Goal: Information Seeking & Learning: Get advice/opinions

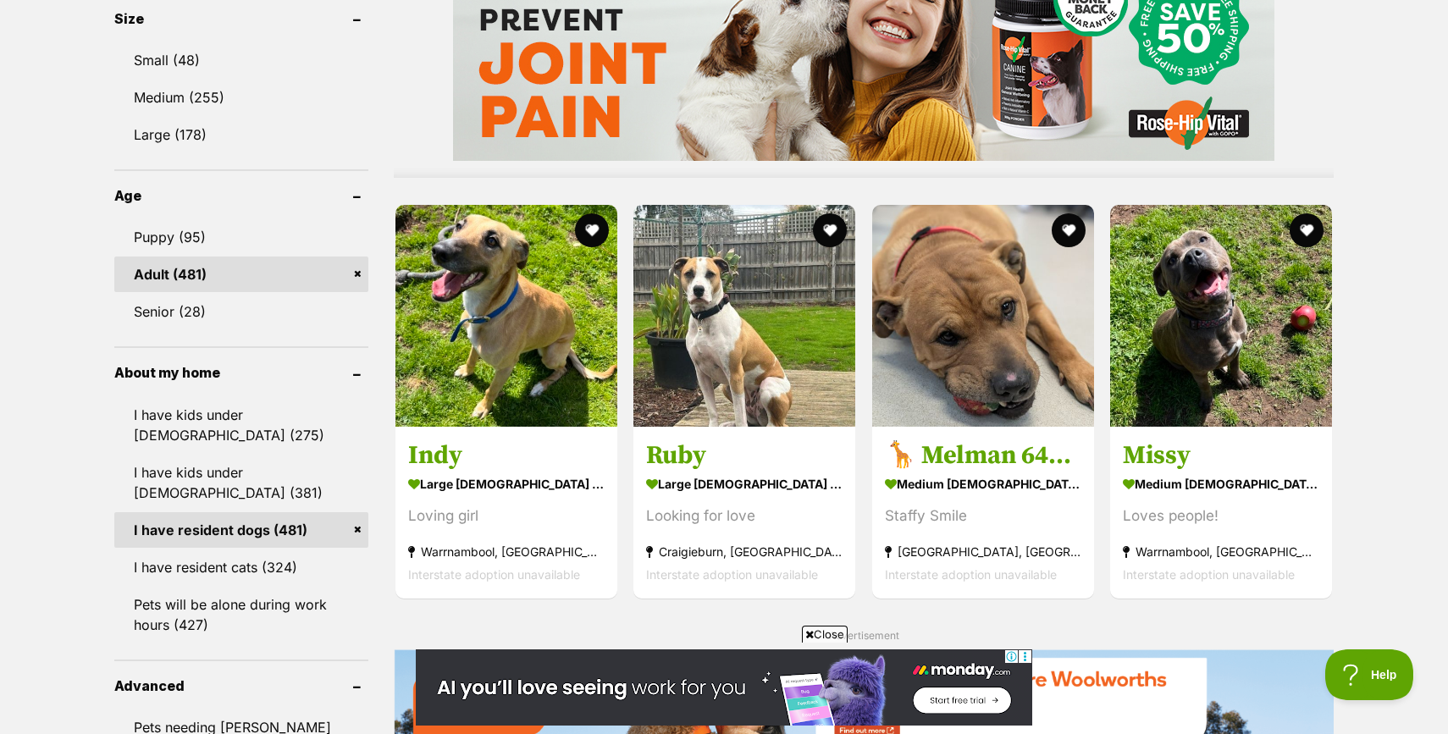
scroll to position [1752, 0]
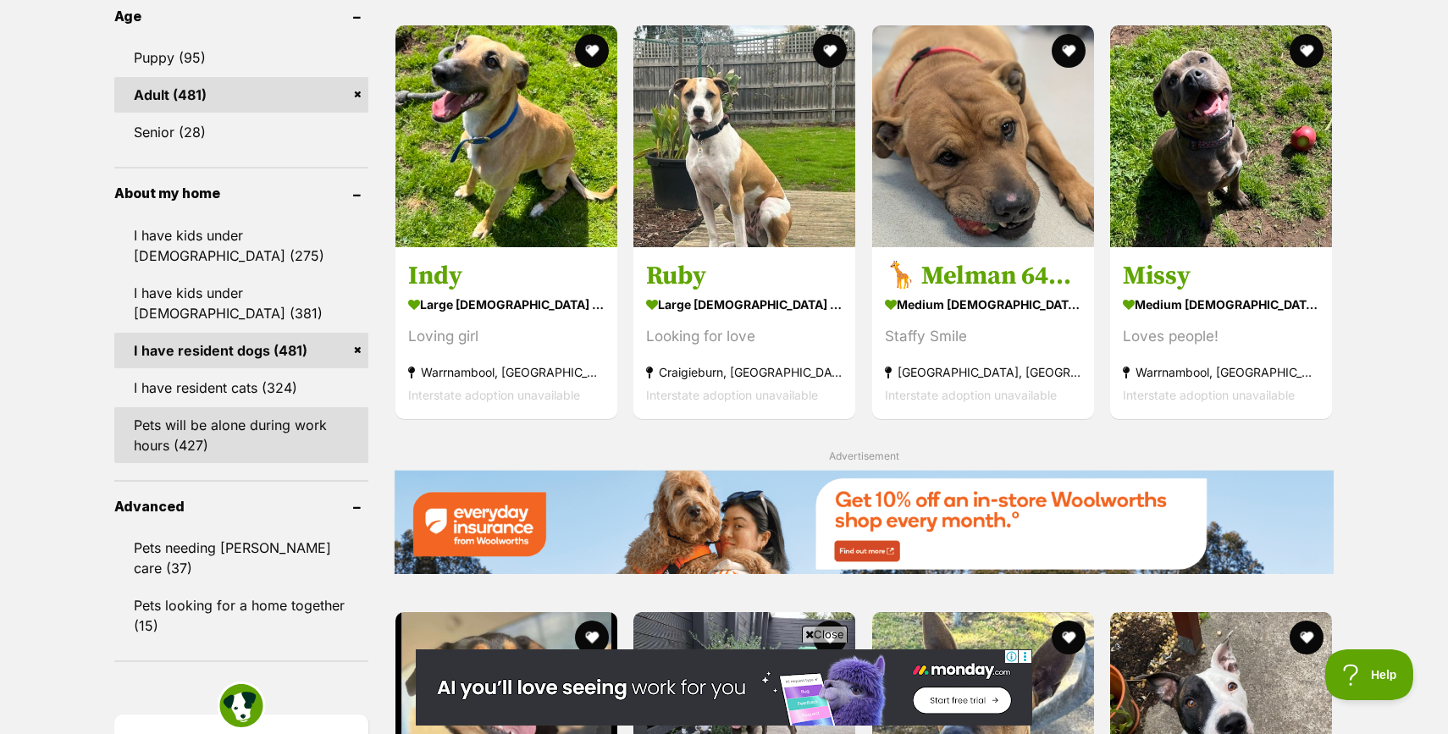
click at [178, 423] on link "Pets will be alone during work hours (427)" at bounding box center [241, 435] width 254 height 56
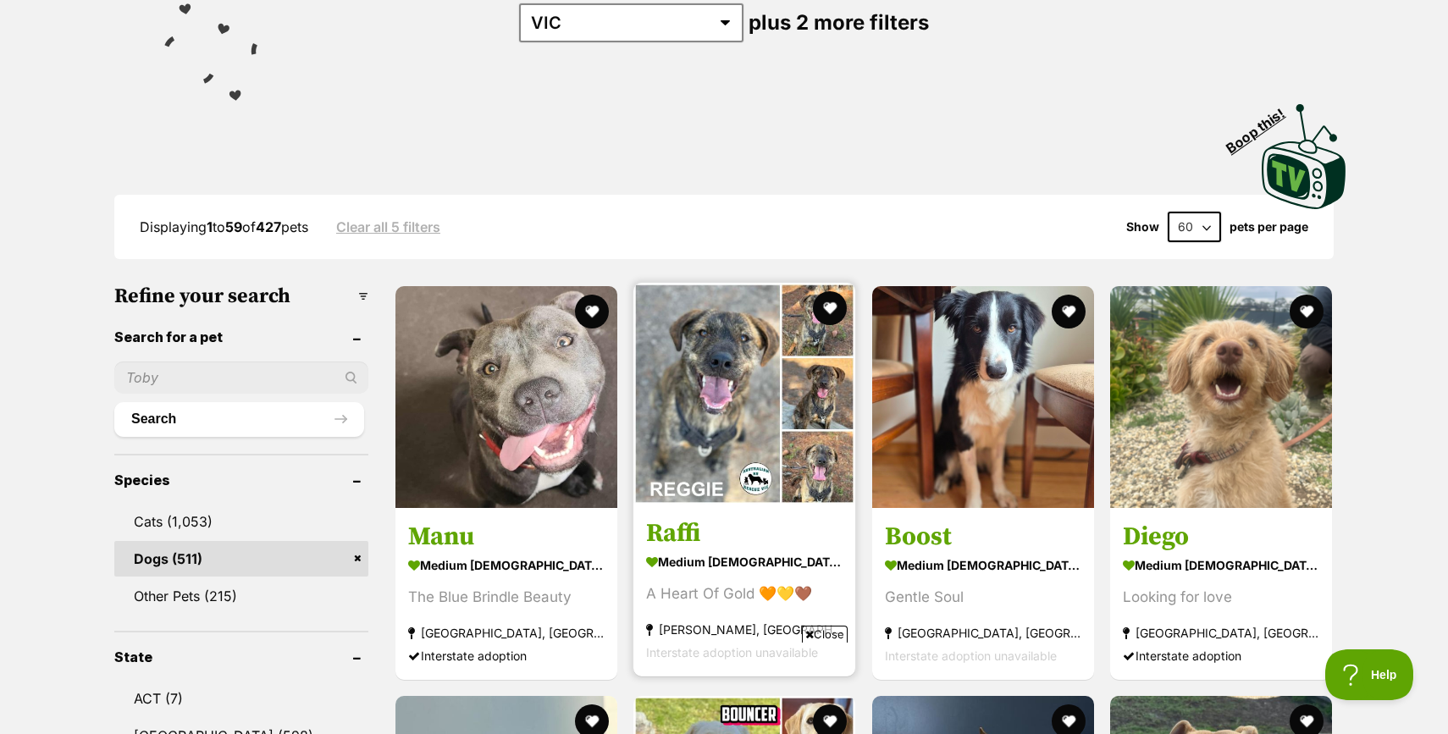
click at [716, 452] on img at bounding box center [745, 394] width 222 height 222
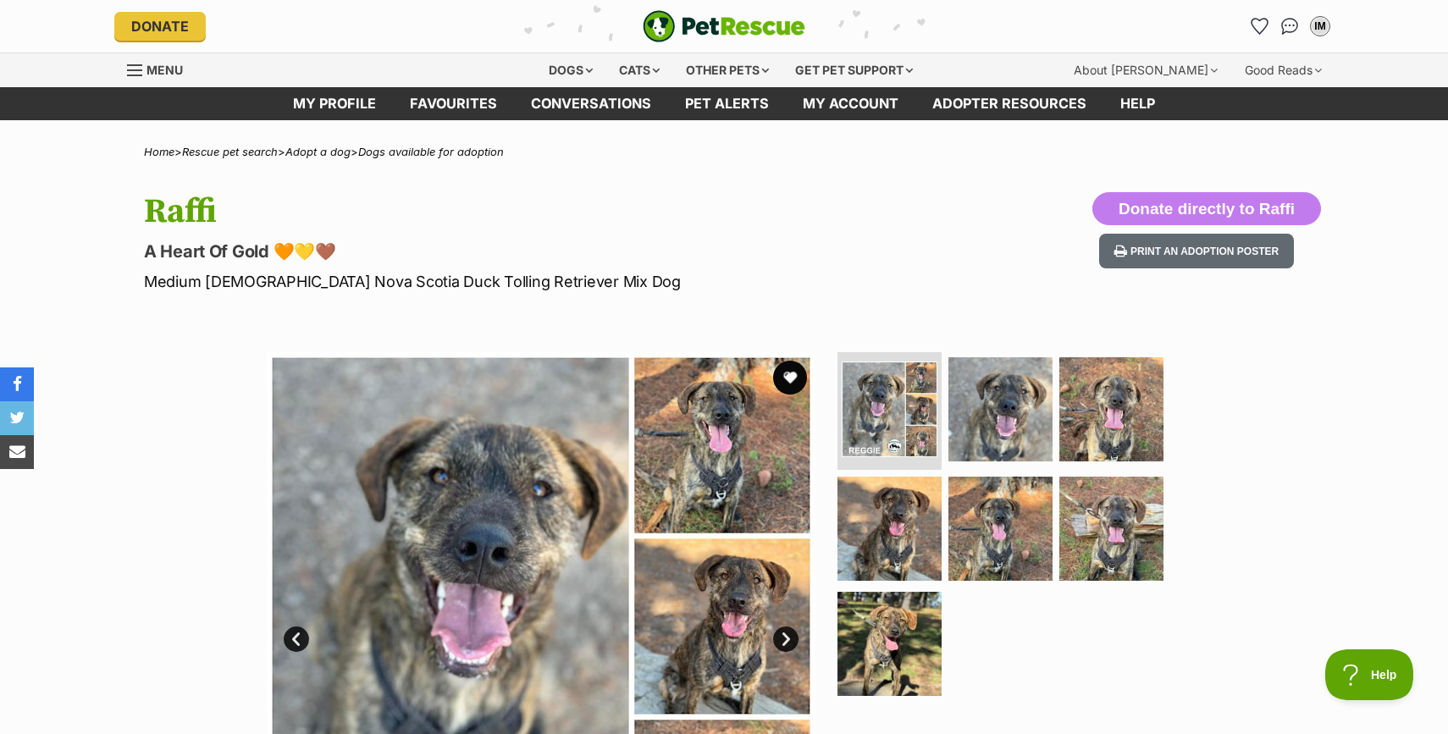
click at [473, 545] on img at bounding box center [541, 626] width 549 height 549
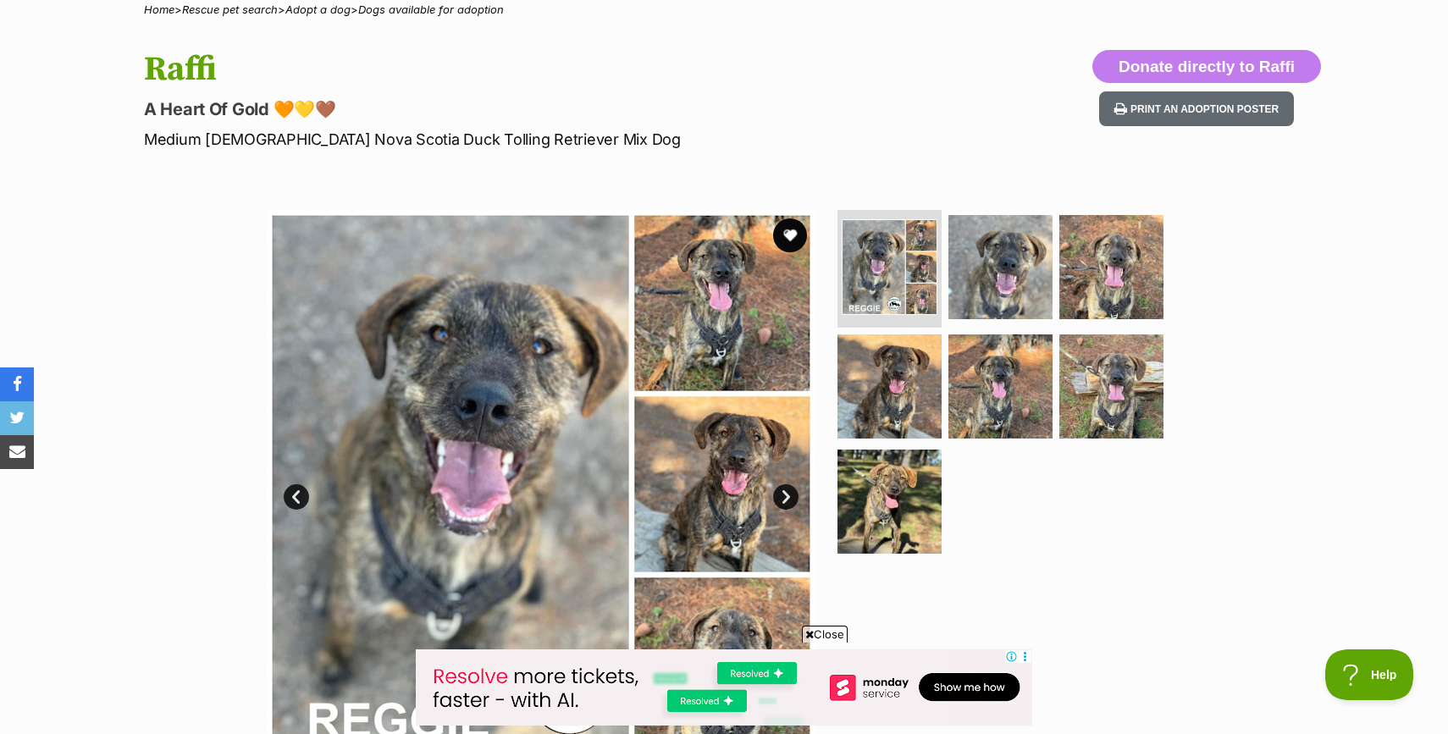
scroll to position [235, 0]
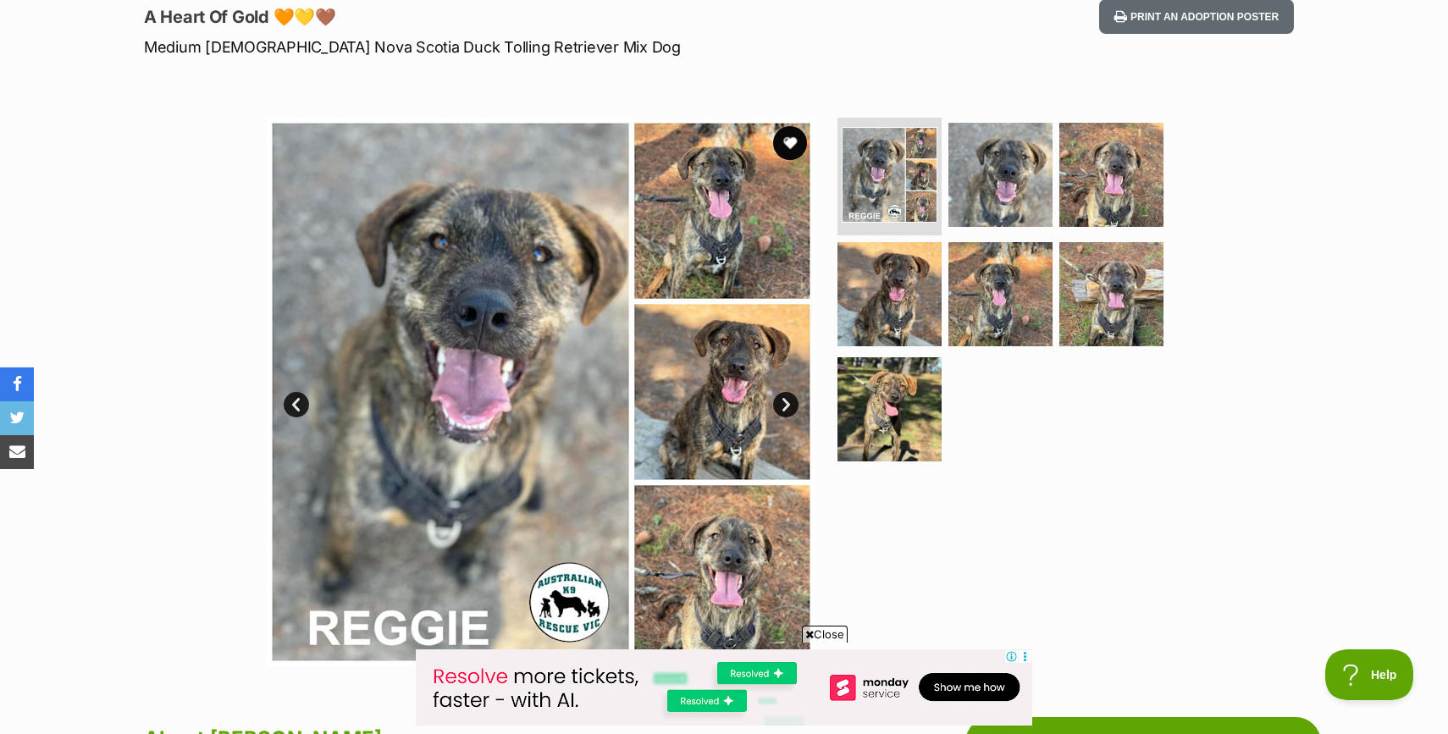
click at [473, 478] on img at bounding box center [541, 392] width 549 height 549
click at [787, 400] on link "Next" at bounding box center [785, 404] width 25 height 25
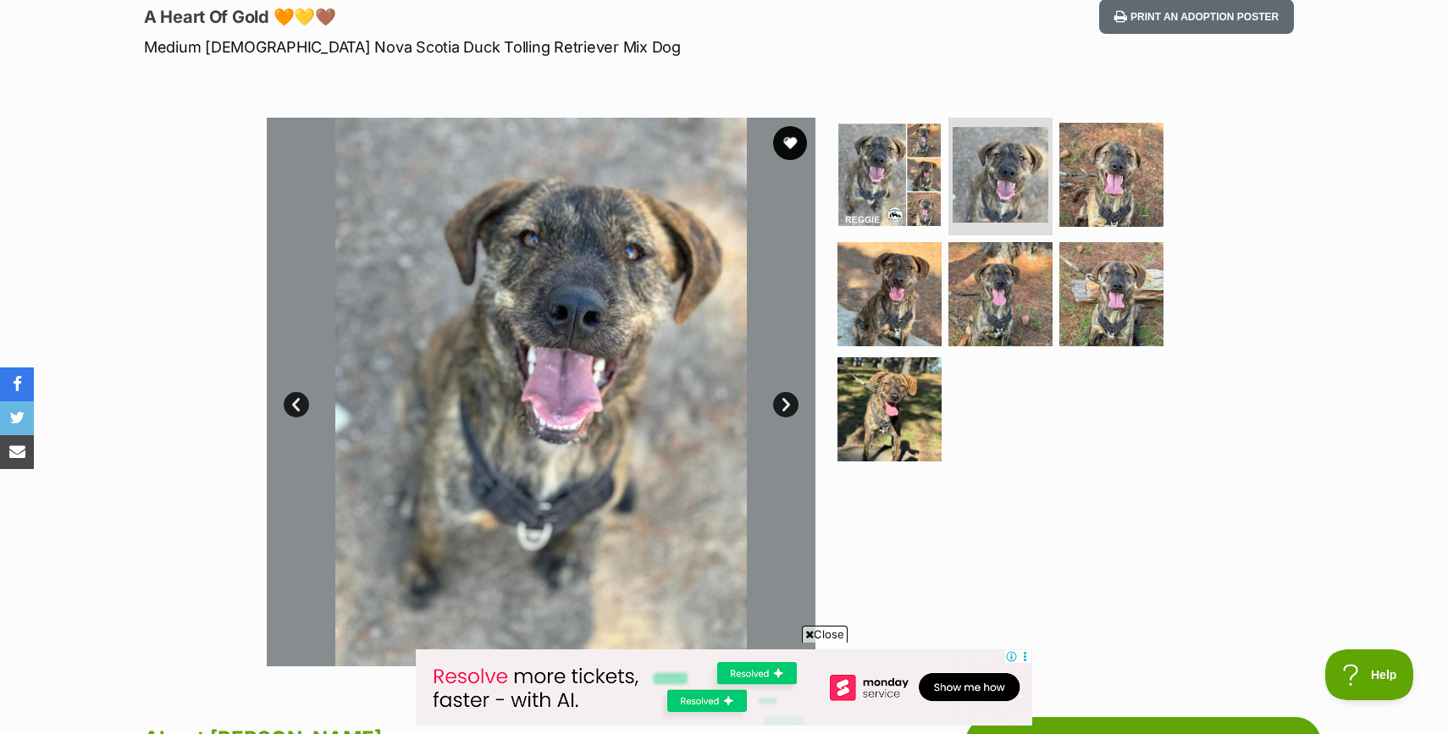
click at [787, 400] on link "Next" at bounding box center [785, 404] width 25 height 25
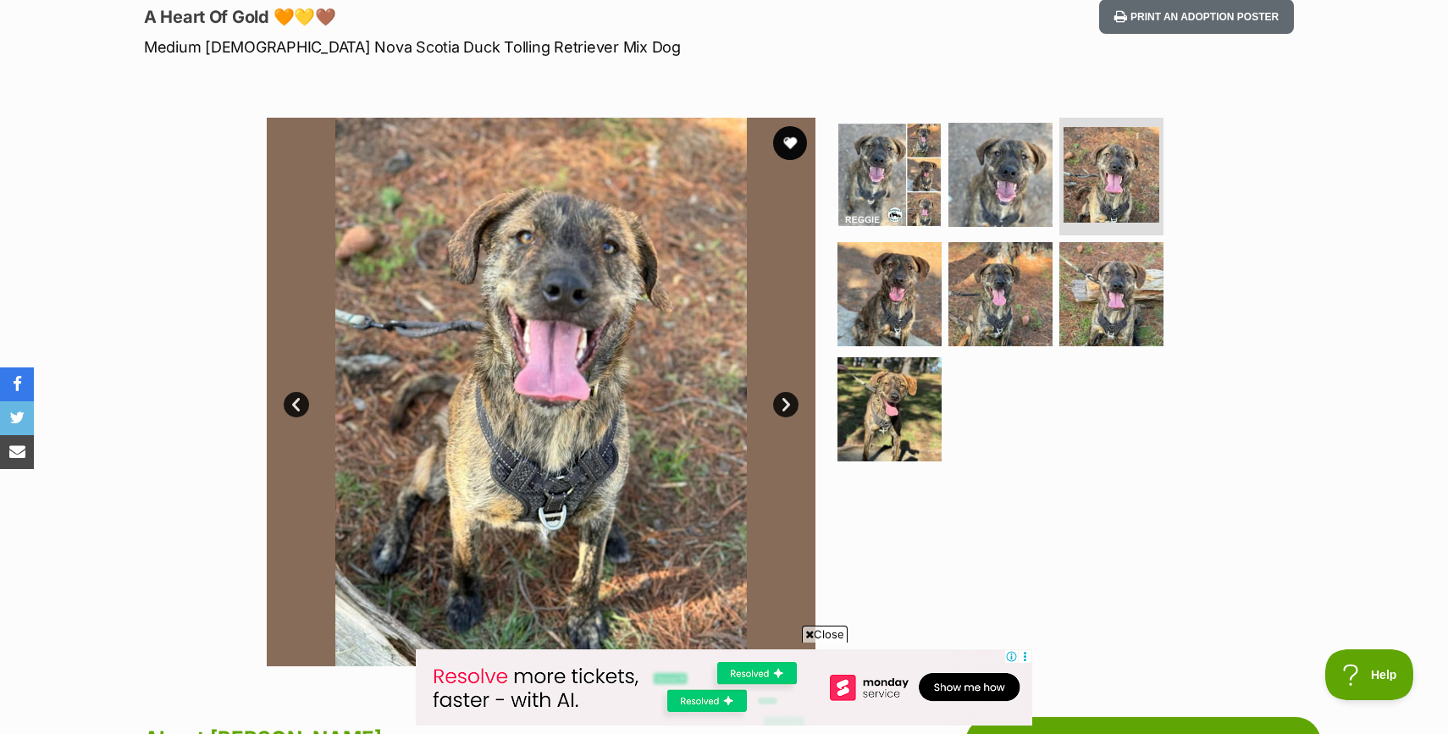
click at [787, 400] on link "Next" at bounding box center [785, 404] width 25 height 25
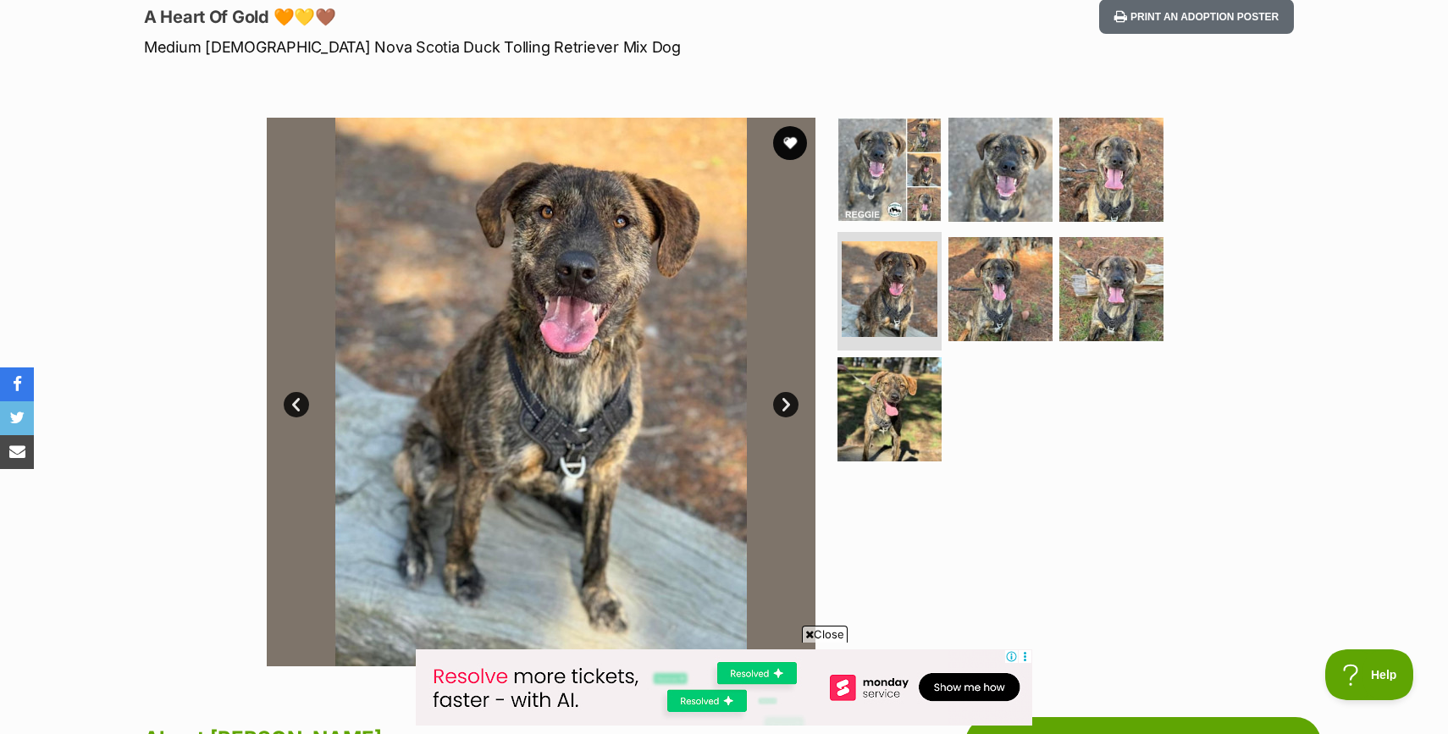
click at [787, 400] on link "Next" at bounding box center [785, 404] width 25 height 25
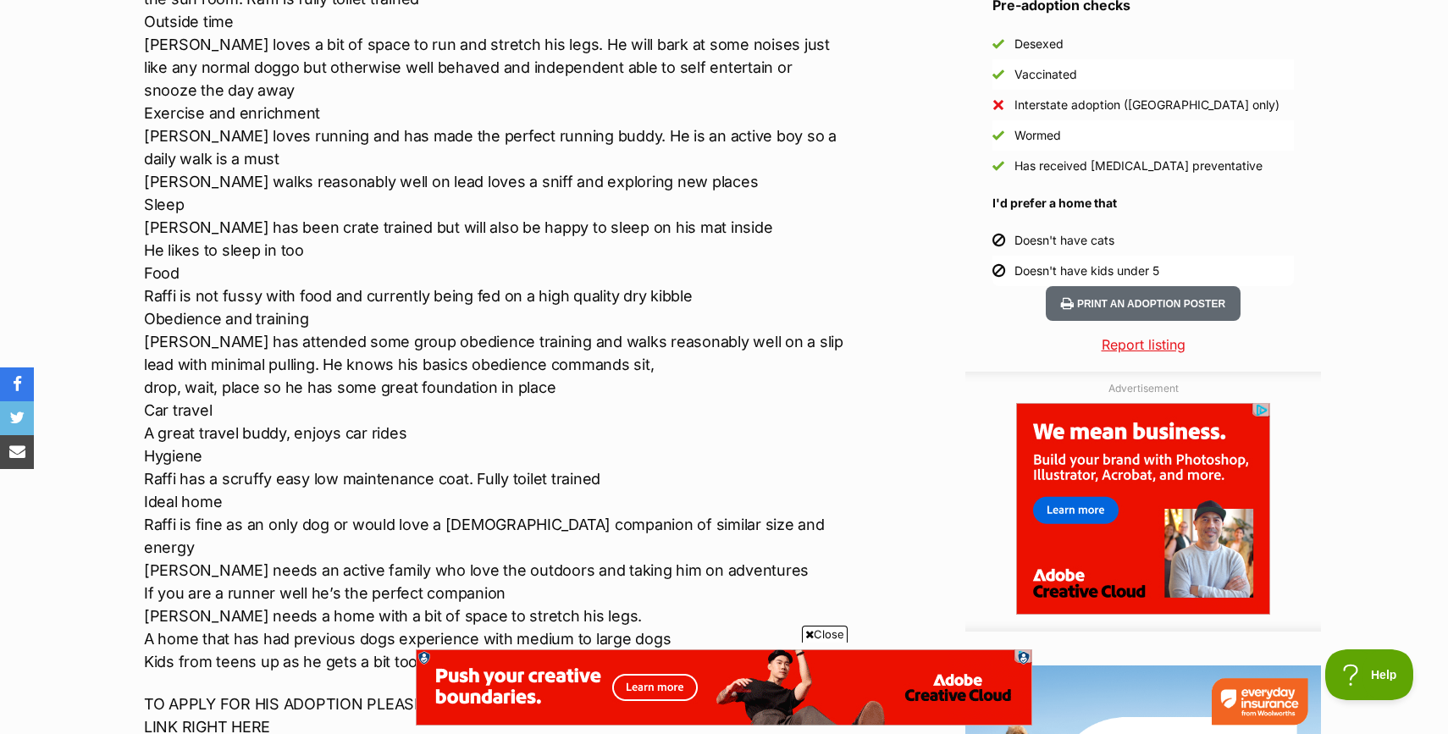
scroll to position [0, 0]
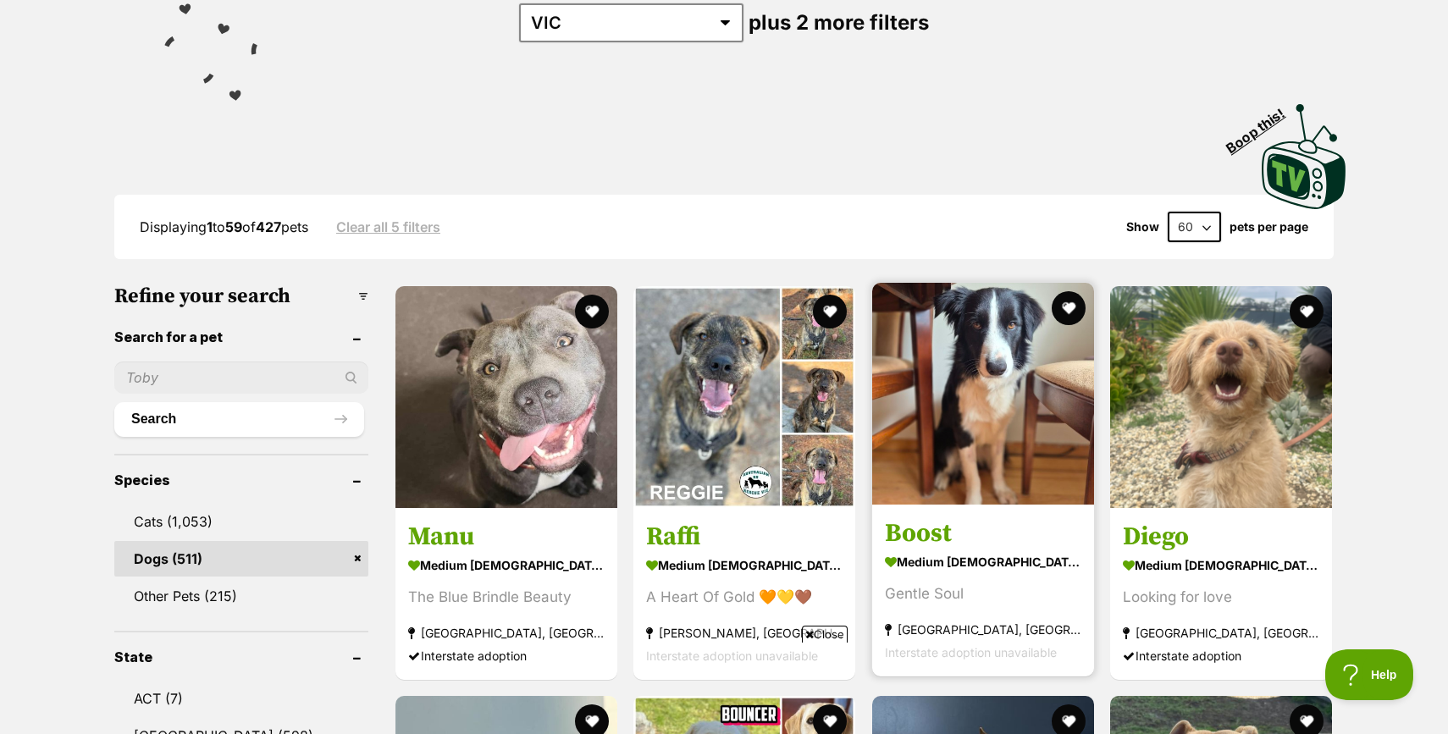
click at [988, 414] on img at bounding box center [983, 394] width 222 height 222
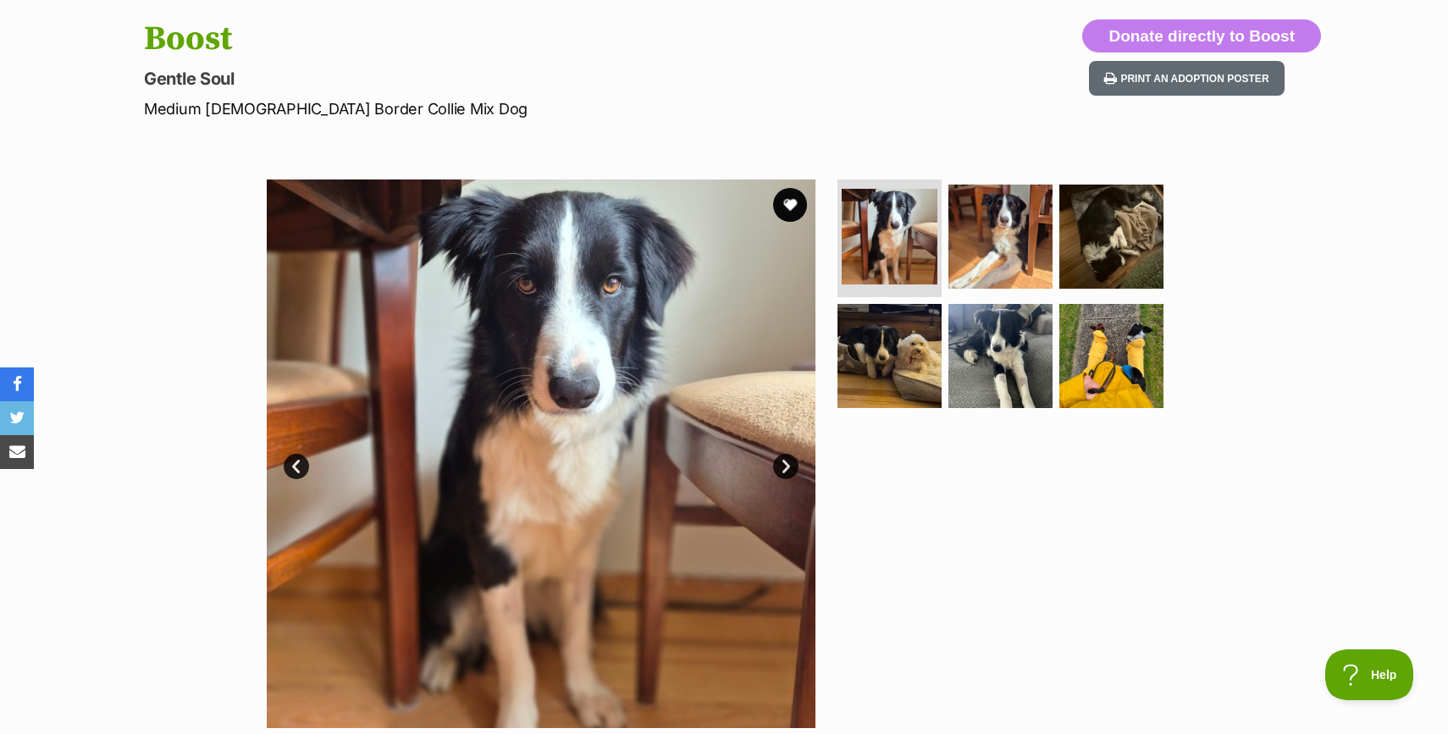
scroll to position [247, 0]
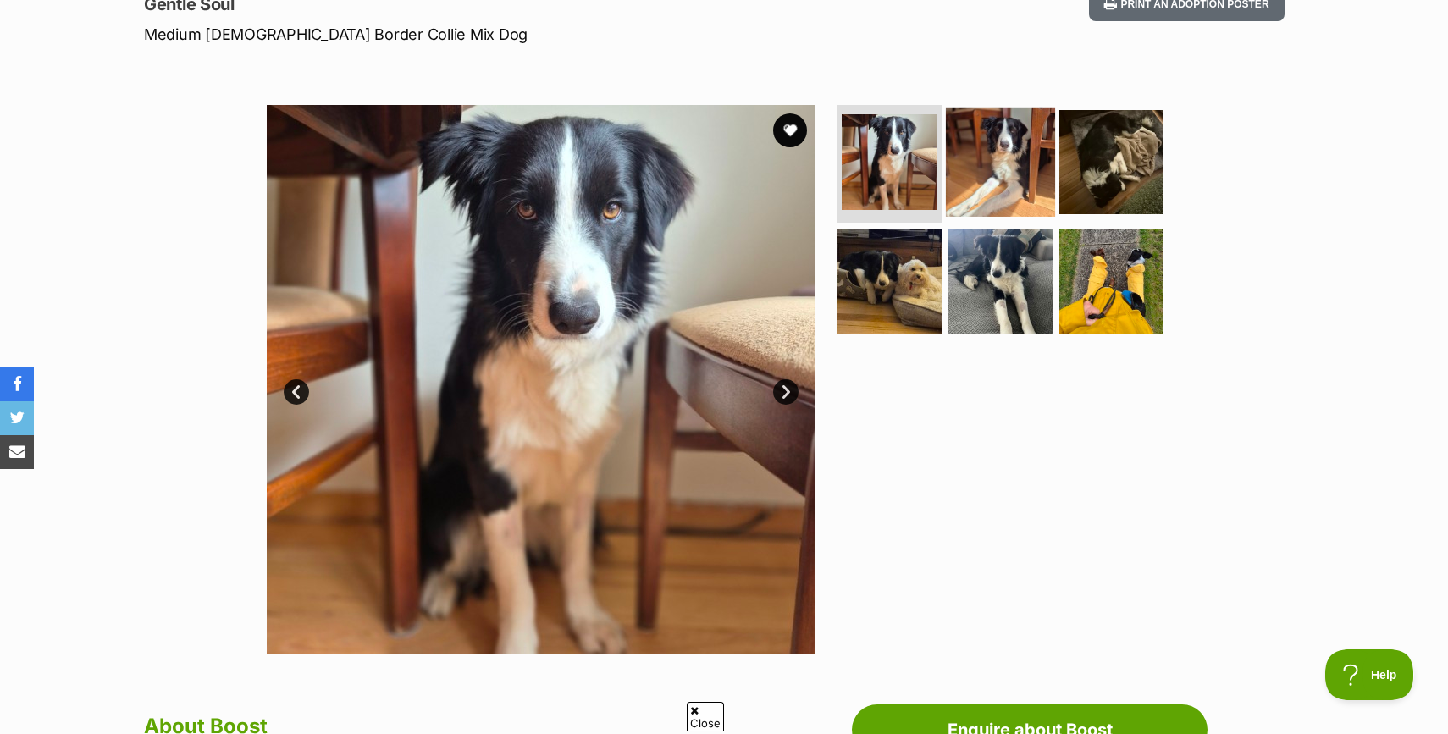
click at [1003, 179] on img at bounding box center [1000, 161] width 109 height 109
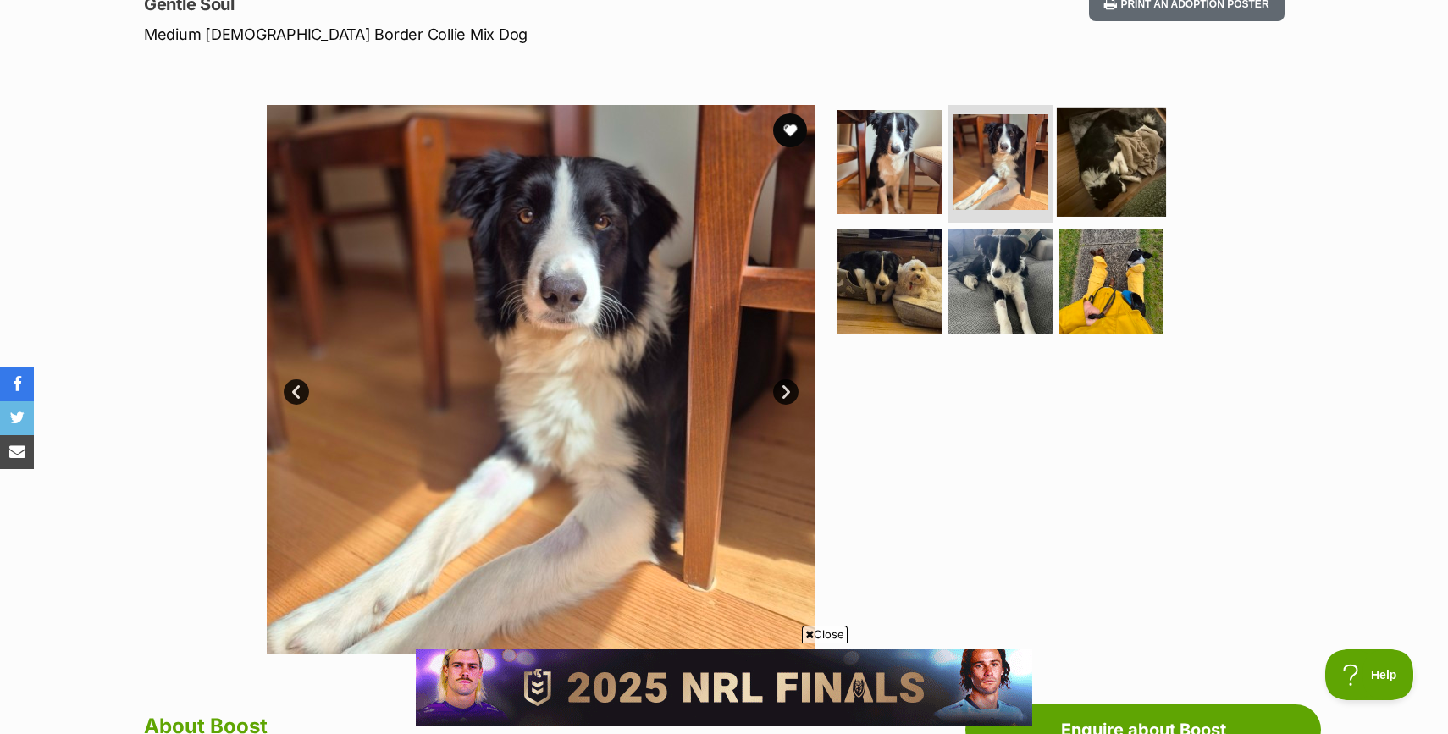
scroll to position [0, 0]
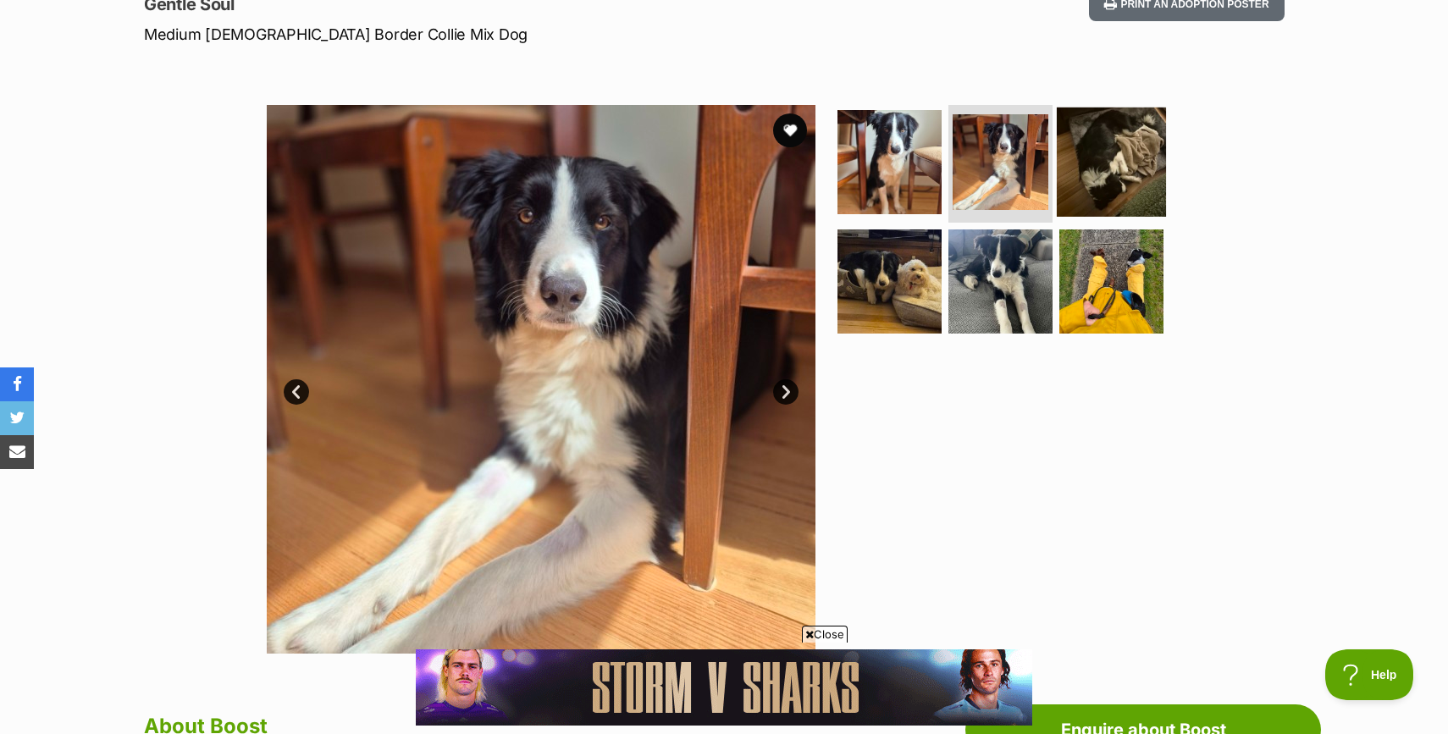
click at [1076, 180] on img at bounding box center [1111, 161] width 109 height 109
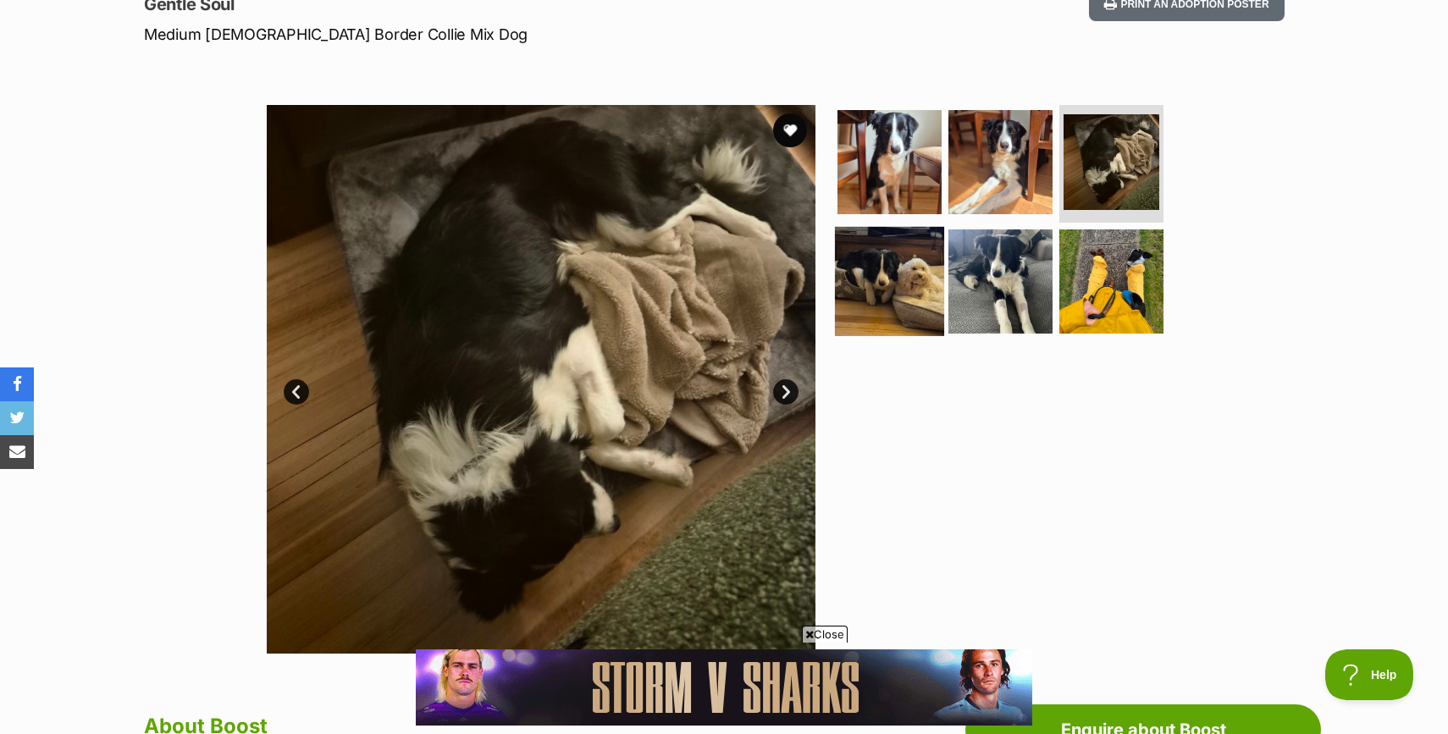
click at [927, 267] on img at bounding box center [889, 281] width 109 height 109
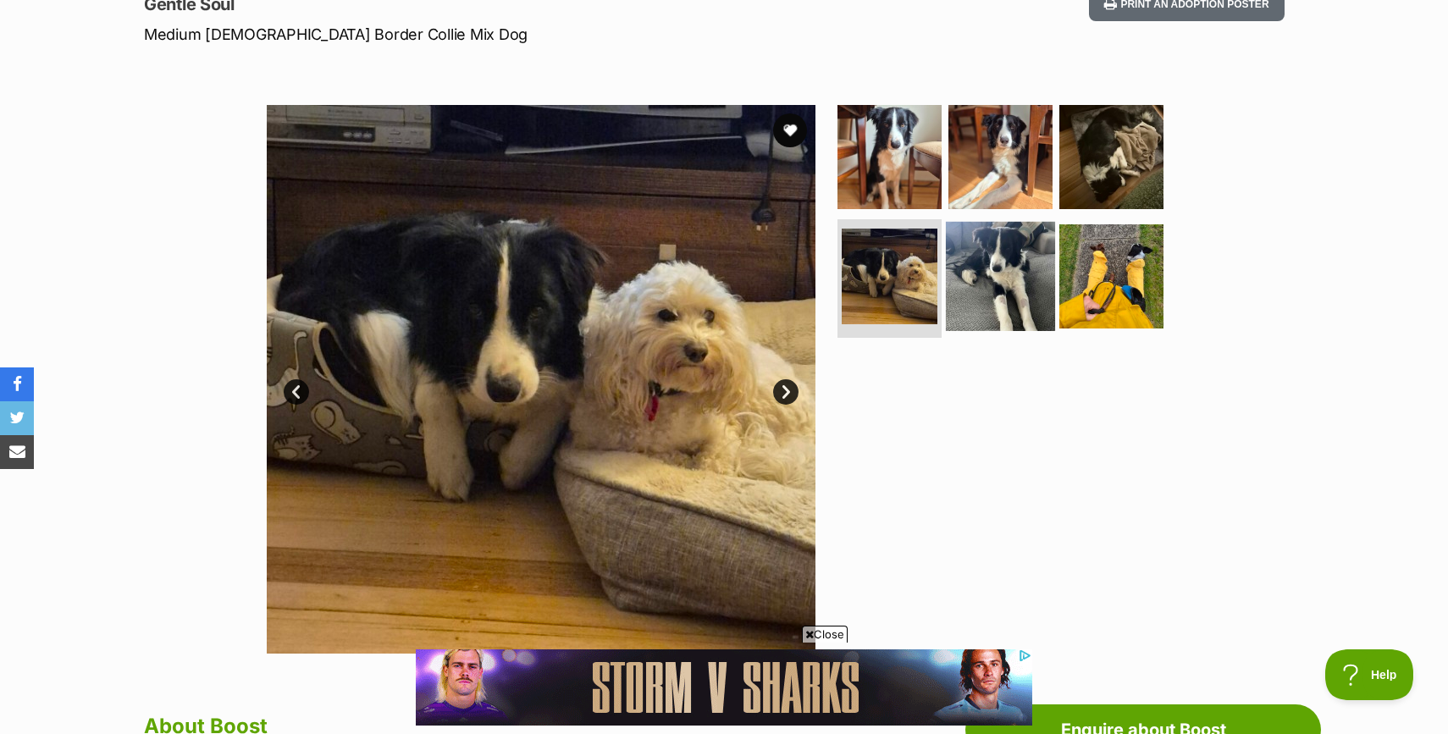
click at [992, 273] on img at bounding box center [1000, 276] width 109 height 109
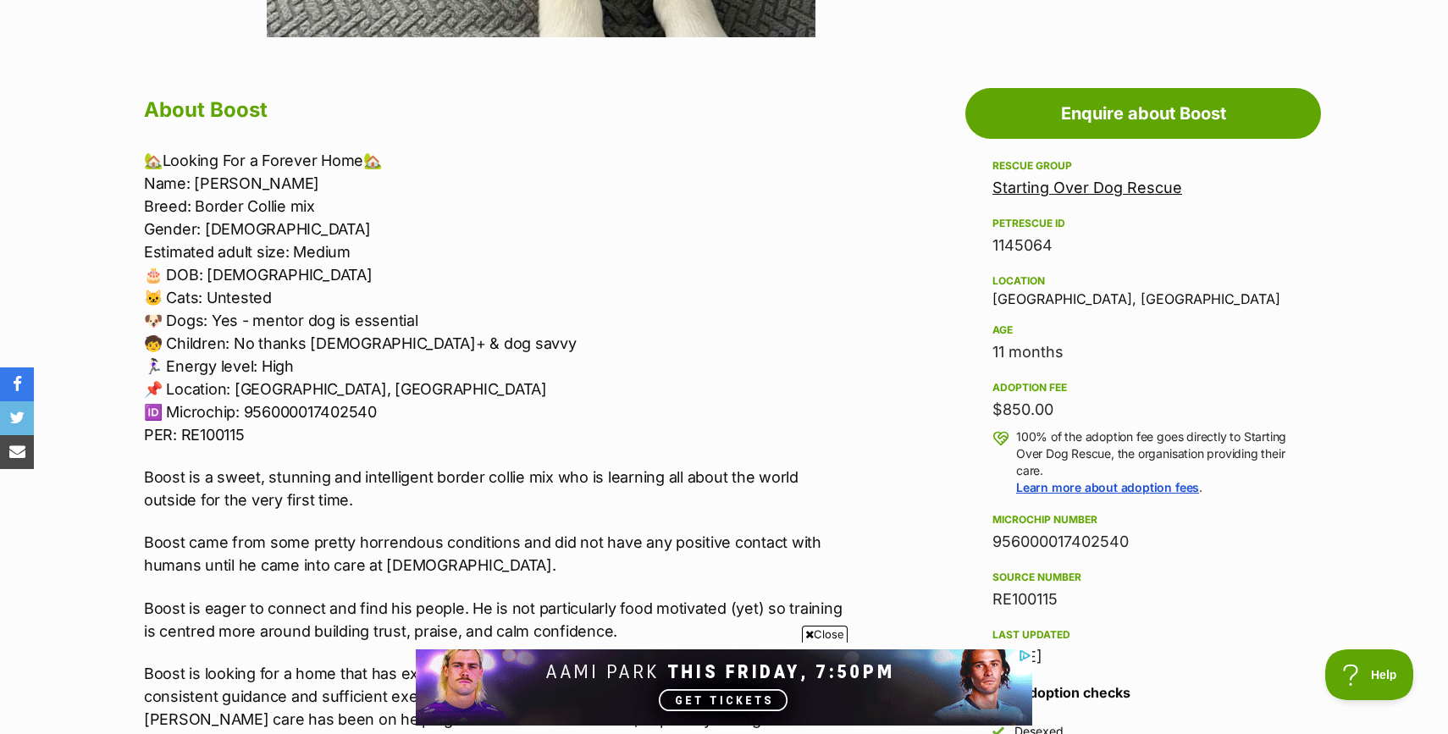
scroll to position [975, 0]
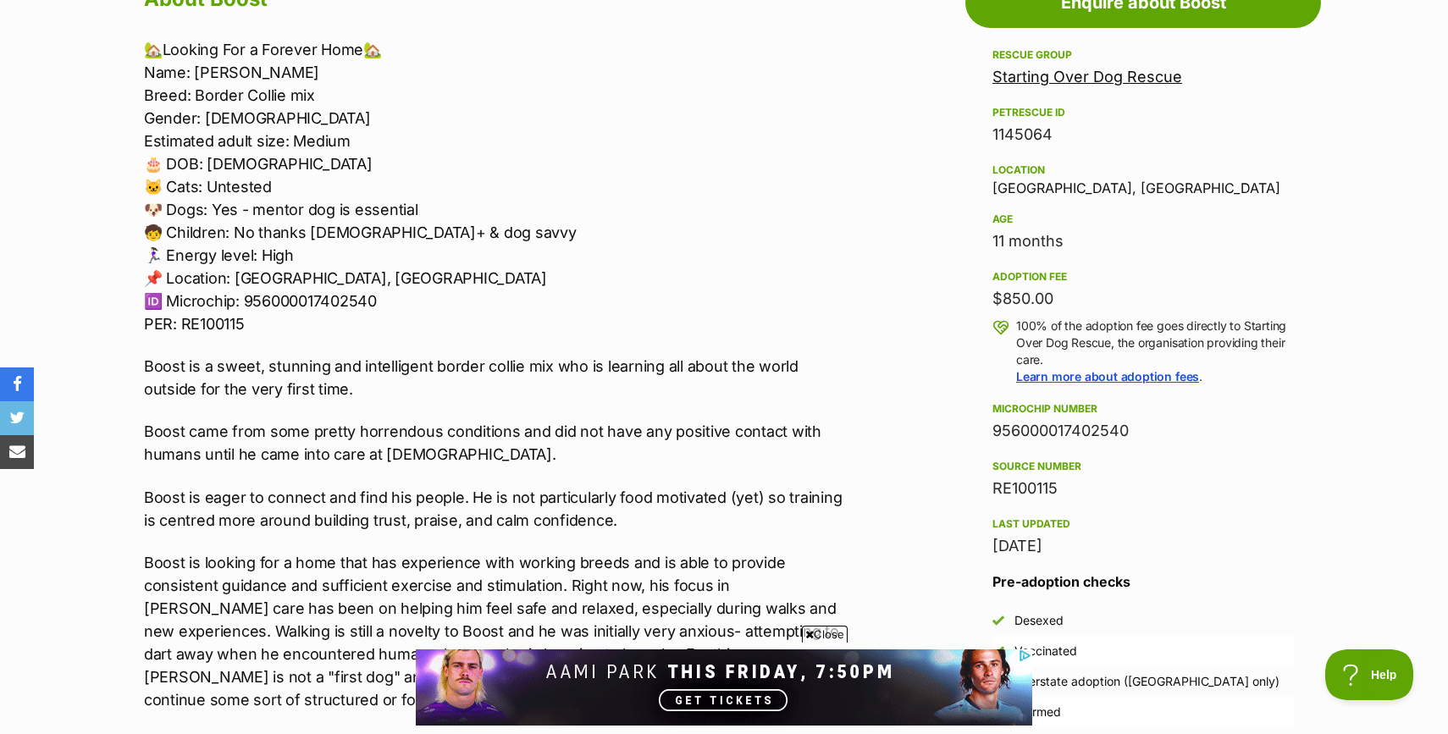
click at [835, 631] on span "Close" at bounding box center [825, 634] width 46 height 17
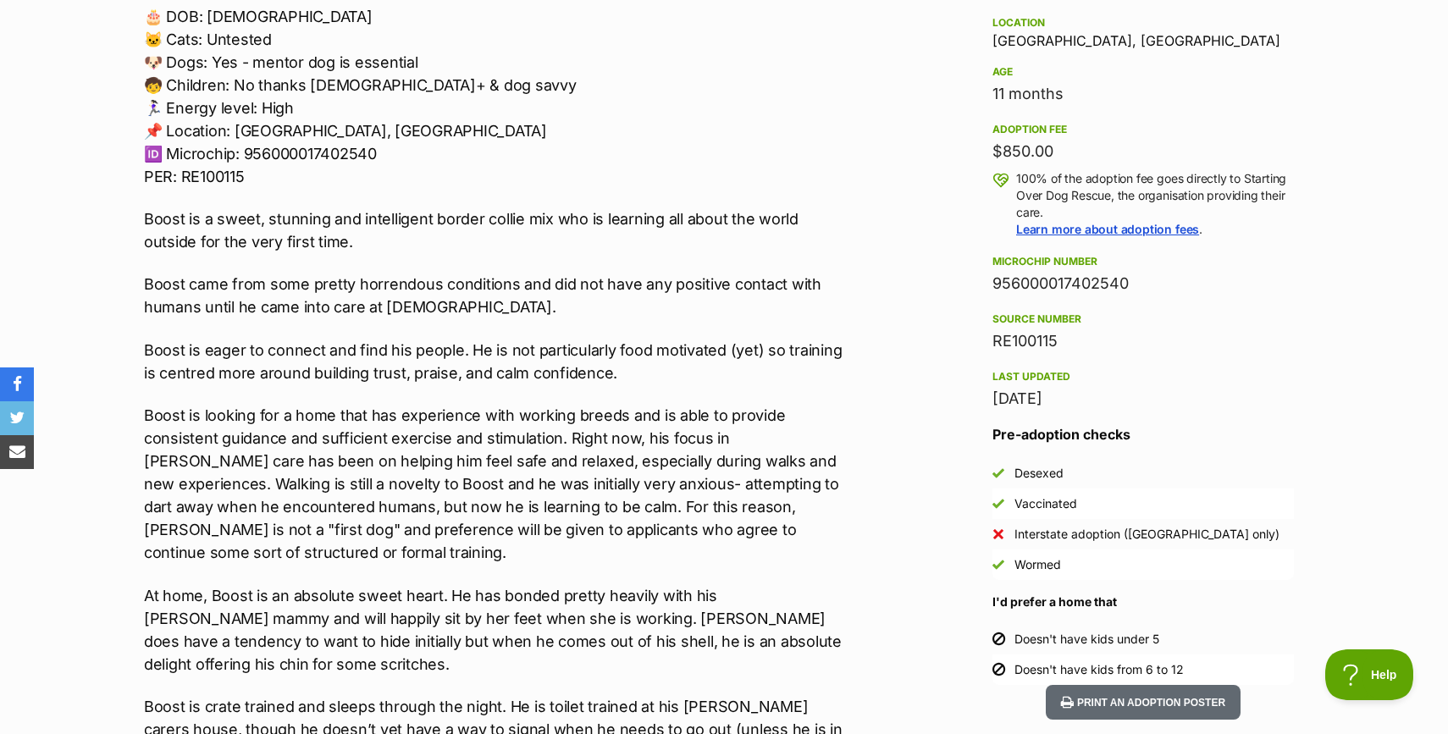
scroll to position [1133, 0]
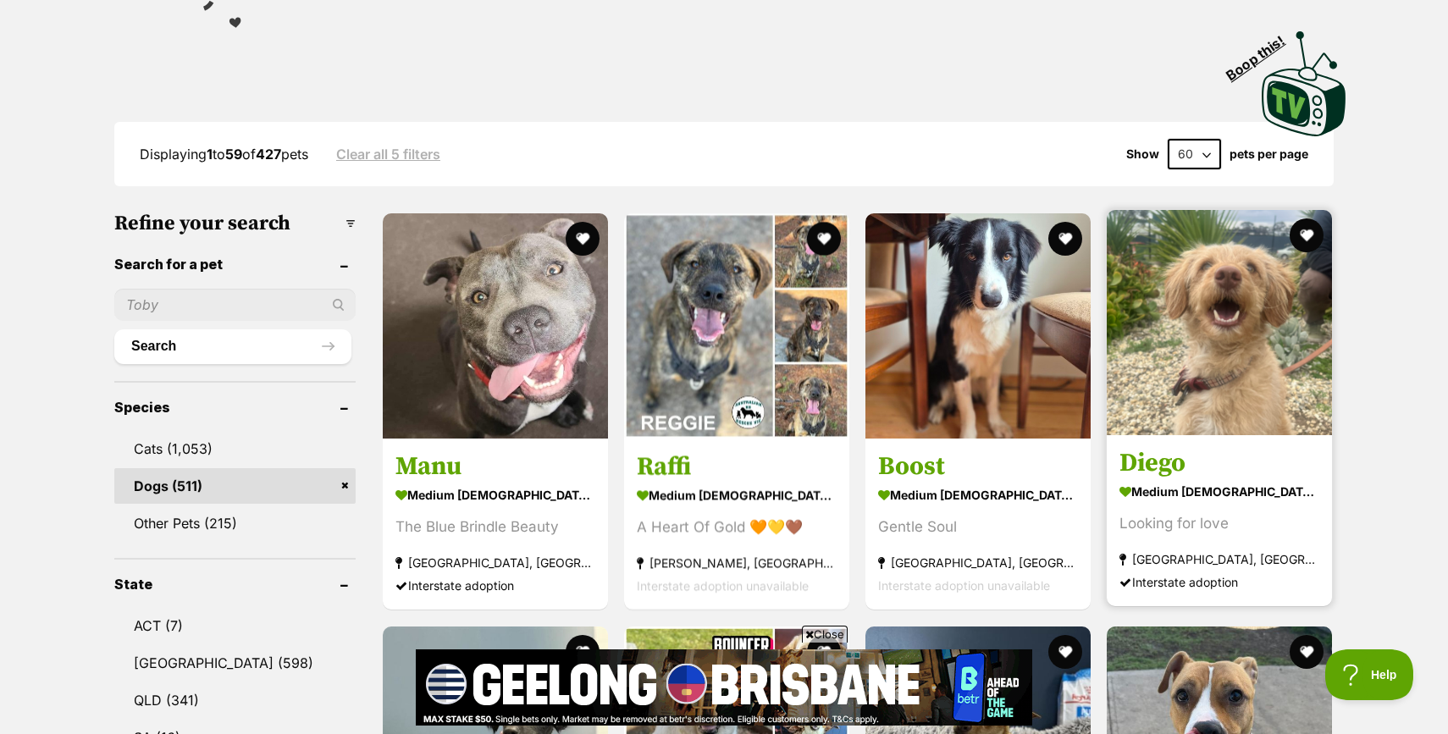
click at [1209, 410] on img at bounding box center [1219, 322] width 225 height 225
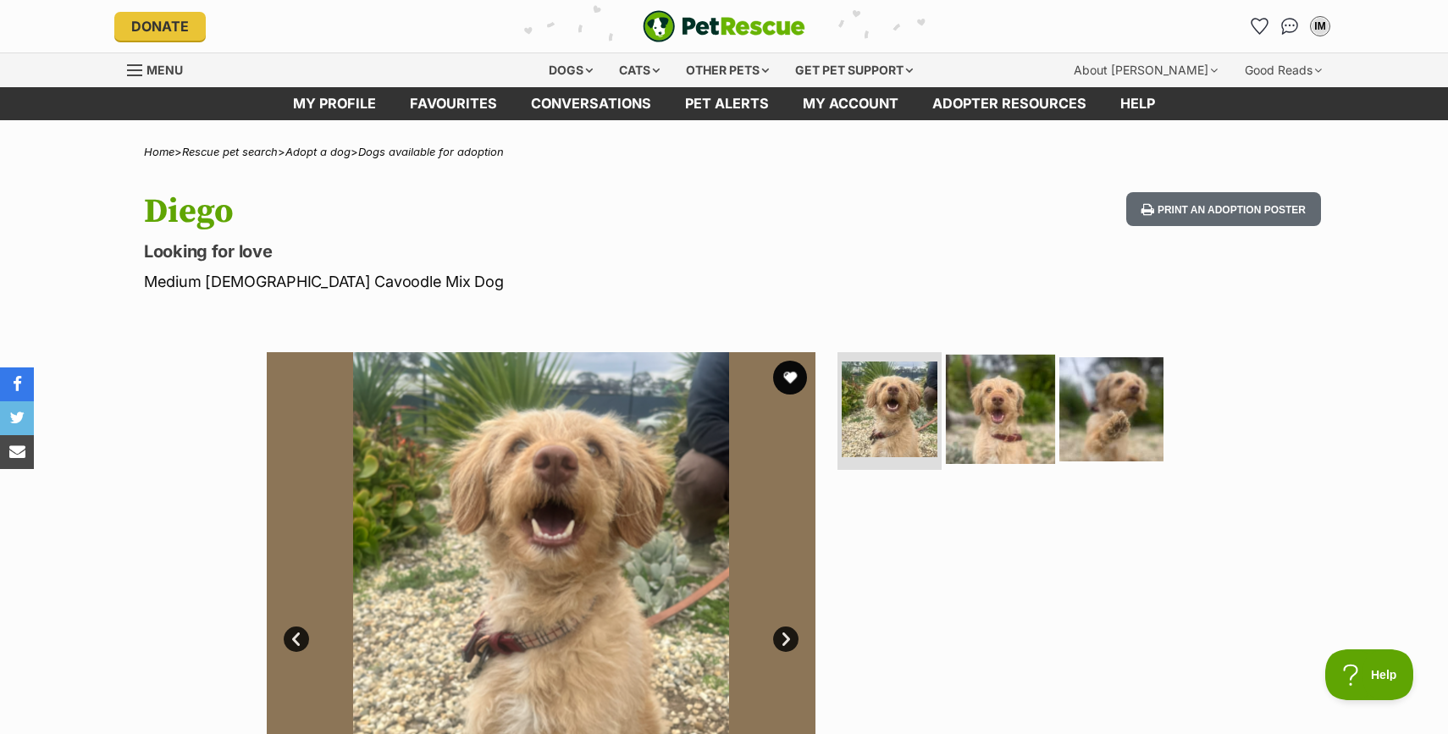
click at [1010, 414] on img at bounding box center [1000, 408] width 109 height 109
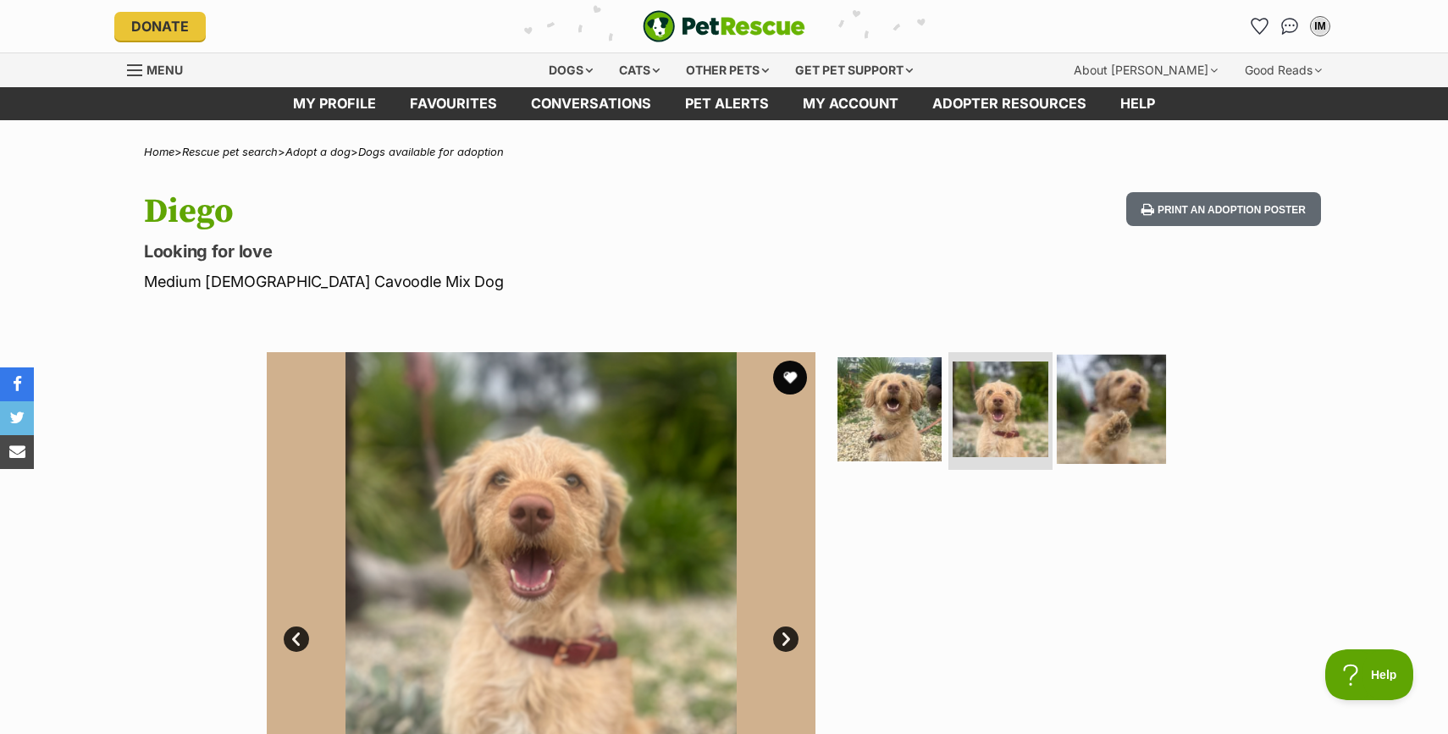
click at [1118, 409] on img at bounding box center [1111, 408] width 109 height 109
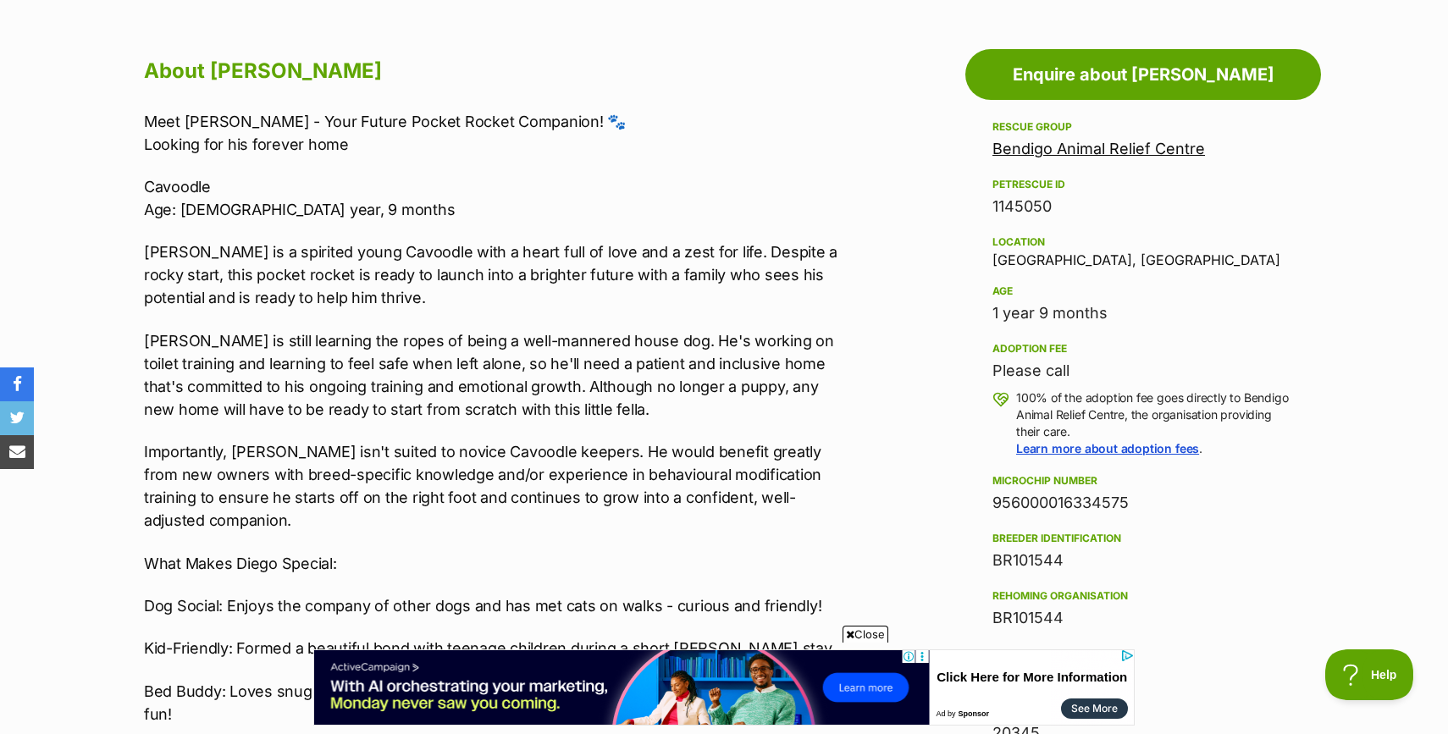
scroll to position [908, 0]
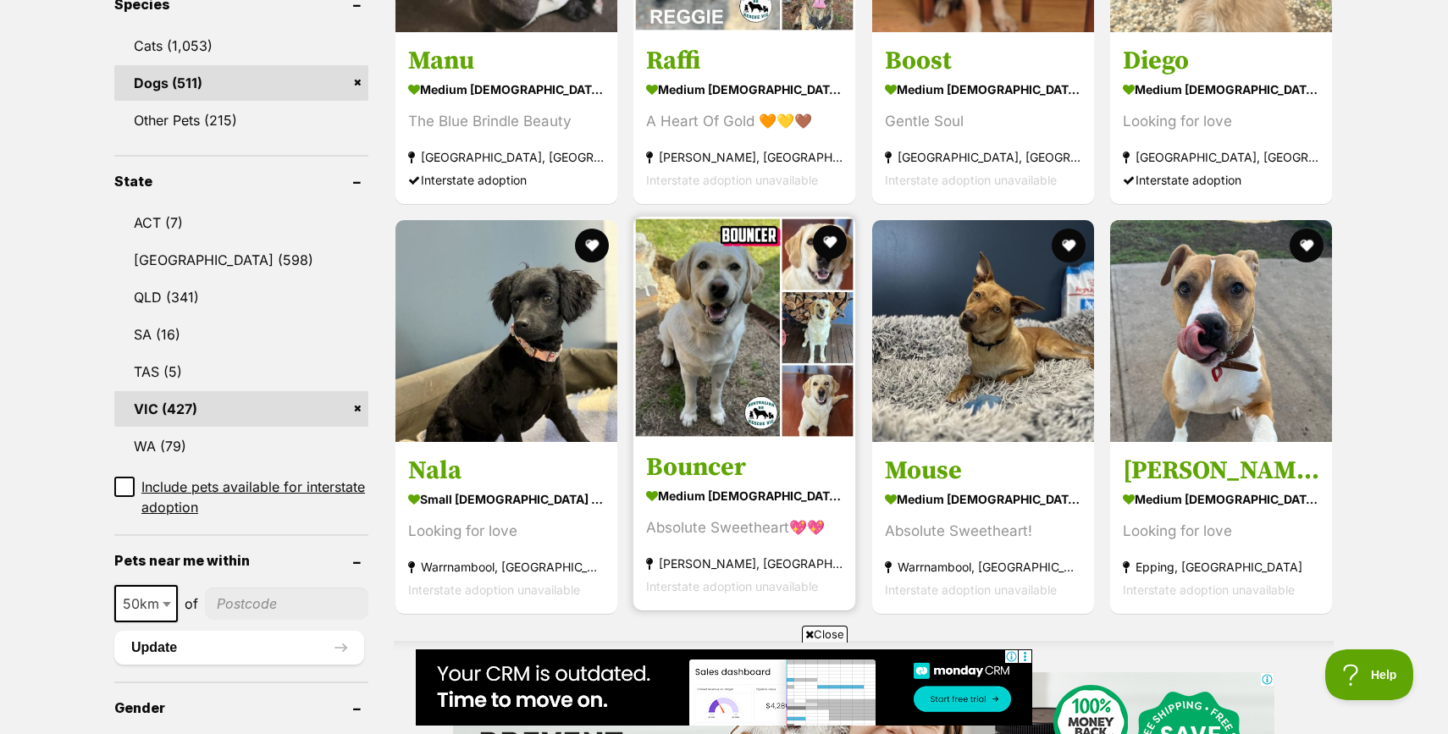
scroll to position [751, 0]
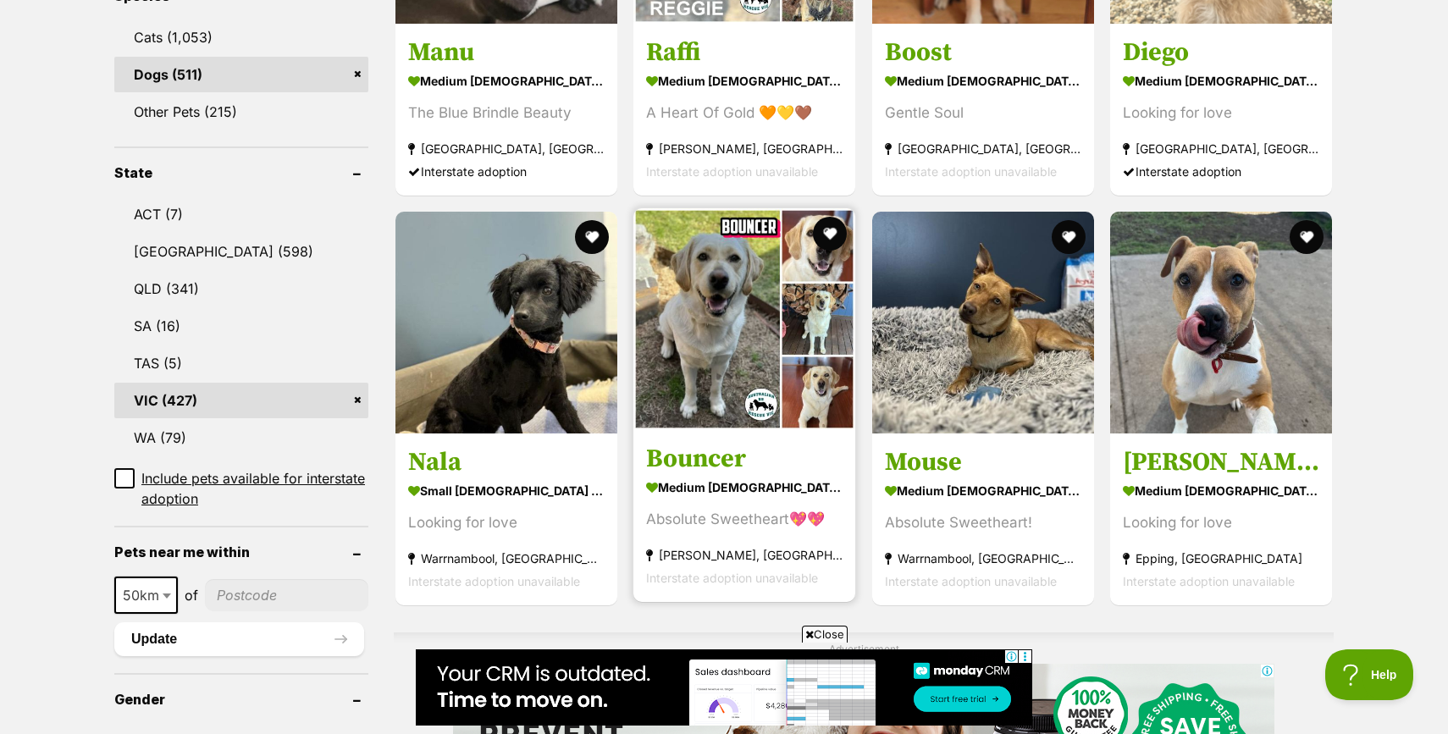
click at [696, 418] on img at bounding box center [745, 319] width 222 height 222
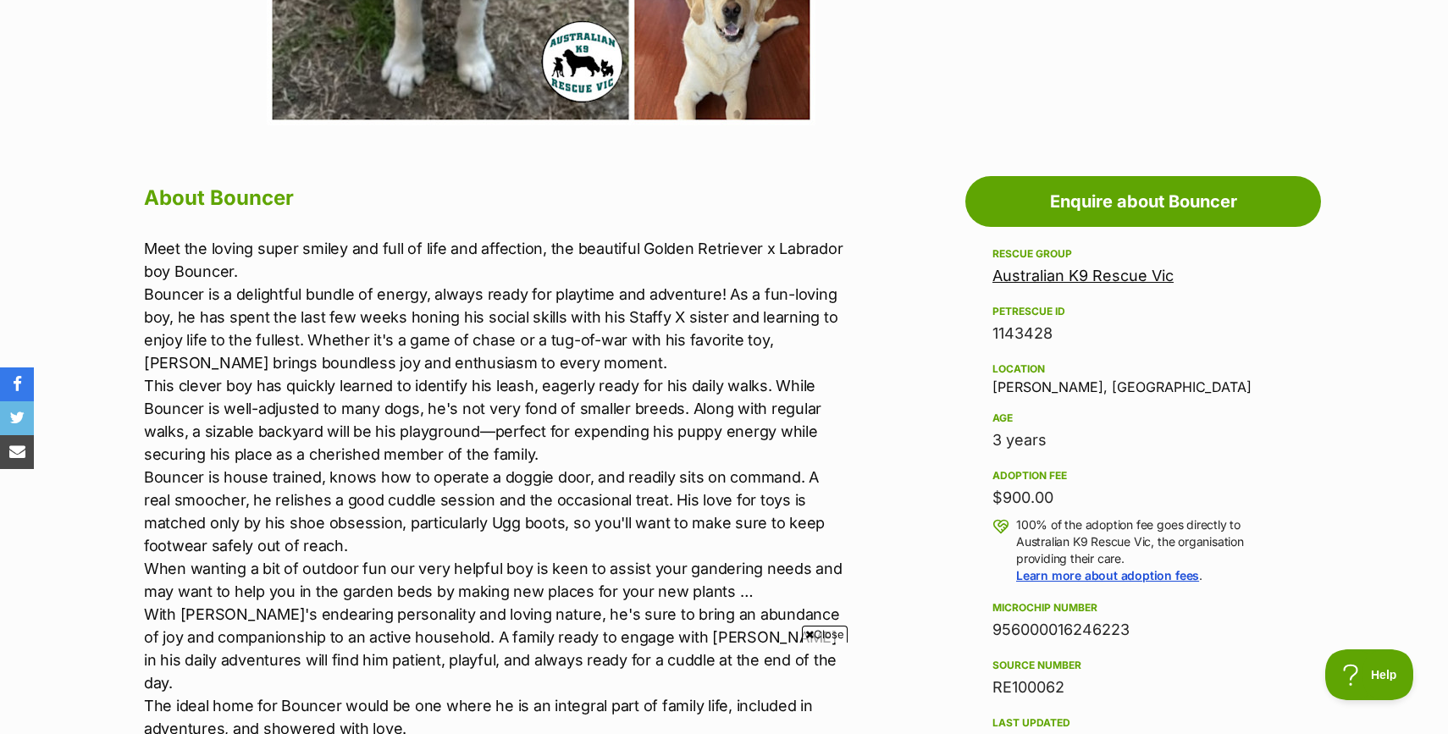
scroll to position [835, 0]
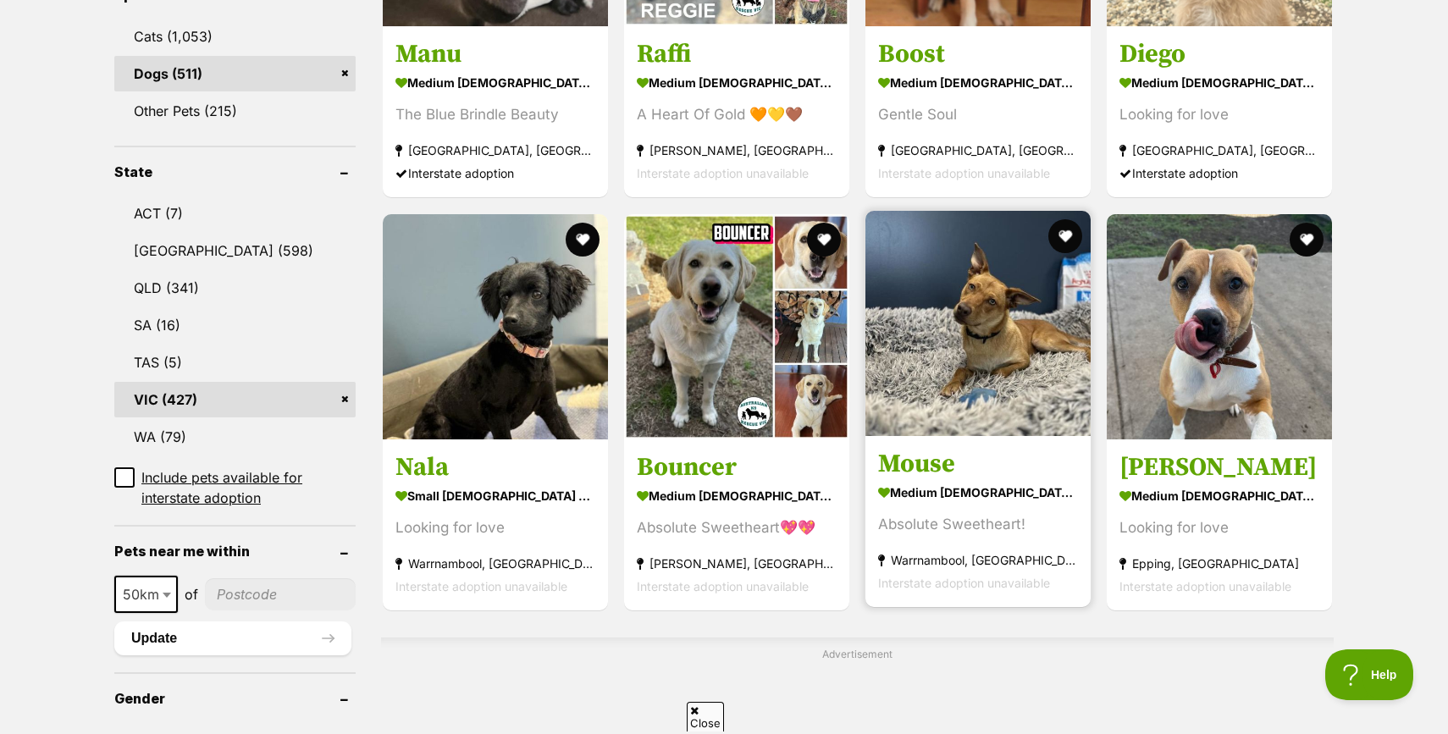
click at [977, 400] on img at bounding box center [978, 323] width 225 height 225
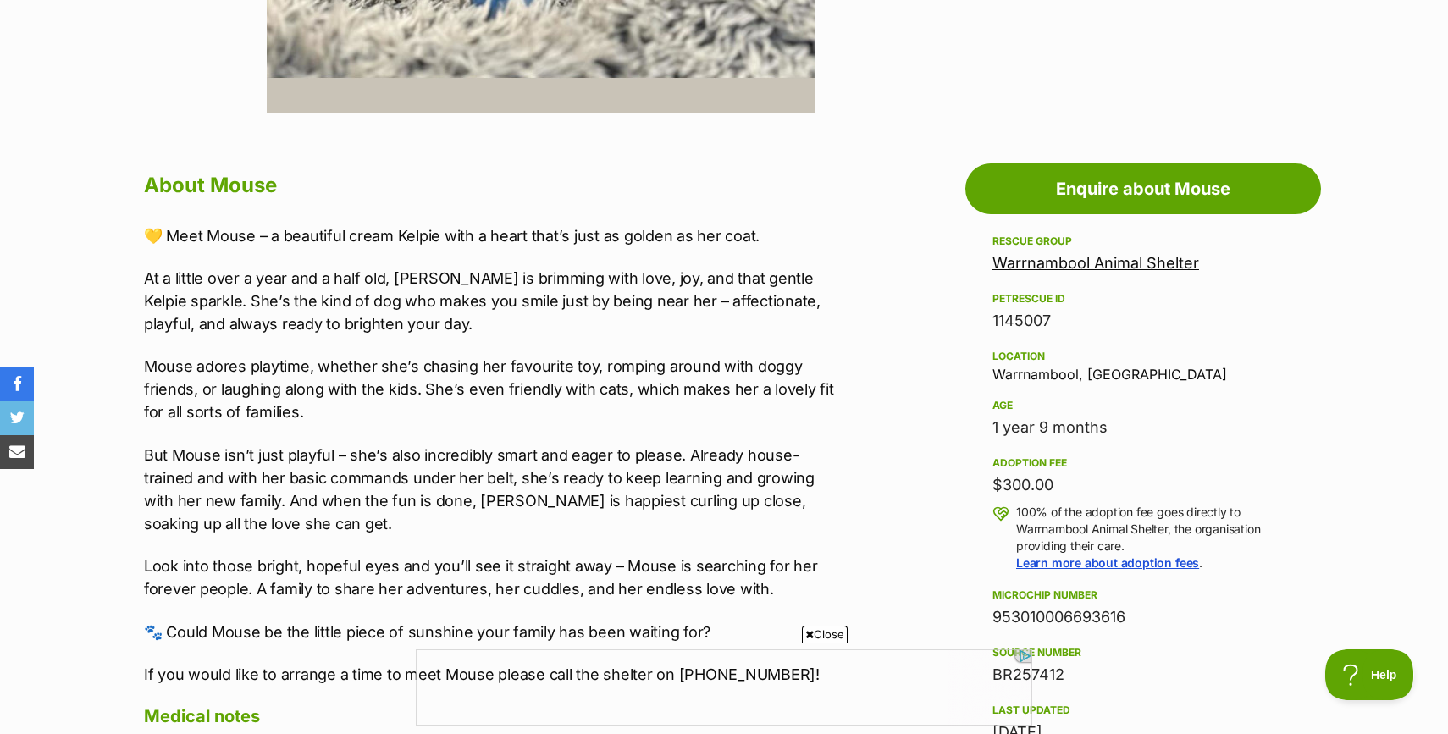
click at [816, 635] on span "Close" at bounding box center [825, 634] width 46 height 17
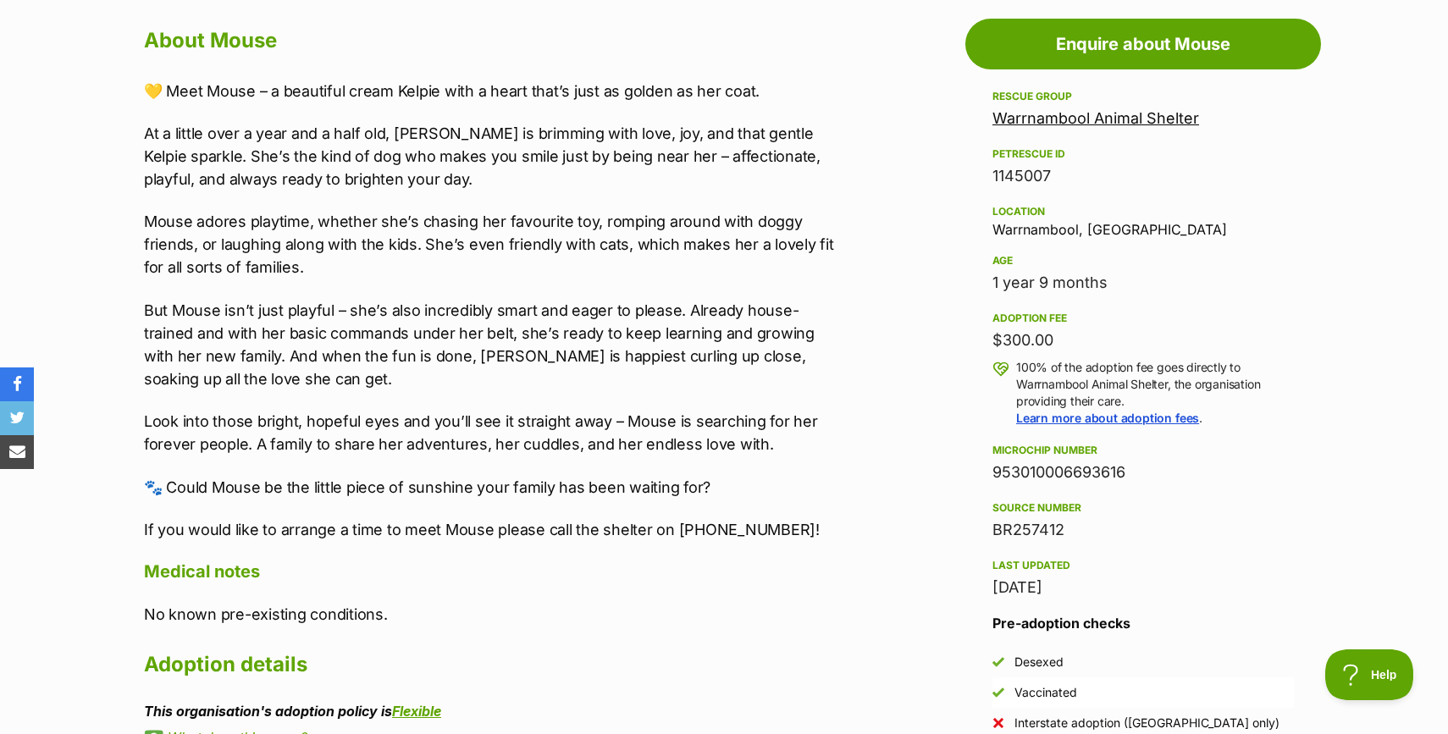
scroll to position [935, 0]
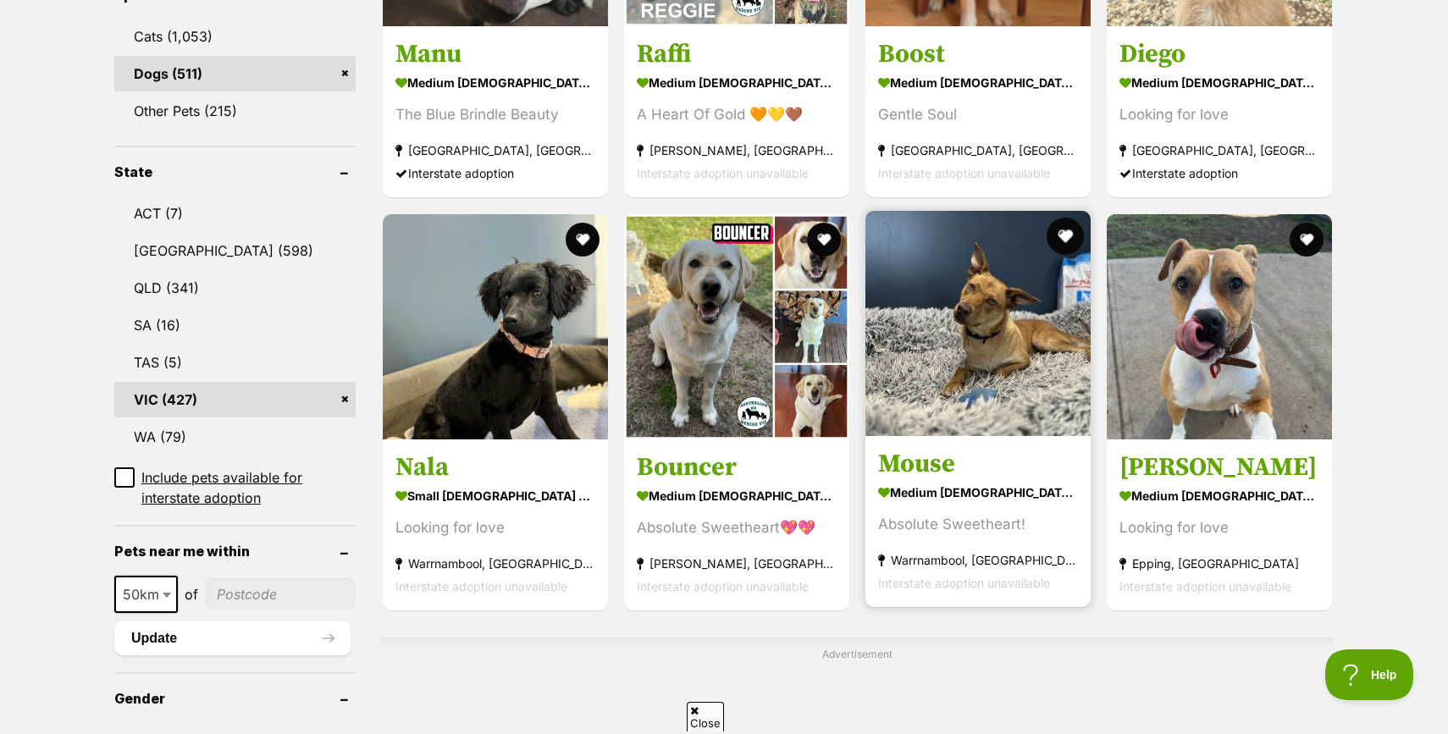
click at [1062, 237] on button "favourite" at bounding box center [1065, 236] width 37 height 37
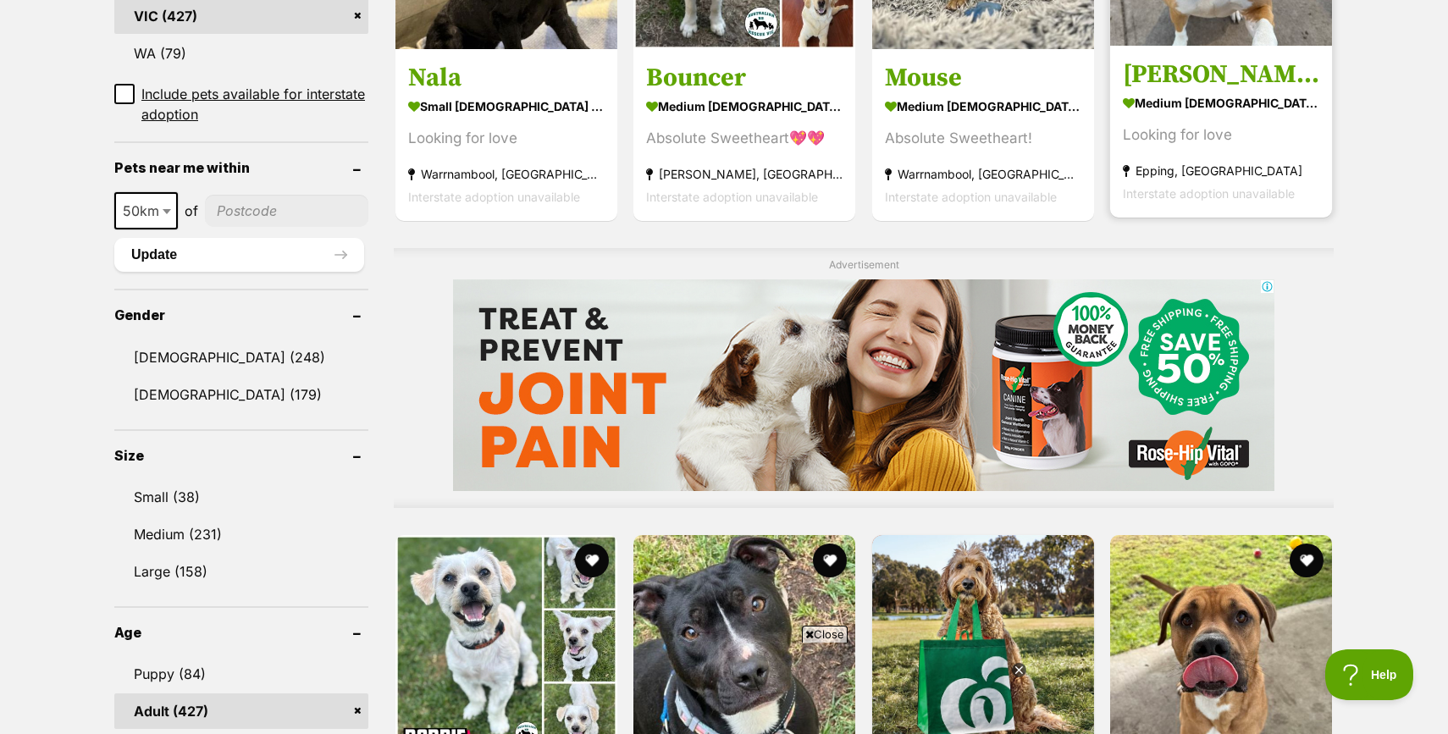
scroll to position [1005, 0]
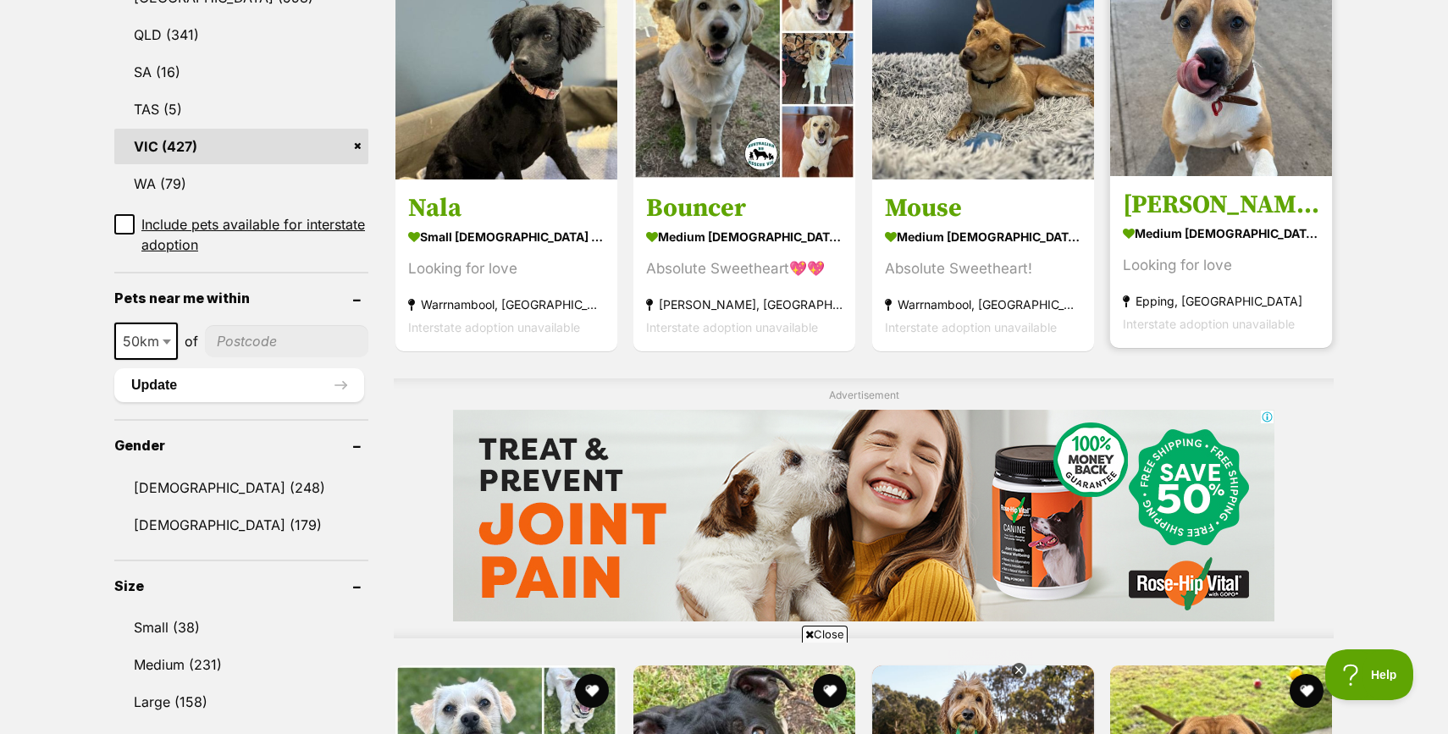
click at [1213, 152] on img at bounding box center [1221, 65] width 222 height 222
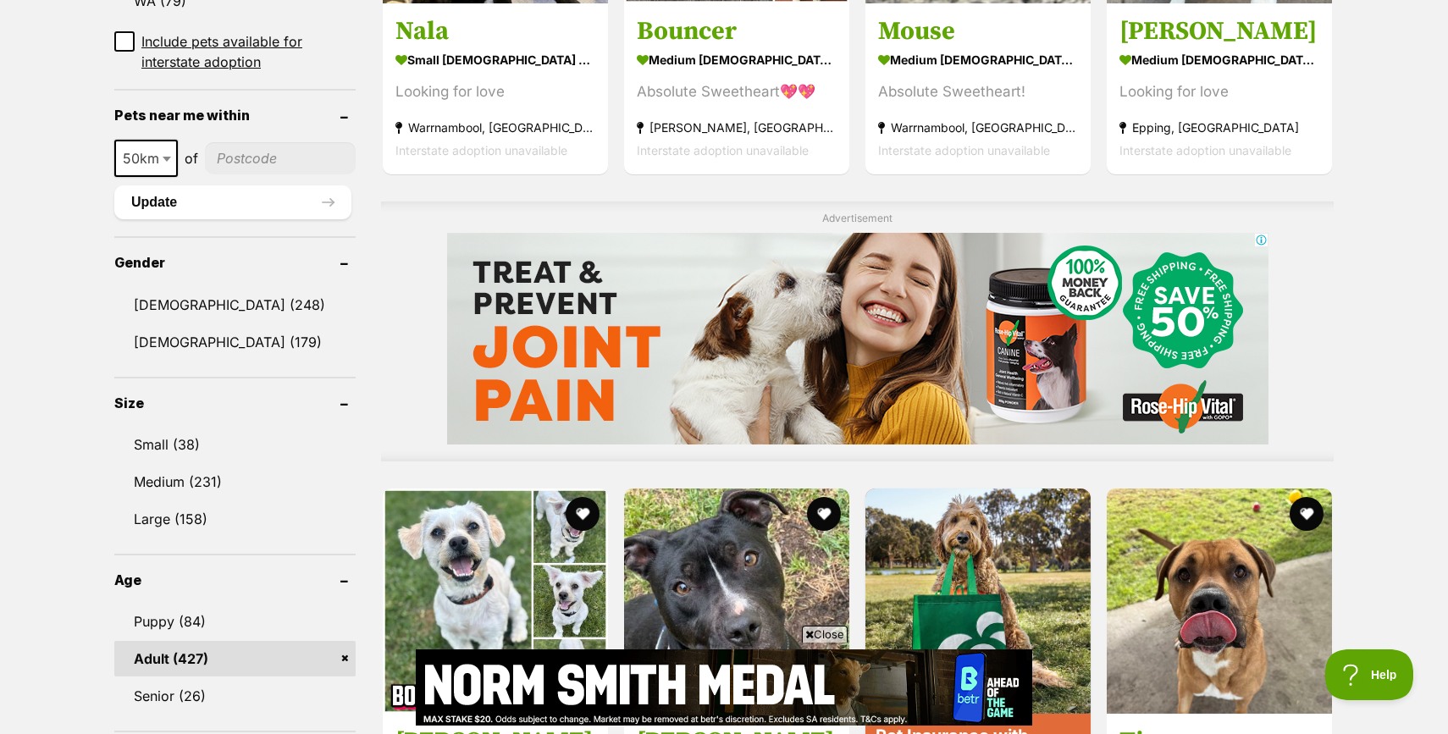
click at [822, 635] on span "Close" at bounding box center [825, 634] width 46 height 17
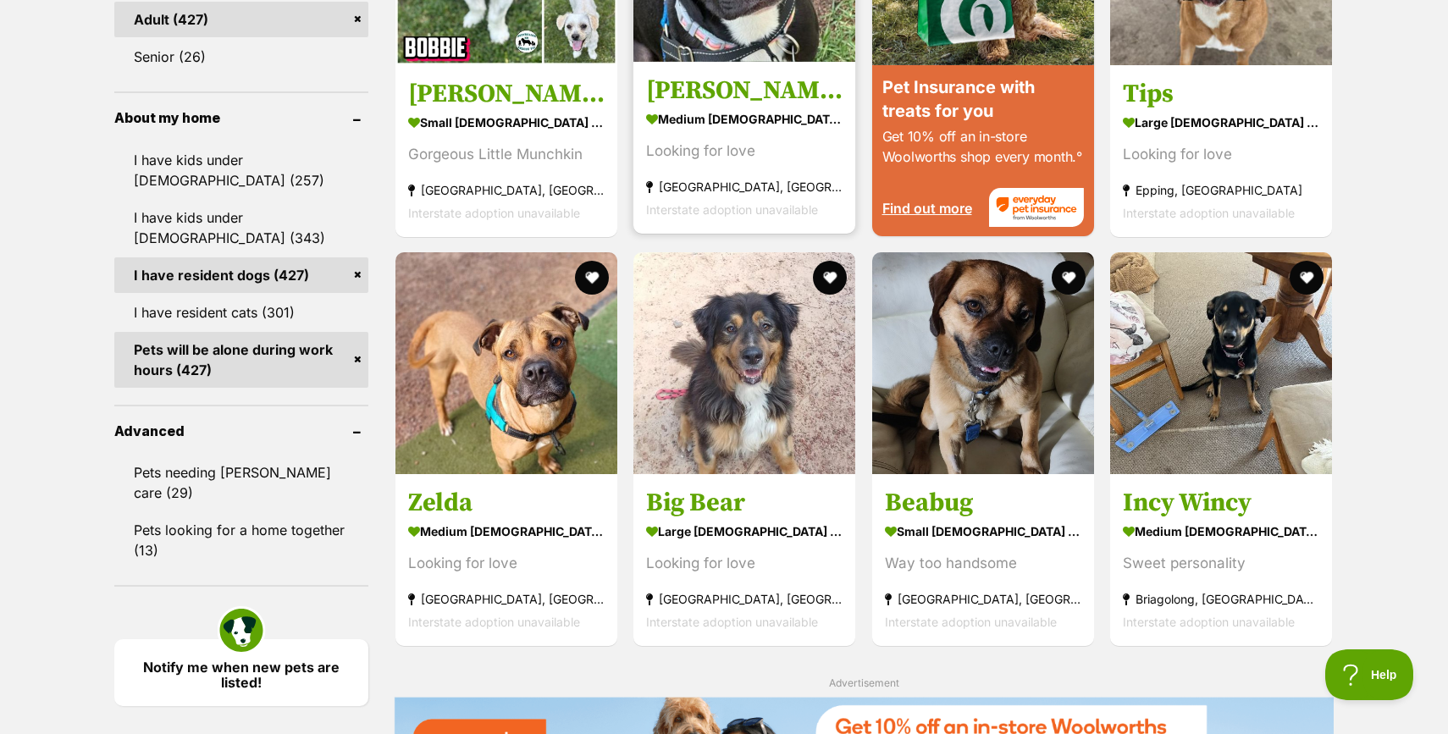
scroll to position [1853, 0]
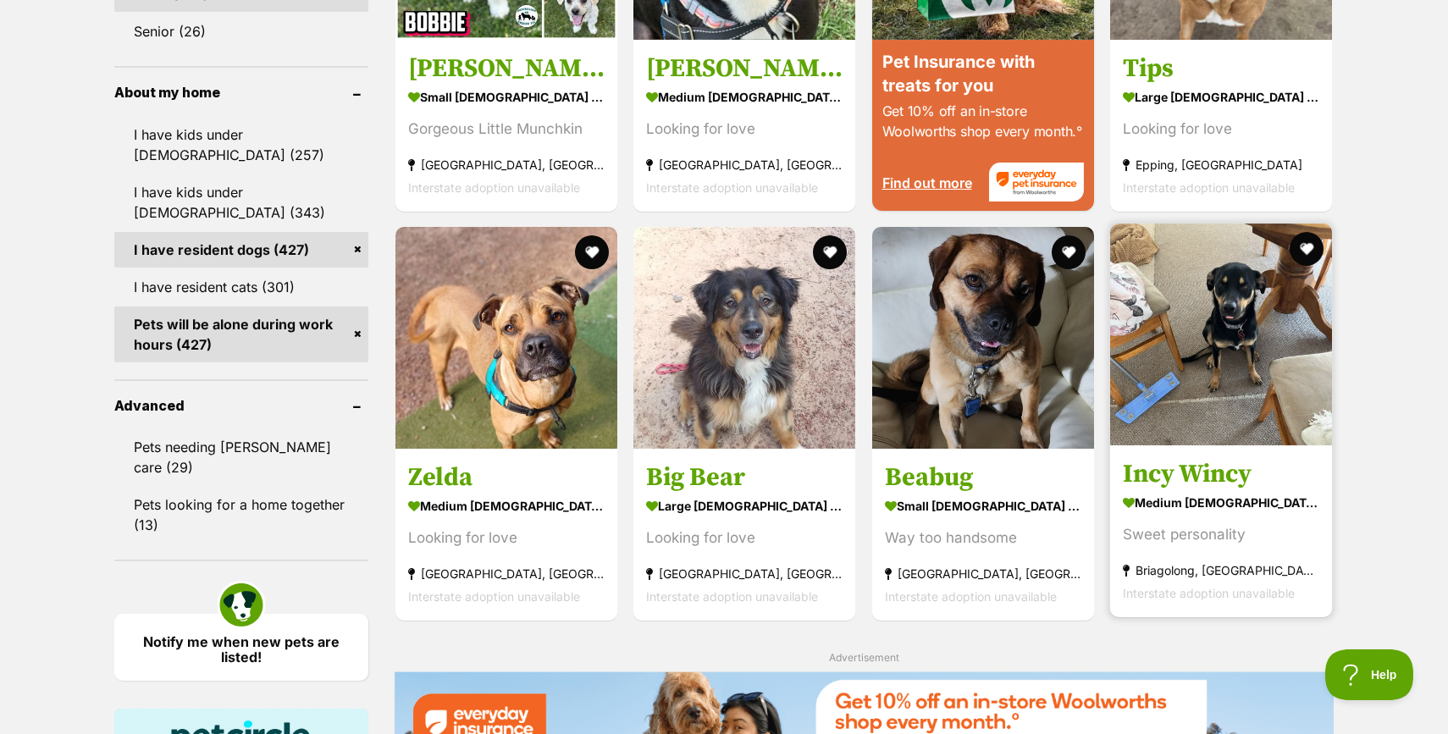
click at [1215, 484] on h3 "Incy Wincy" at bounding box center [1221, 474] width 196 height 32
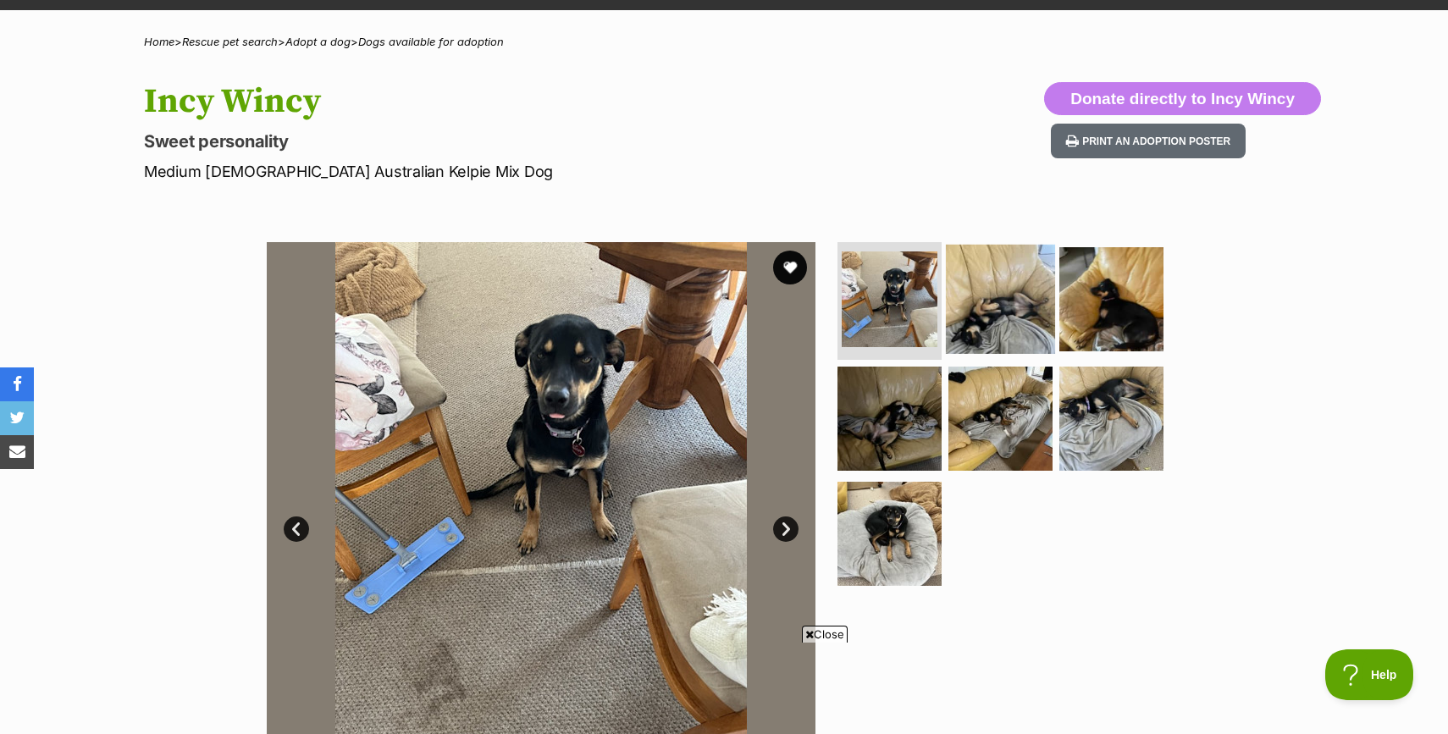
click at [989, 300] on img at bounding box center [1000, 298] width 109 height 109
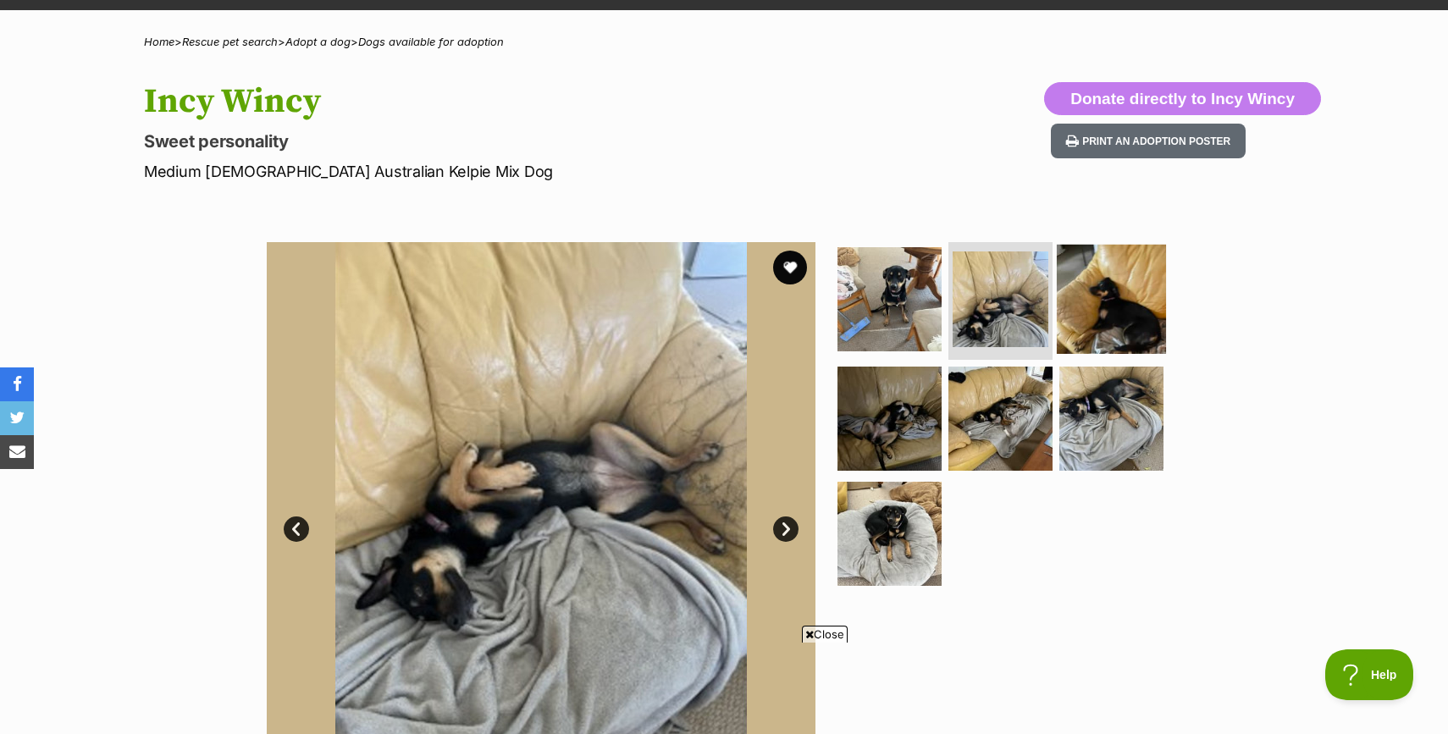
click at [1082, 312] on img at bounding box center [1111, 298] width 109 height 109
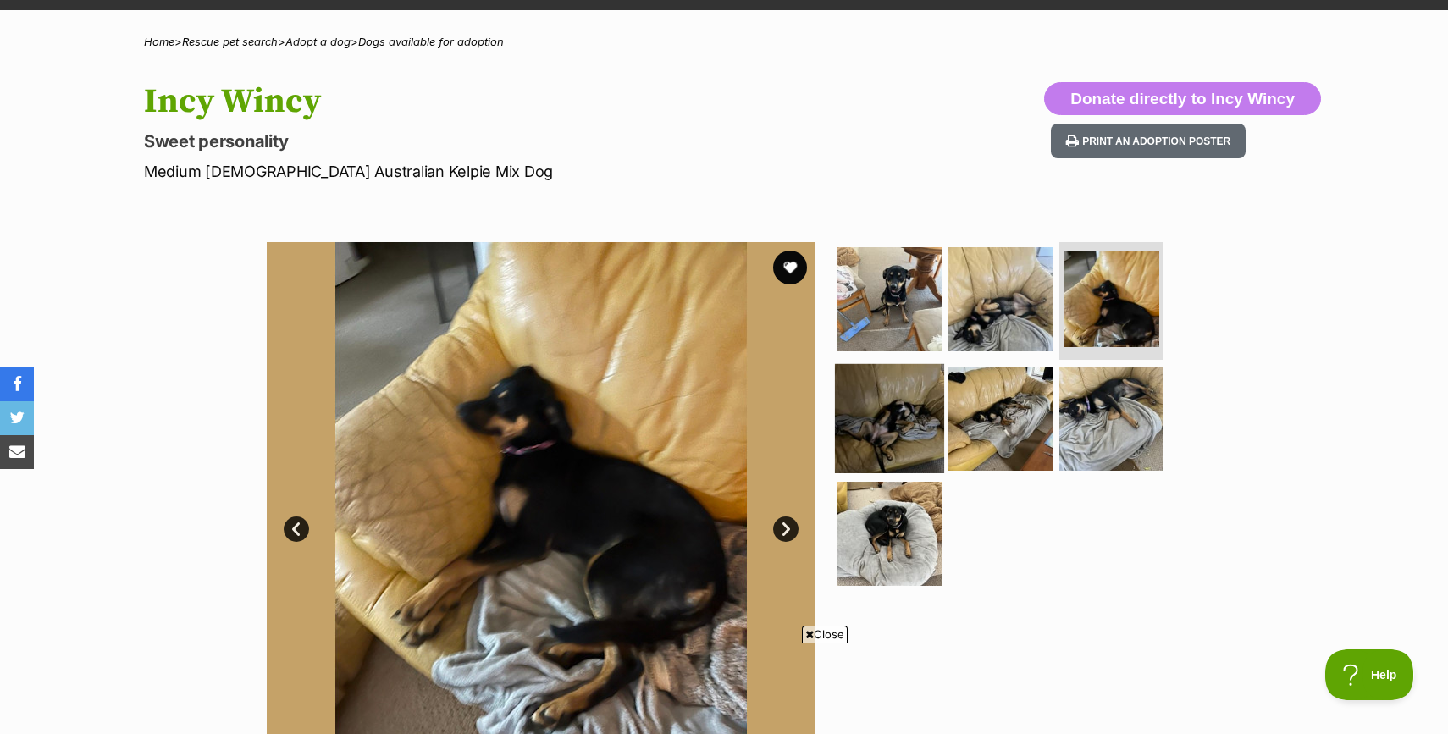
click at [905, 409] on img at bounding box center [889, 418] width 109 height 109
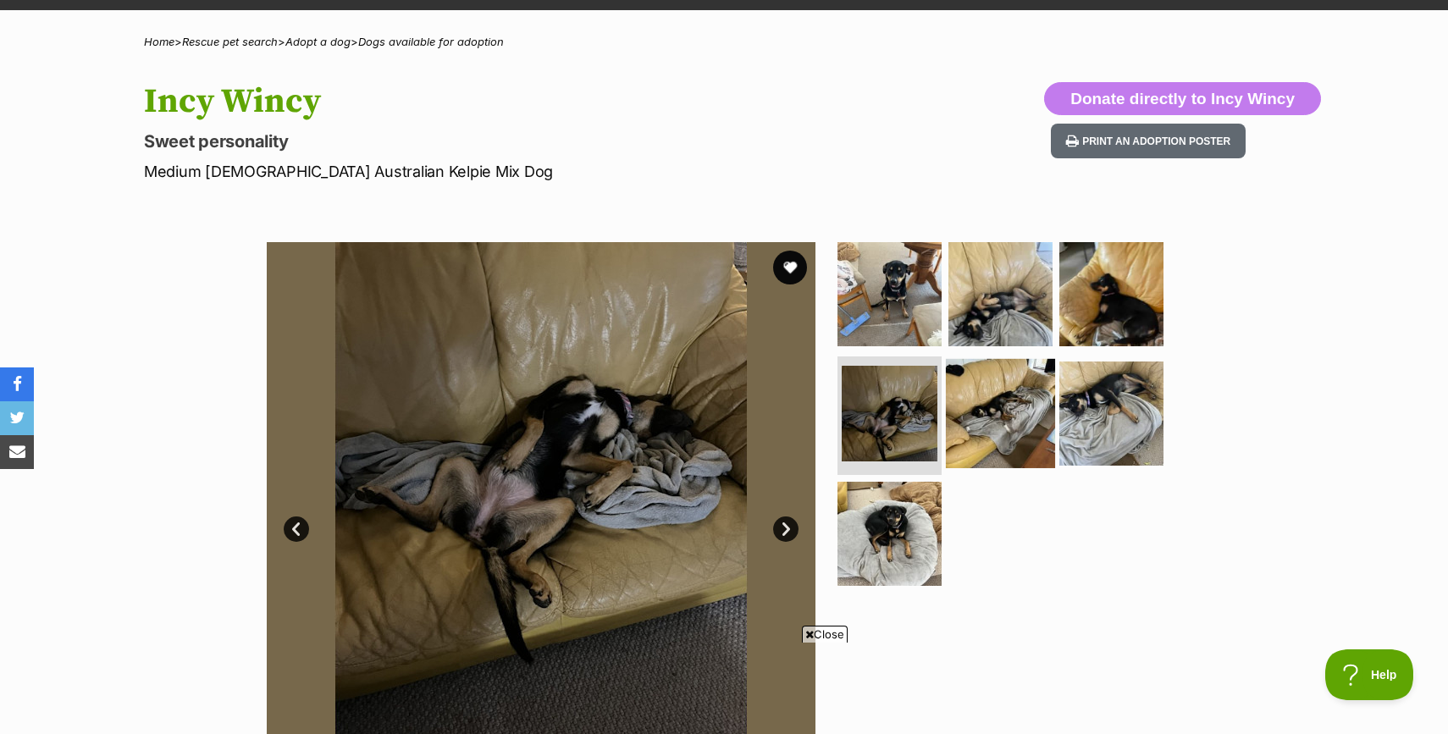
click at [1016, 418] on img at bounding box center [1000, 413] width 109 height 109
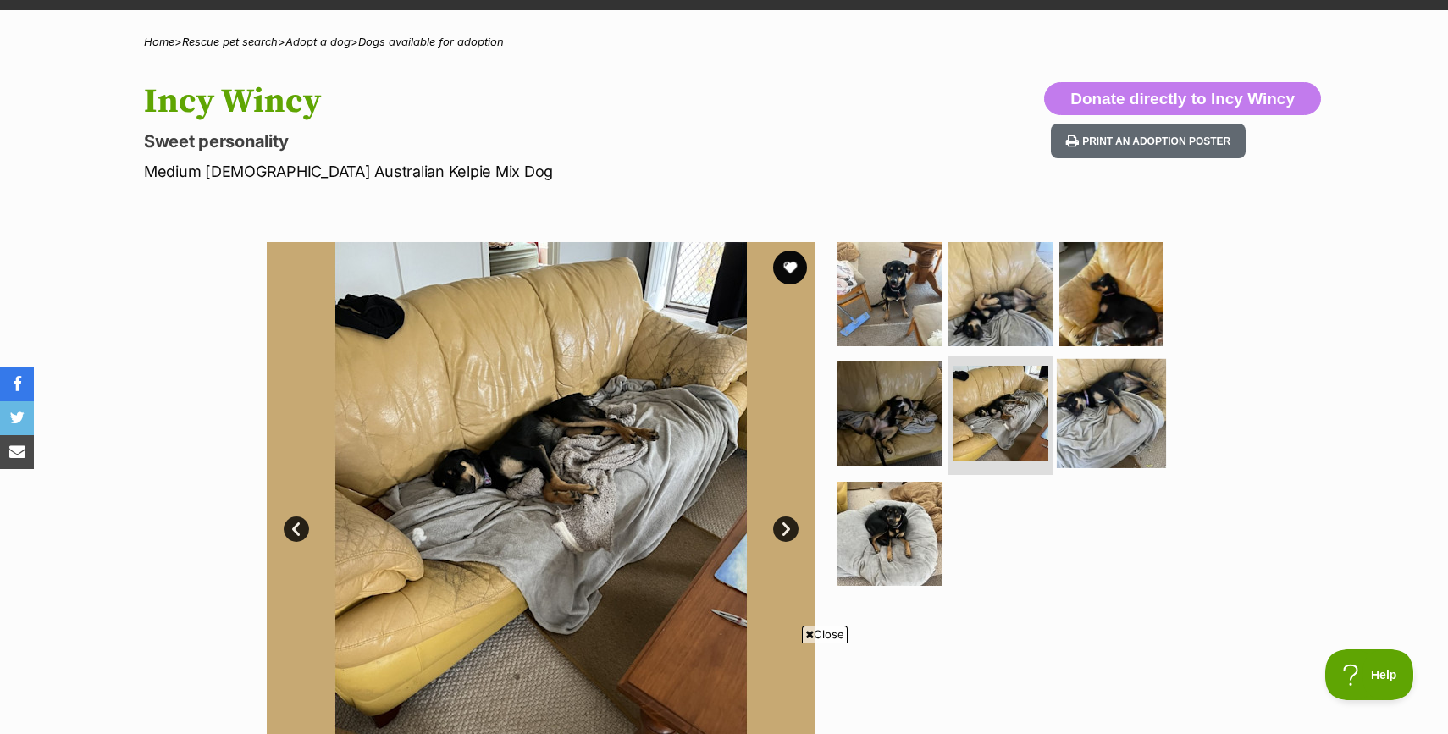
click at [1110, 428] on img at bounding box center [1111, 413] width 109 height 109
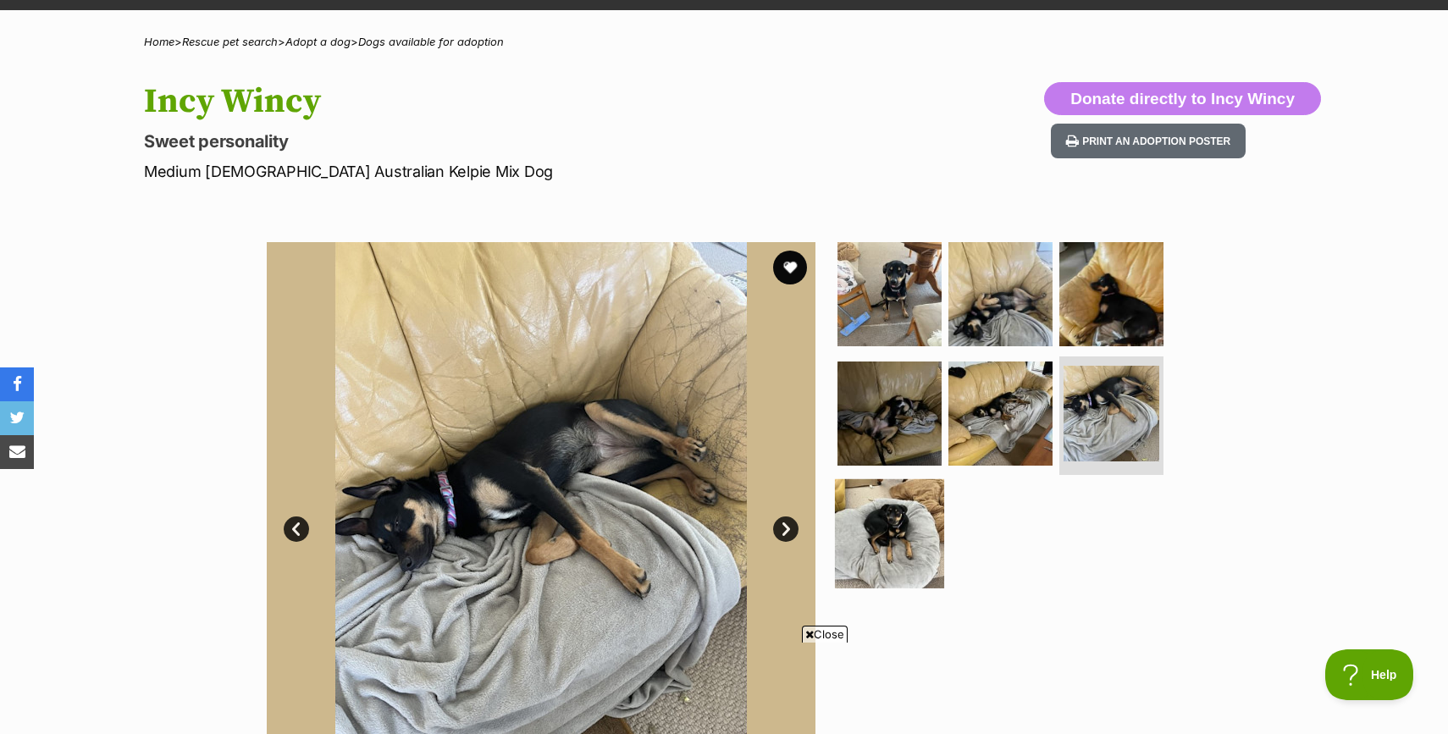
click at [912, 521] on img at bounding box center [889, 533] width 109 height 109
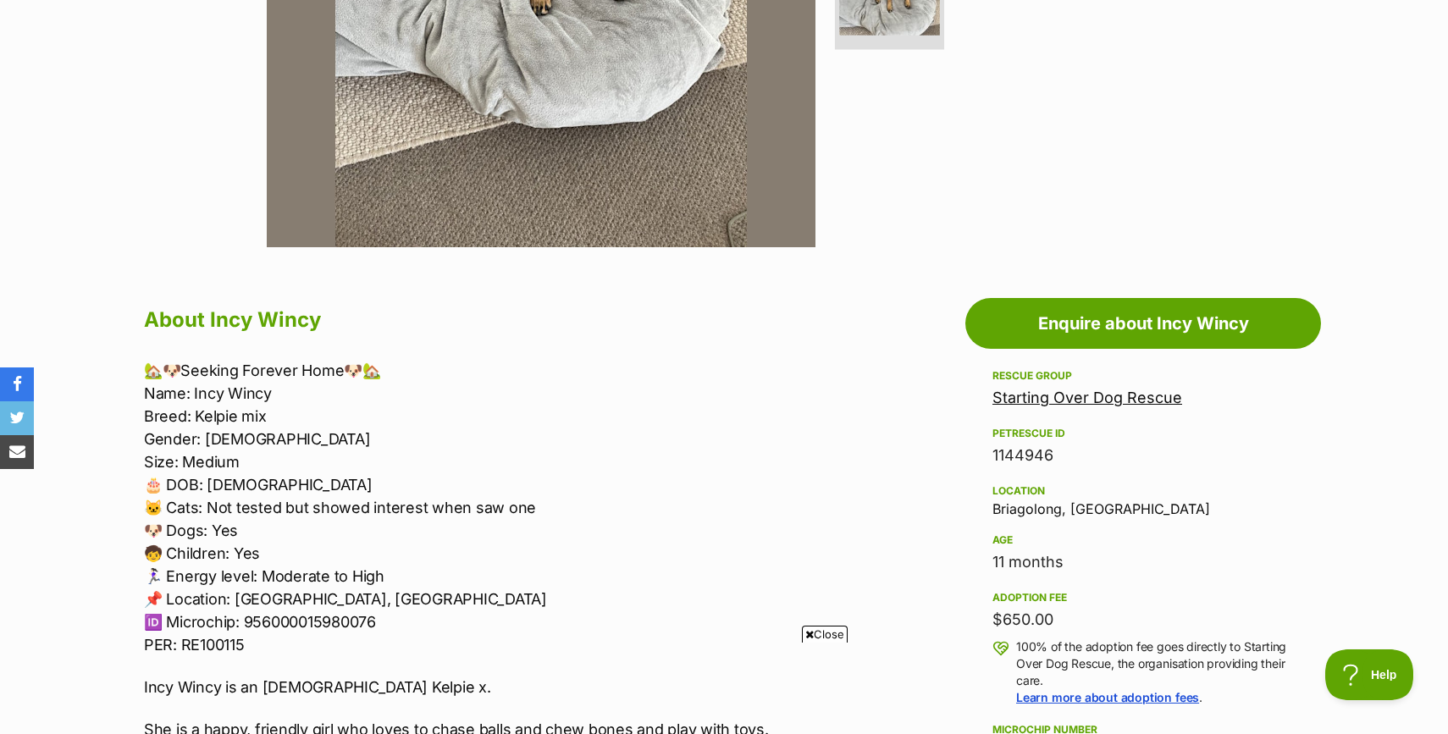
scroll to position [1106, 0]
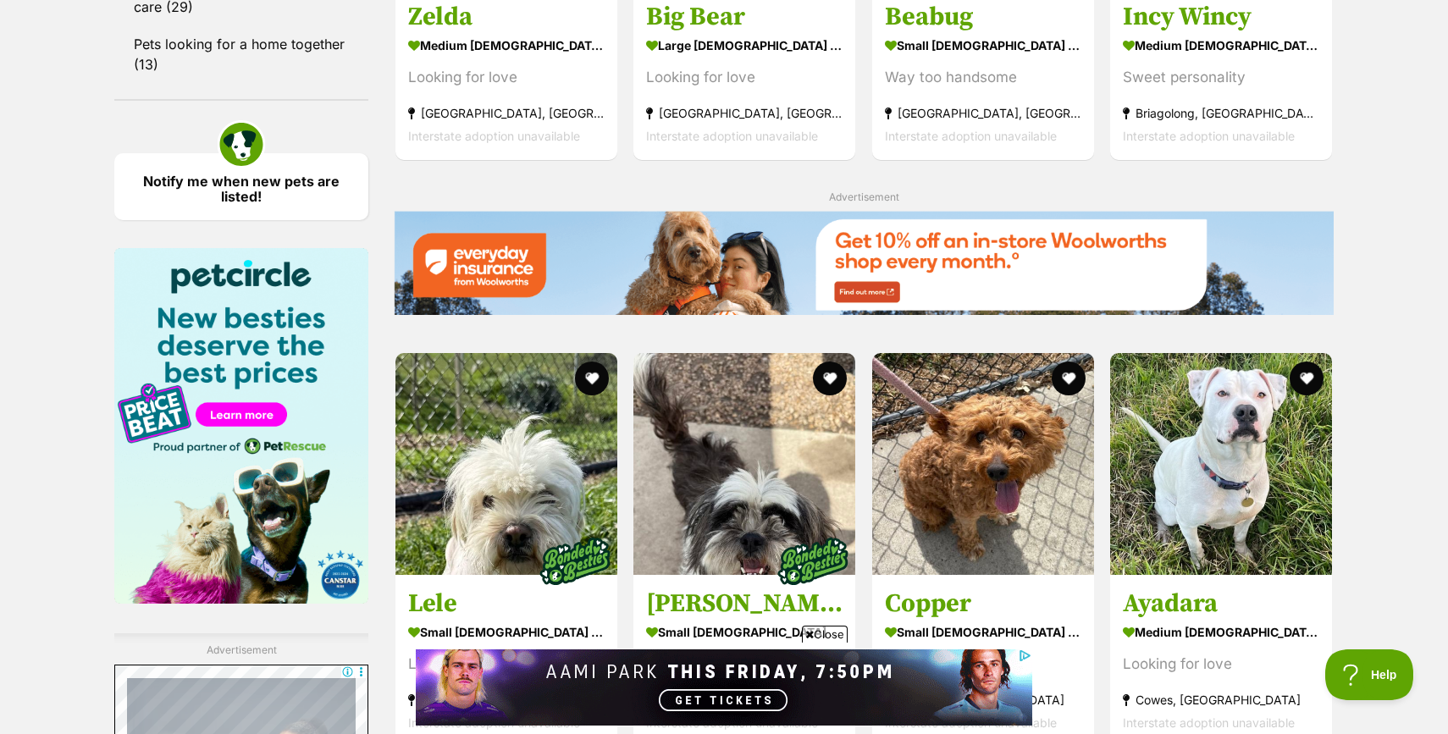
scroll to position [2329, 0]
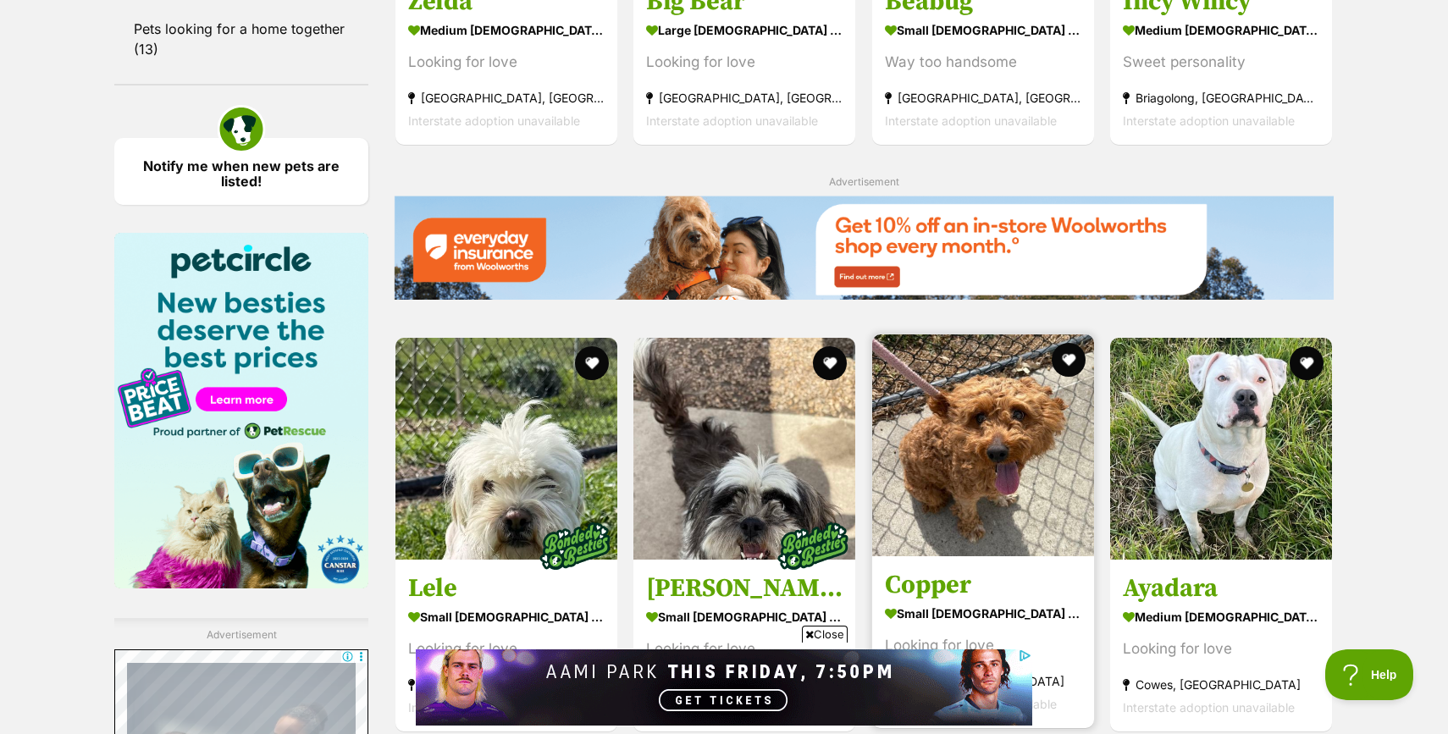
click at [939, 335] on img at bounding box center [983, 446] width 222 height 222
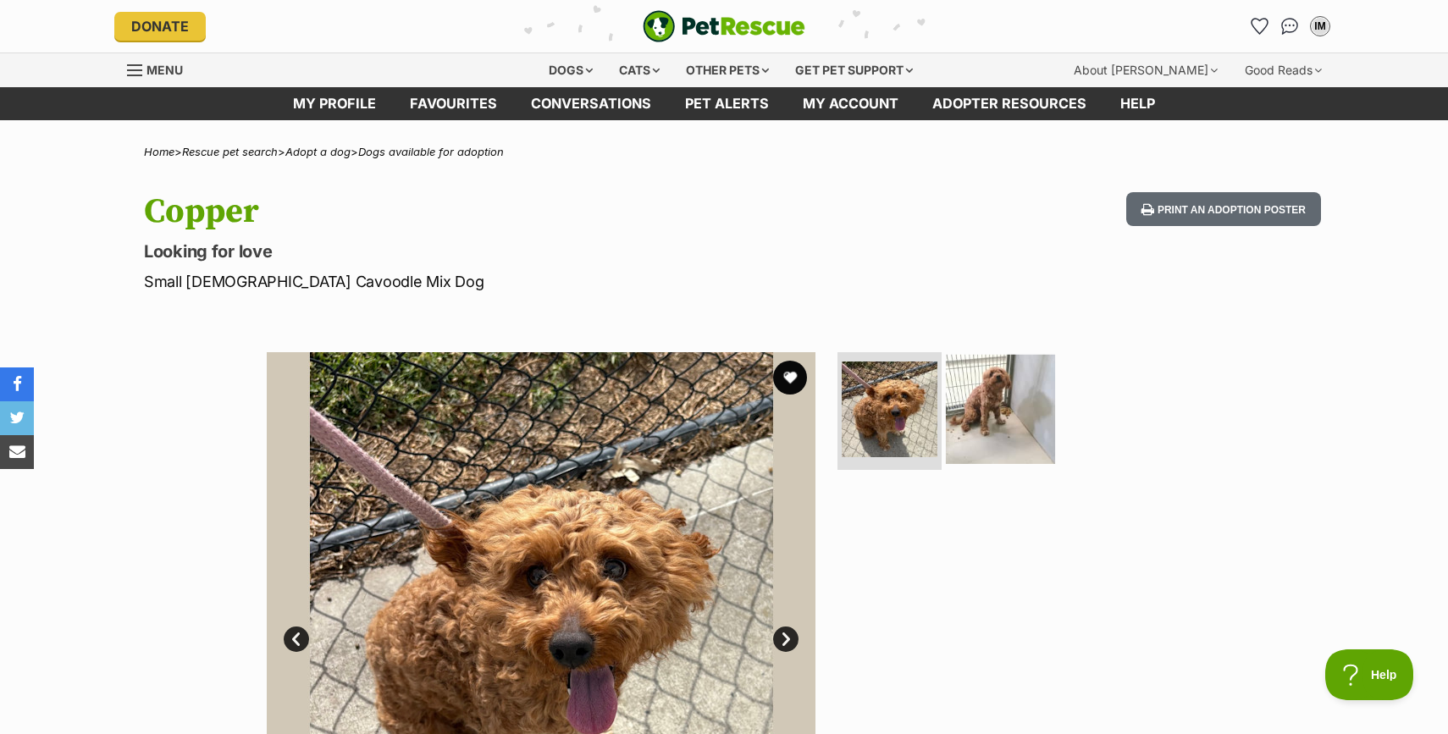
click at [1027, 422] on img at bounding box center [1000, 408] width 109 height 109
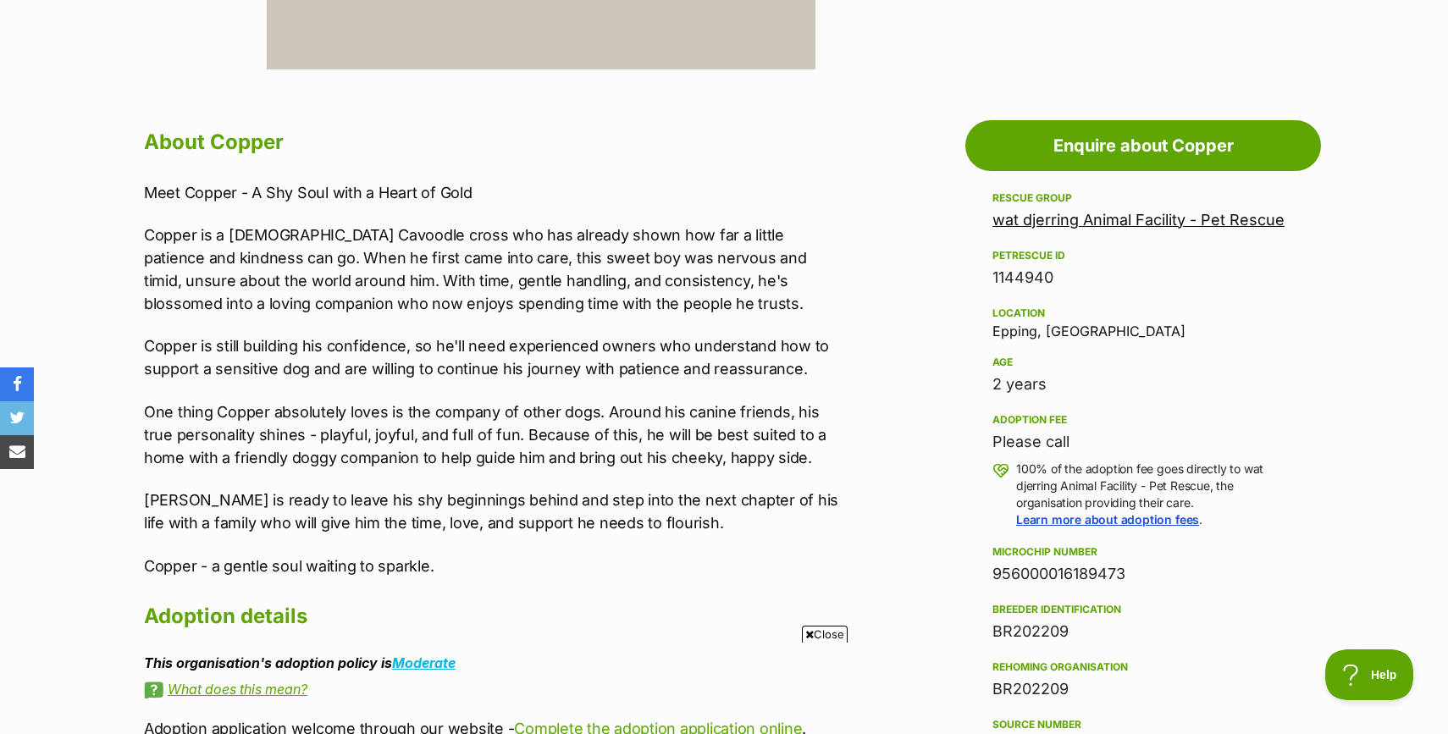
click at [825, 639] on span "Close" at bounding box center [825, 634] width 46 height 17
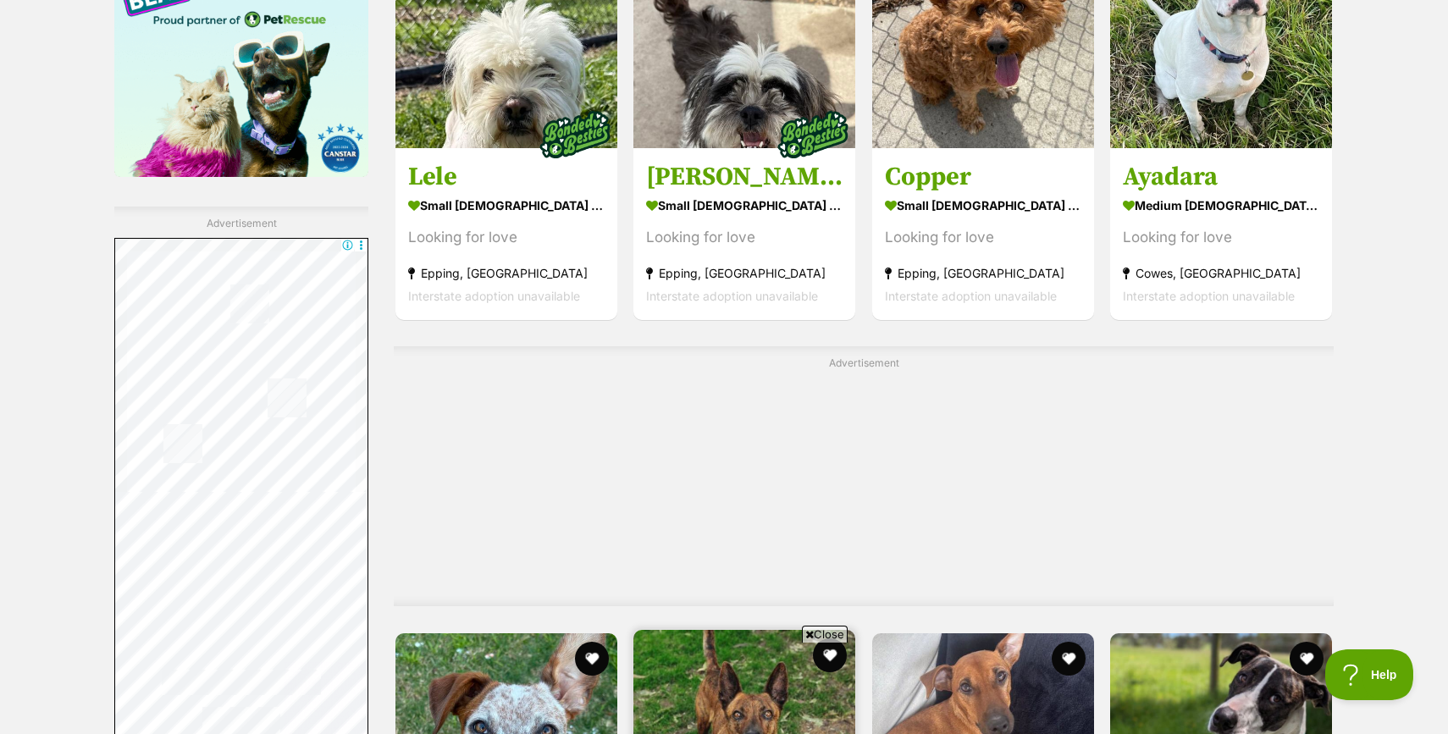
click at [724, 630] on img at bounding box center [745, 741] width 222 height 222
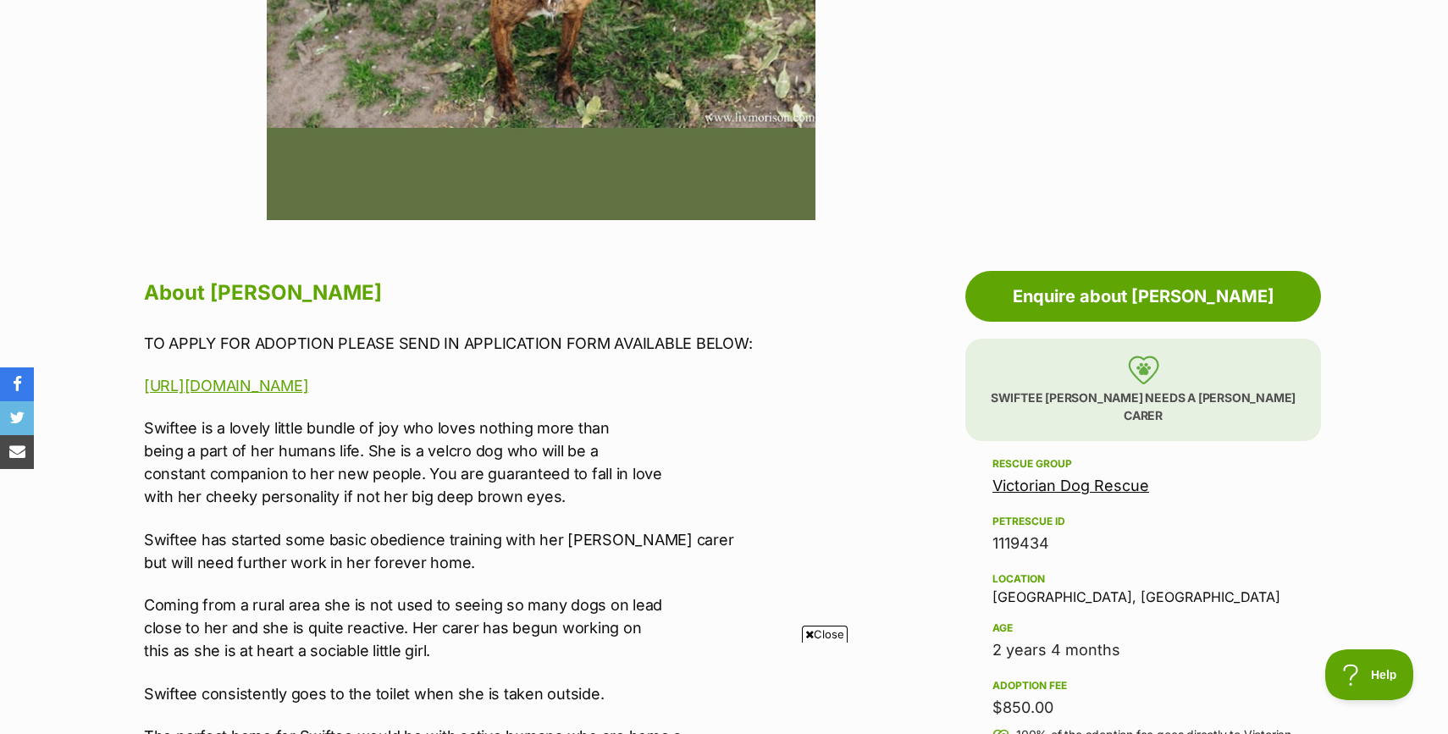
scroll to position [744, 0]
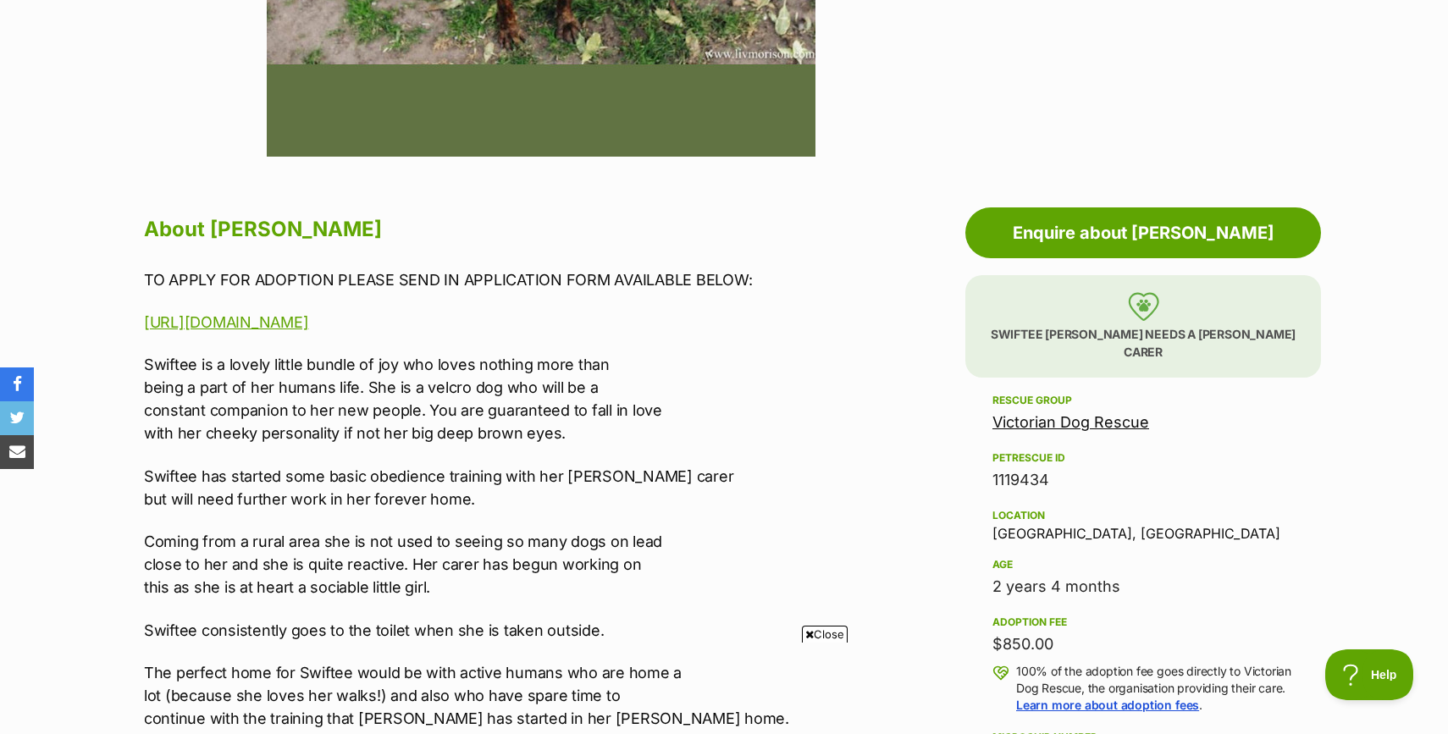
click at [821, 637] on span "Close" at bounding box center [825, 634] width 46 height 17
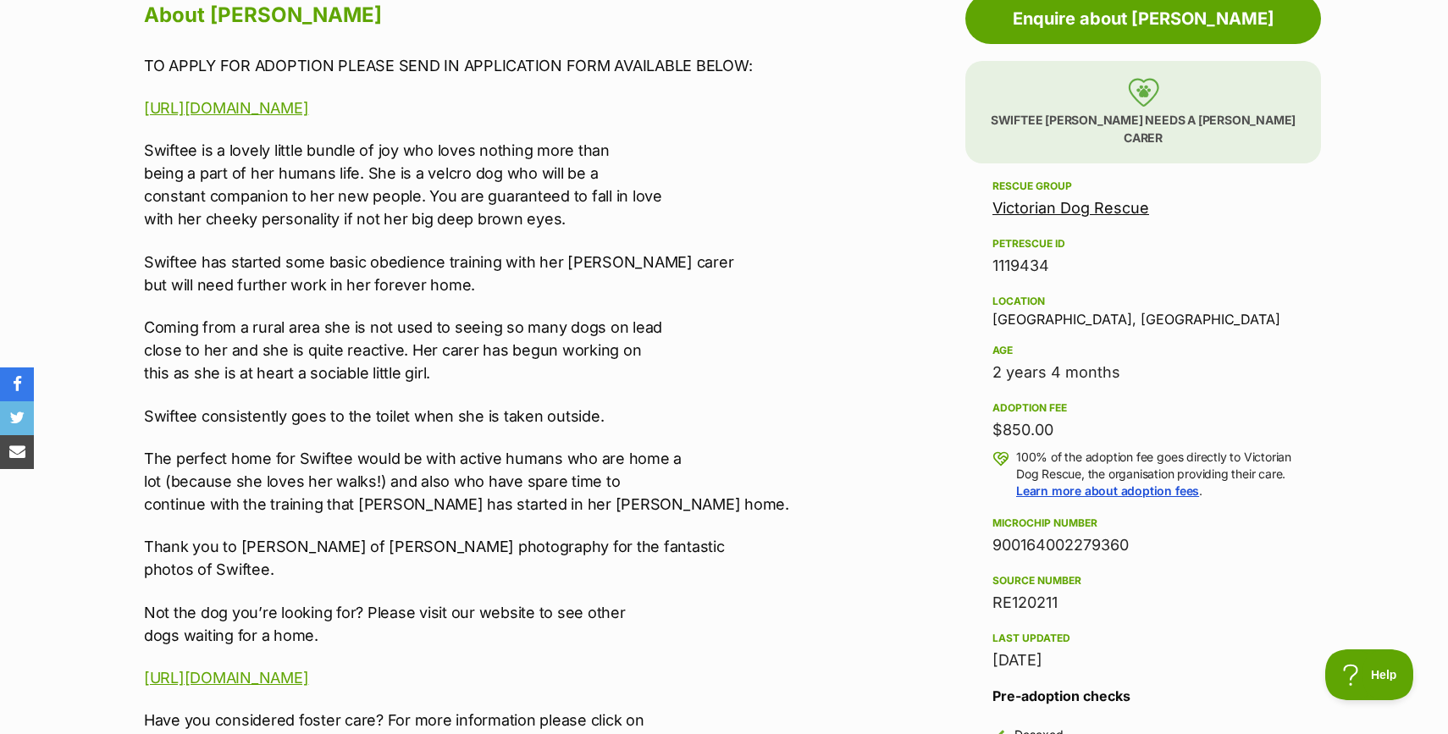
scroll to position [974, 0]
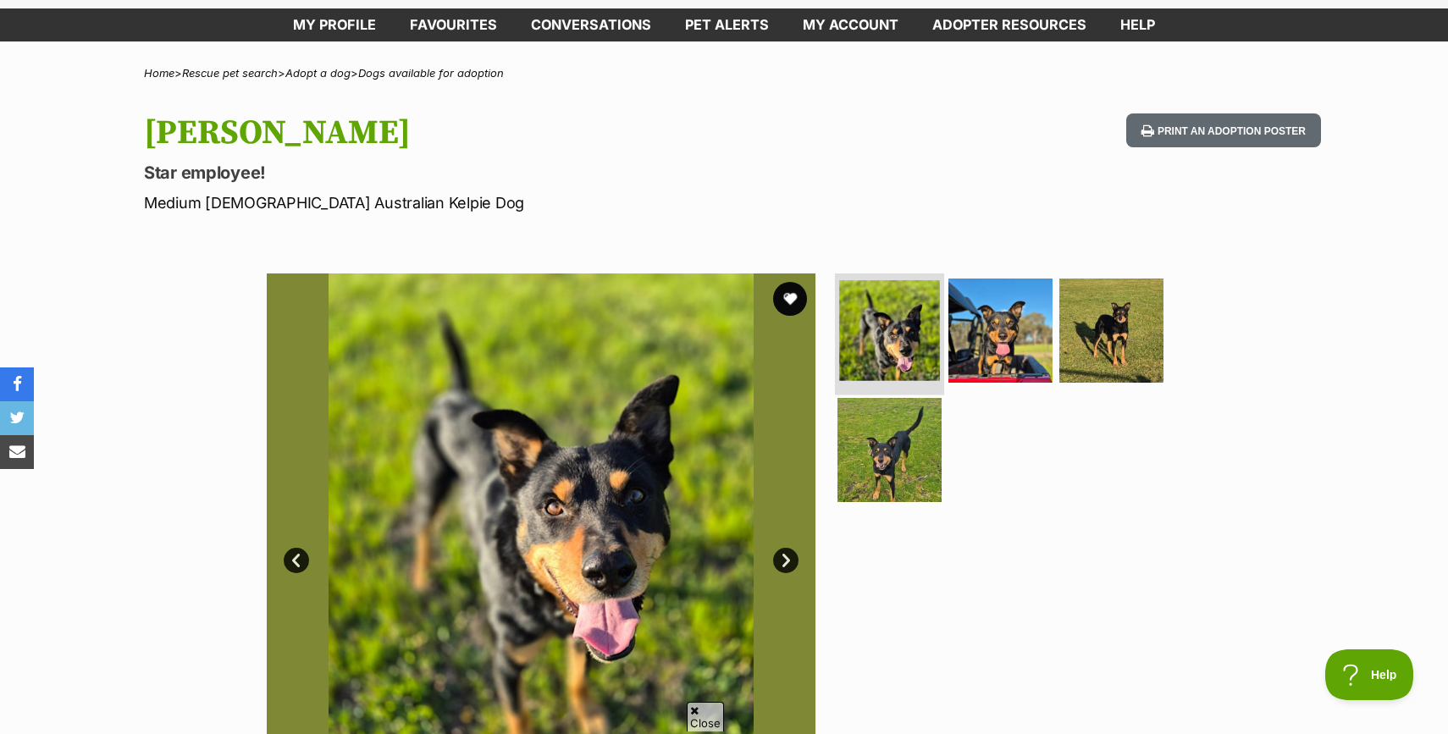
scroll to position [80, 0]
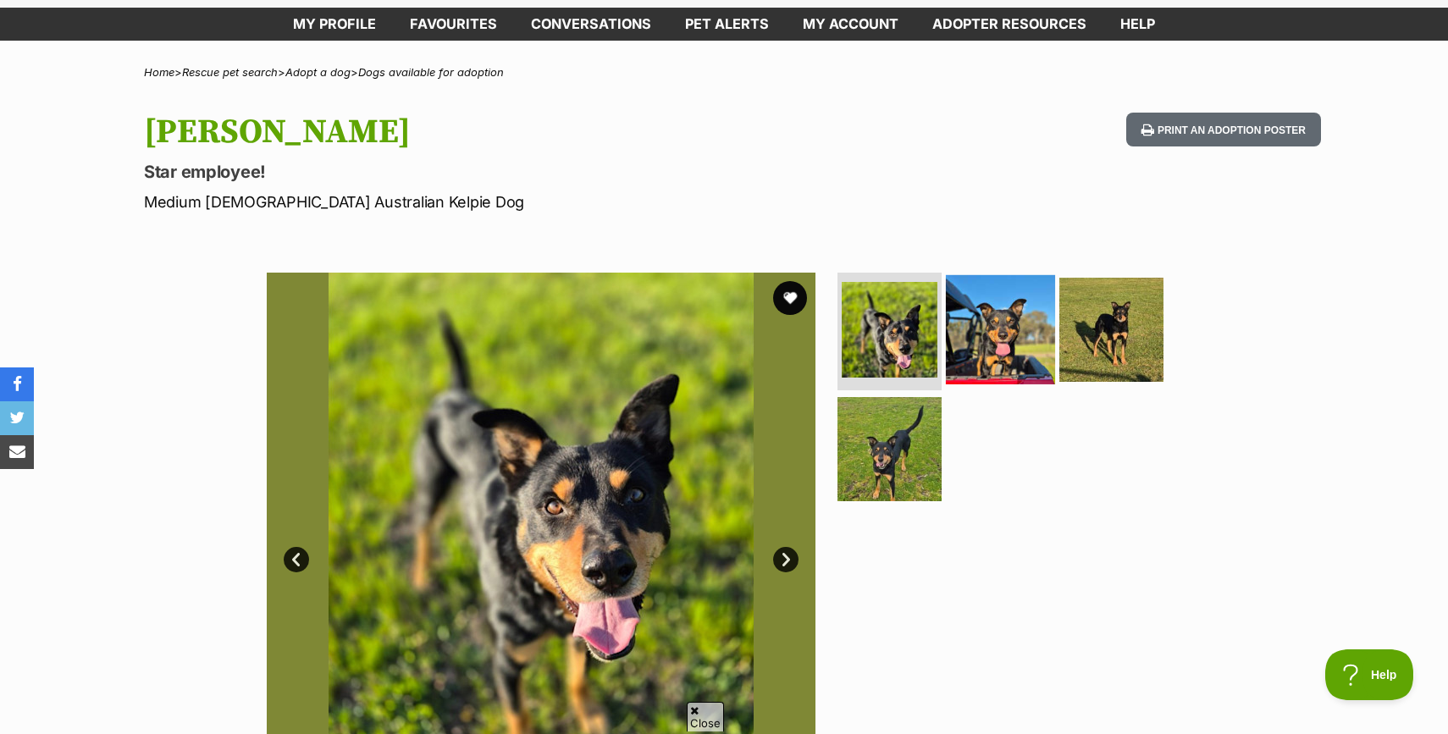
click at [1004, 319] on img at bounding box center [1000, 328] width 109 height 109
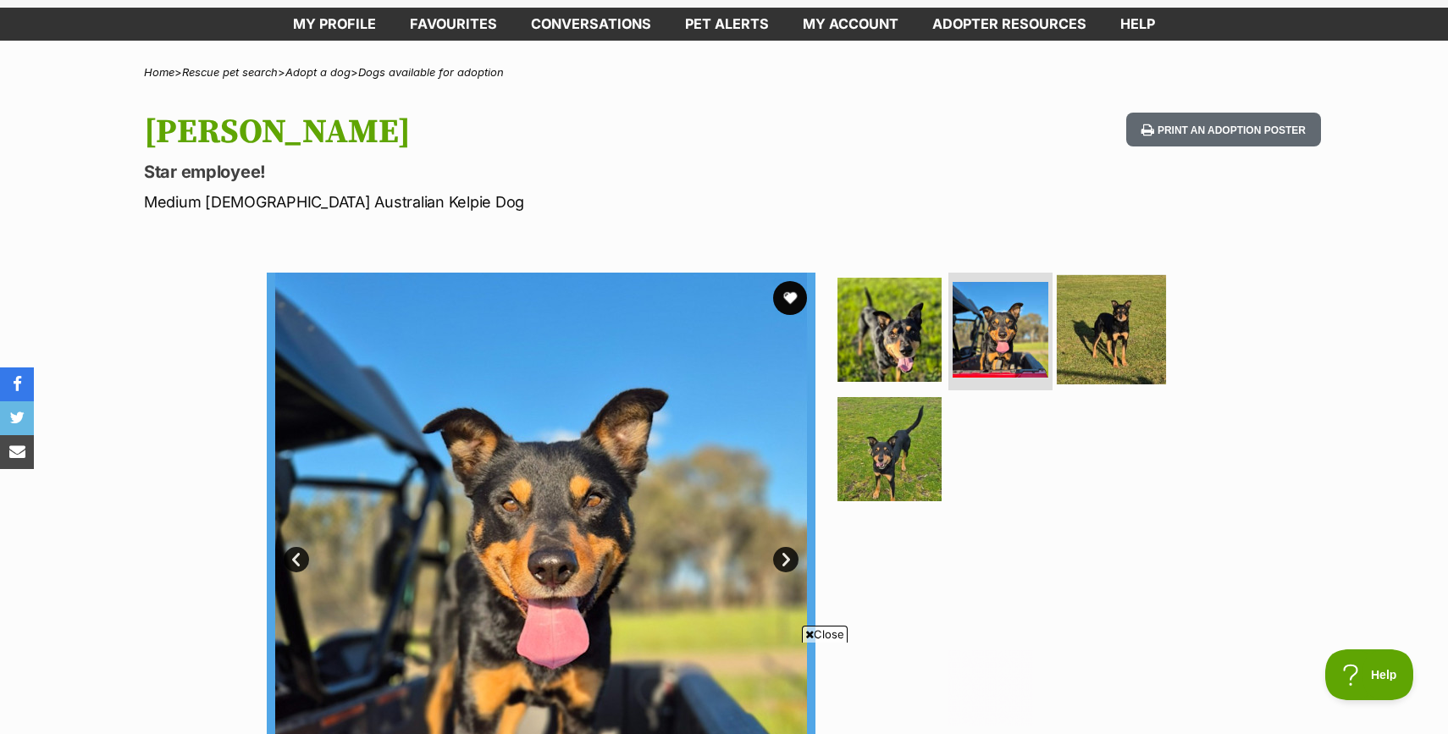
scroll to position [0, 0]
click at [1090, 326] on img at bounding box center [1111, 328] width 109 height 109
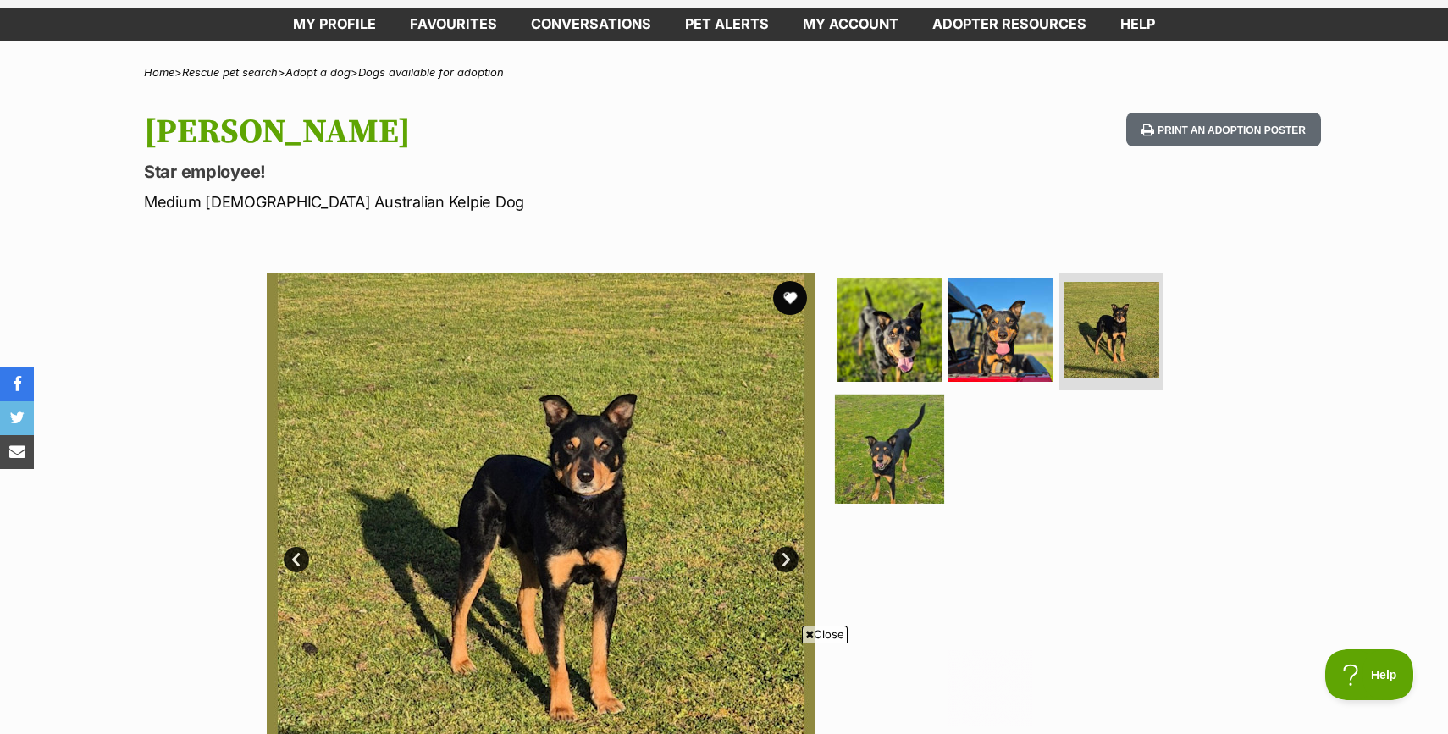
click at [892, 484] on img at bounding box center [889, 449] width 109 height 109
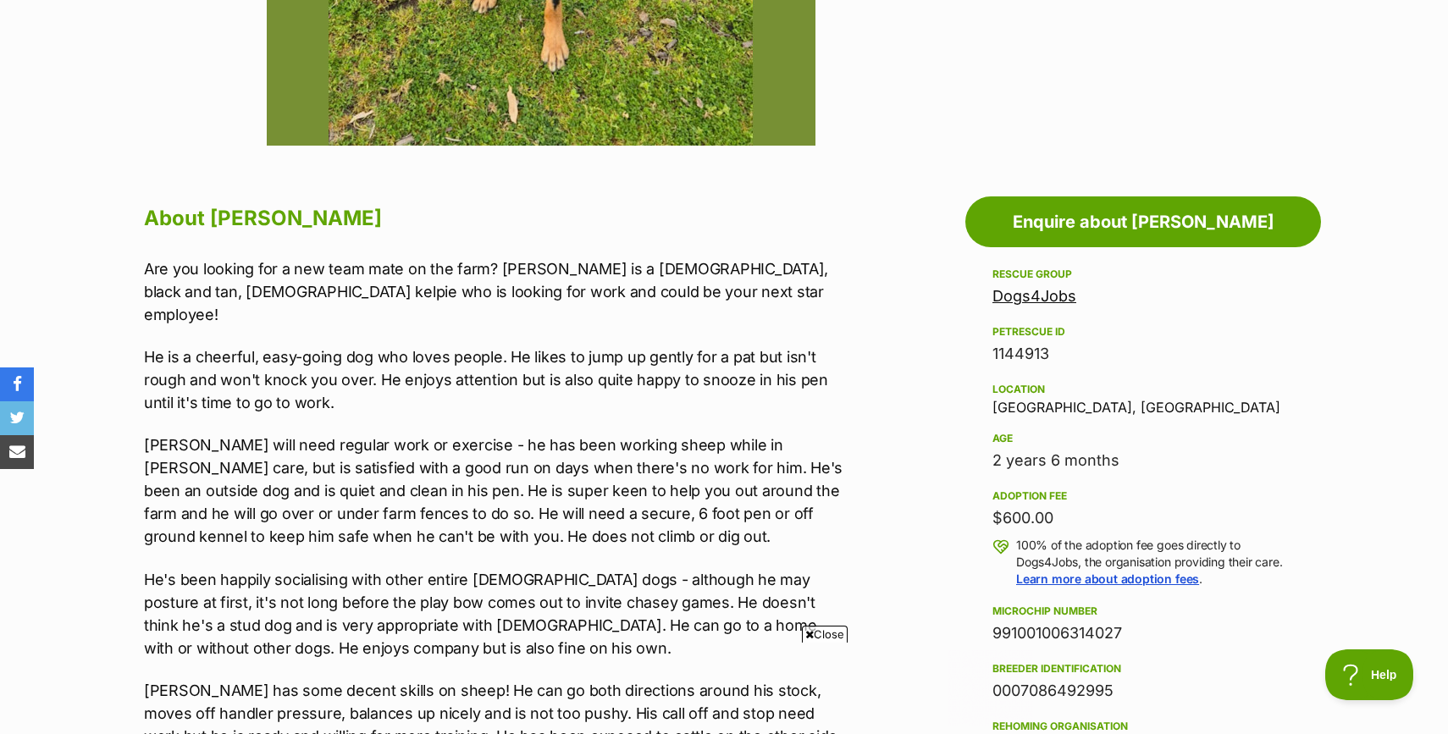
scroll to position [766, 0]
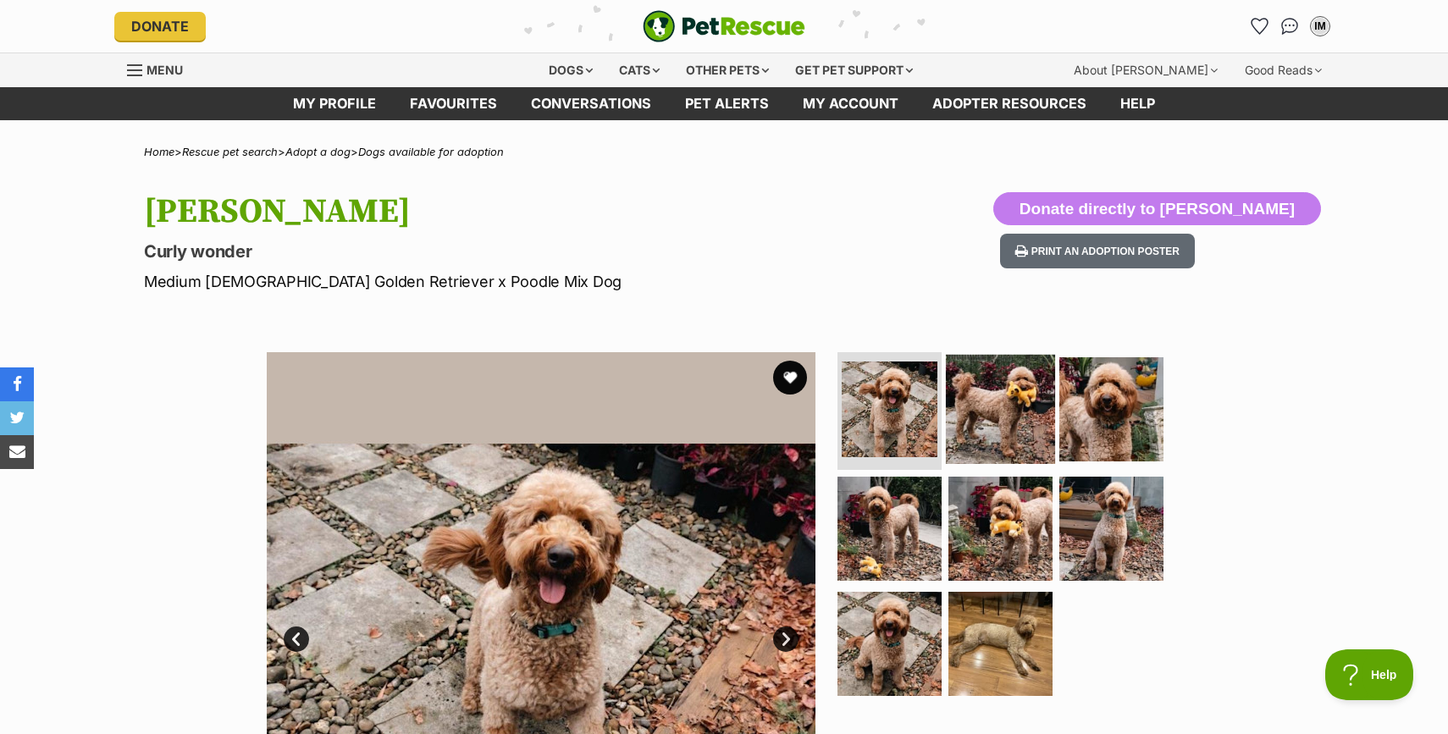
click at [986, 405] on img at bounding box center [1000, 408] width 109 height 109
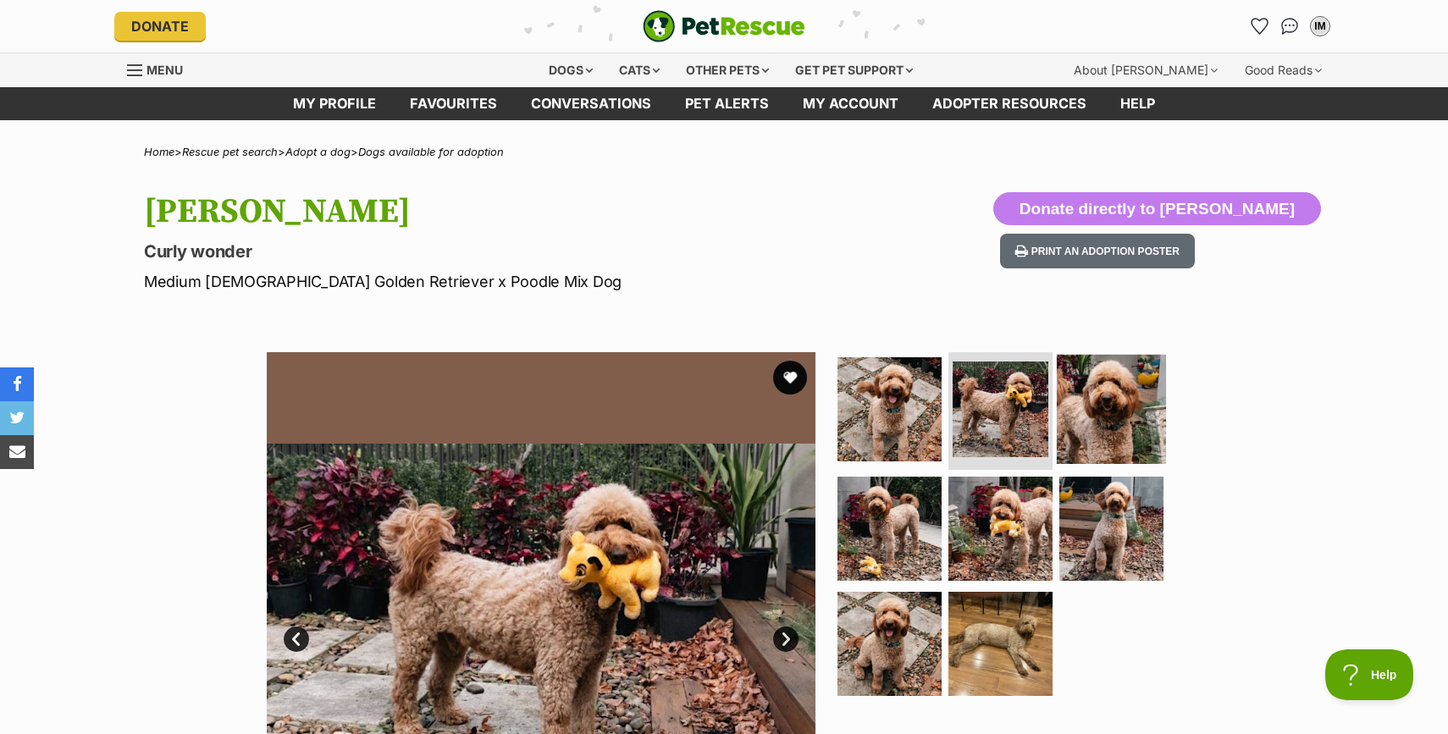
click at [1120, 409] on img at bounding box center [1111, 408] width 109 height 109
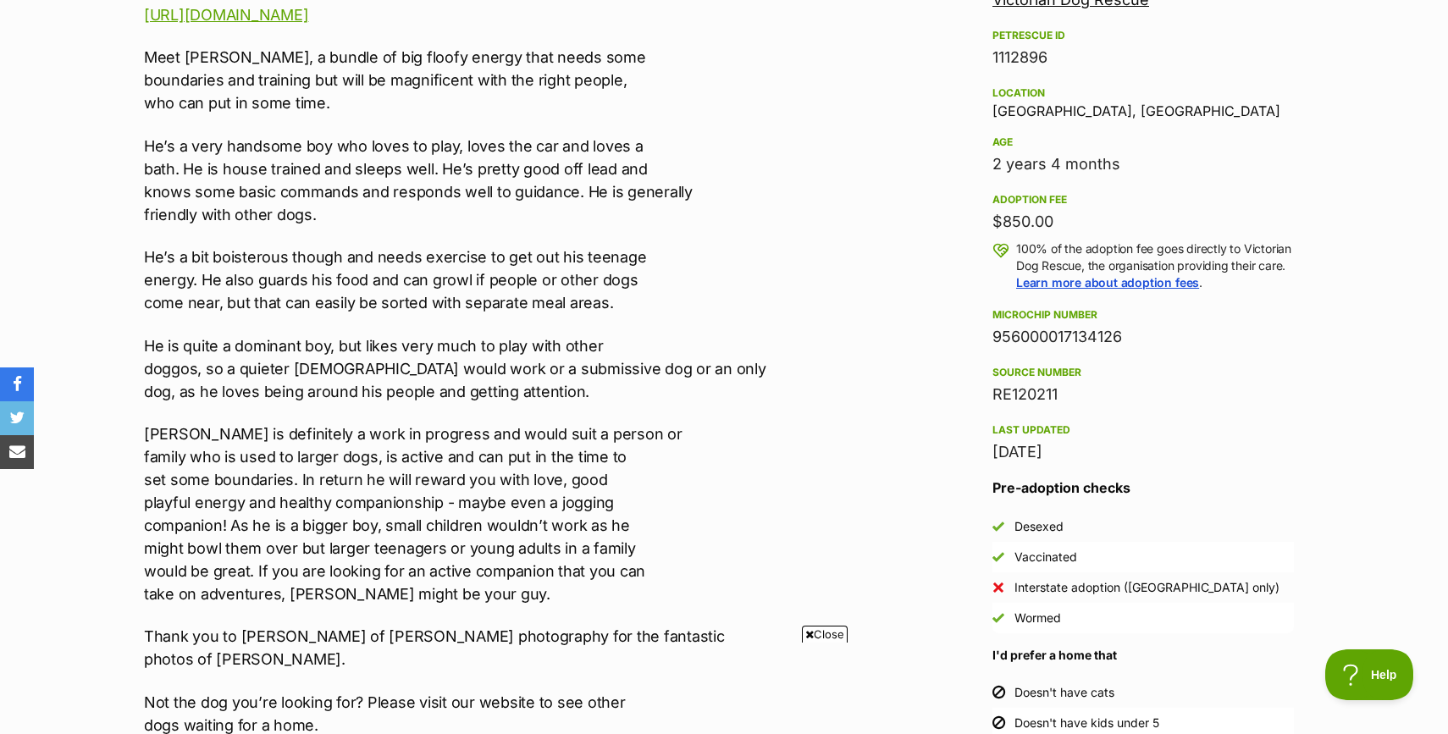
scroll to position [1093, 0]
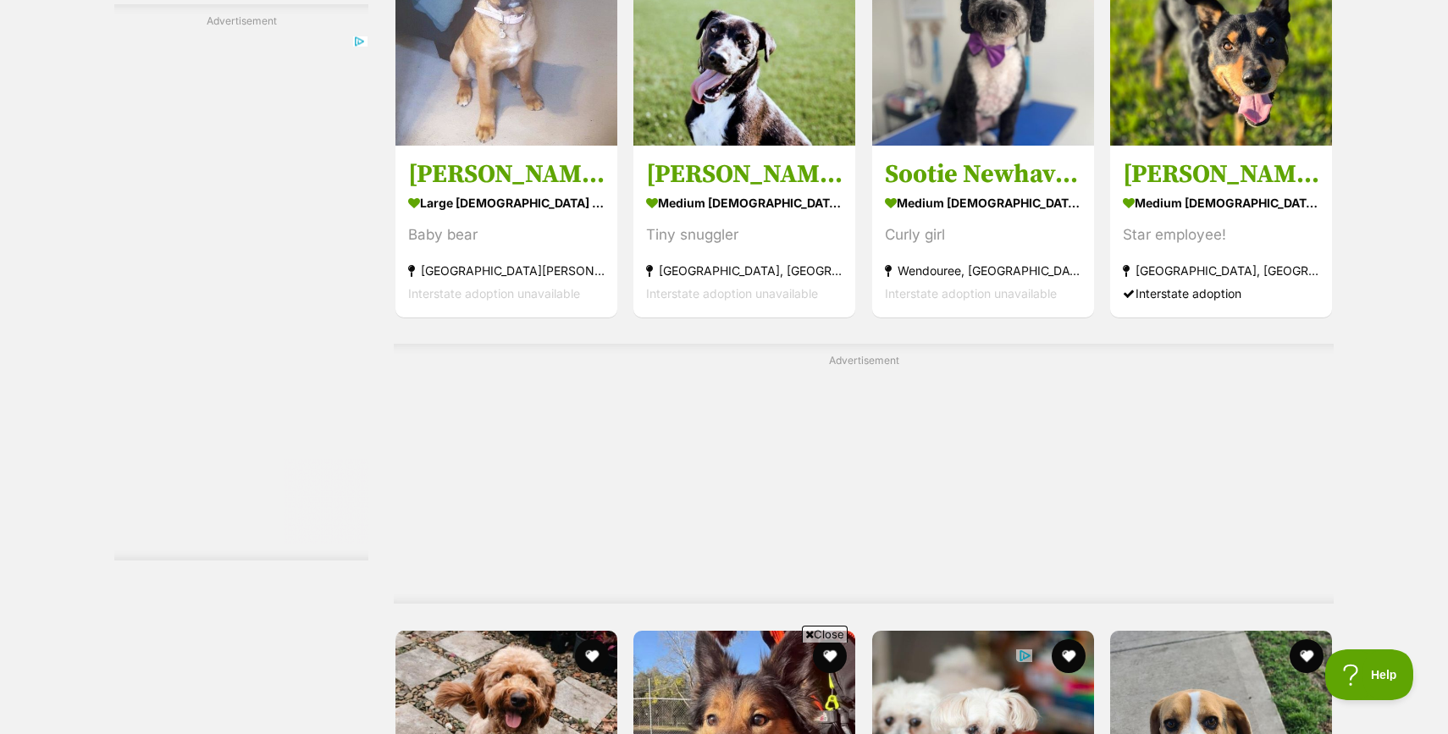
scroll to position [3877, 0]
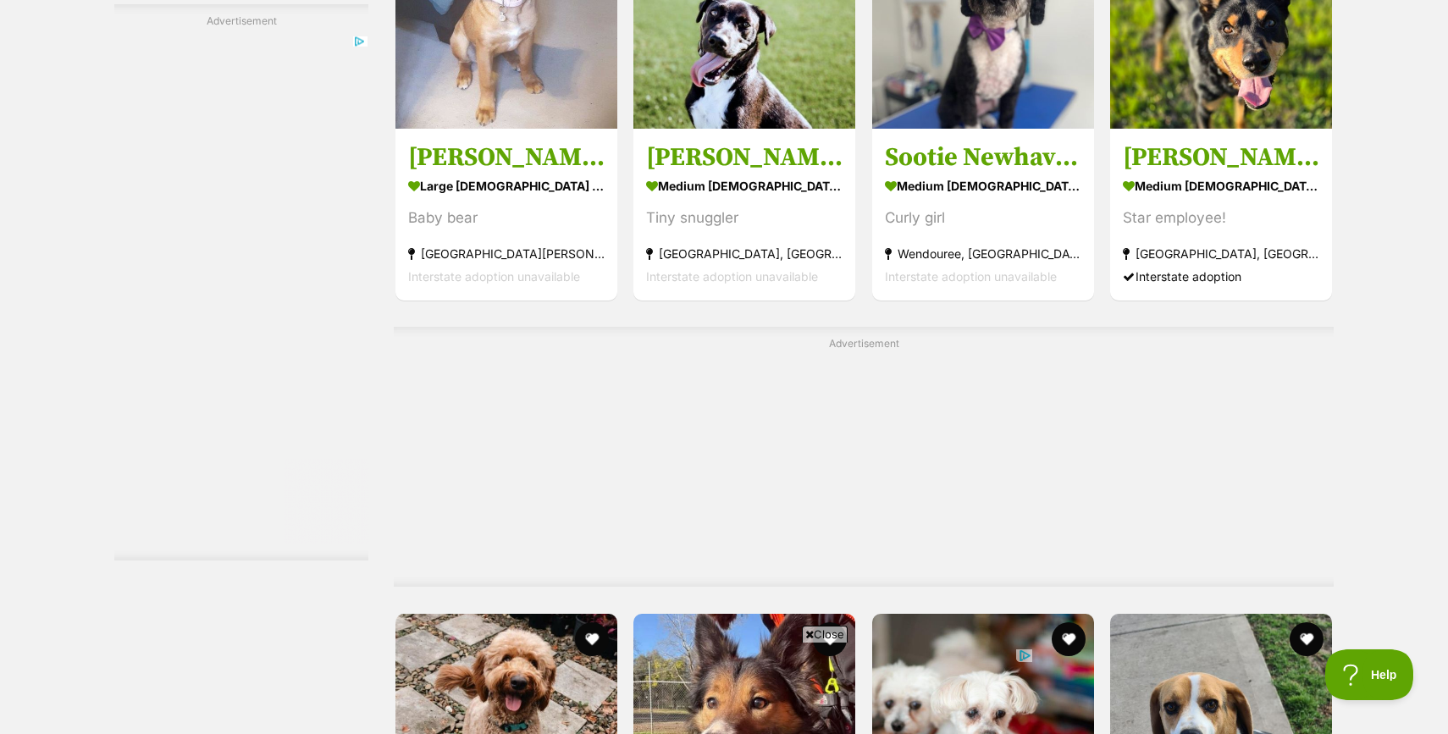
click at [823, 636] on span "Close" at bounding box center [825, 634] width 46 height 17
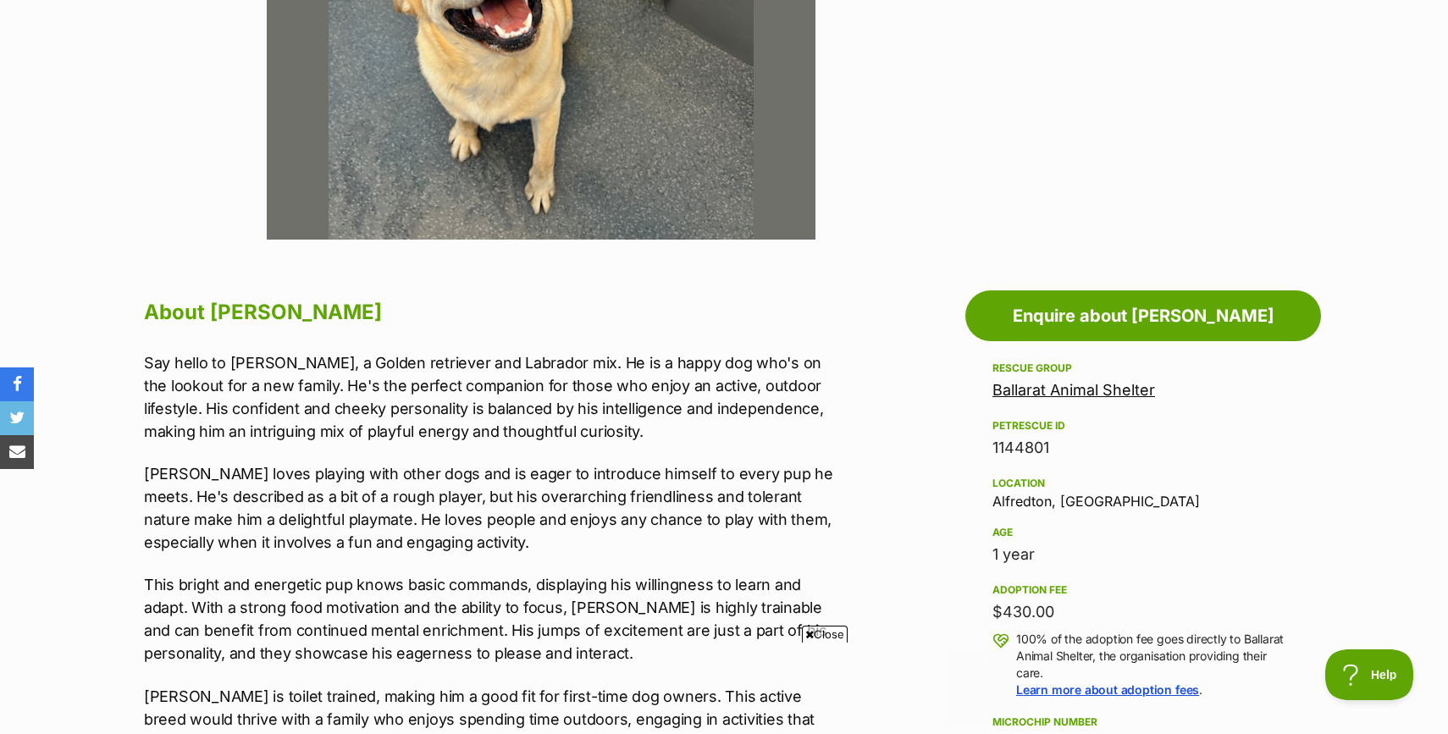
click at [819, 633] on span "Close" at bounding box center [825, 634] width 46 height 17
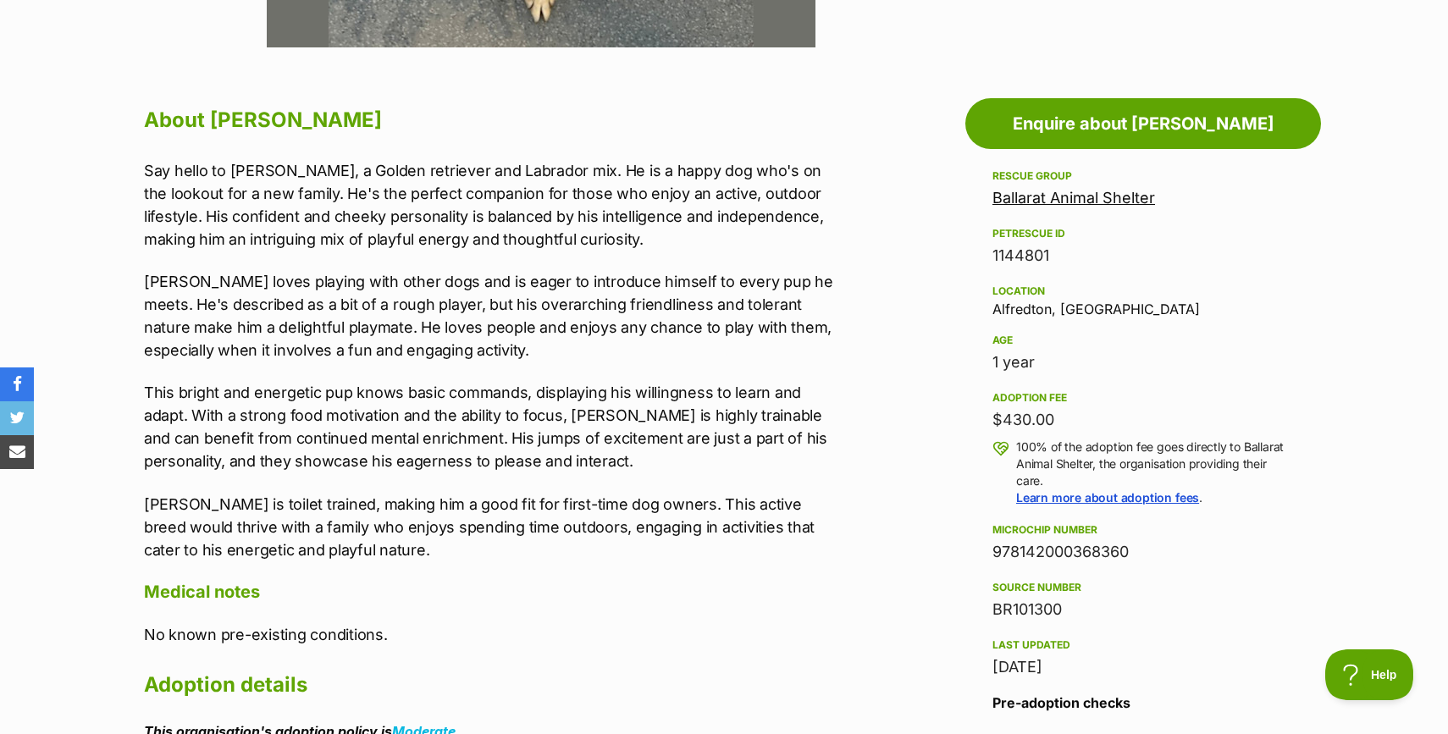
scroll to position [862, 0]
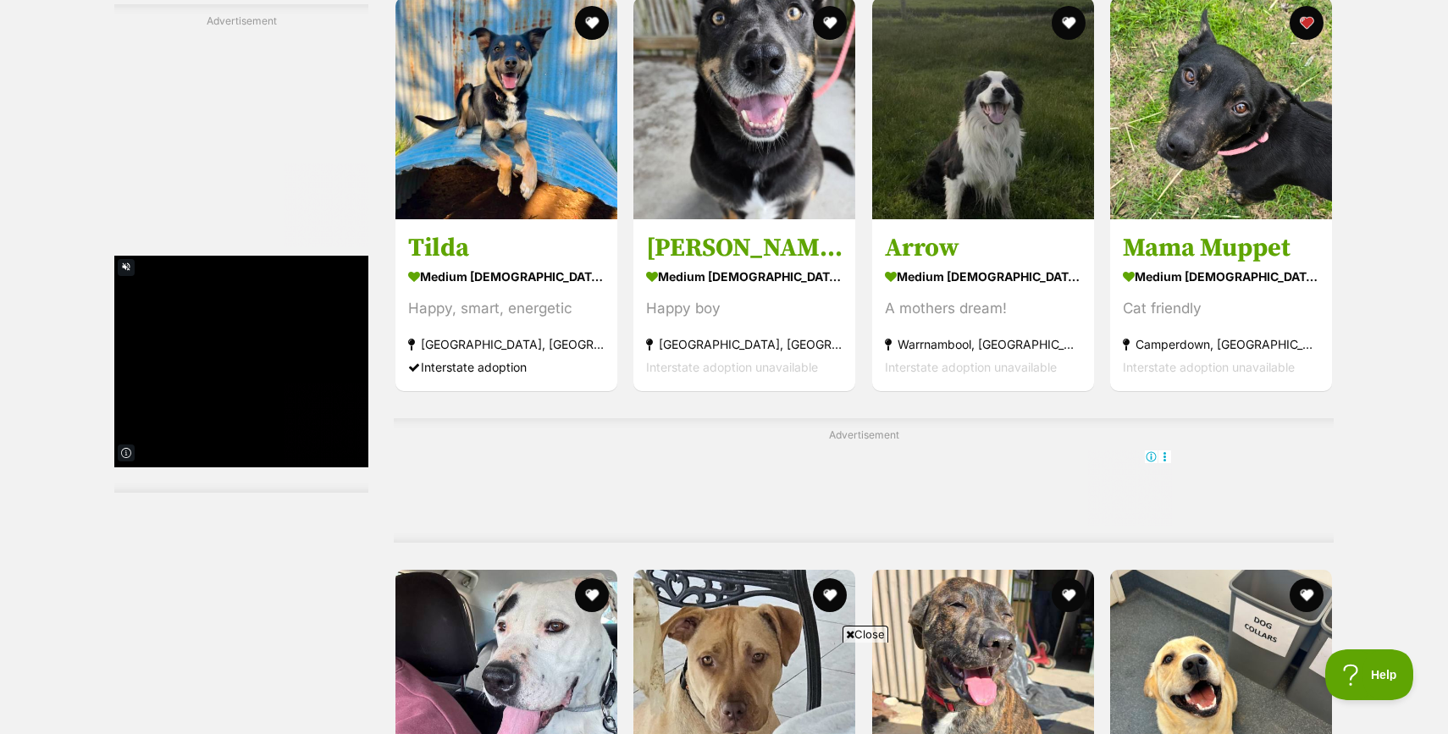
scroll to position [5724, 0]
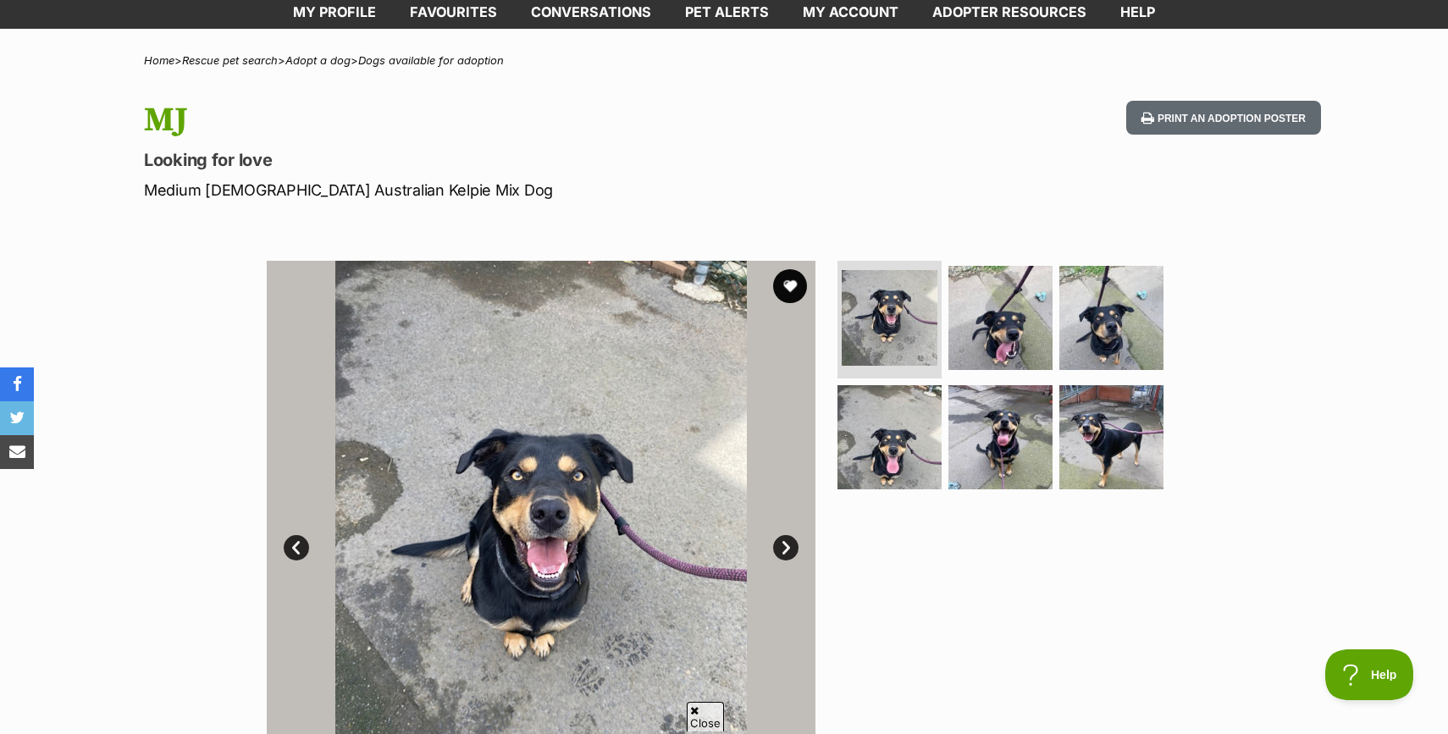
scroll to position [94, 0]
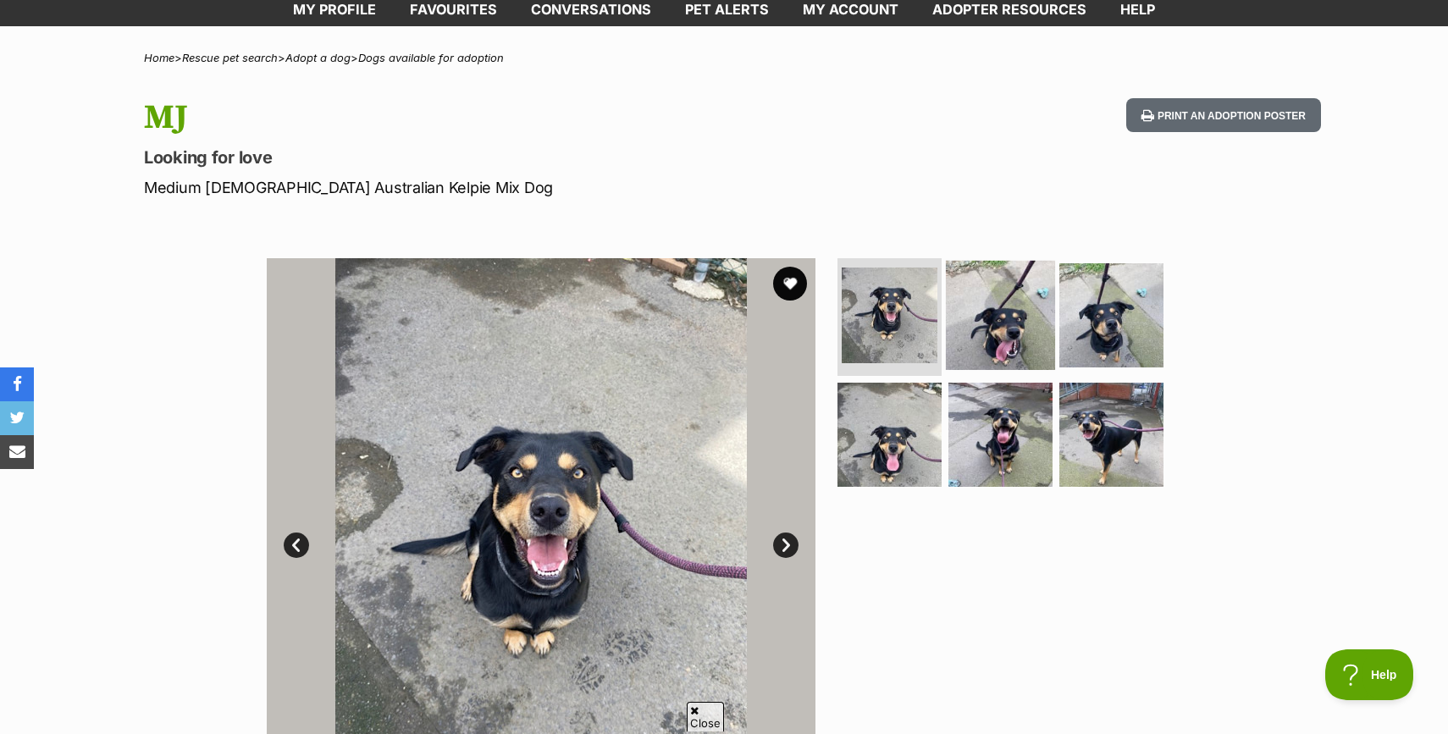
click at [988, 337] on img at bounding box center [1000, 314] width 109 height 109
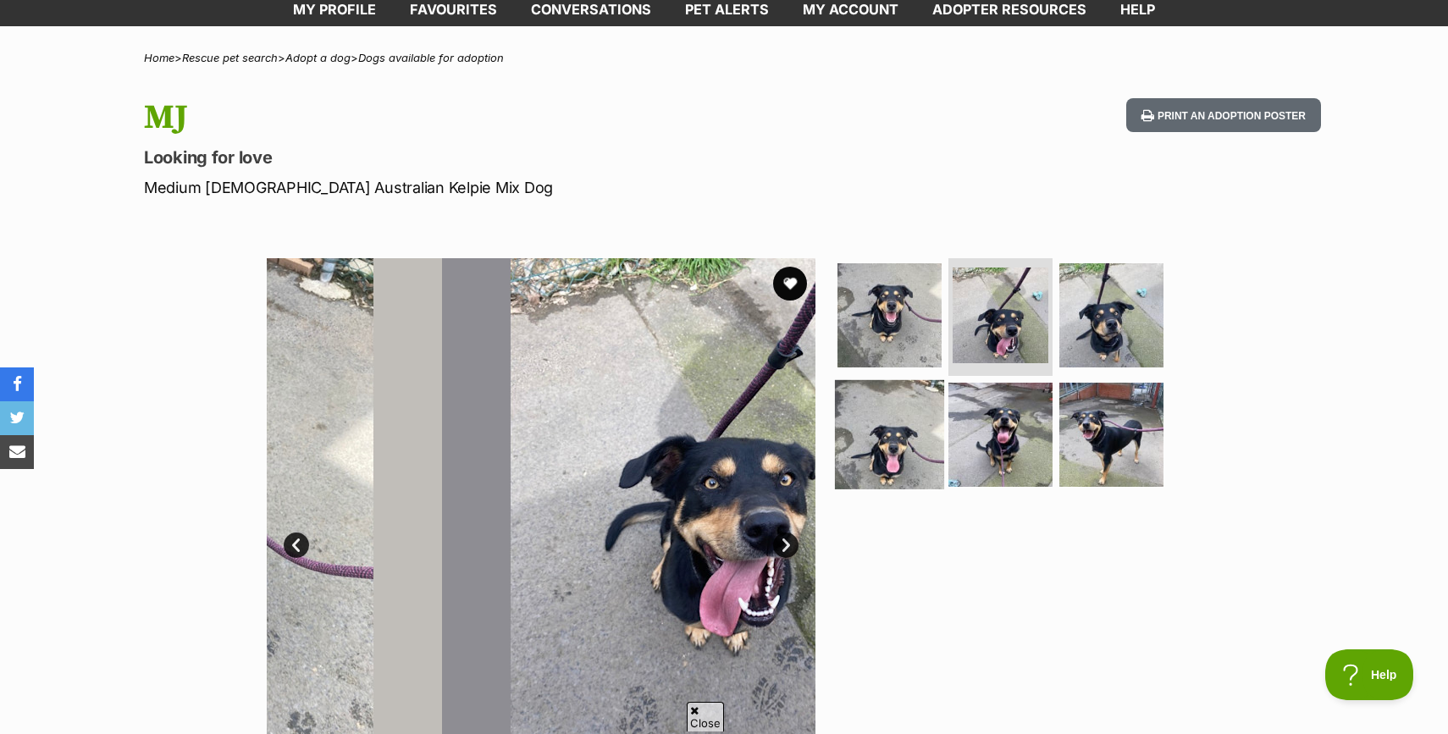
scroll to position [0, 0]
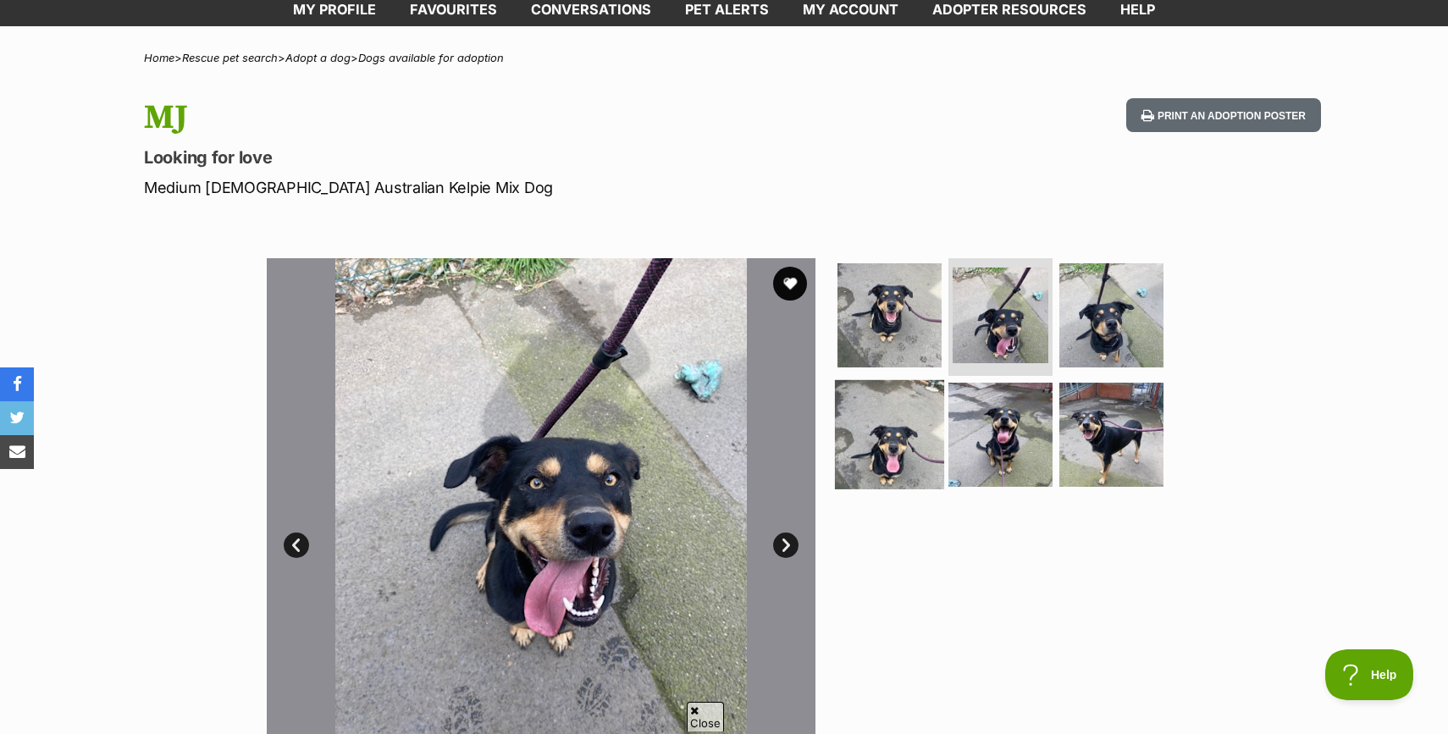
click at [903, 429] on img at bounding box center [889, 434] width 109 height 109
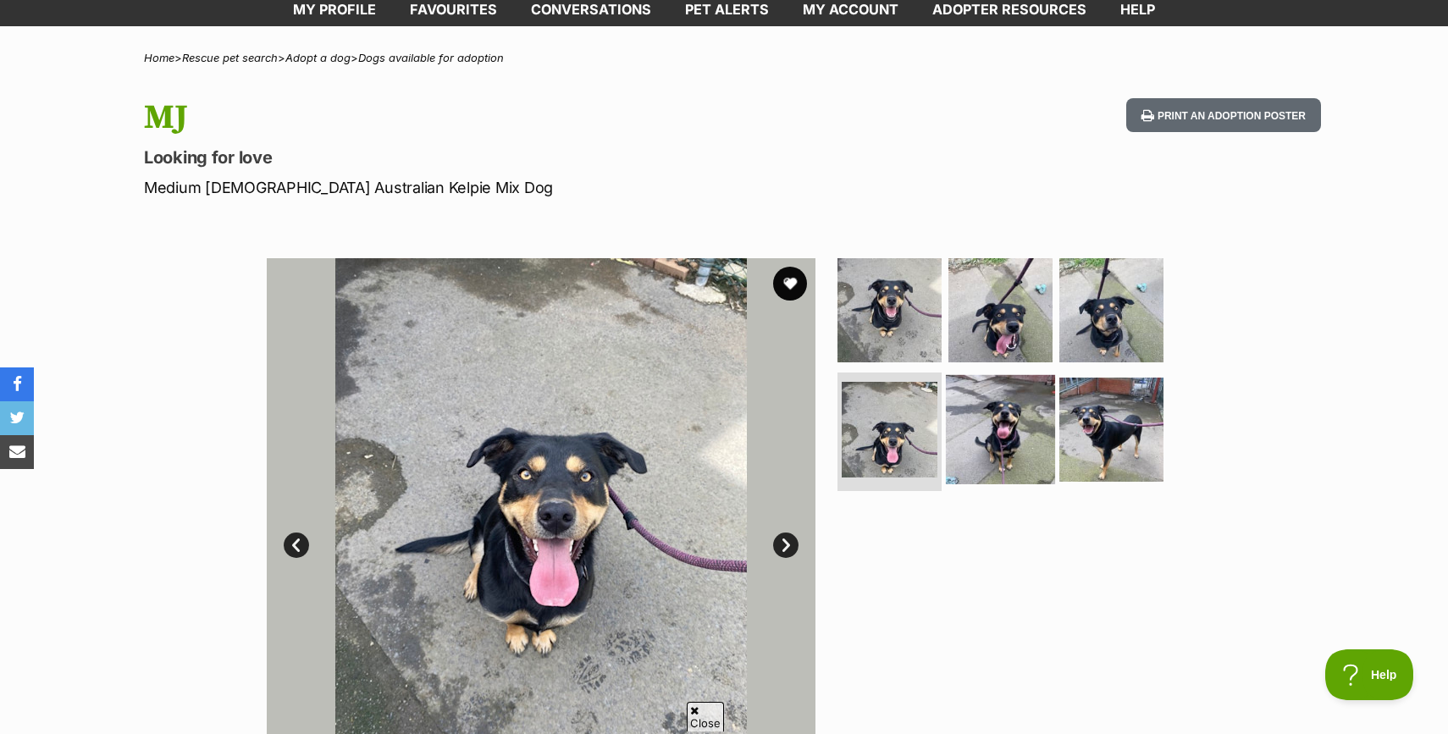
click at [983, 433] on img at bounding box center [1000, 429] width 109 height 109
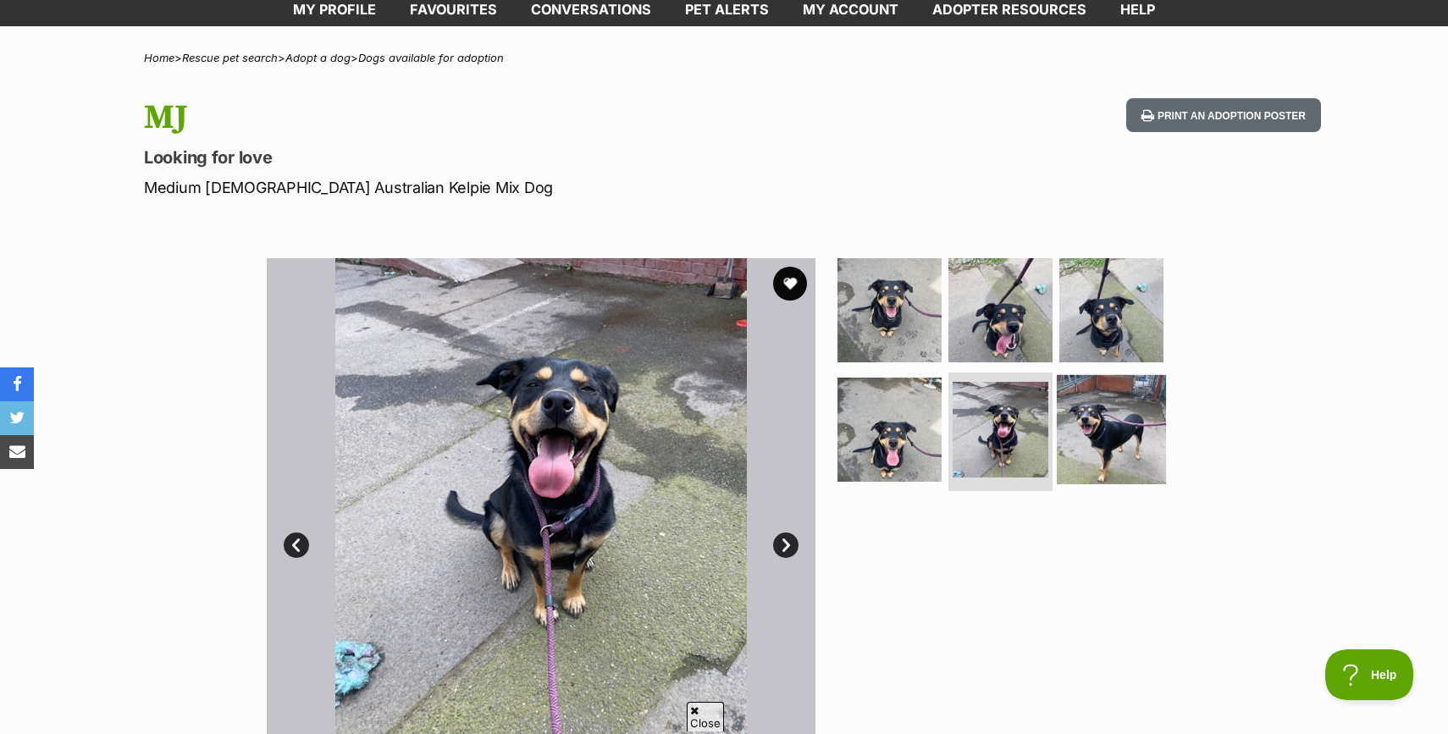
click at [1126, 444] on img at bounding box center [1111, 429] width 109 height 109
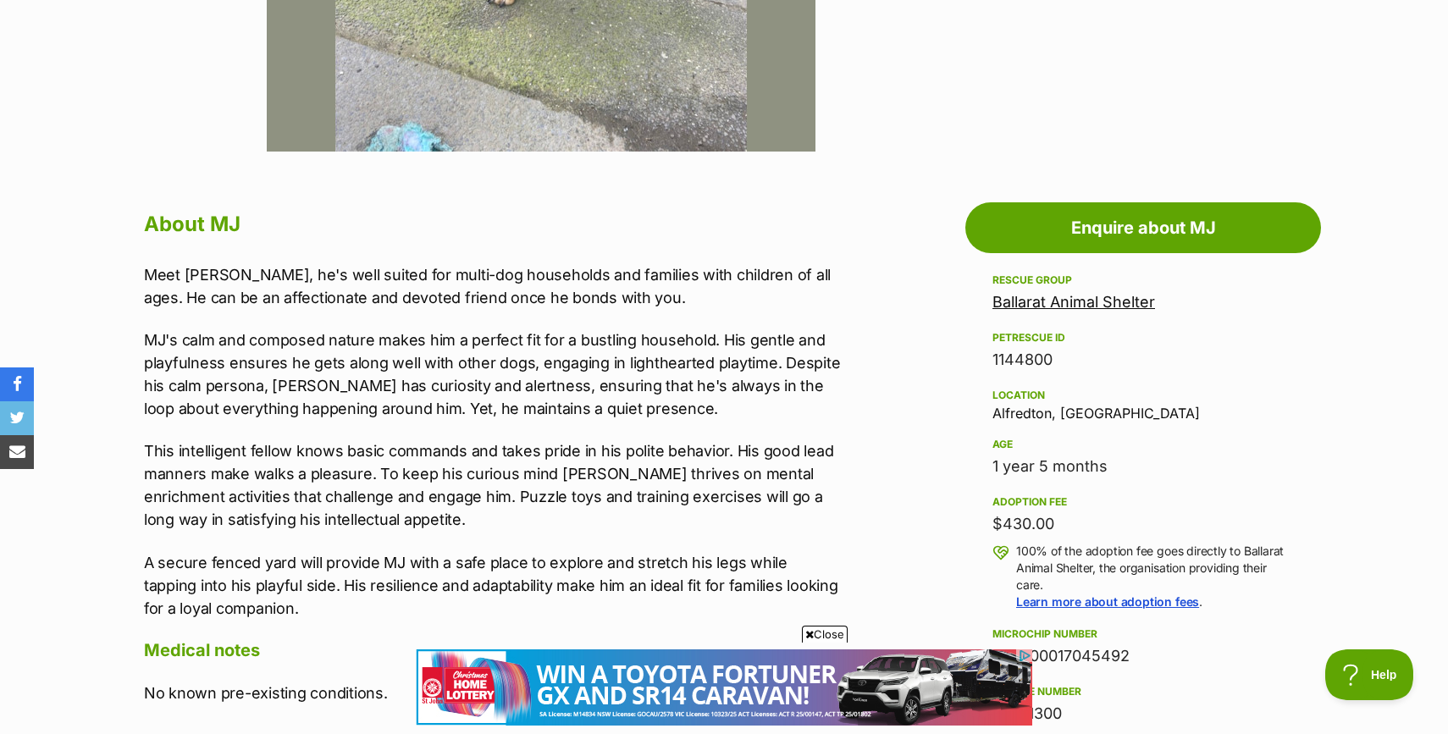
scroll to position [794, 0]
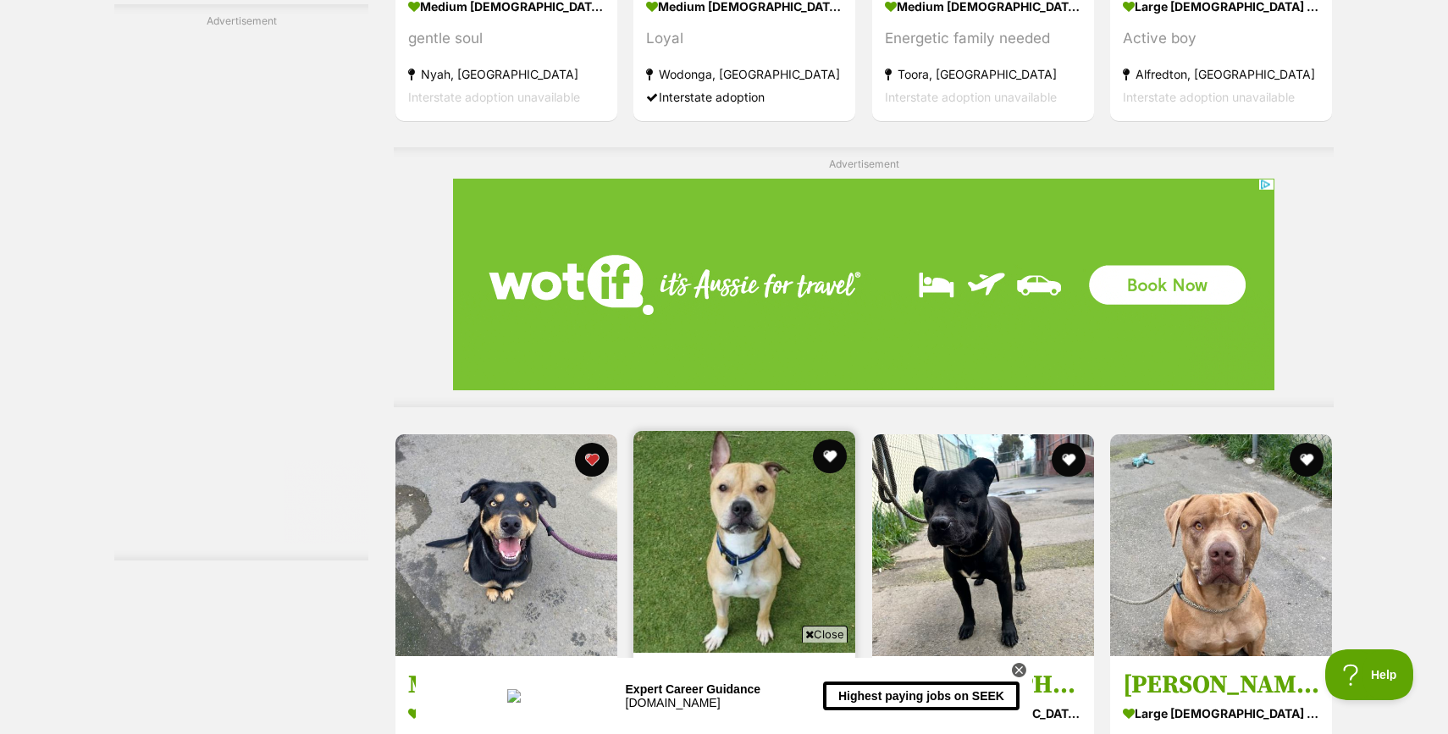
scroll to position [6704, 0]
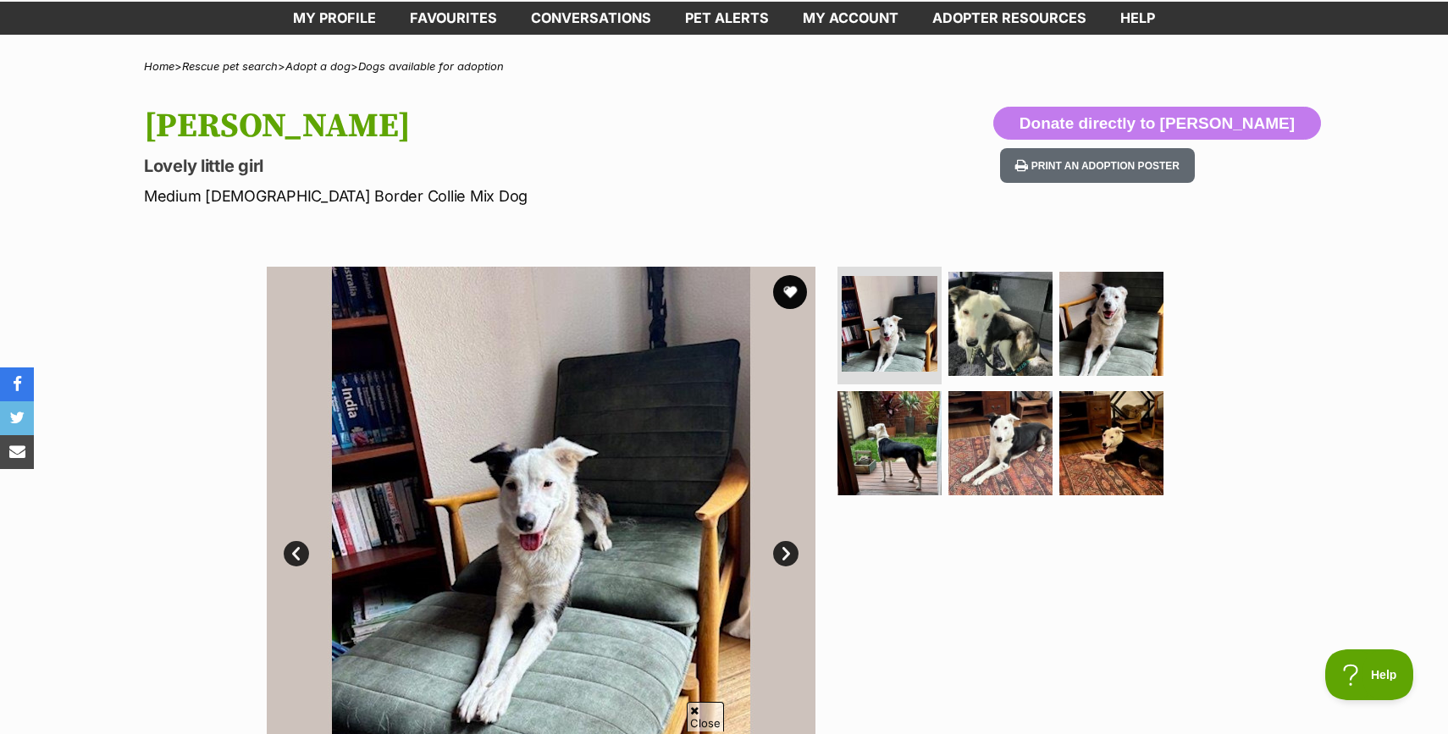
scroll to position [167, 0]
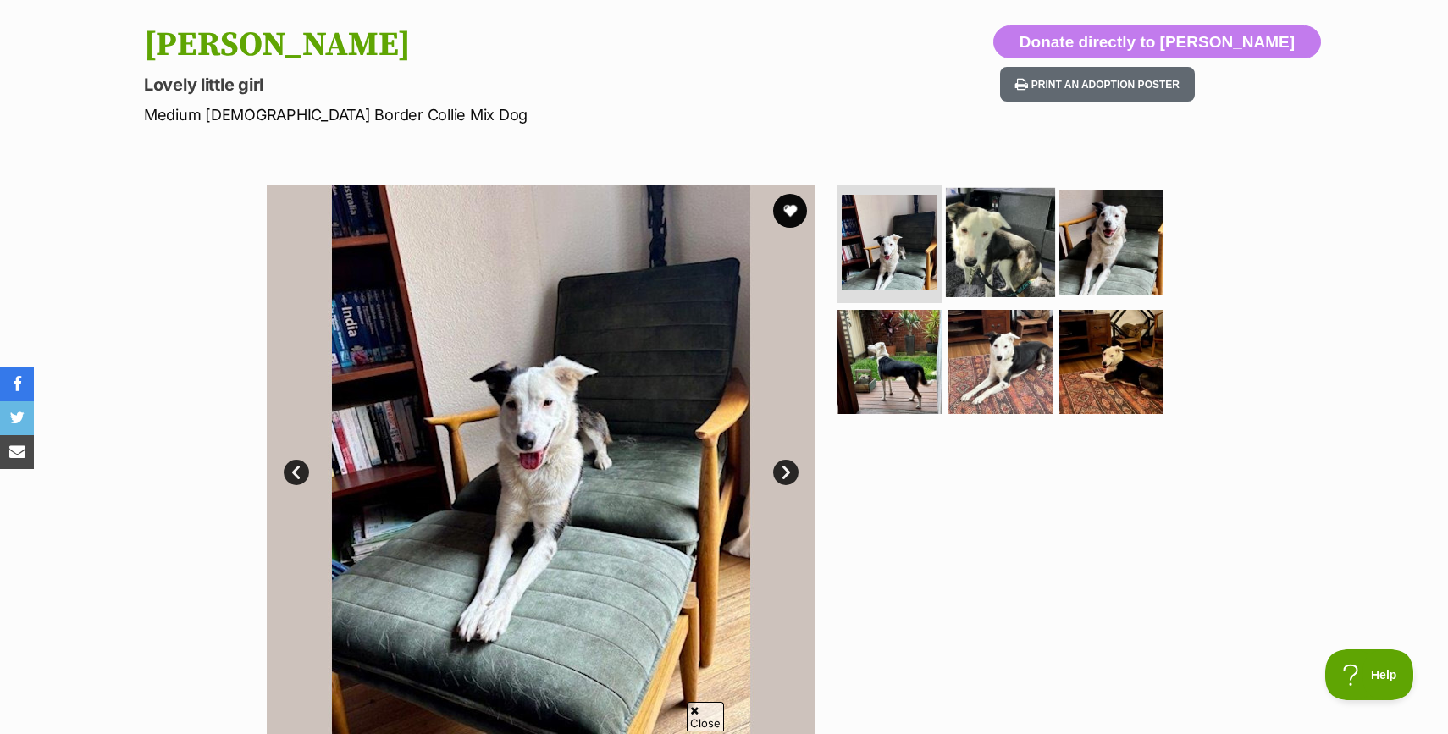
click at [991, 251] on img at bounding box center [1000, 241] width 109 height 109
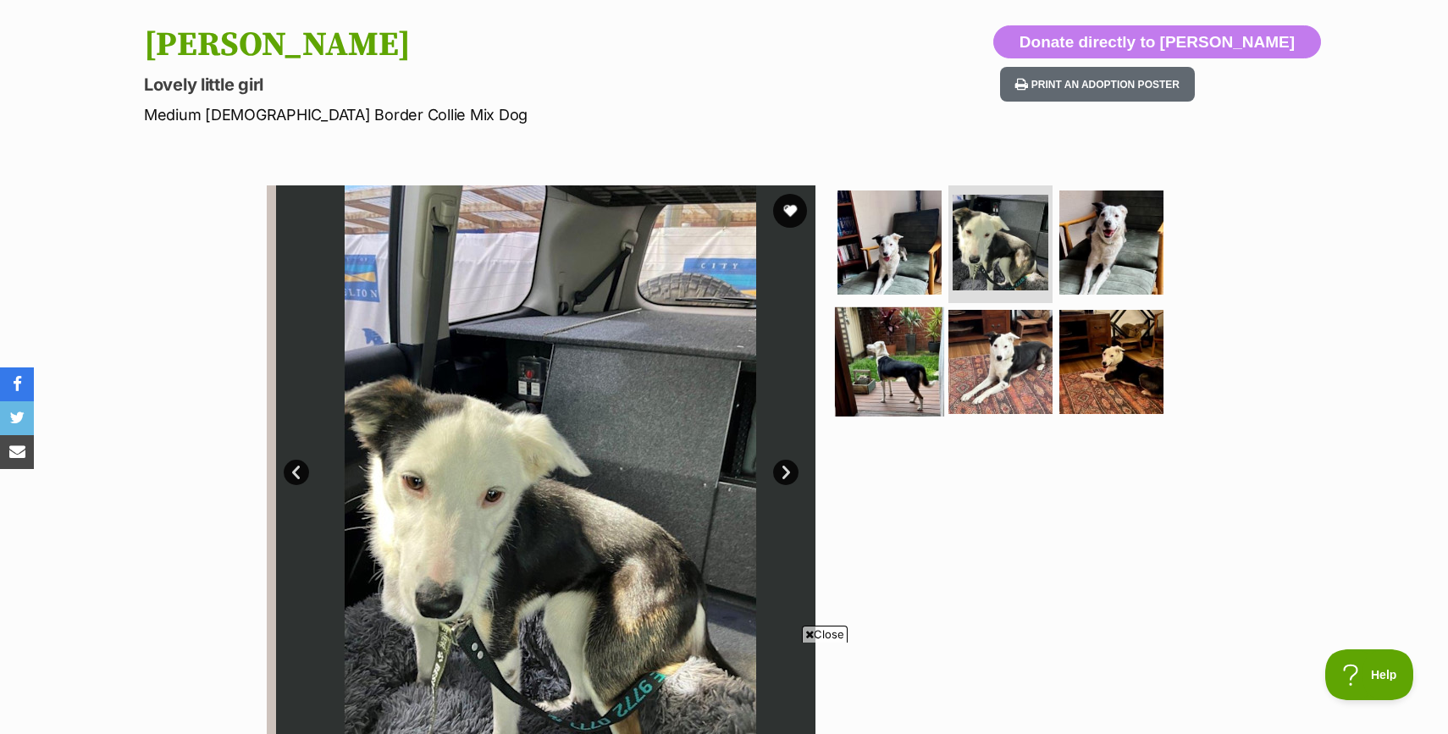
scroll to position [0, 0]
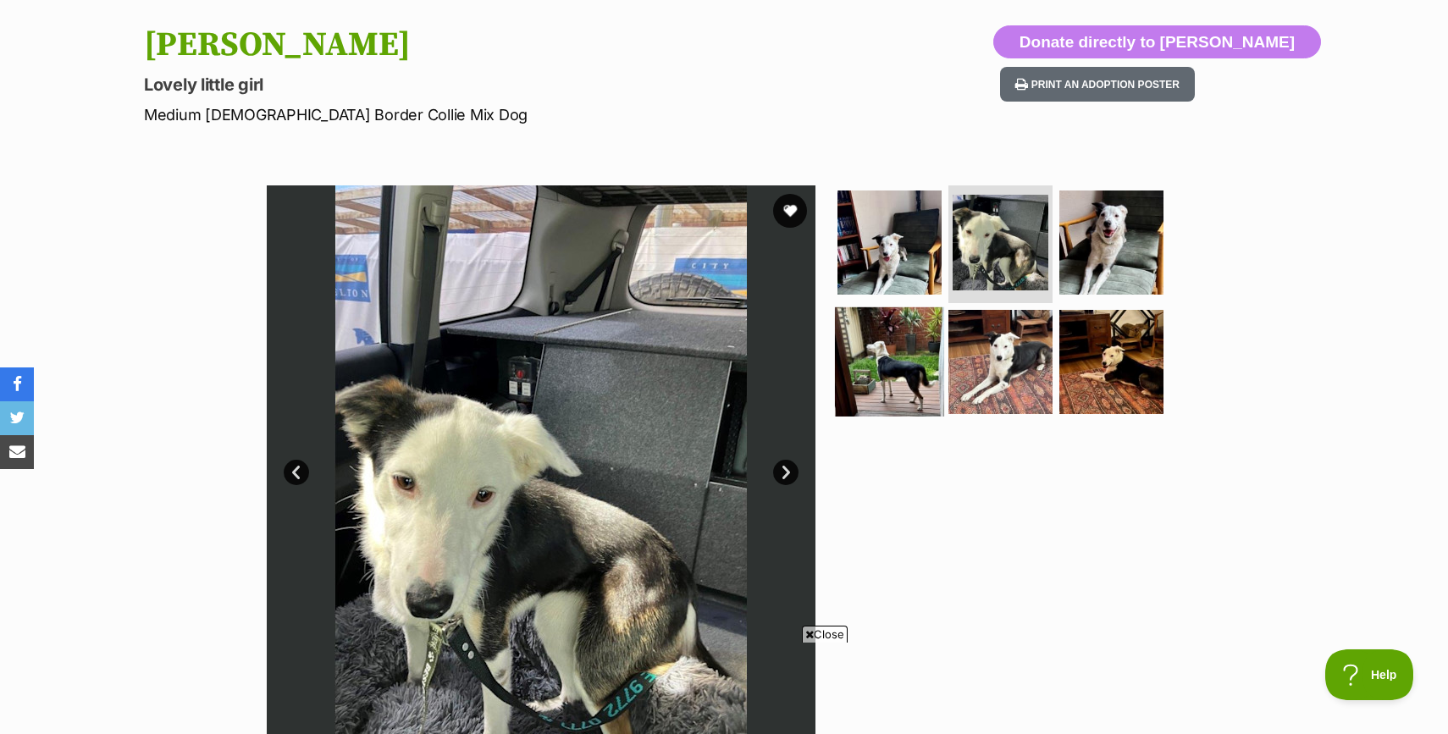
click at [874, 346] on img at bounding box center [889, 361] width 109 height 109
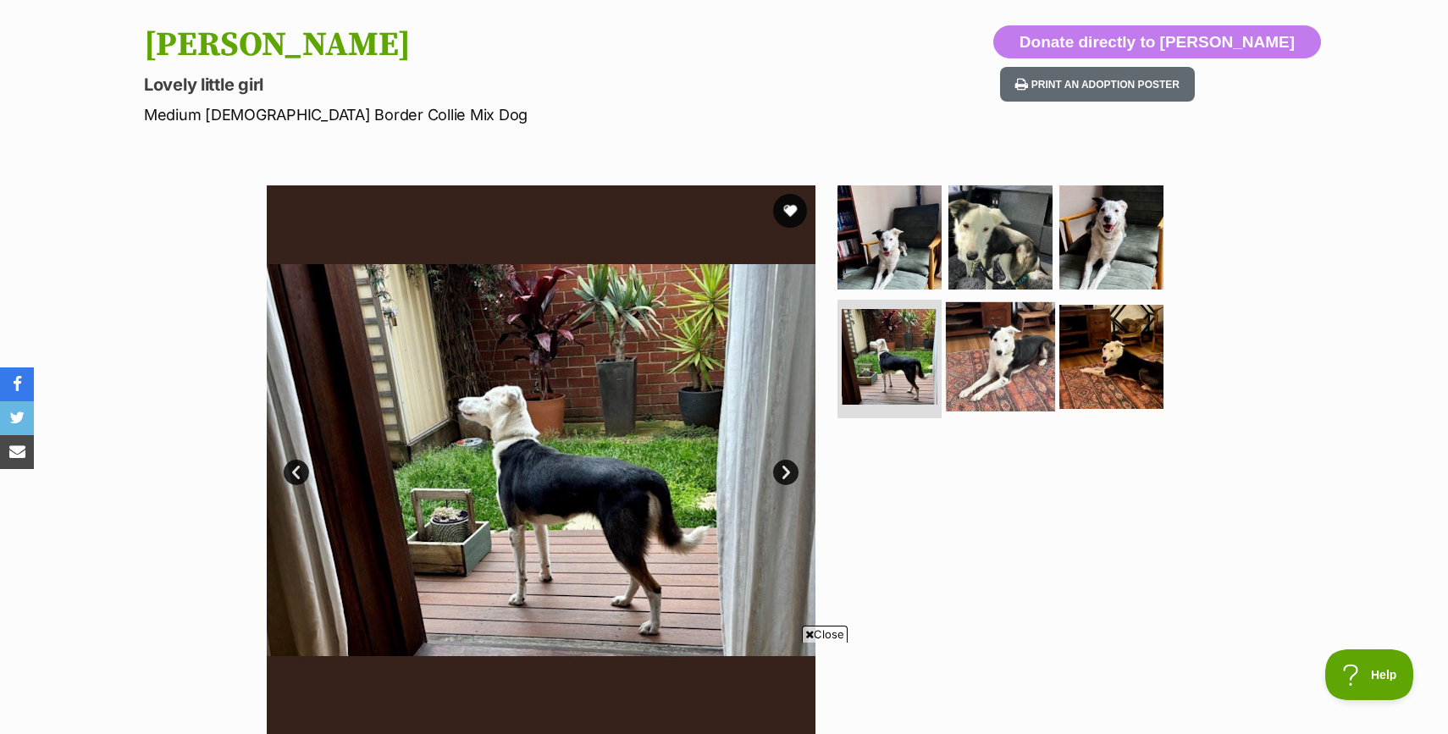
click at [1000, 359] on img at bounding box center [1000, 356] width 109 height 109
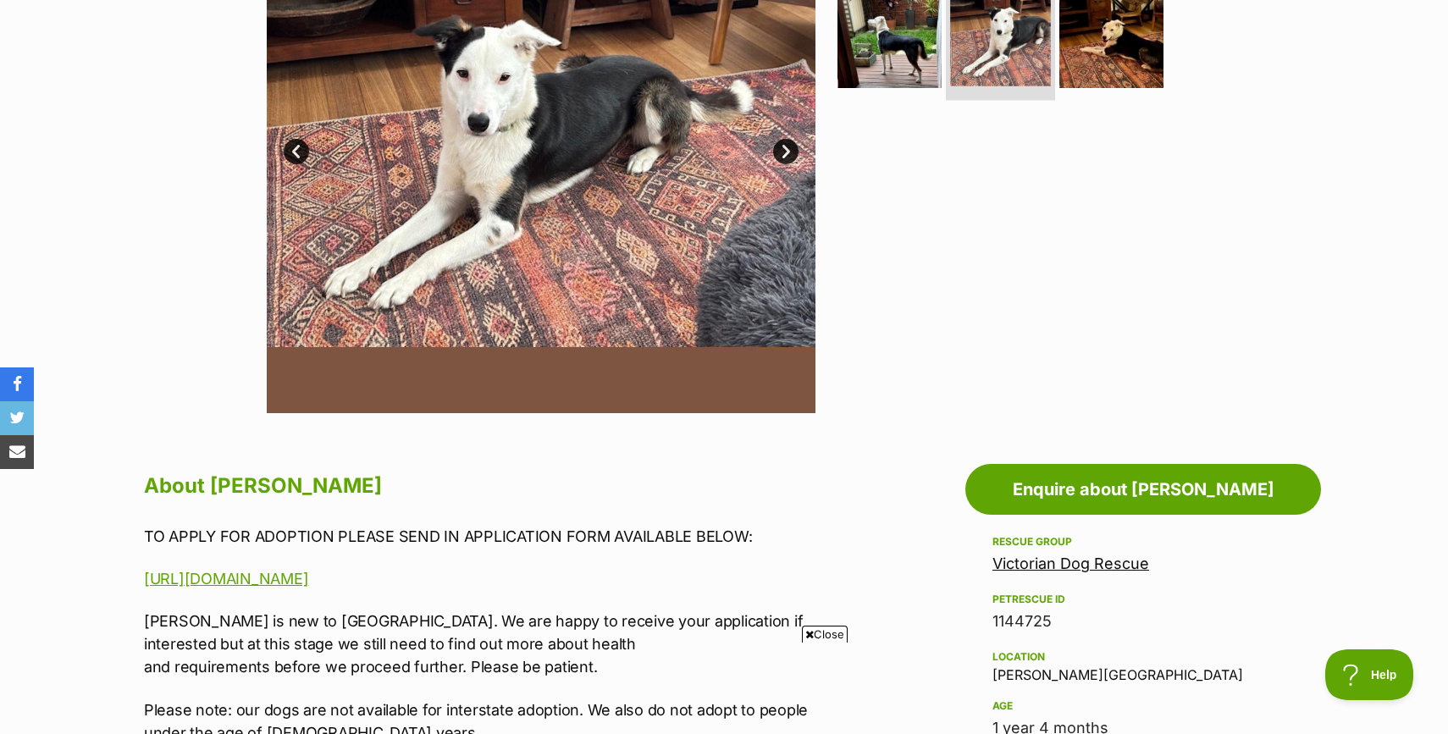
scroll to position [893, 0]
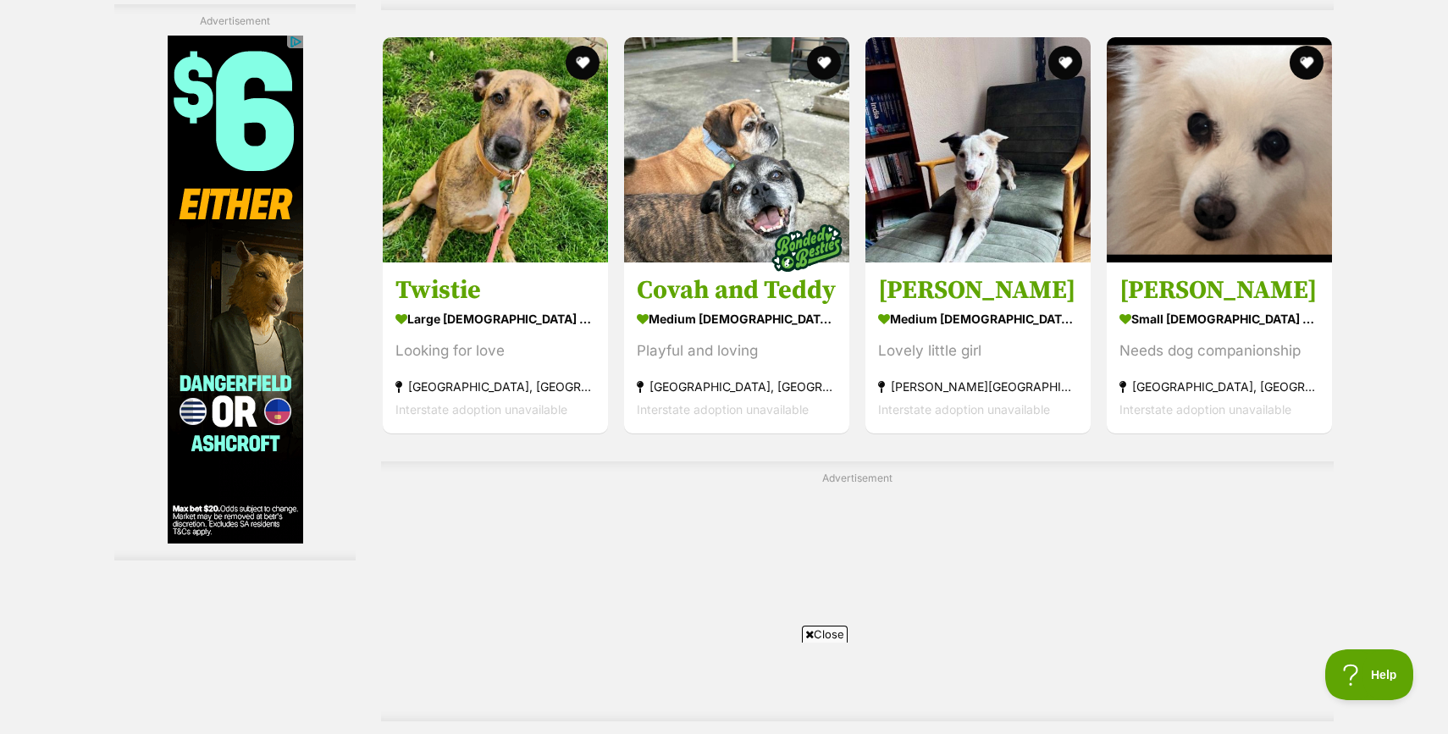
scroll to position [8297, 0]
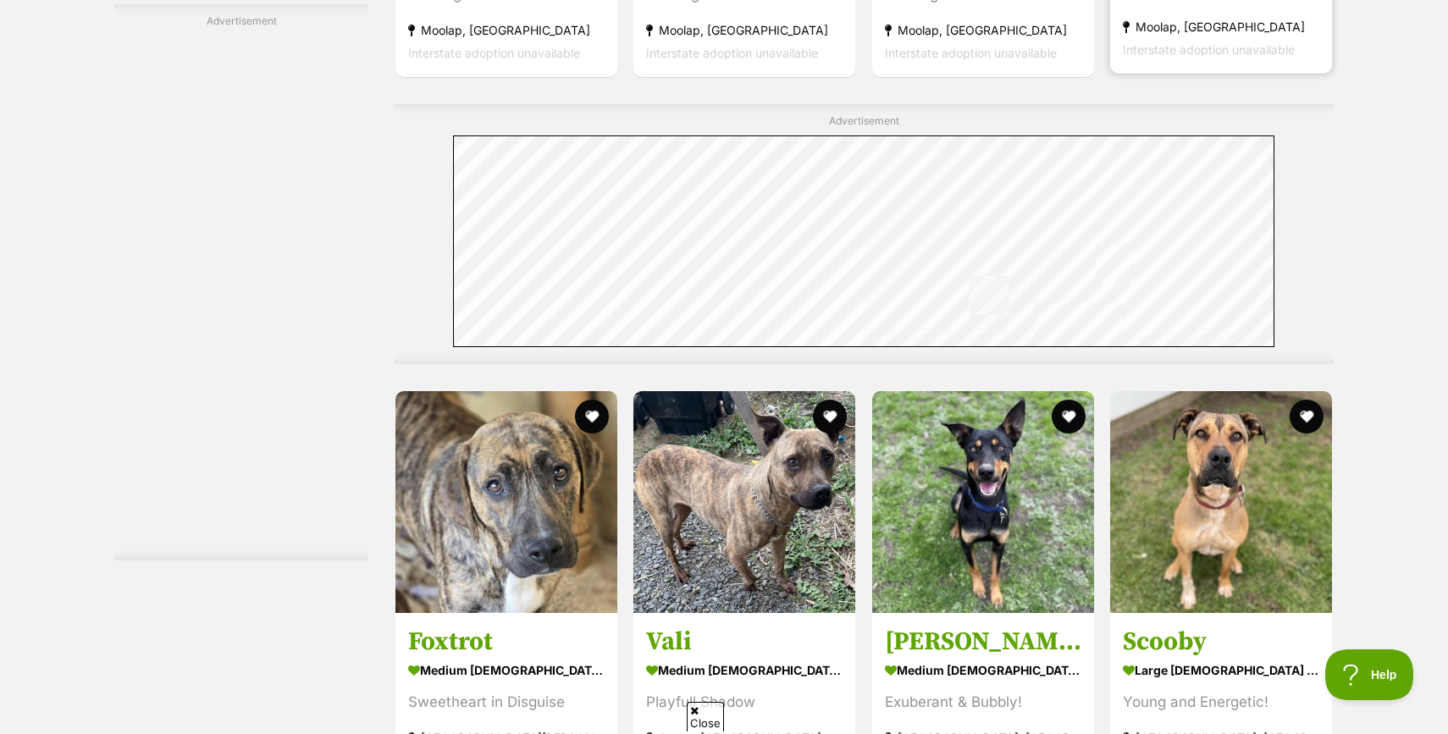
scroll to position [4867, 0]
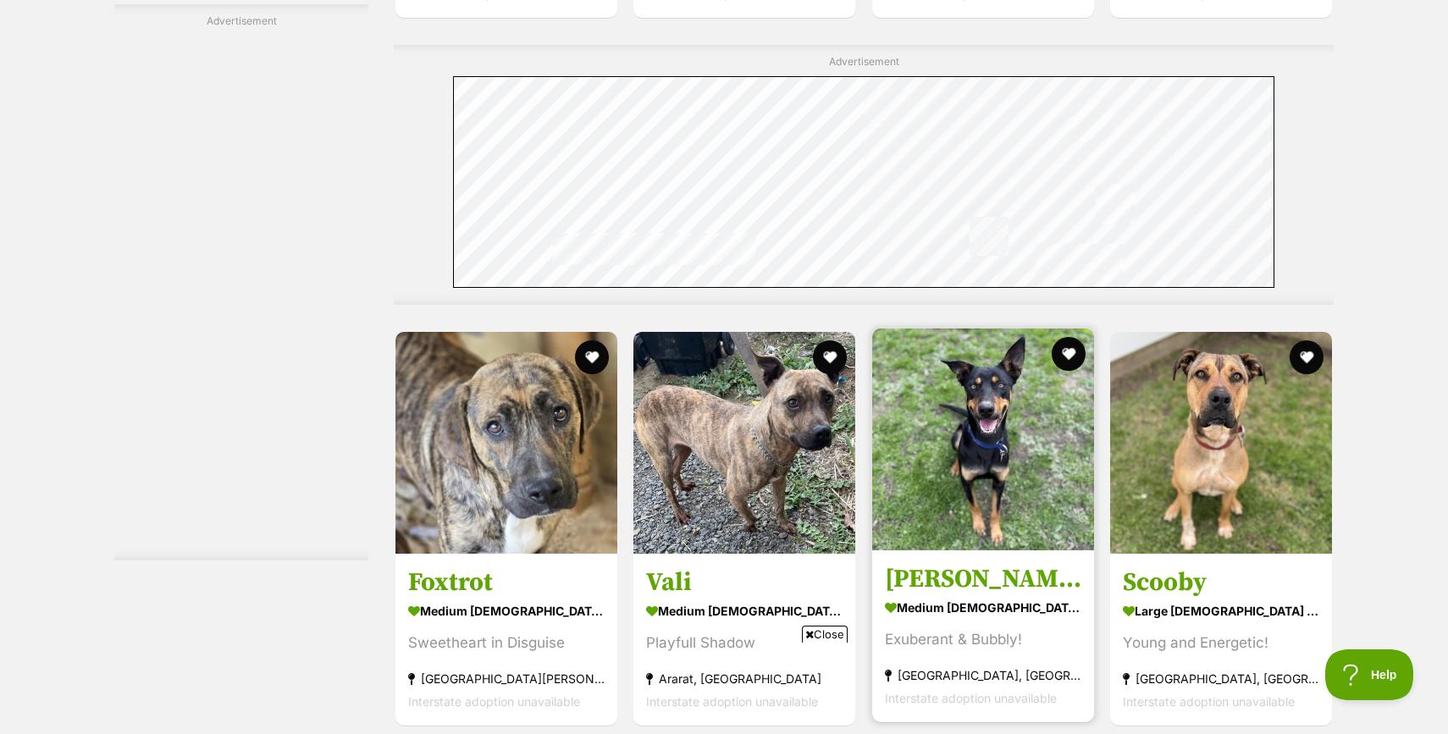
click at [999, 471] on img at bounding box center [983, 440] width 222 height 222
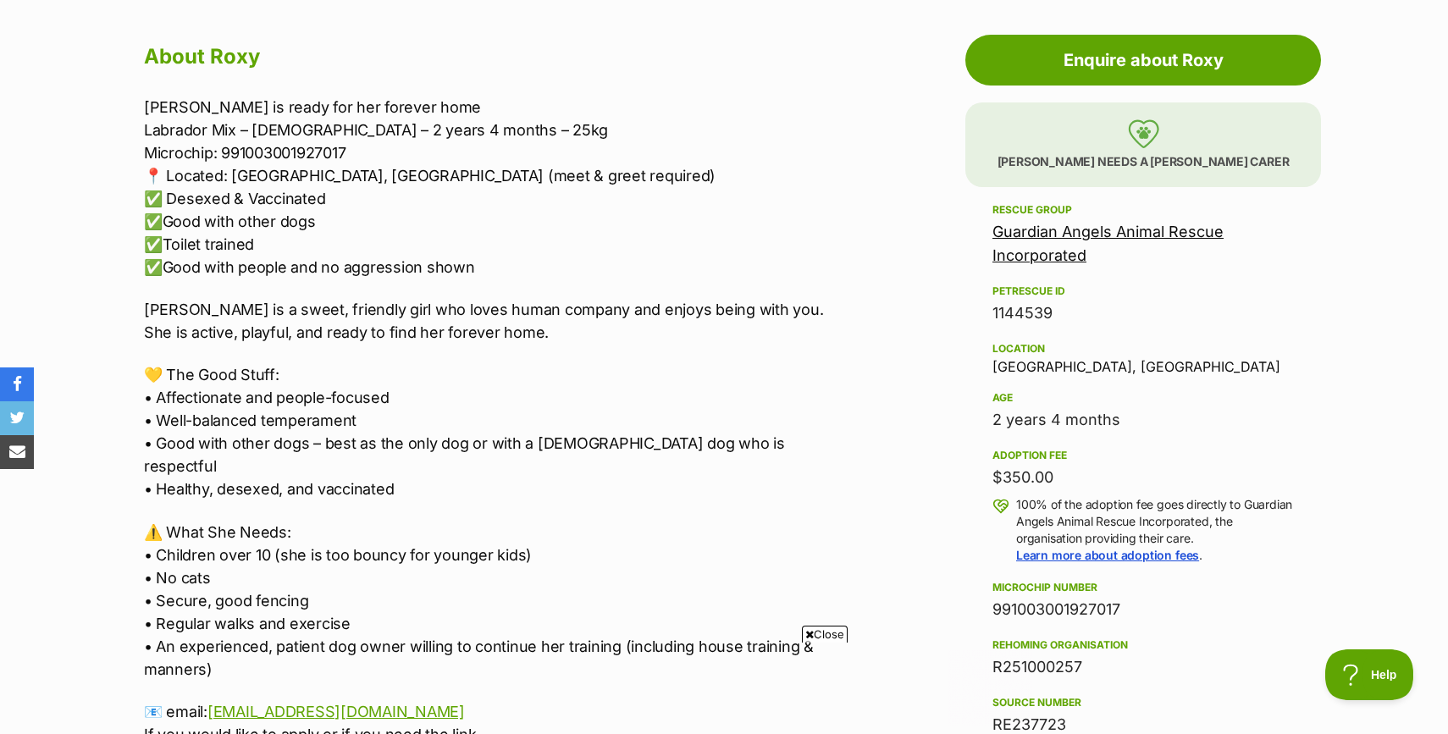
scroll to position [1010, 0]
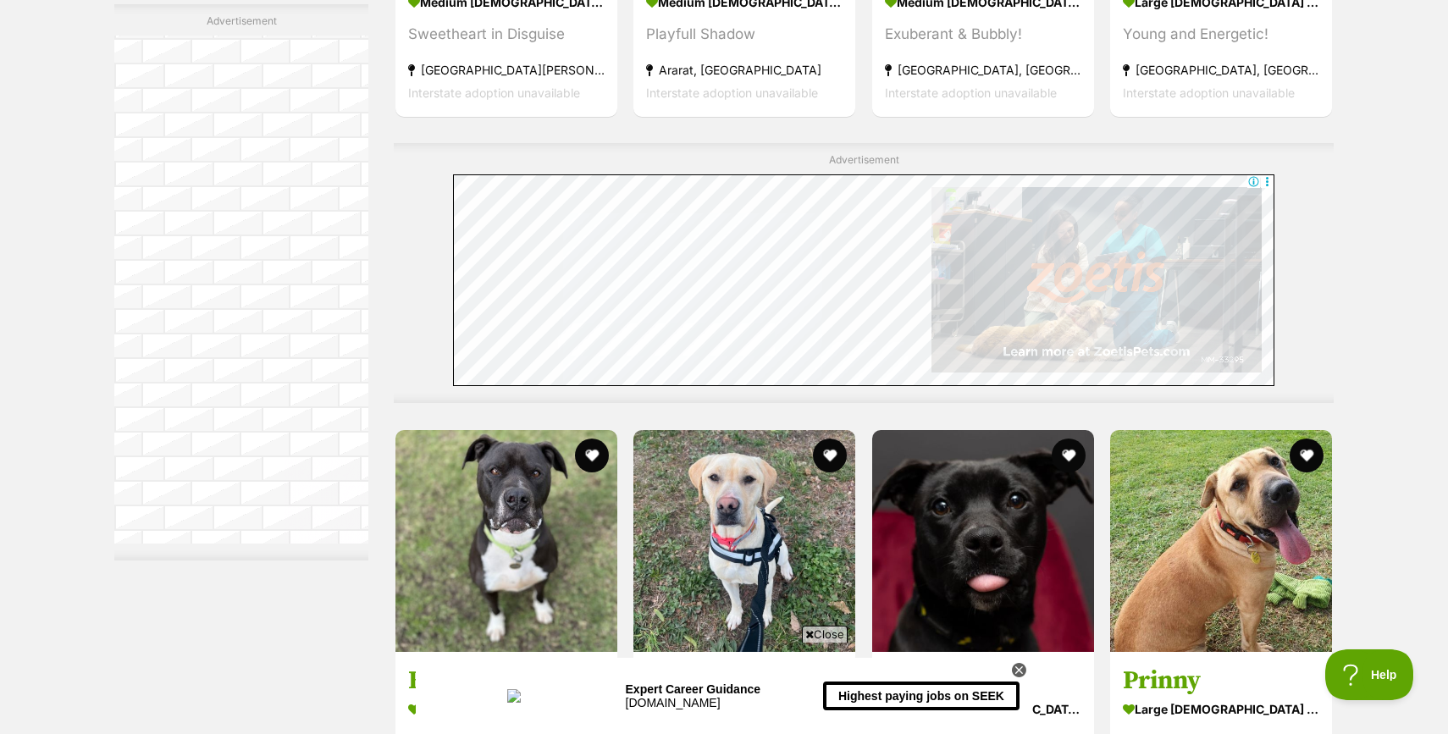
scroll to position [5511, 0]
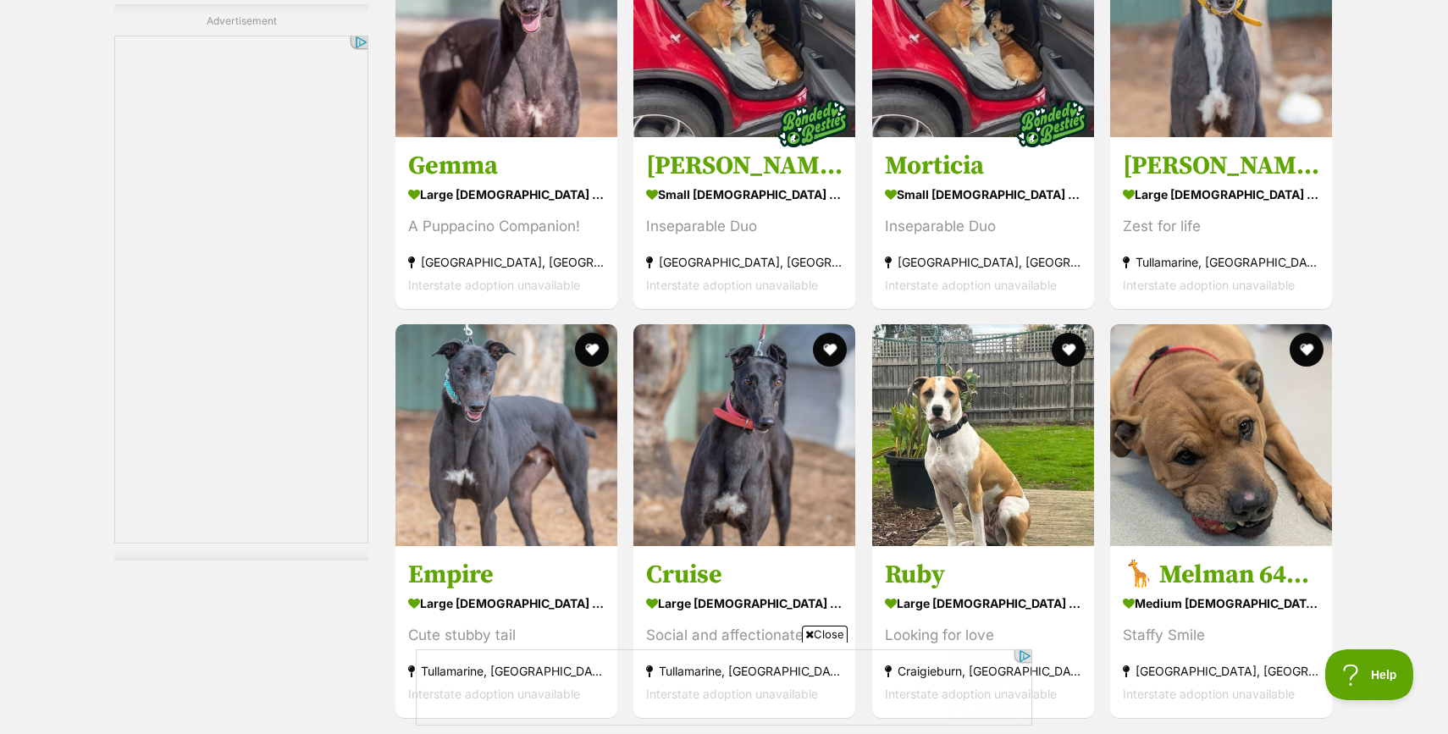
scroll to position [7696, 0]
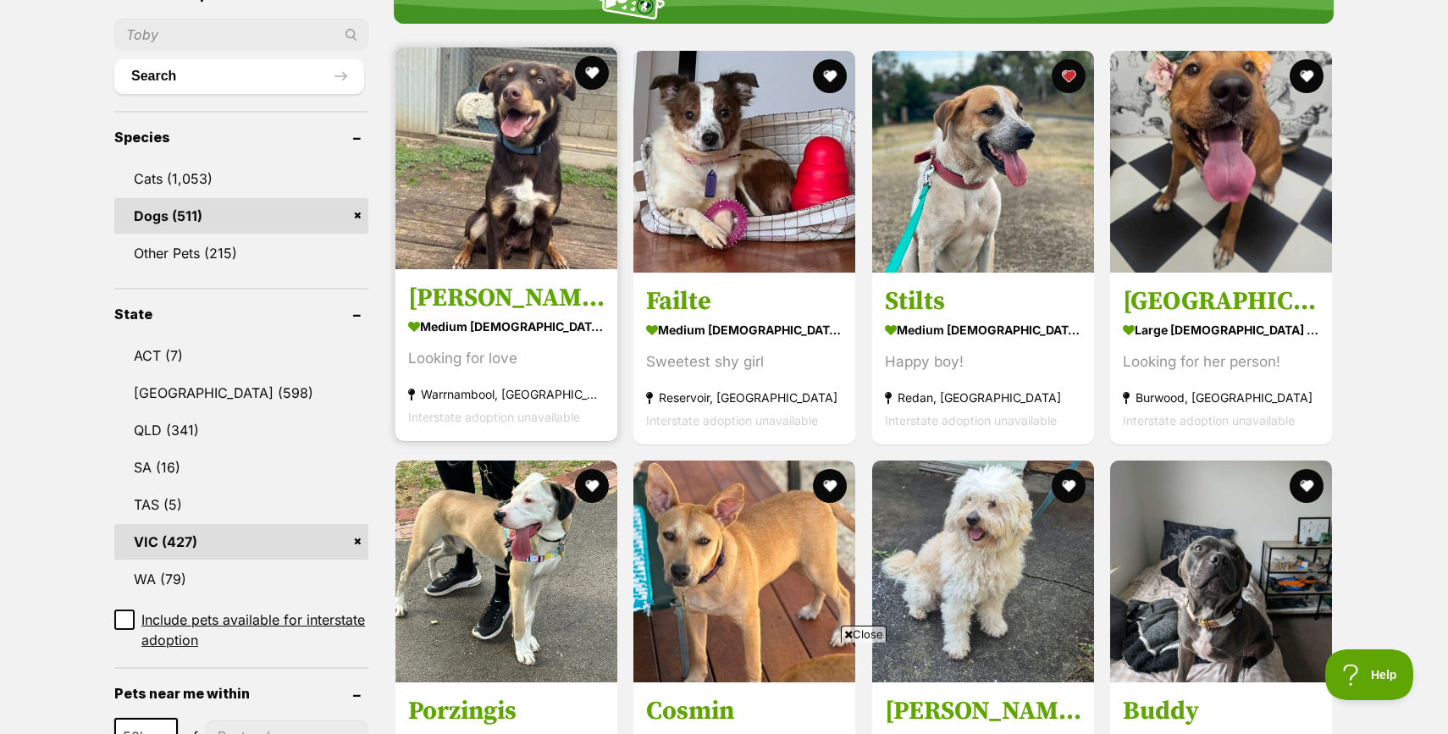
click at [490, 363] on div "Looking for love" at bounding box center [506, 358] width 196 height 23
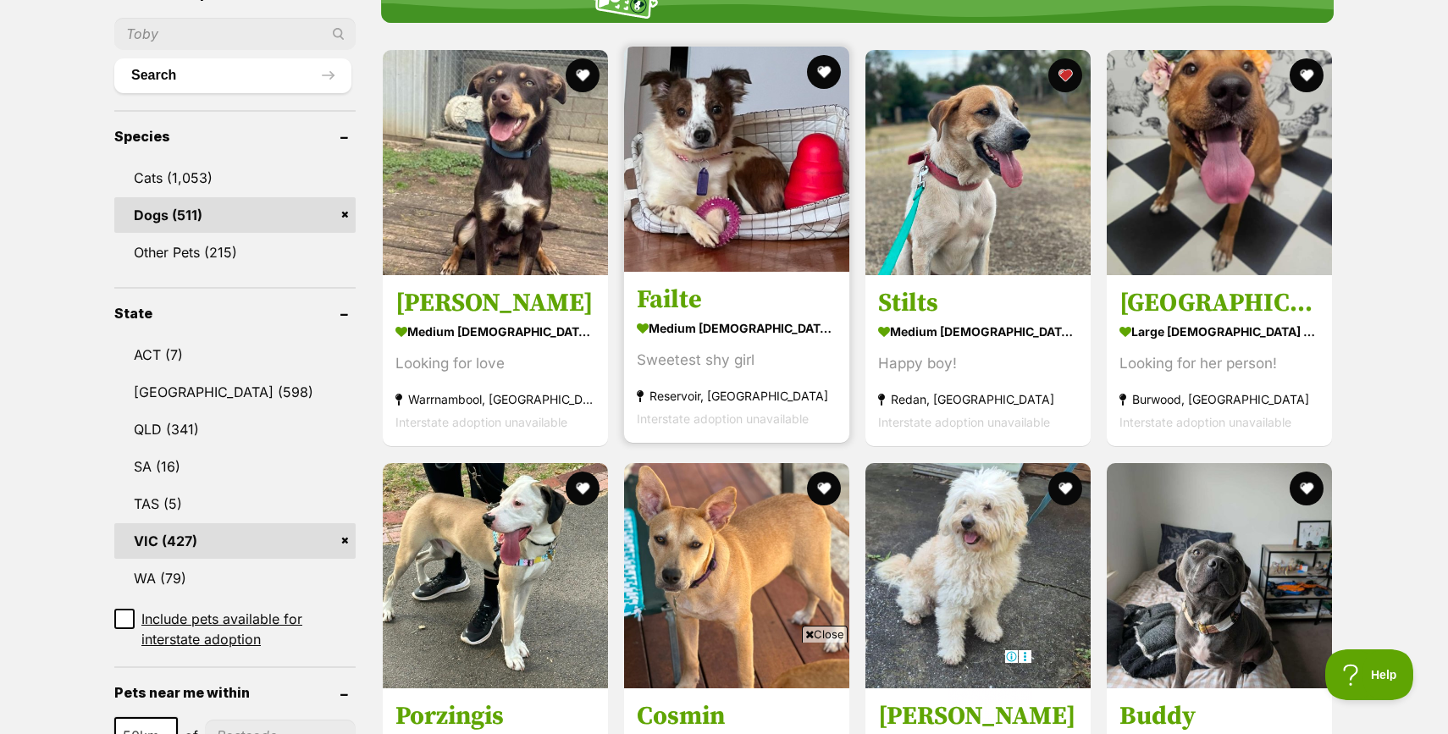
click at [670, 304] on h3 "Failte" at bounding box center [737, 301] width 200 height 32
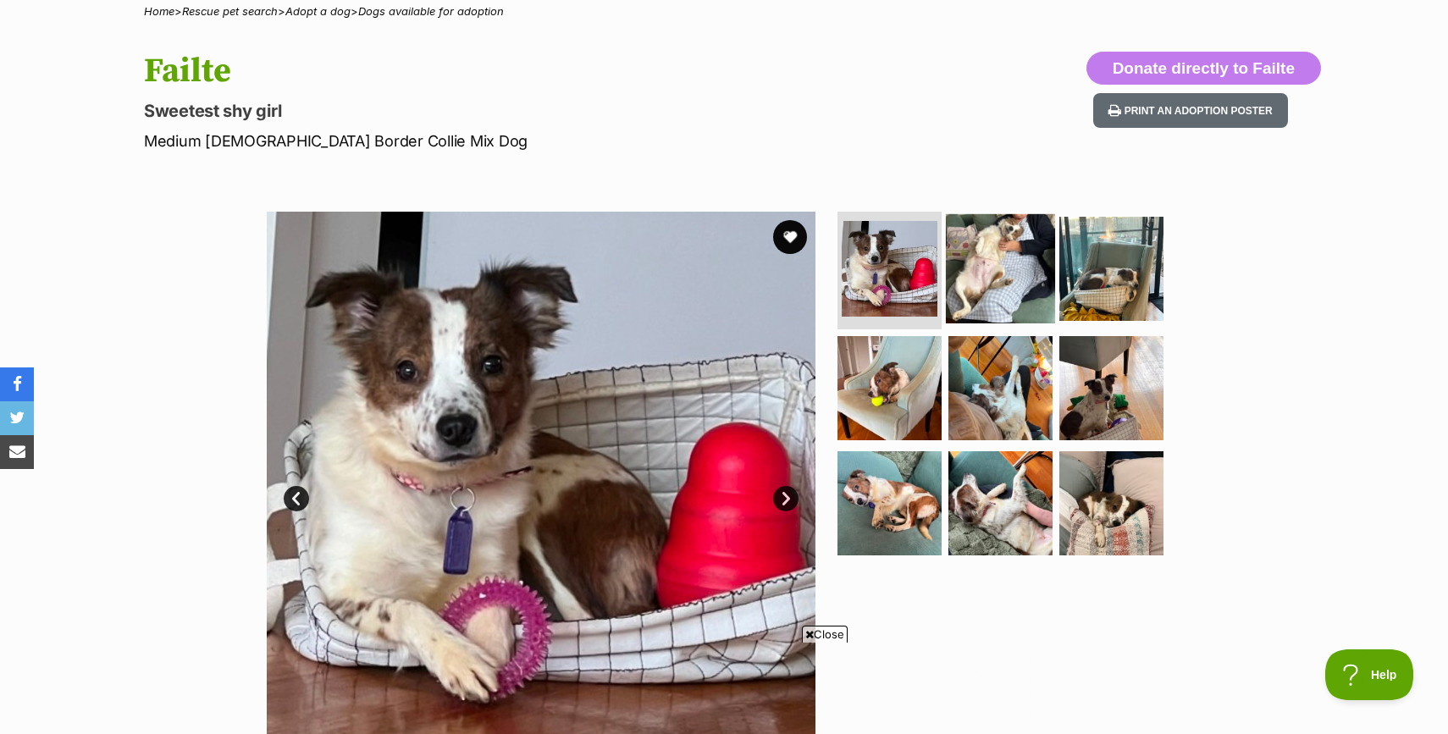
click at [991, 285] on img at bounding box center [1000, 267] width 109 height 109
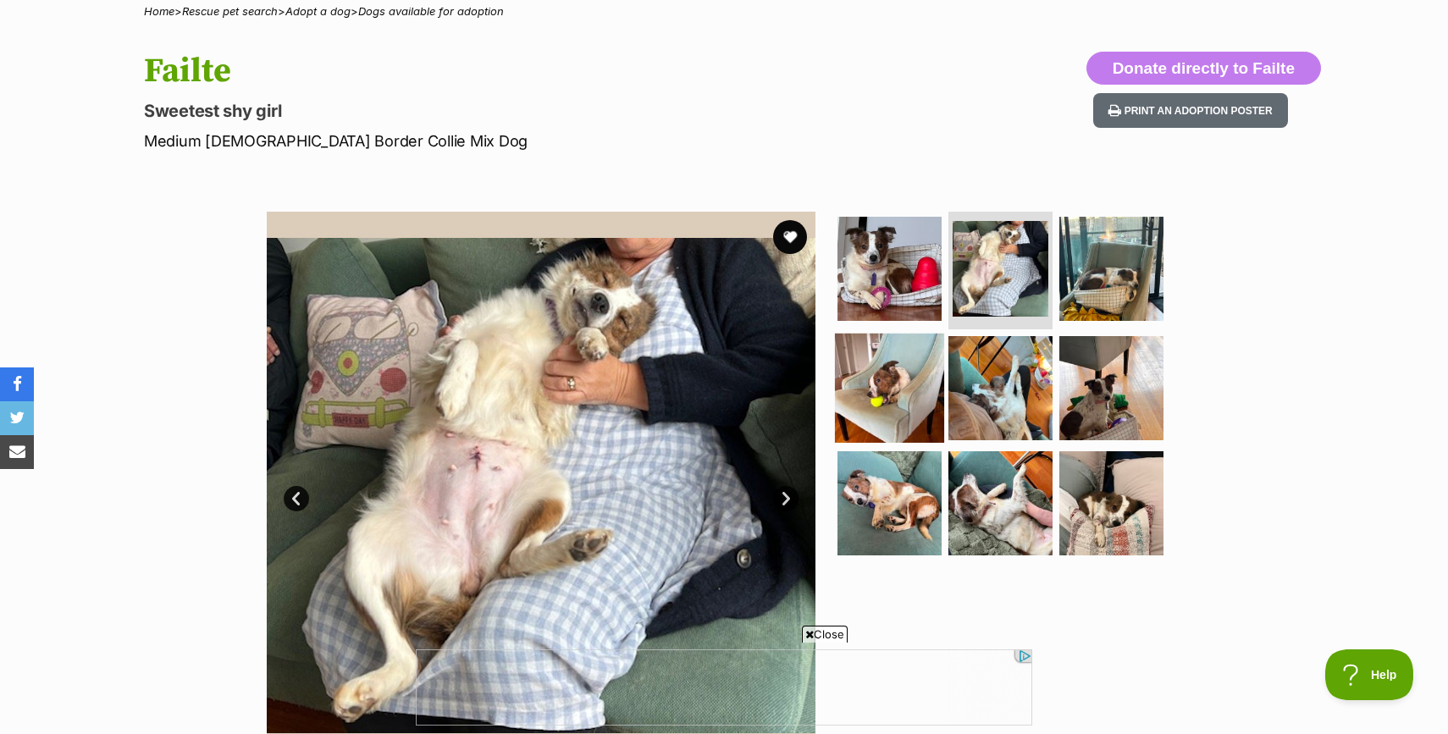
click at [900, 377] on img at bounding box center [889, 388] width 109 height 109
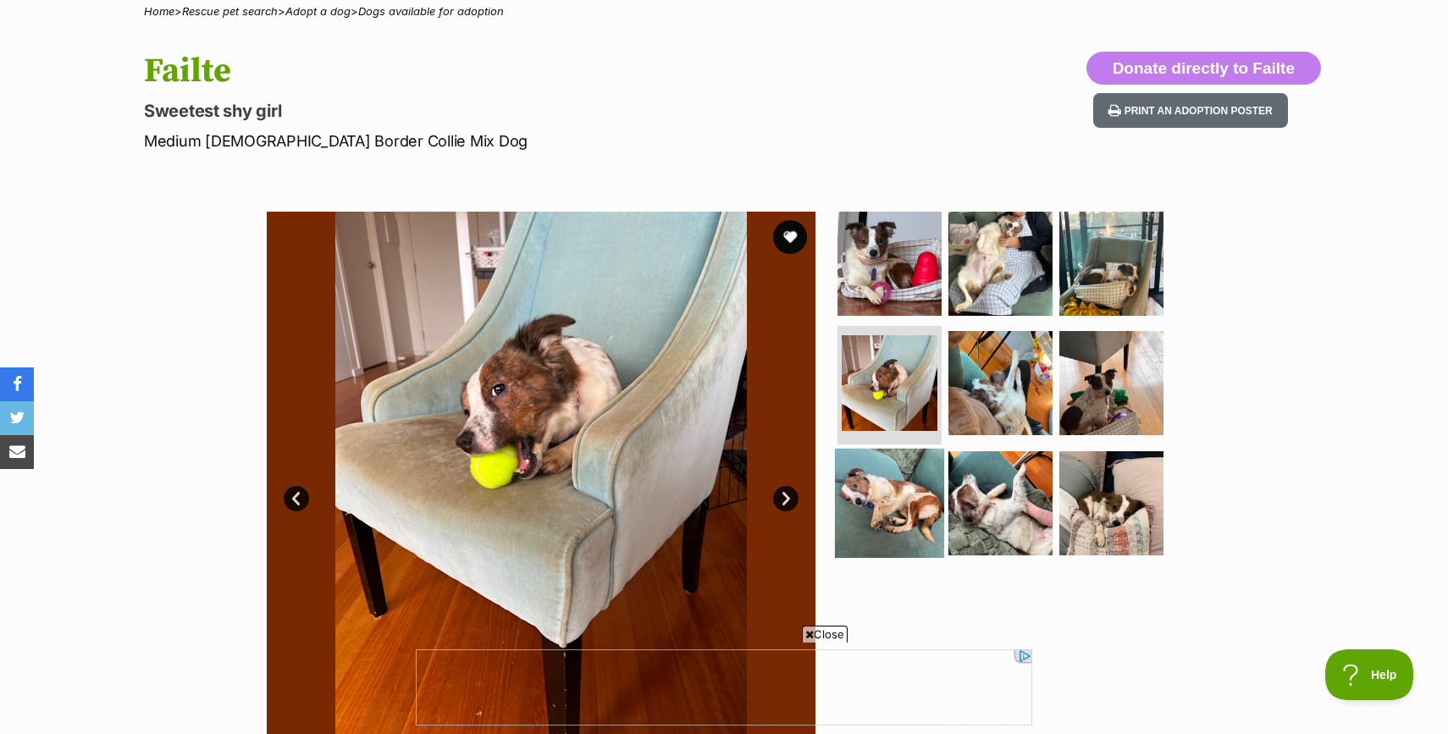
click at [914, 483] on img at bounding box center [889, 503] width 109 height 109
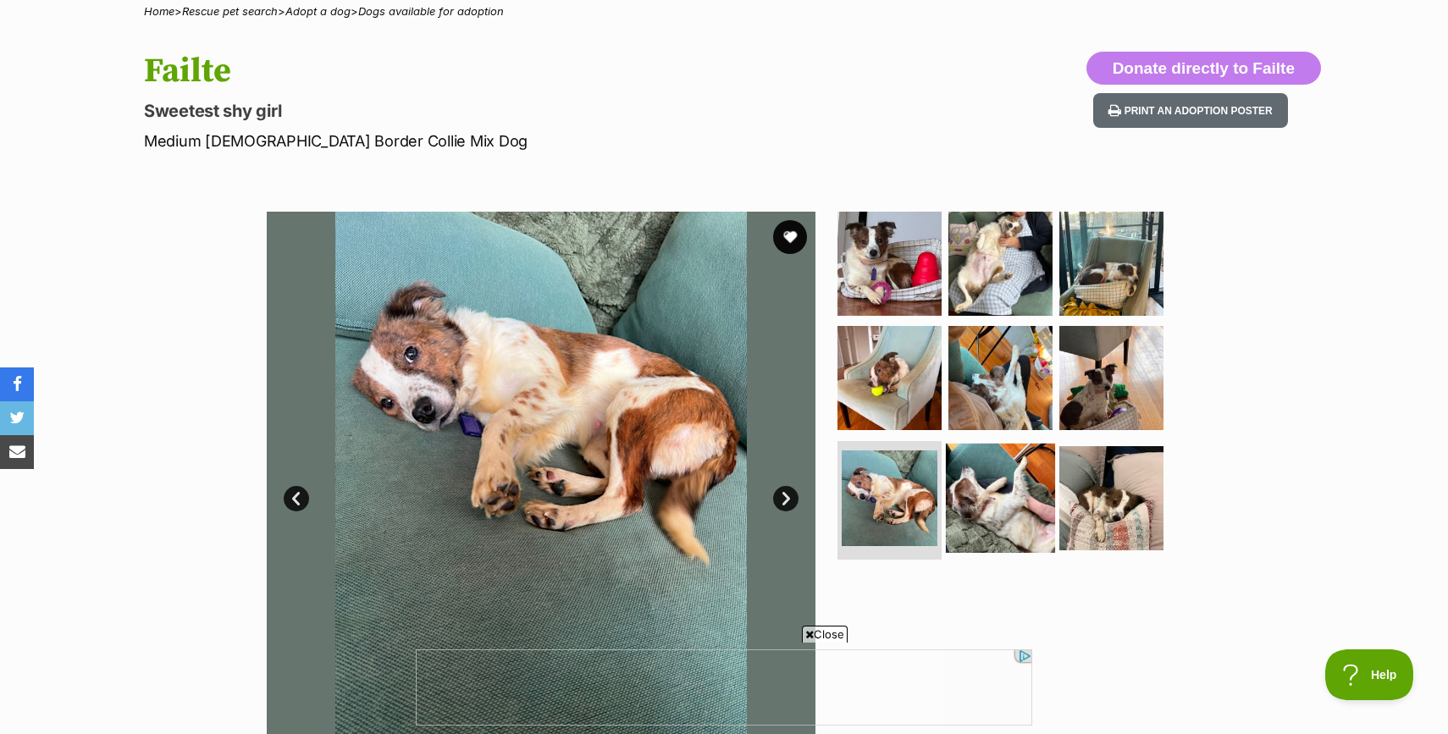
click at [1002, 509] on img at bounding box center [1000, 498] width 109 height 109
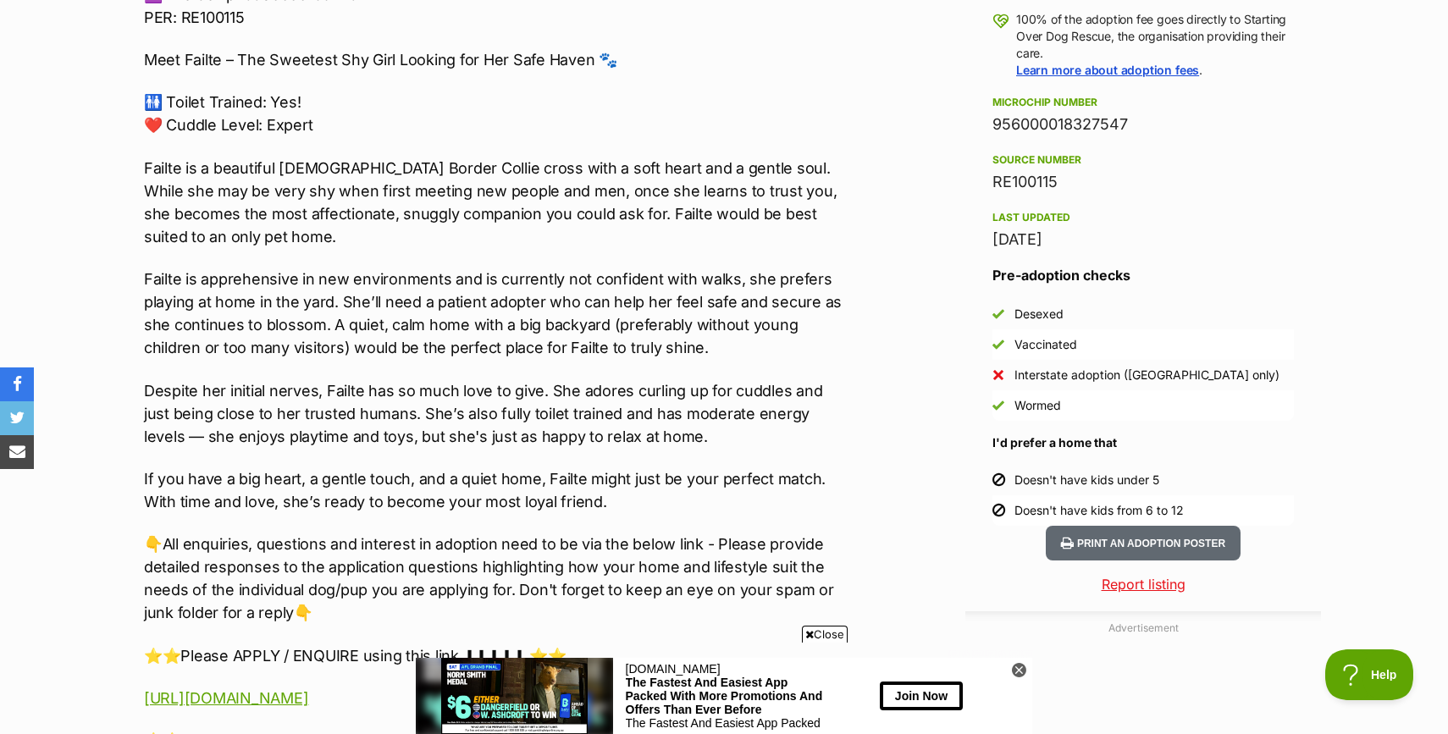
click at [816, 634] on span "Close" at bounding box center [825, 634] width 46 height 17
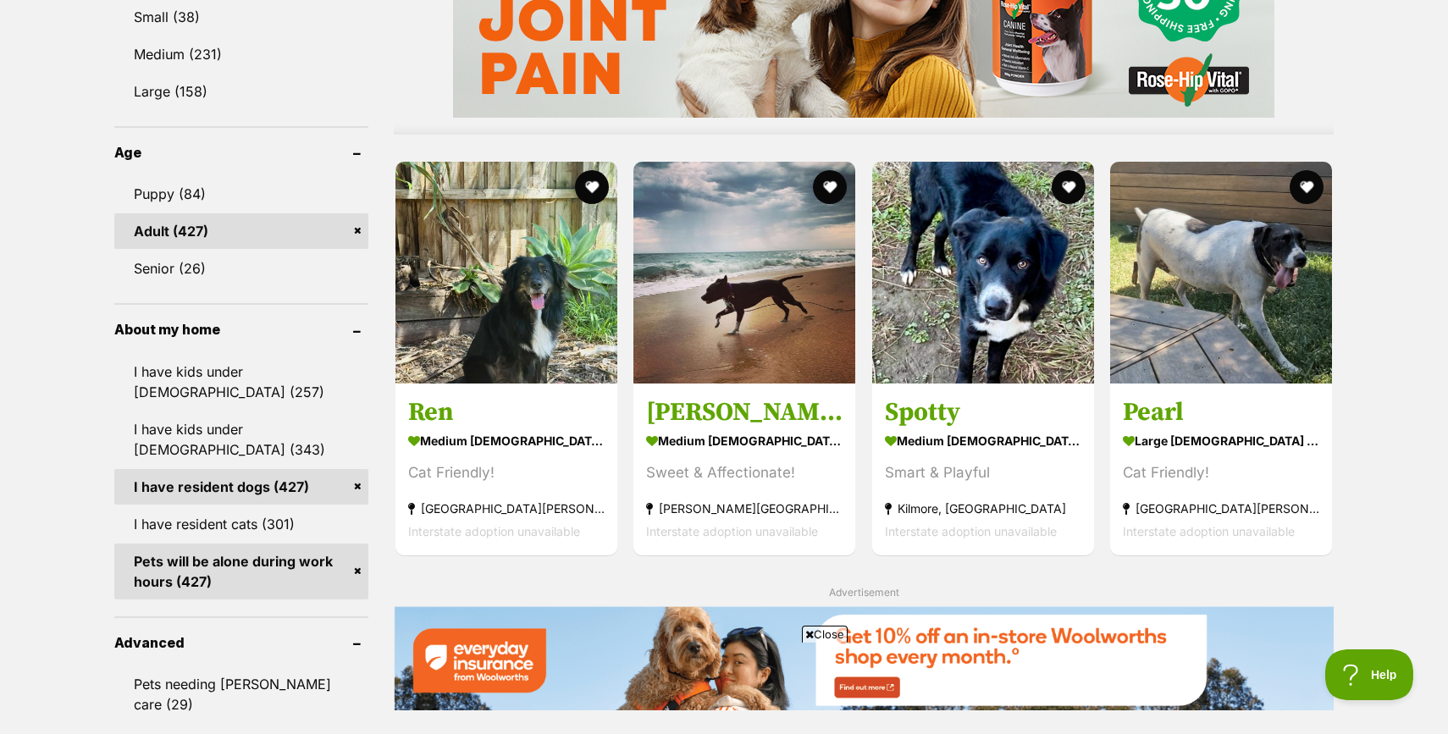
scroll to position [1618, 0]
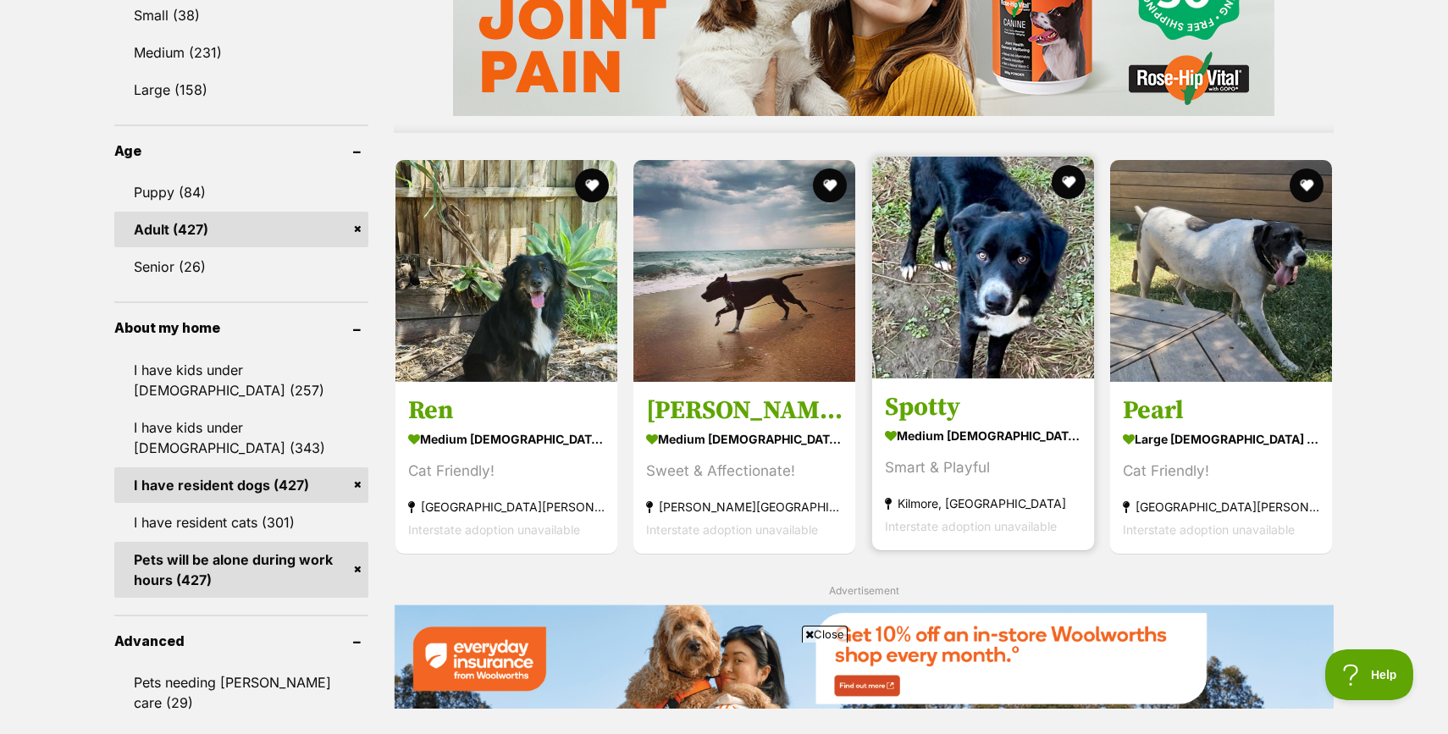
click at [959, 372] on img at bounding box center [983, 268] width 222 height 222
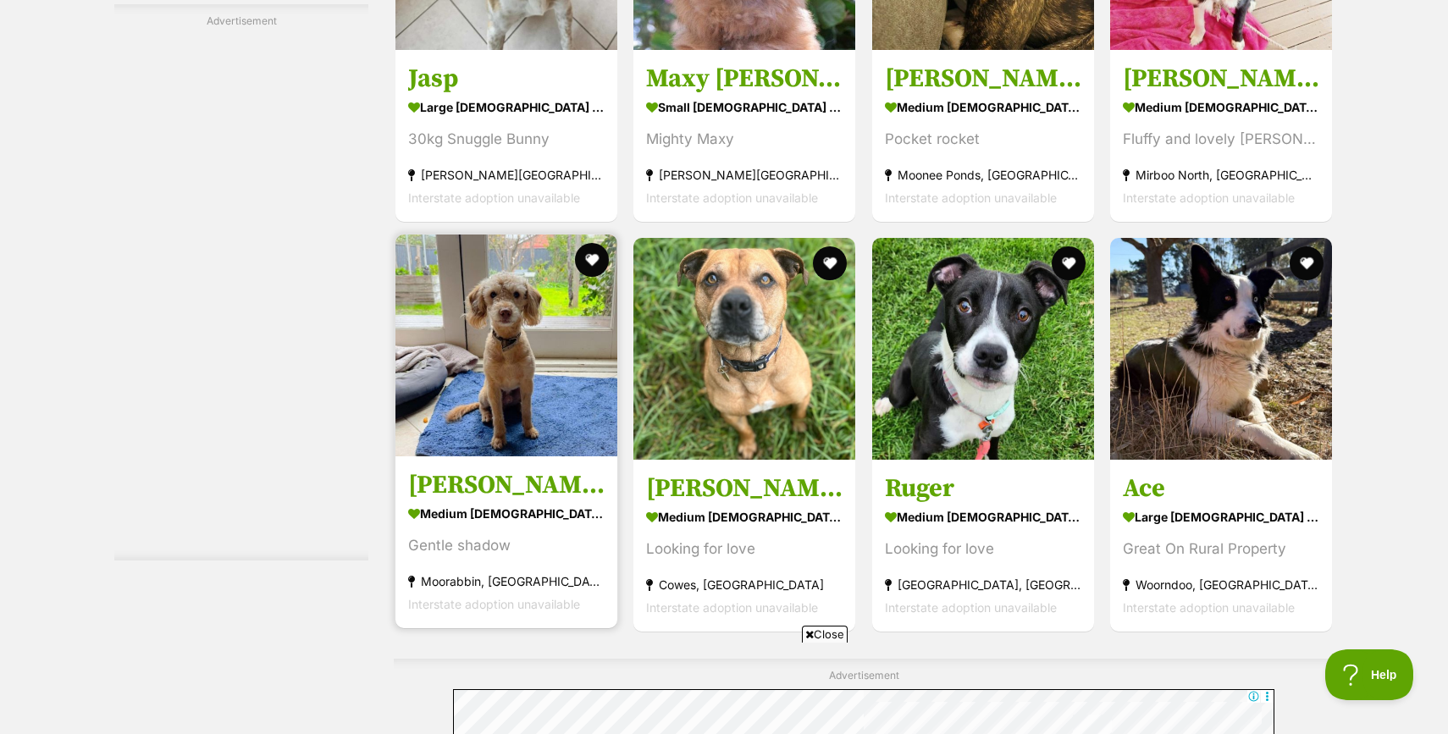
scroll to position [4360, 0]
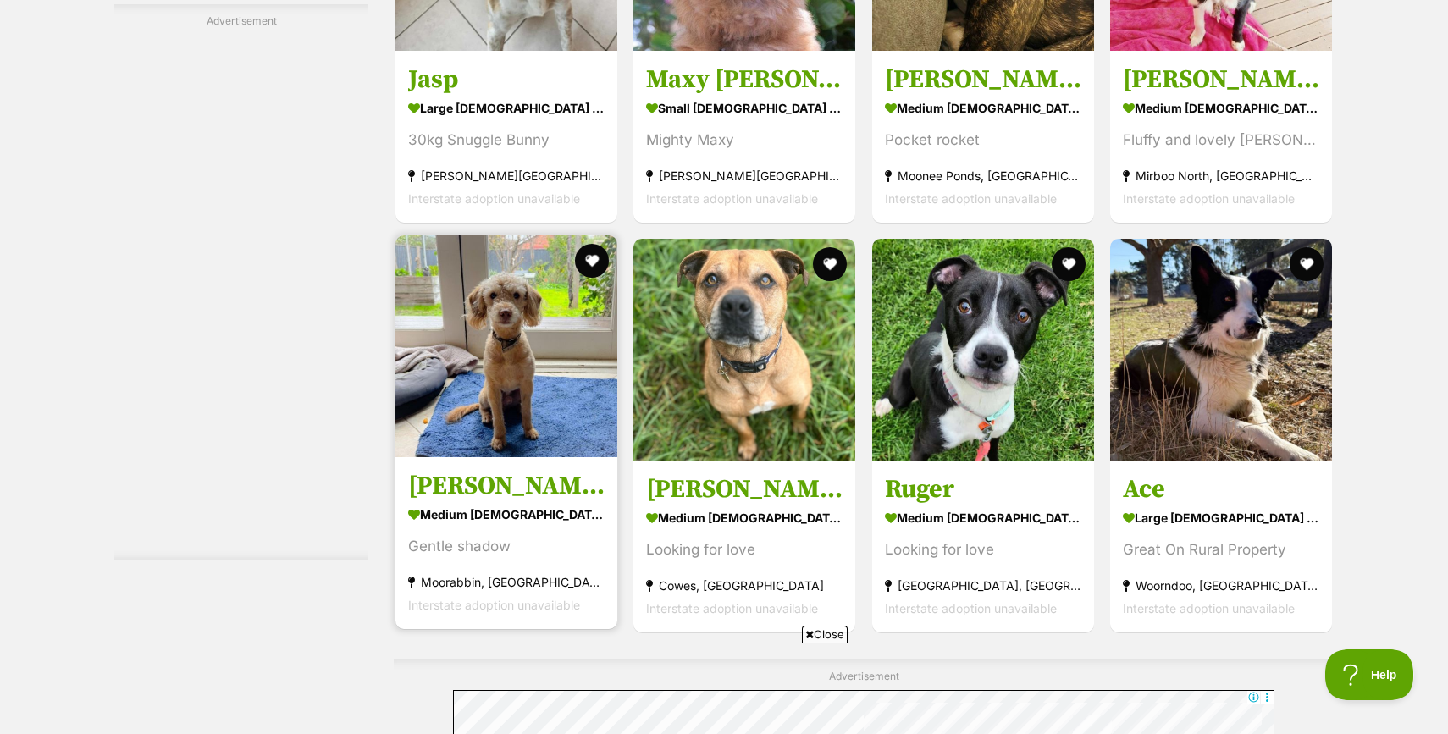
click at [501, 482] on h3 "[PERSON_NAME]" at bounding box center [506, 486] width 196 height 32
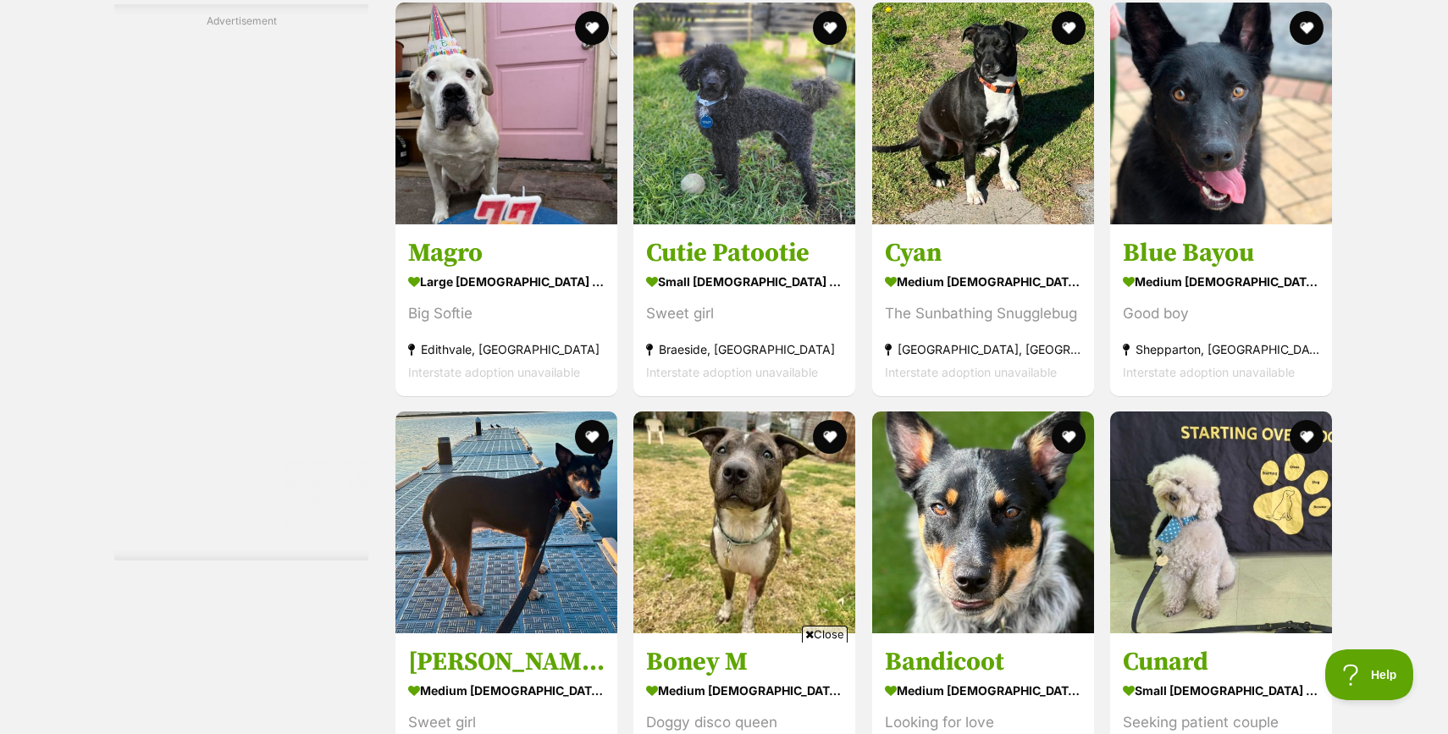
scroll to position [6304, 0]
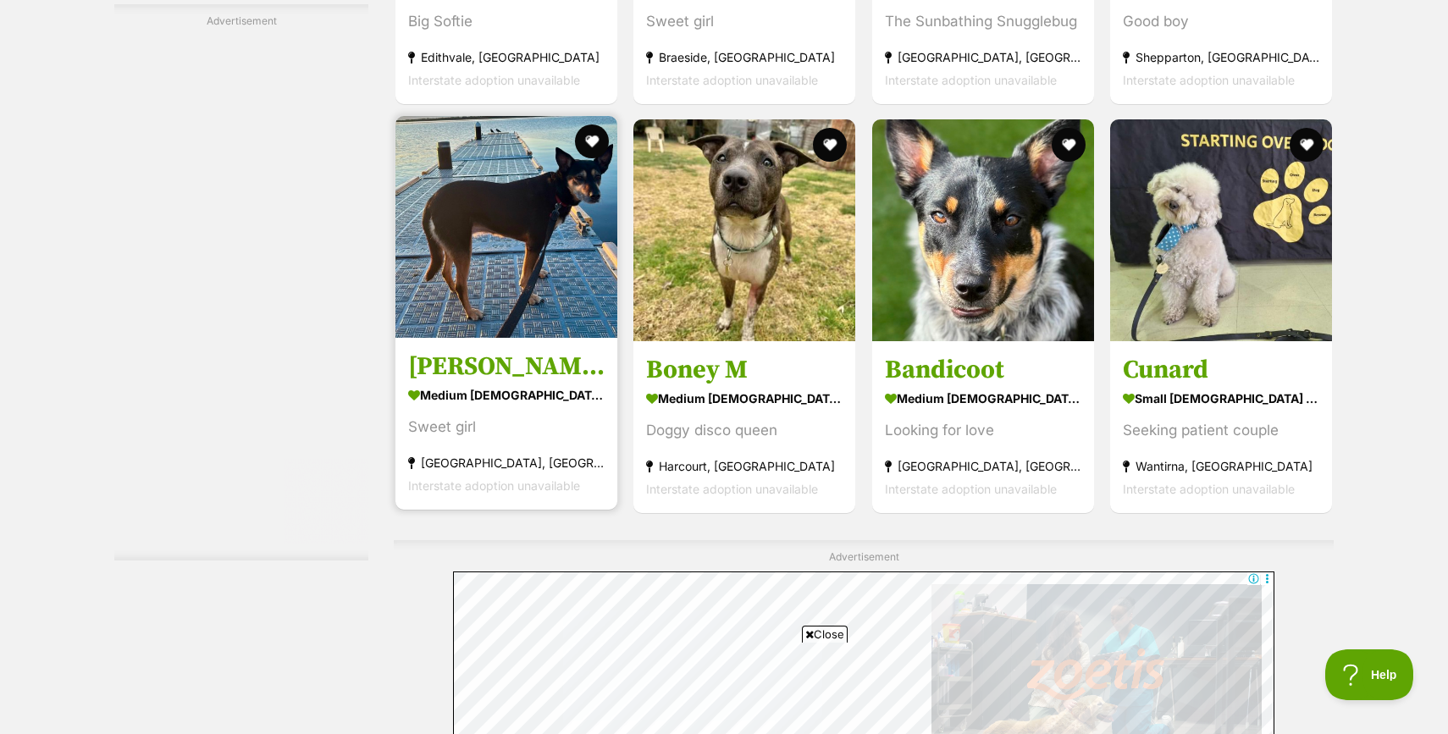
click at [473, 290] on img at bounding box center [507, 227] width 222 height 222
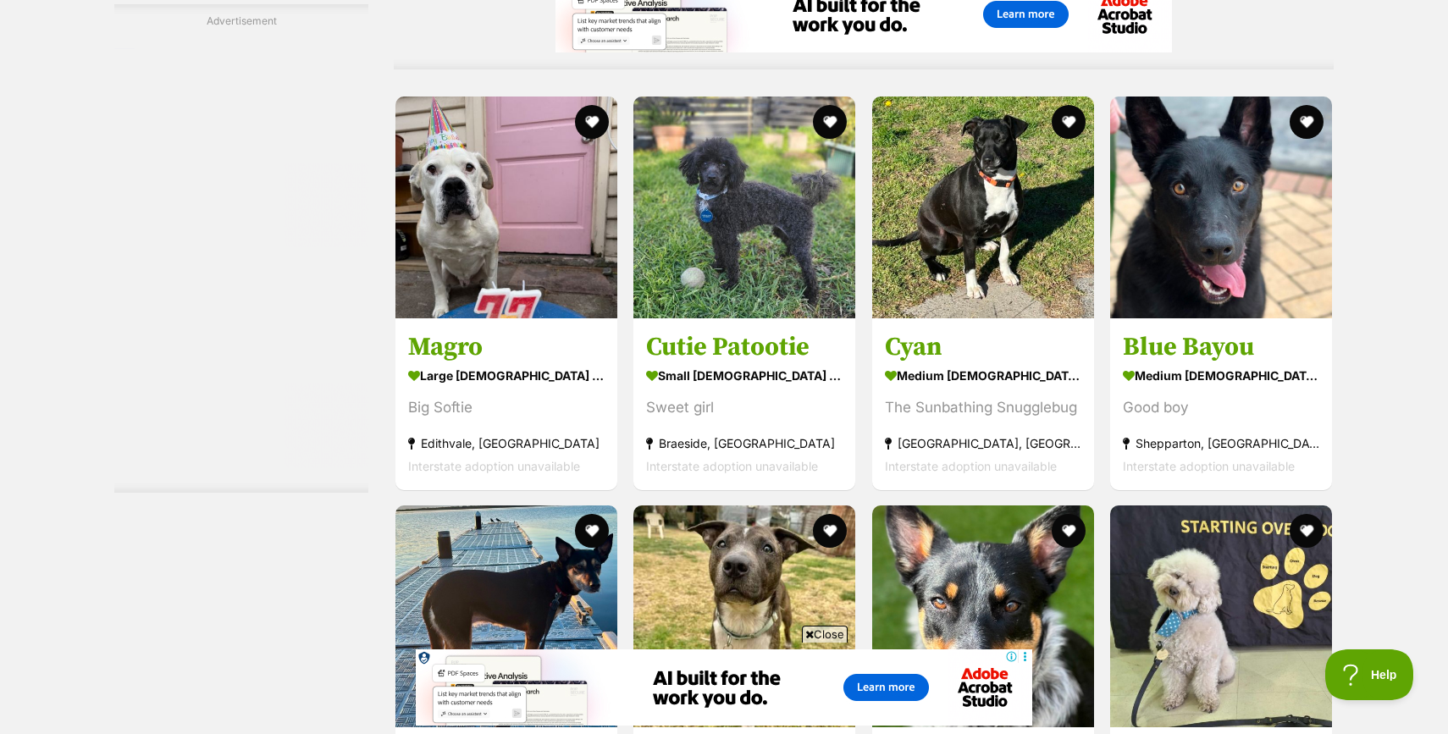
scroll to position [0, 254]
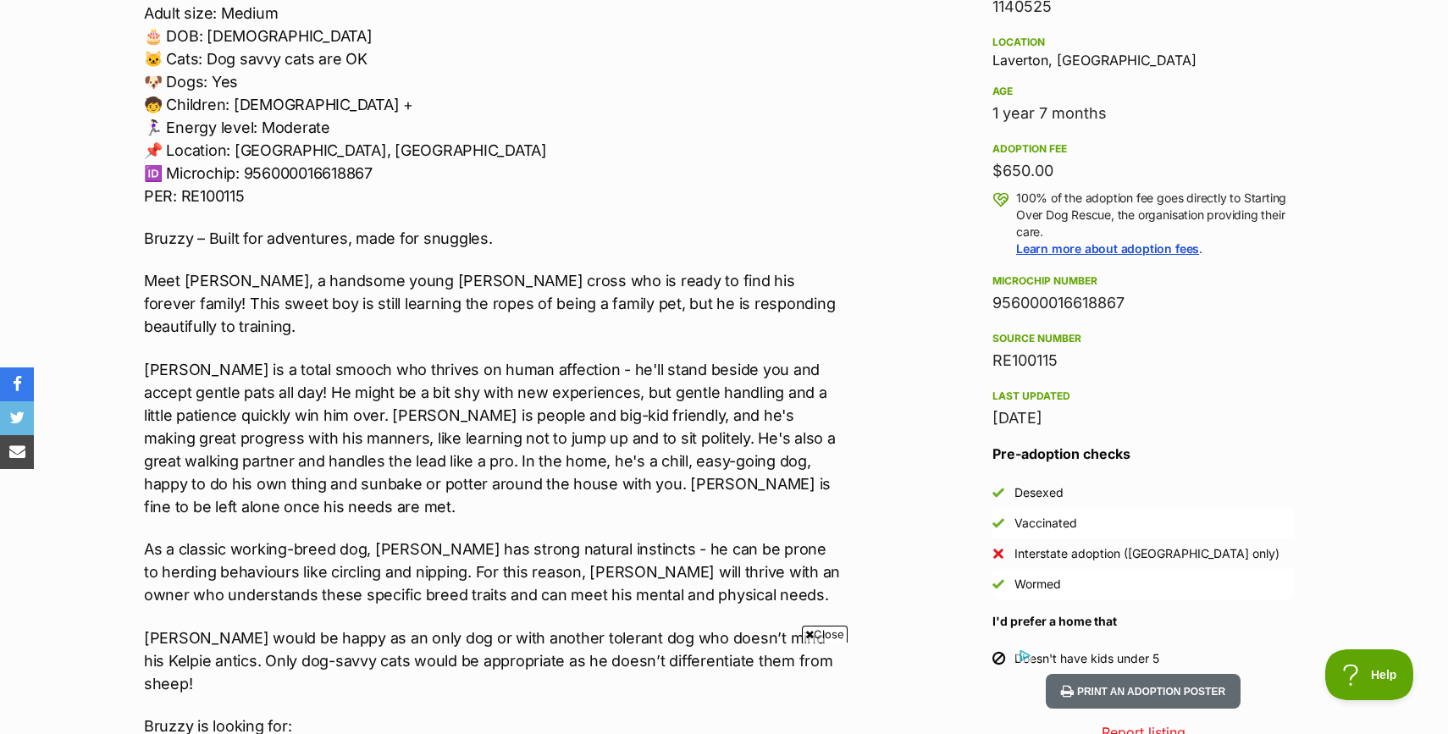
scroll to position [1105, 0]
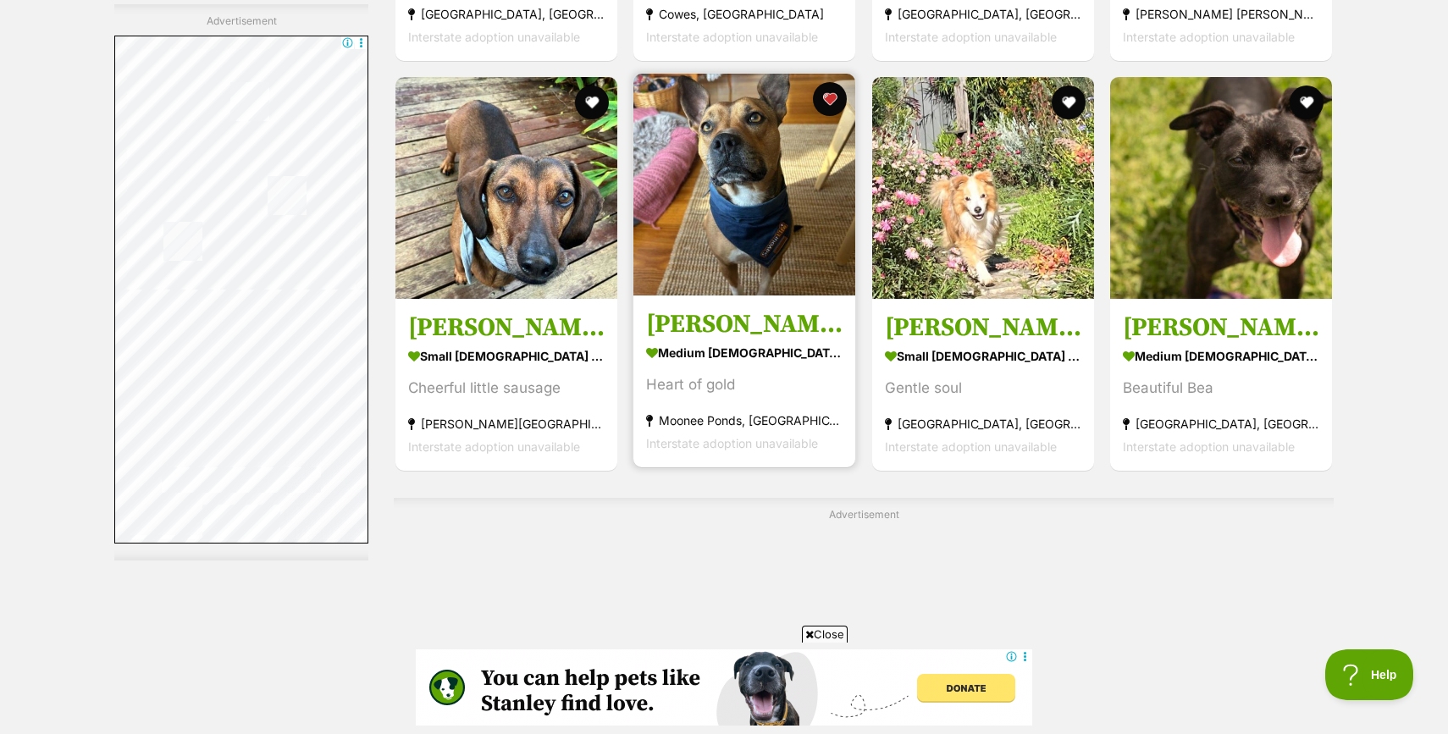
scroll to position [8099, 0]
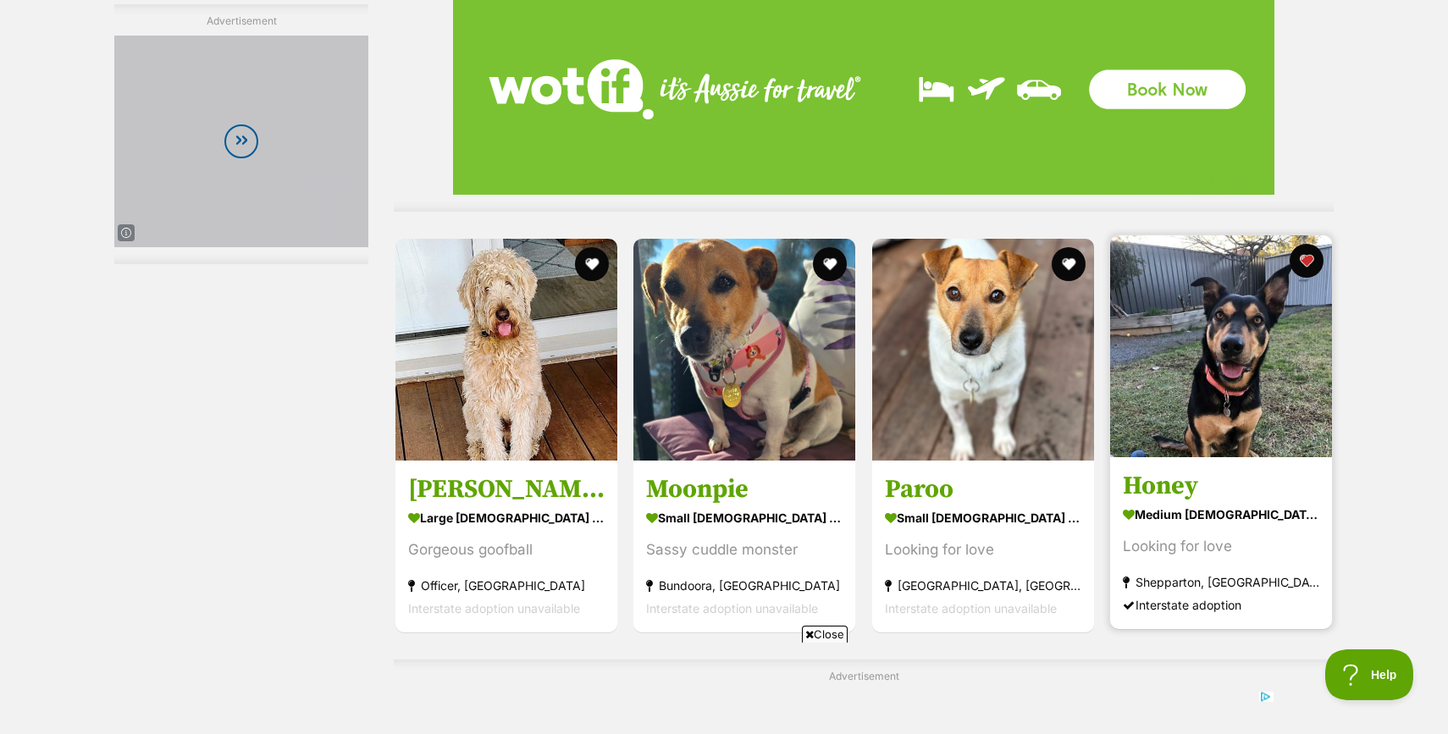
click at [1234, 387] on img at bounding box center [1221, 346] width 222 height 222
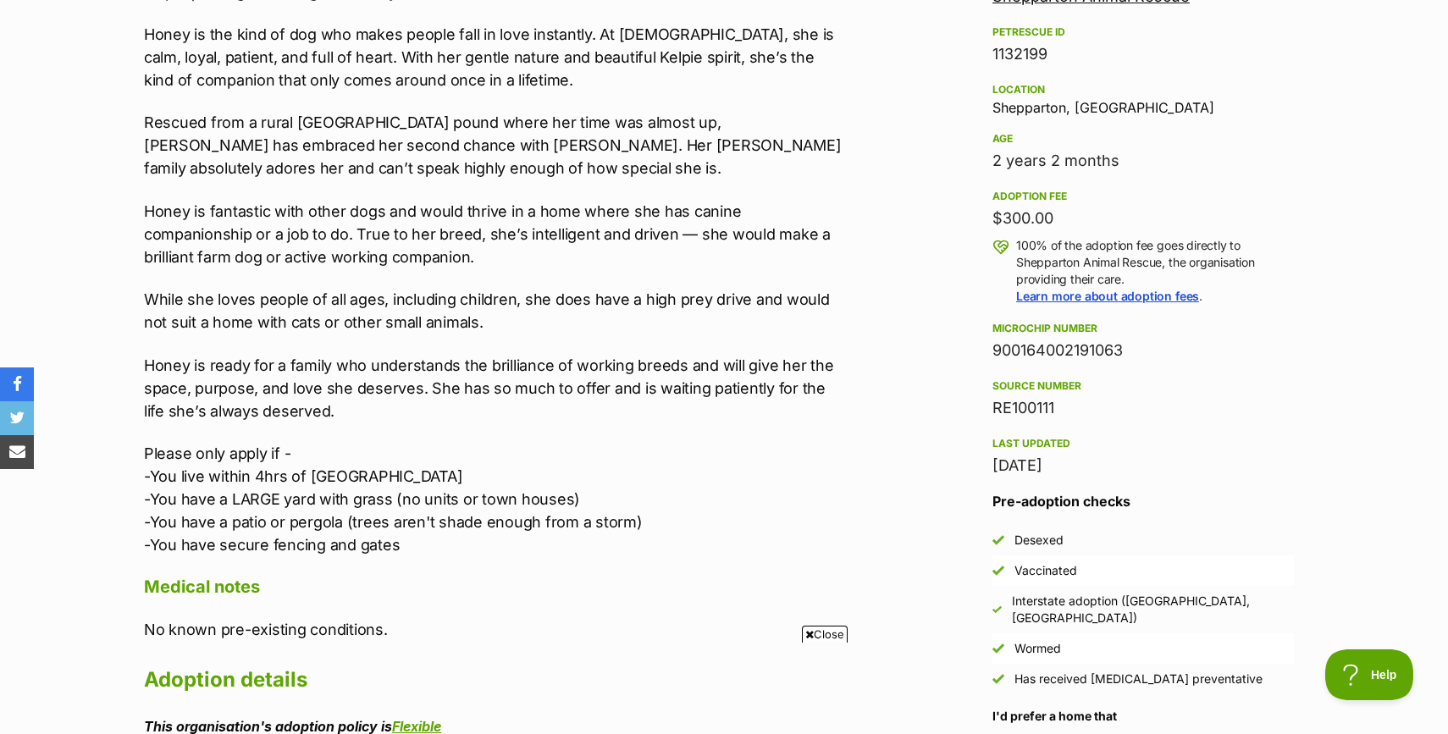
scroll to position [1119, 0]
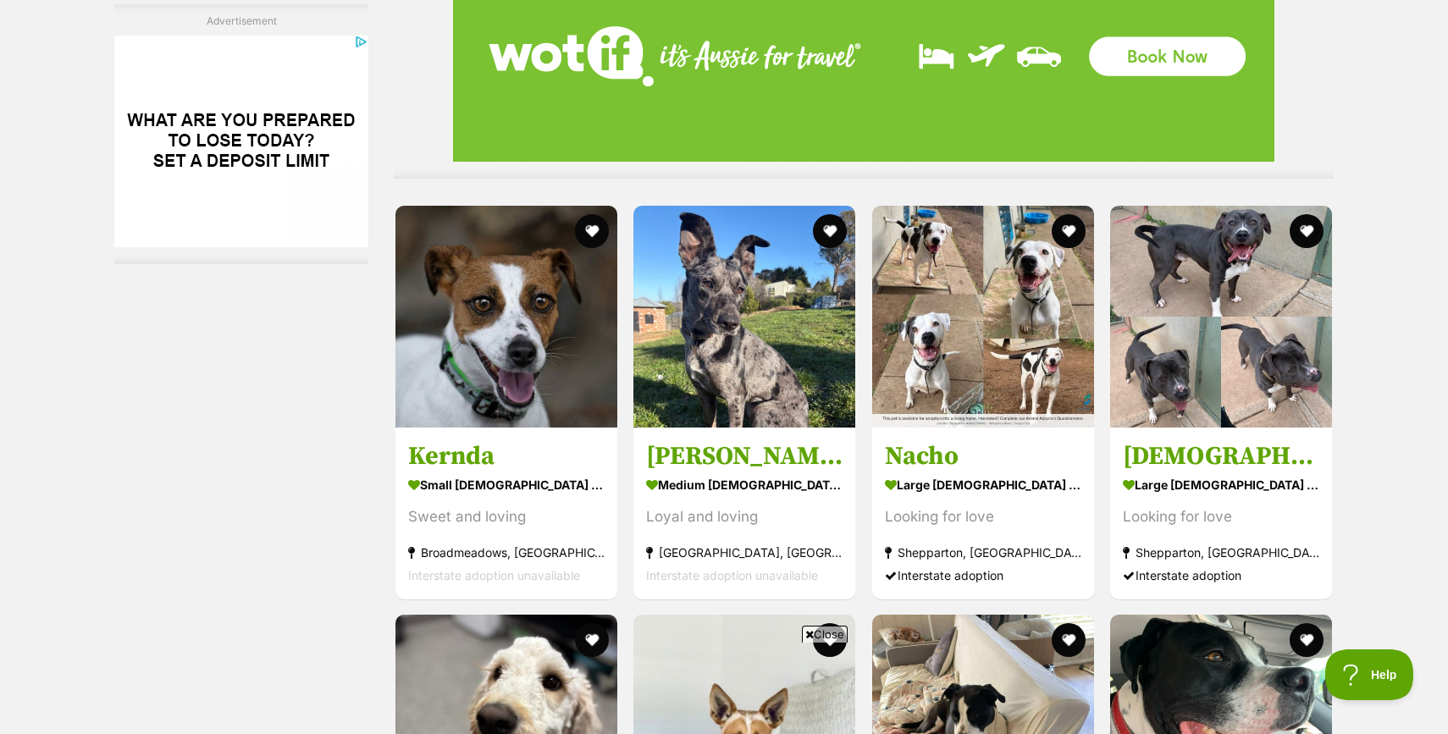
scroll to position [3880, 0]
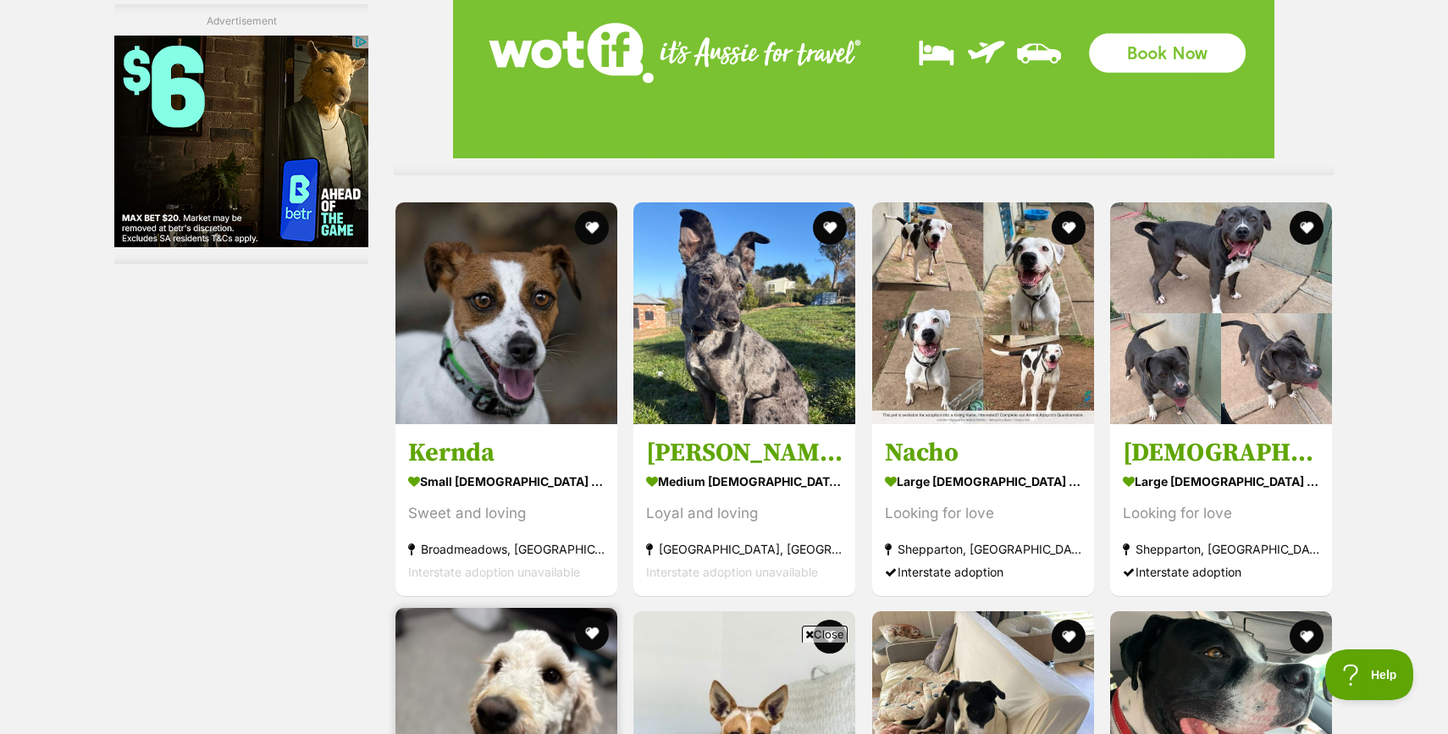
click at [490, 608] on img at bounding box center [507, 719] width 222 height 222
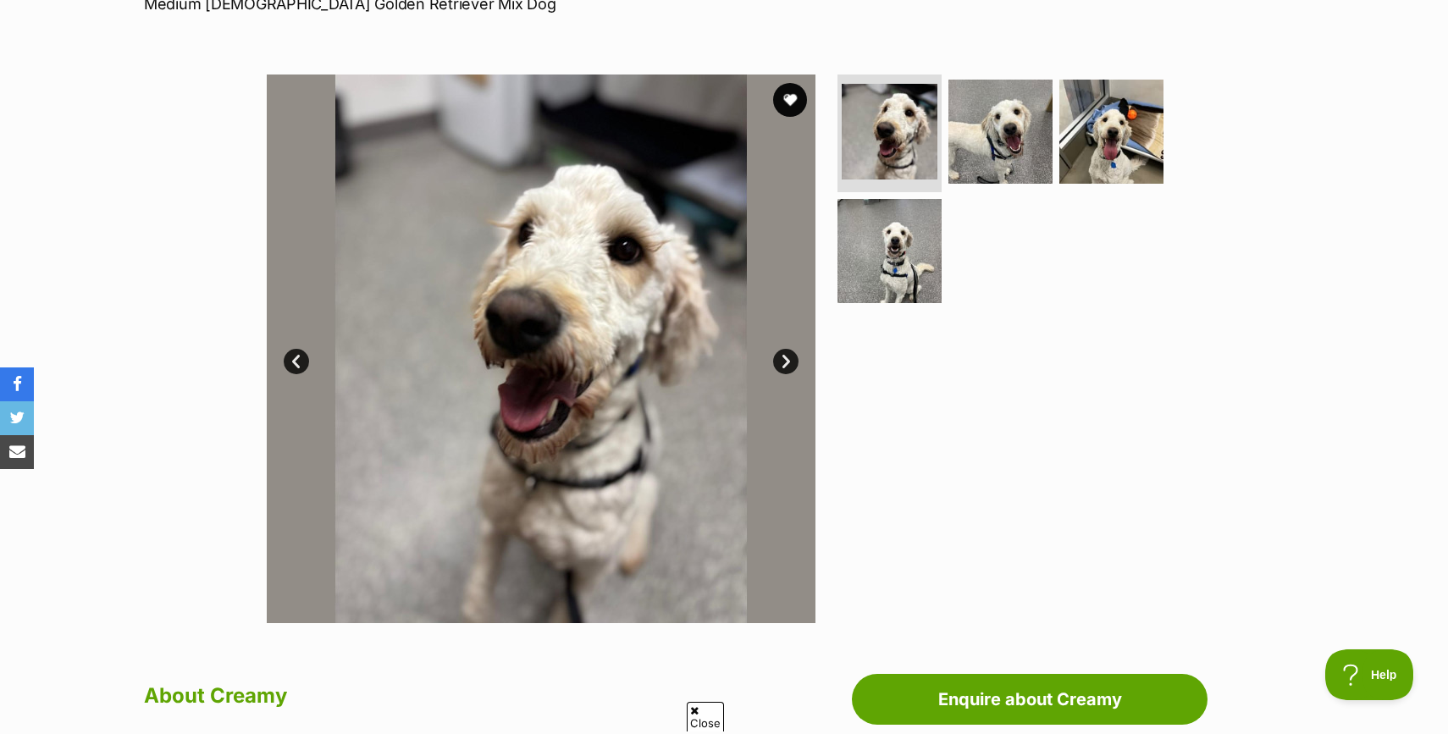
scroll to position [270, 0]
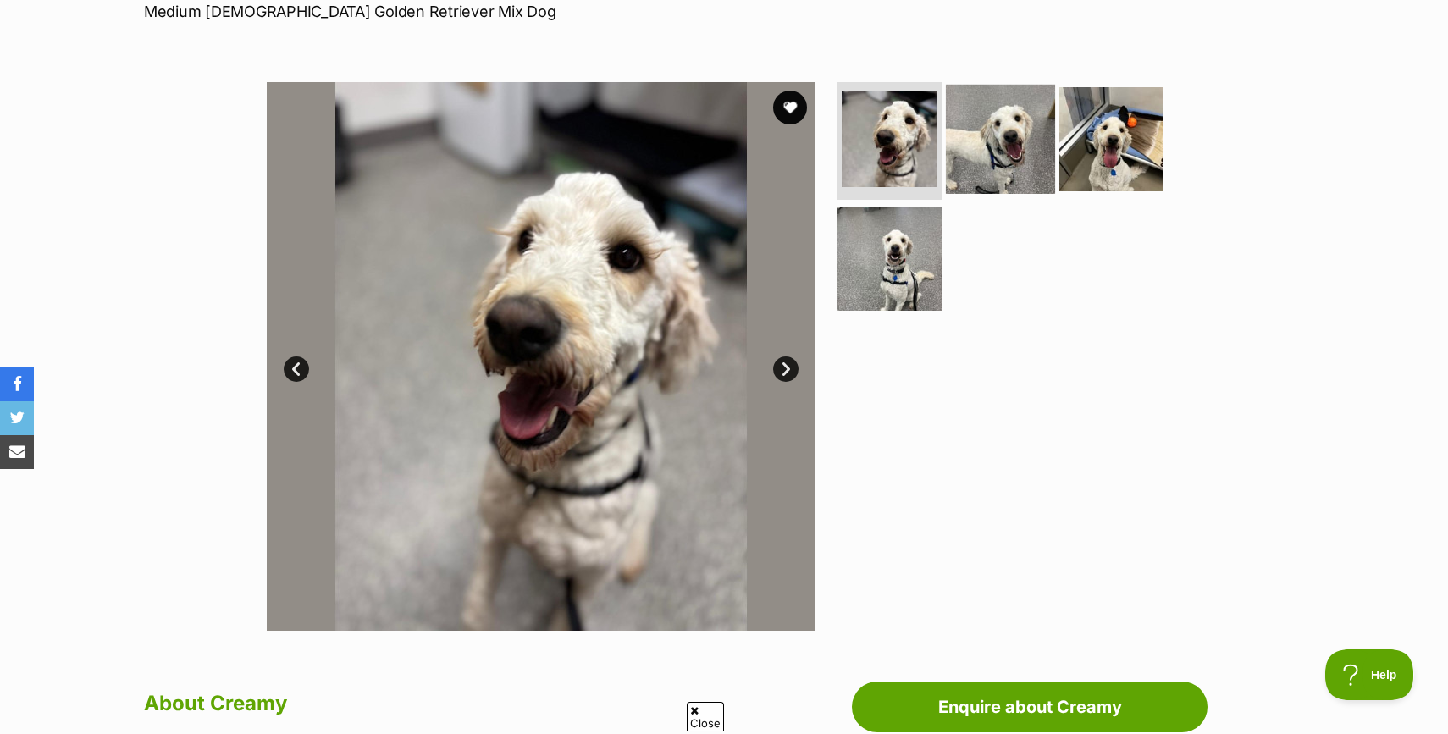
click at [1016, 153] on img at bounding box center [1000, 138] width 109 height 109
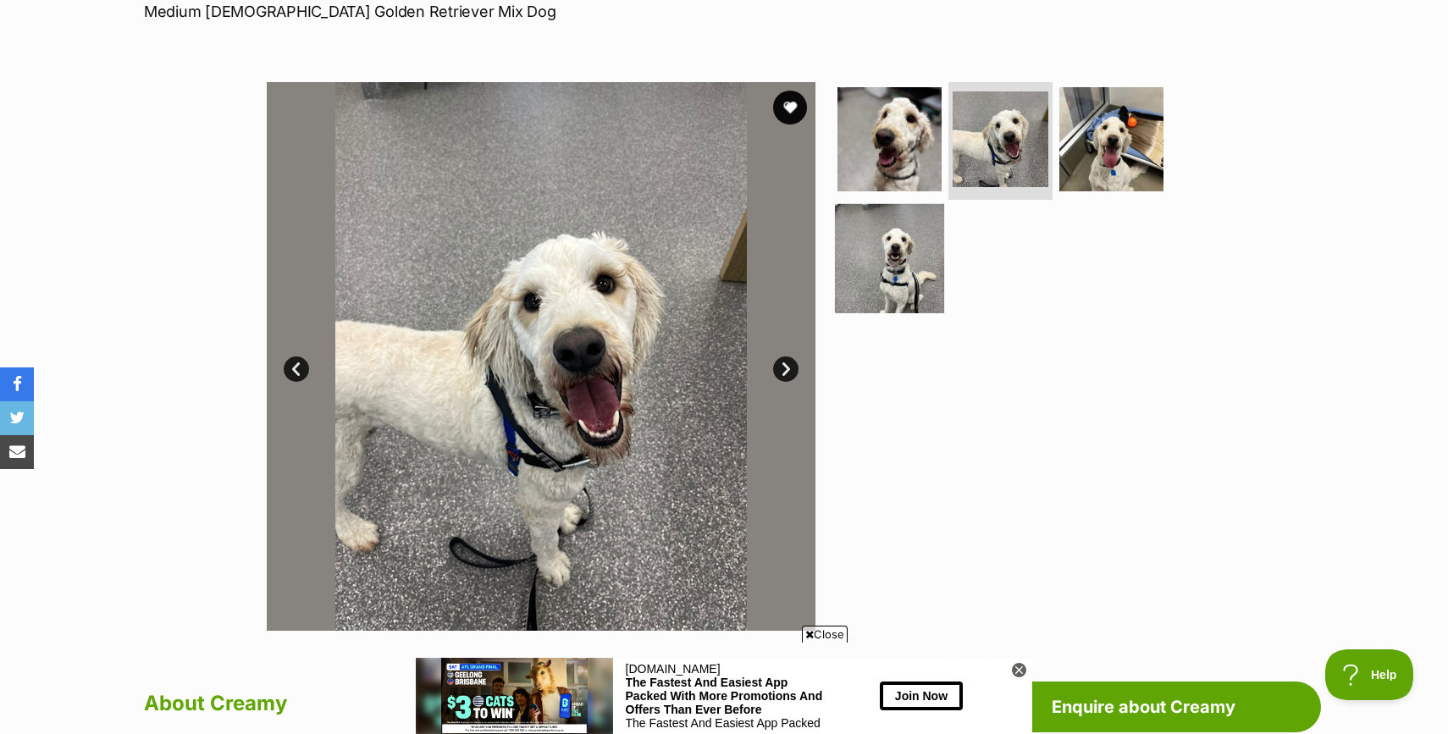
scroll to position [0, 0]
click at [871, 268] on img at bounding box center [889, 258] width 109 height 109
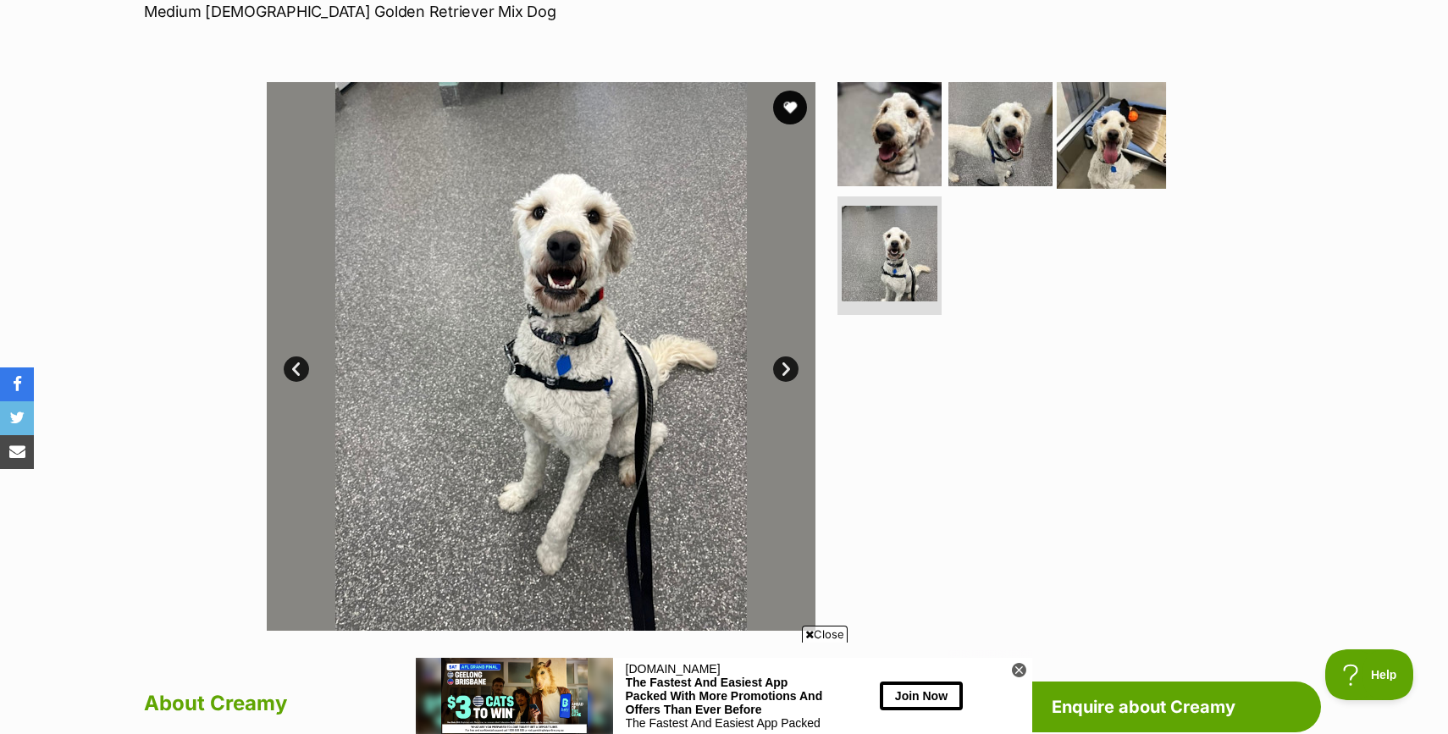
click at [1107, 147] on img at bounding box center [1111, 133] width 109 height 109
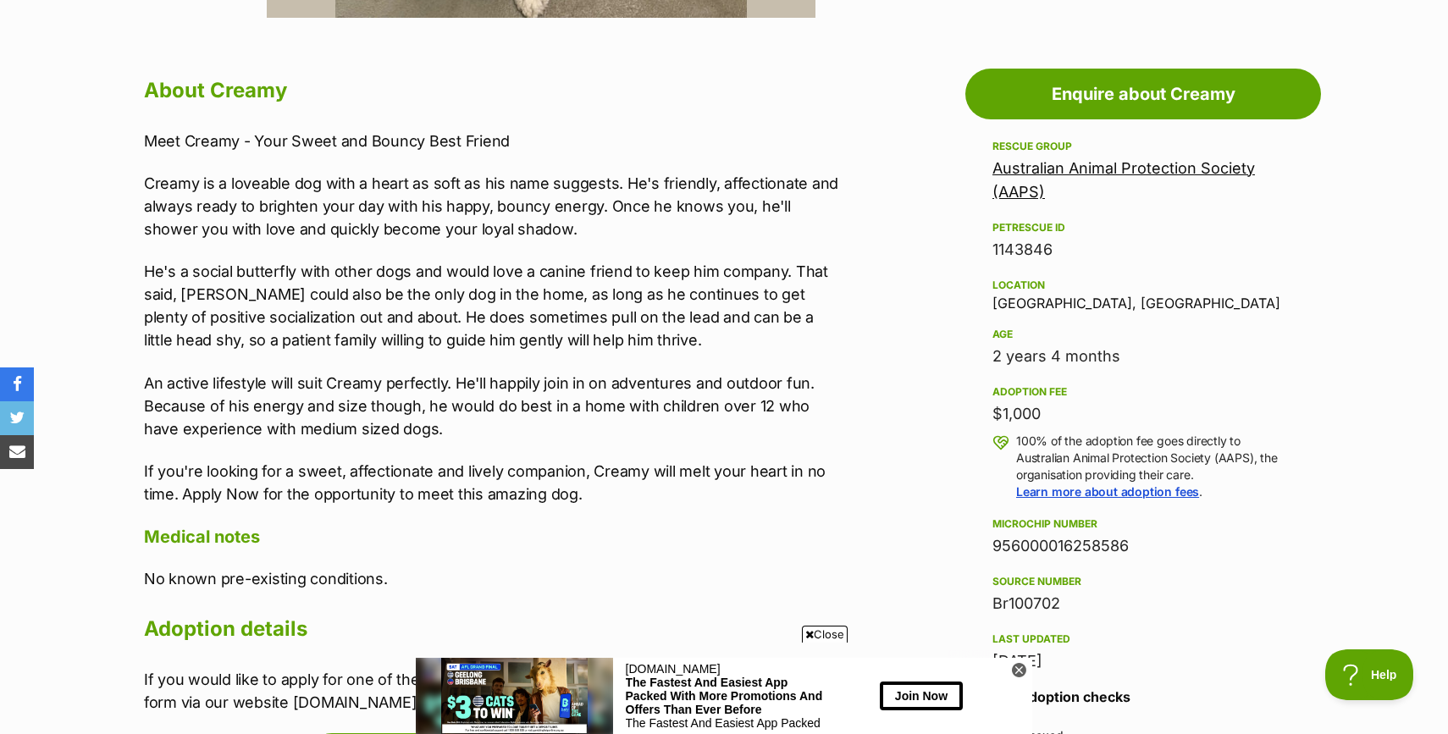
scroll to position [942, 0]
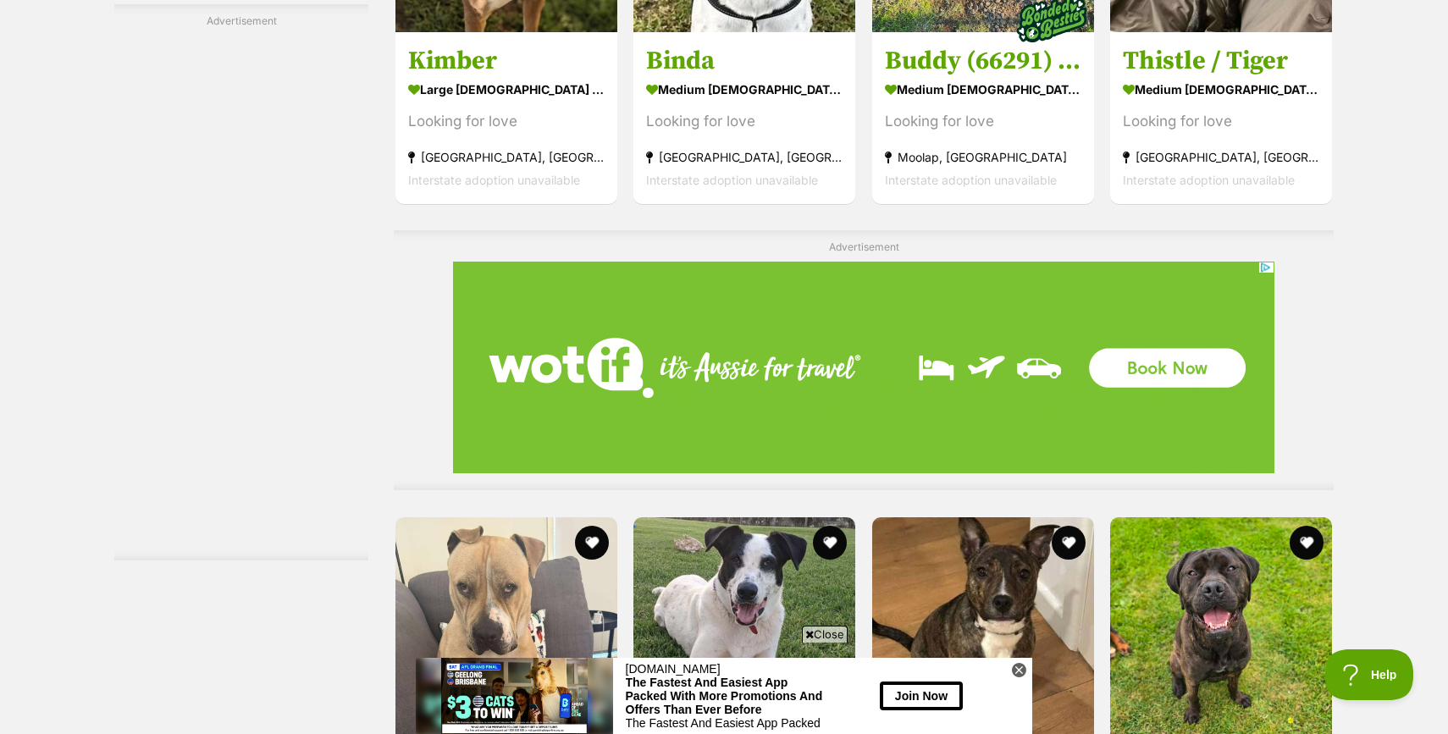
scroll to position [6550, 0]
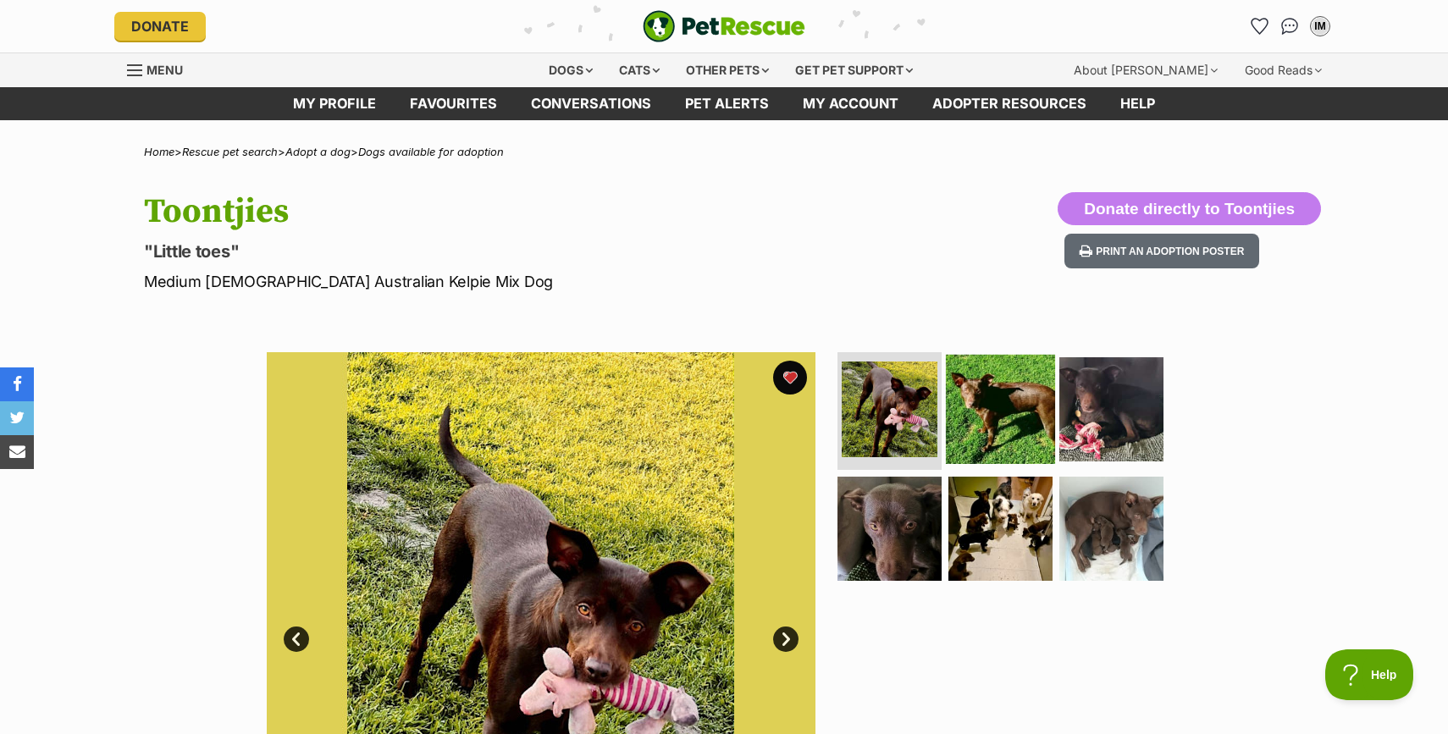
click at [977, 406] on img at bounding box center [1000, 408] width 109 height 109
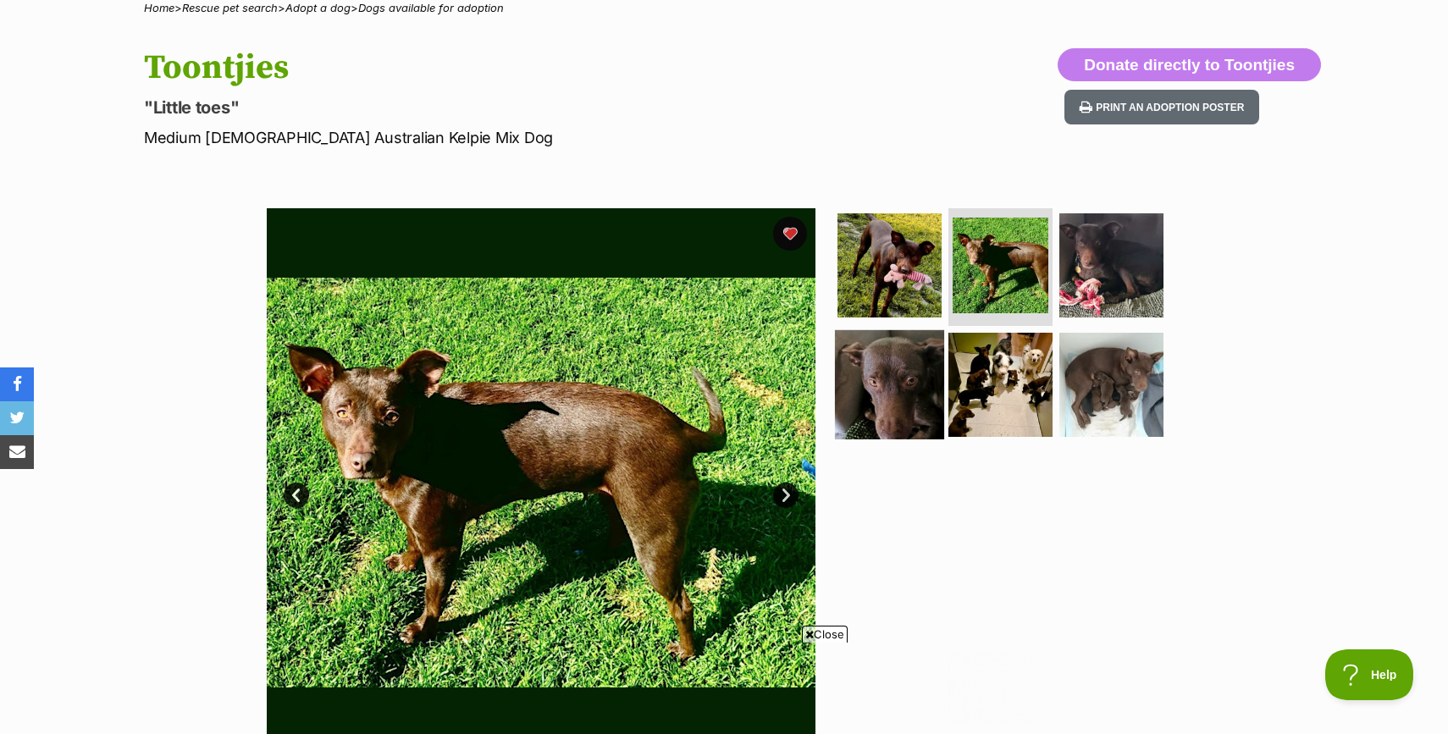
click at [868, 401] on img at bounding box center [889, 384] width 109 height 109
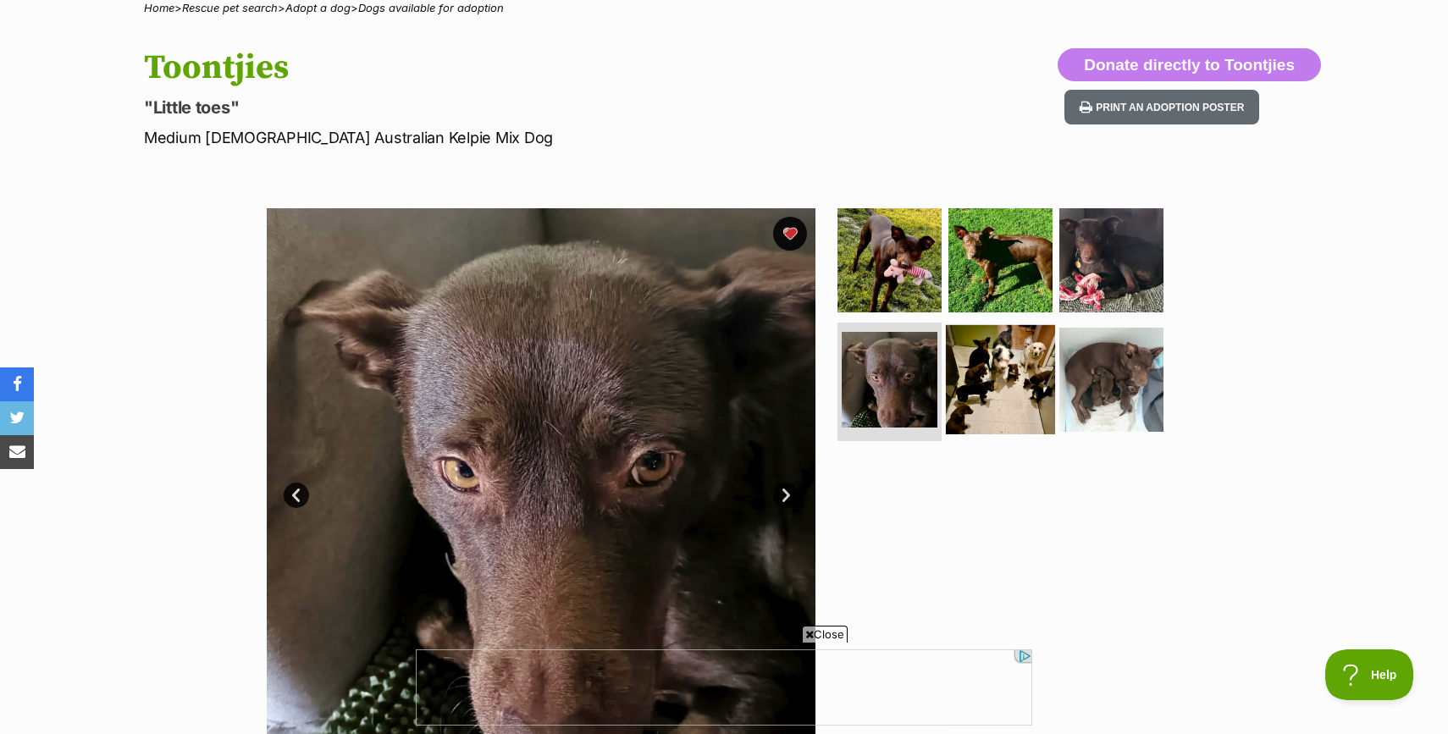
click at [1016, 401] on img at bounding box center [1000, 379] width 109 height 109
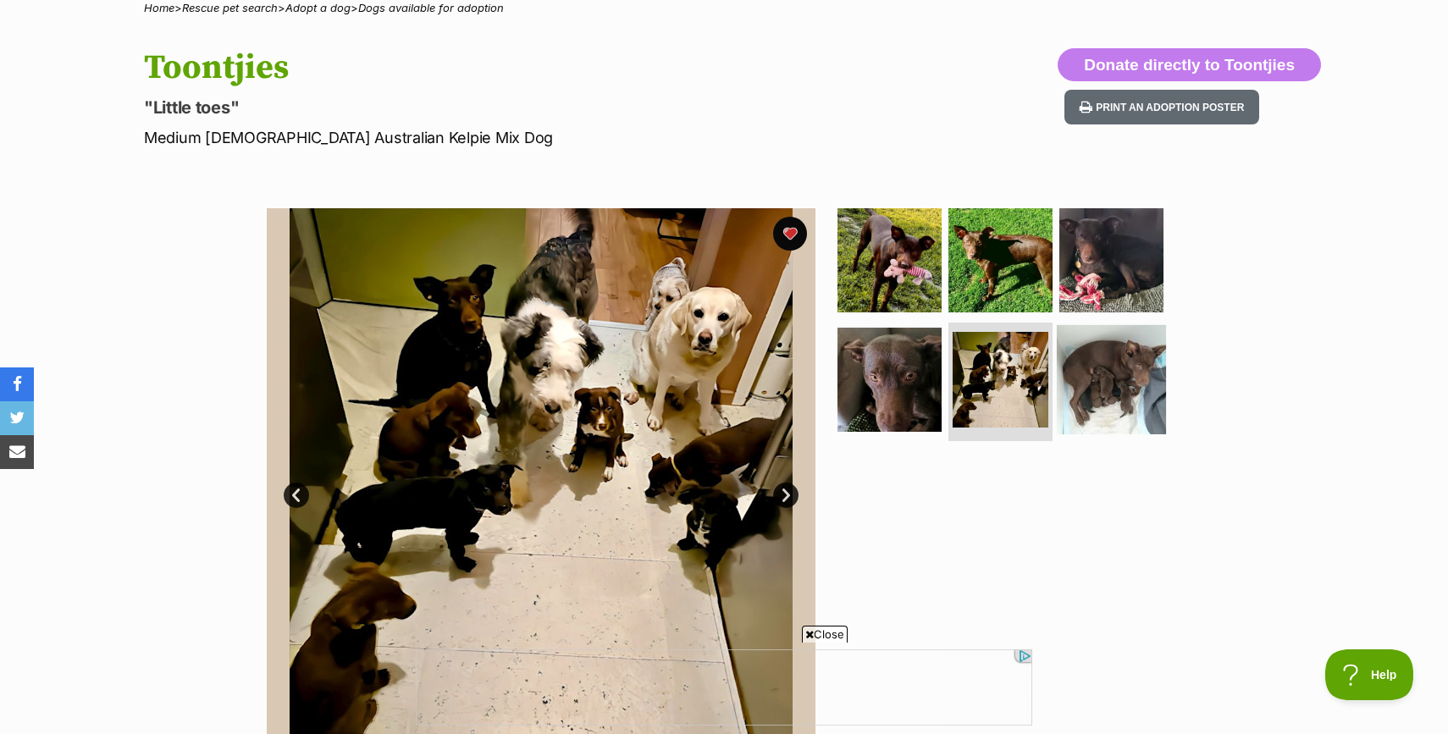
click at [1104, 395] on img at bounding box center [1111, 379] width 109 height 109
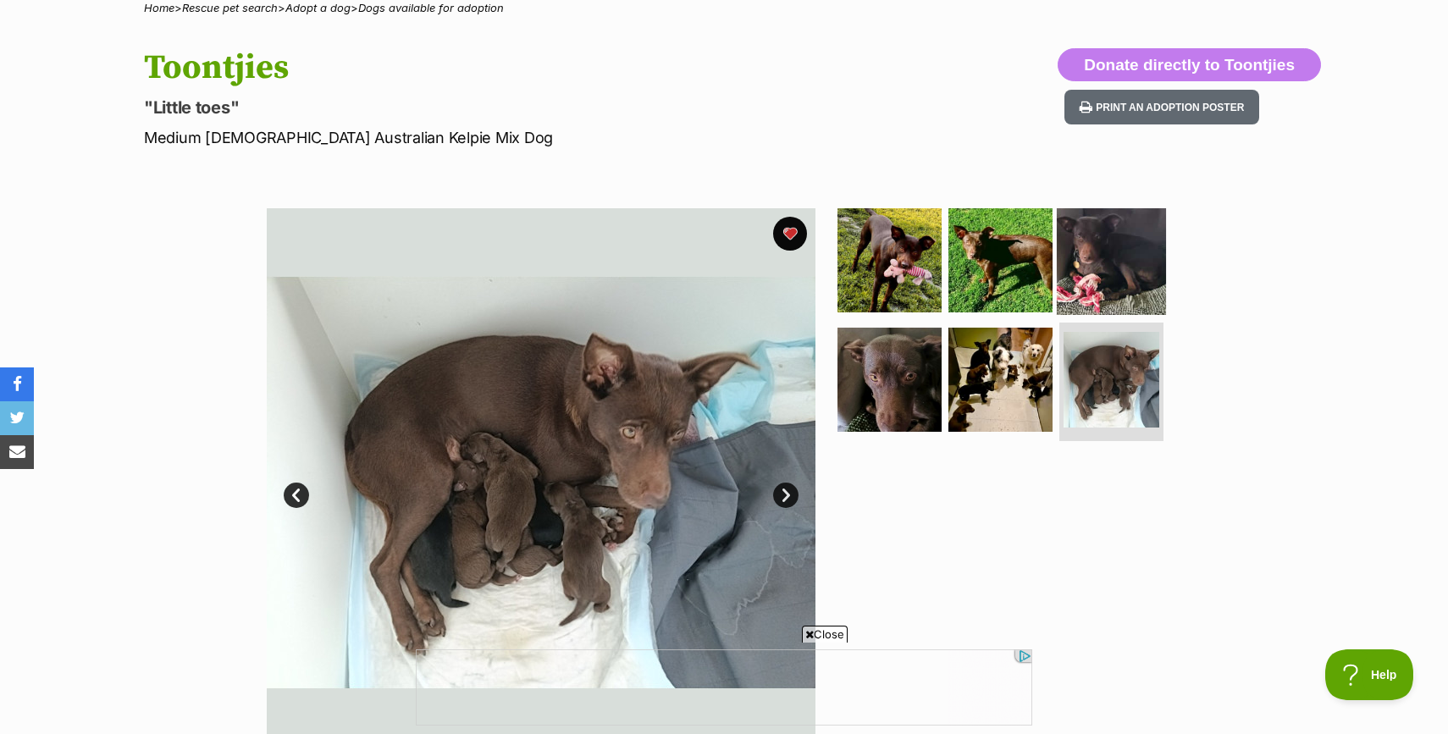
click at [1104, 287] on img at bounding box center [1111, 259] width 109 height 109
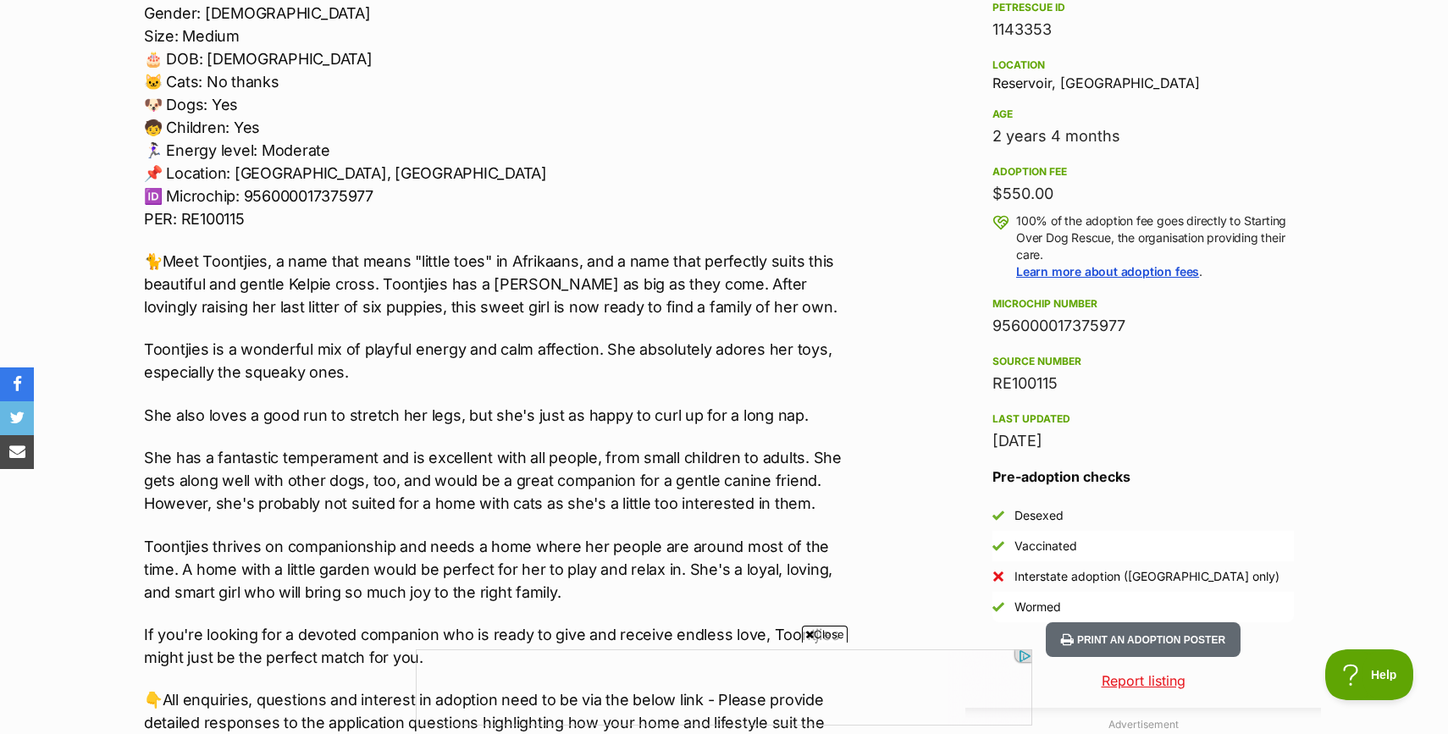
scroll to position [1186, 0]
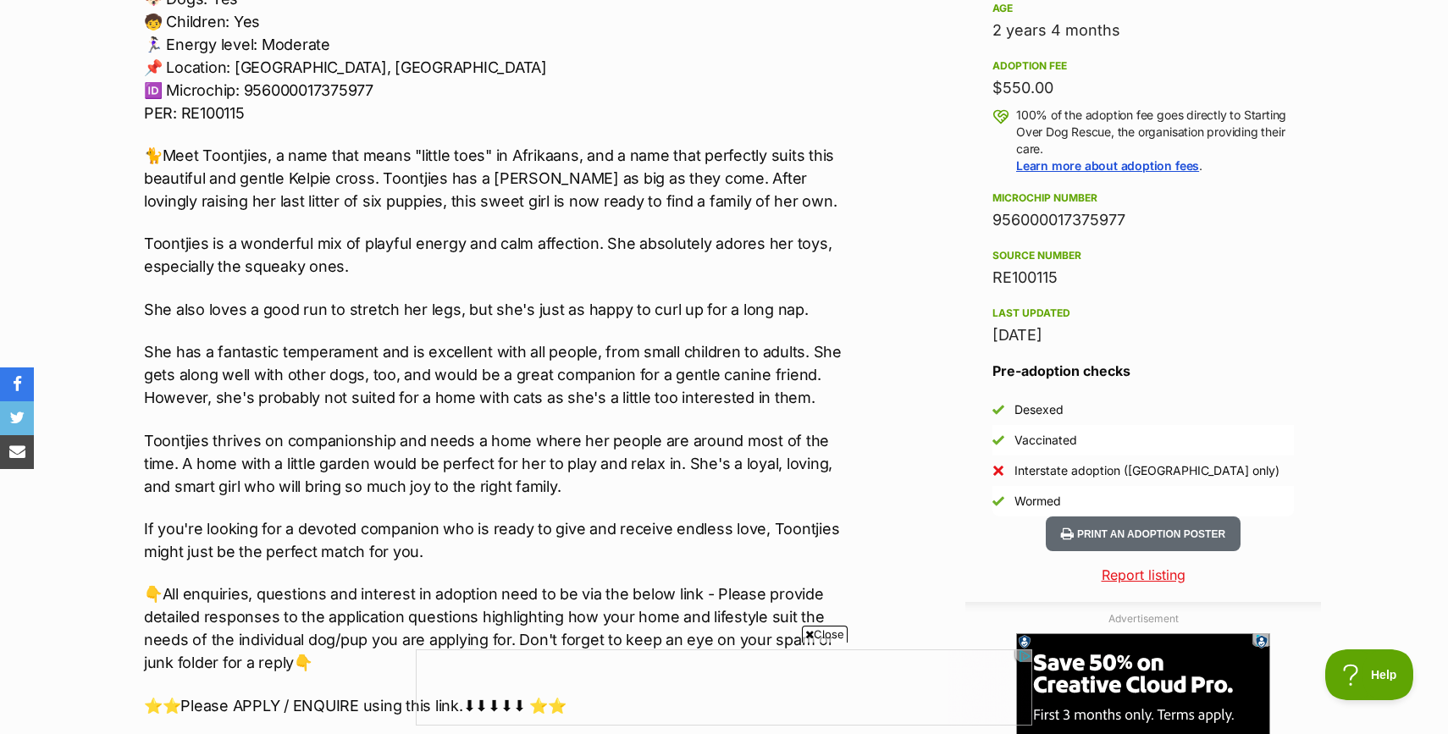
click at [816, 638] on span "Close" at bounding box center [825, 634] width 46 height 17
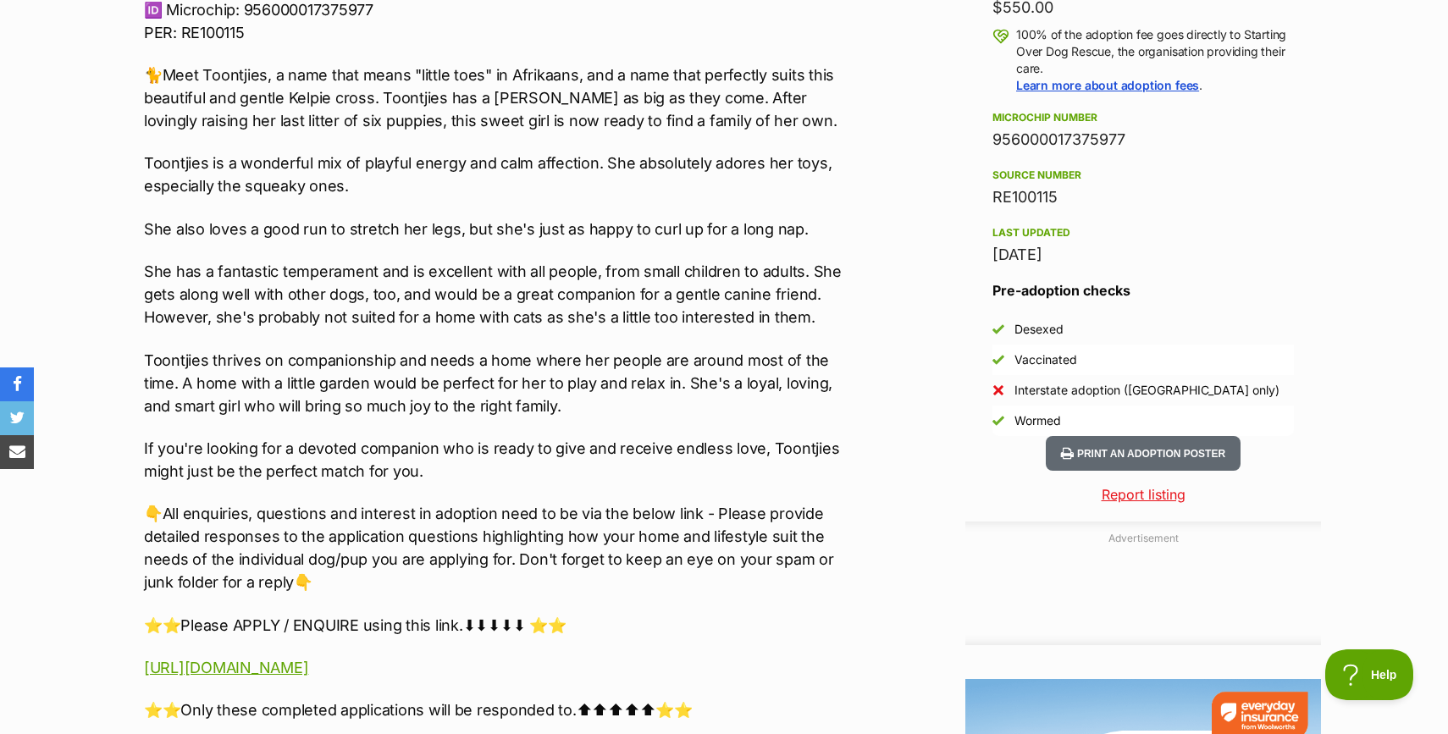
scroll to position [0, 0]
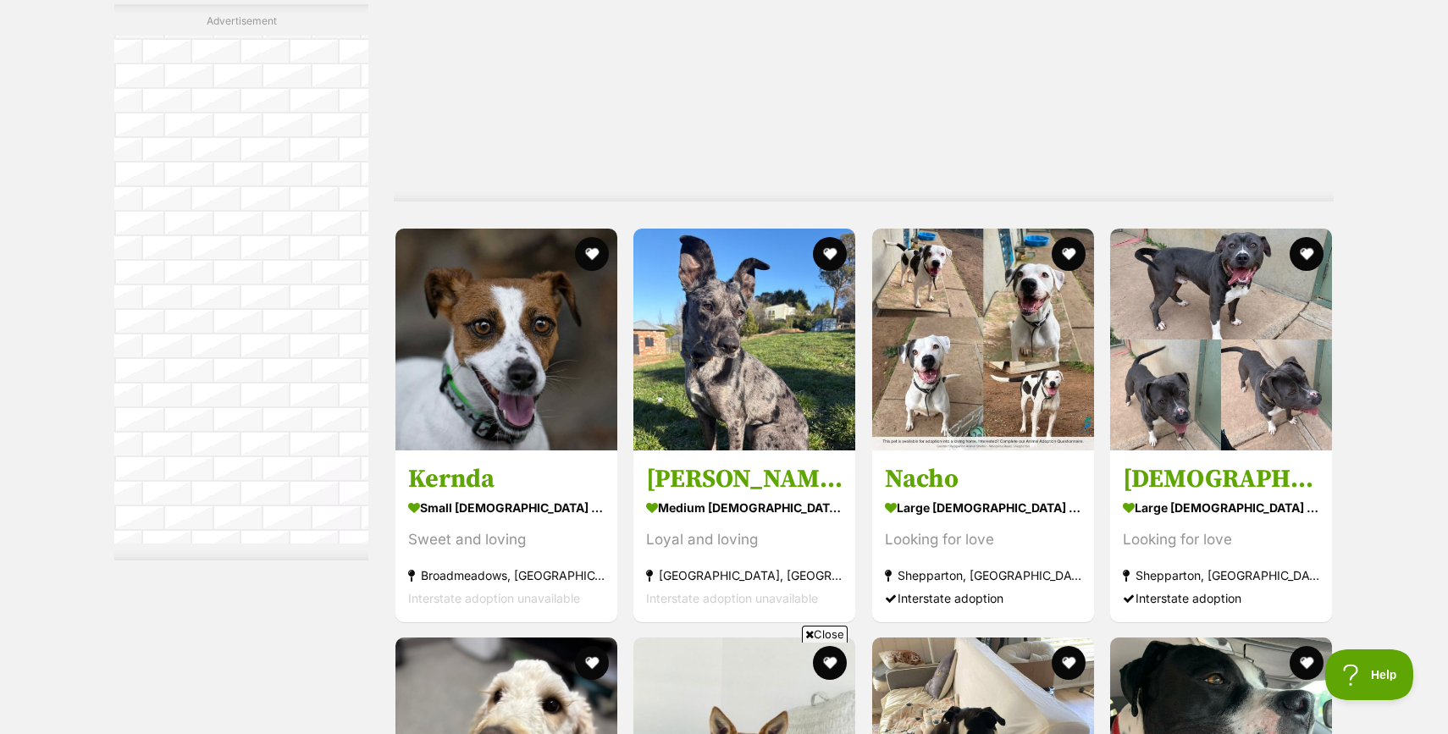
click at [833, 632] on span "Close" at bounding box center [825, 634] width 46 height 17
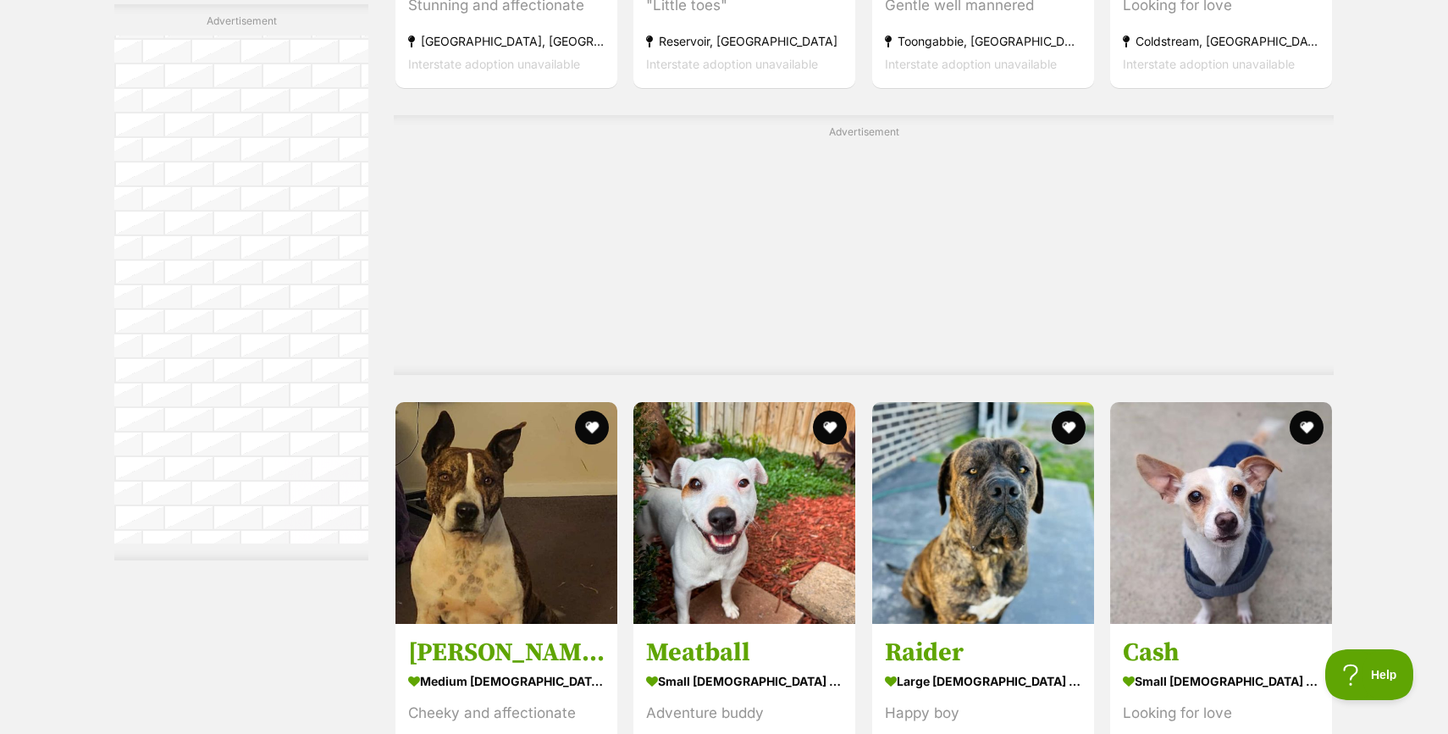
scroll to position [8621, 0]
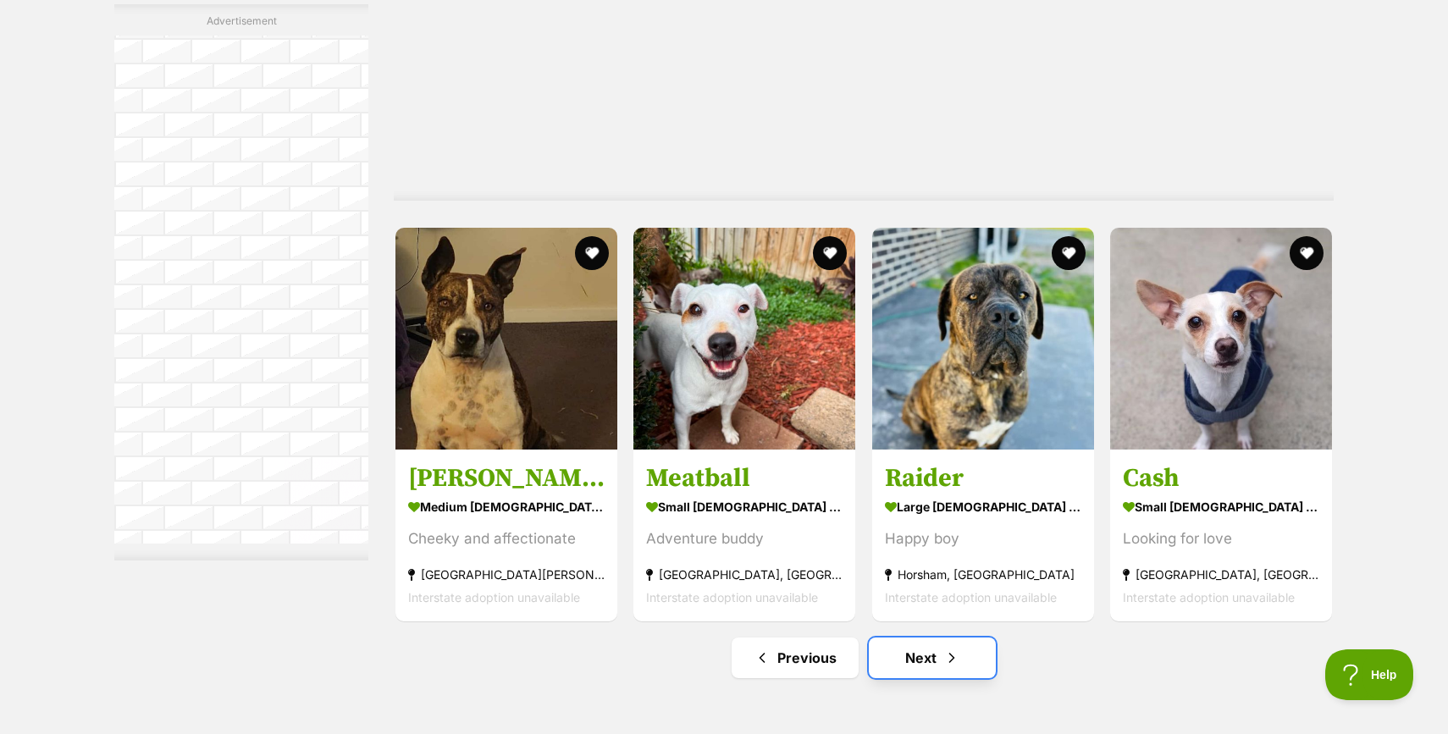
click at [940, 655] on link "Next" at bounding box center [932, 658] width 127 height 41
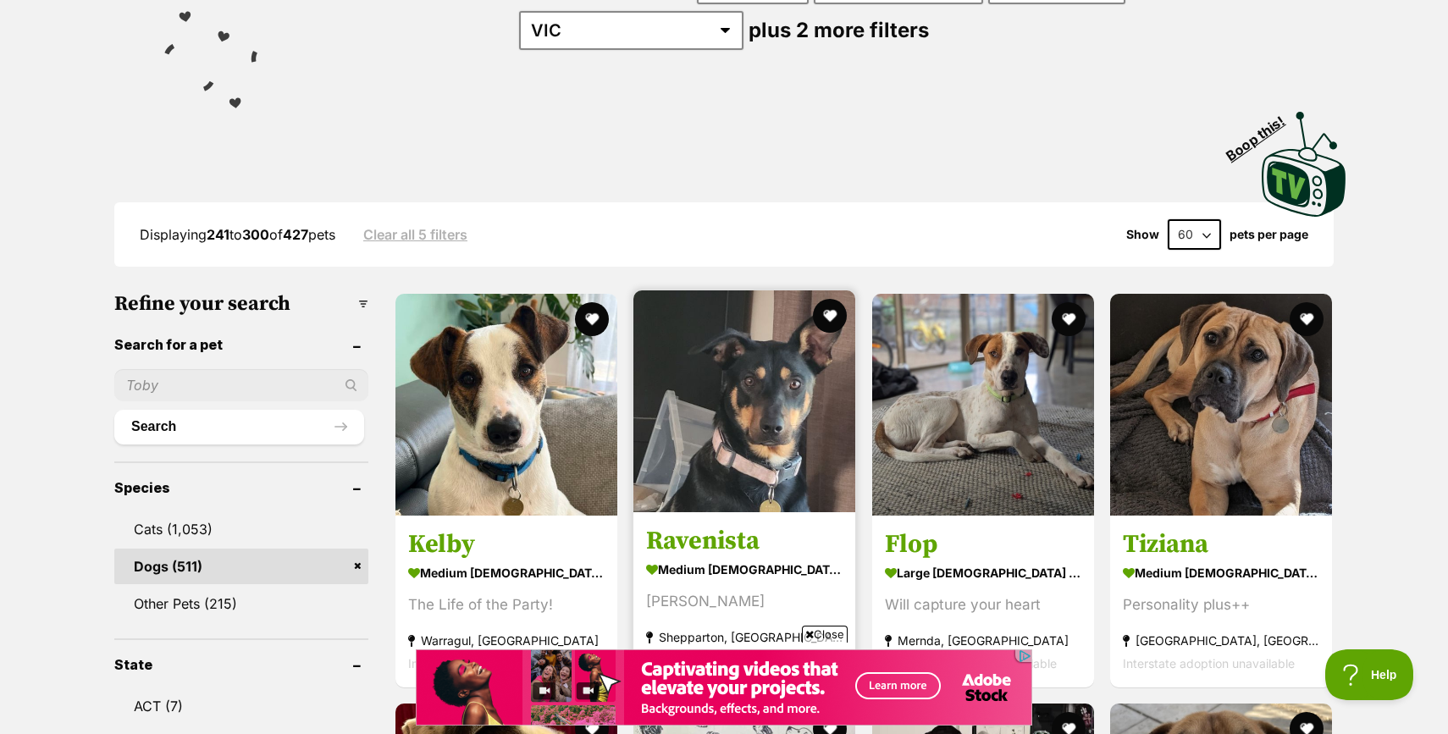
click at [717, 482] on img at bounding box center [745, 402] width 222 height 222
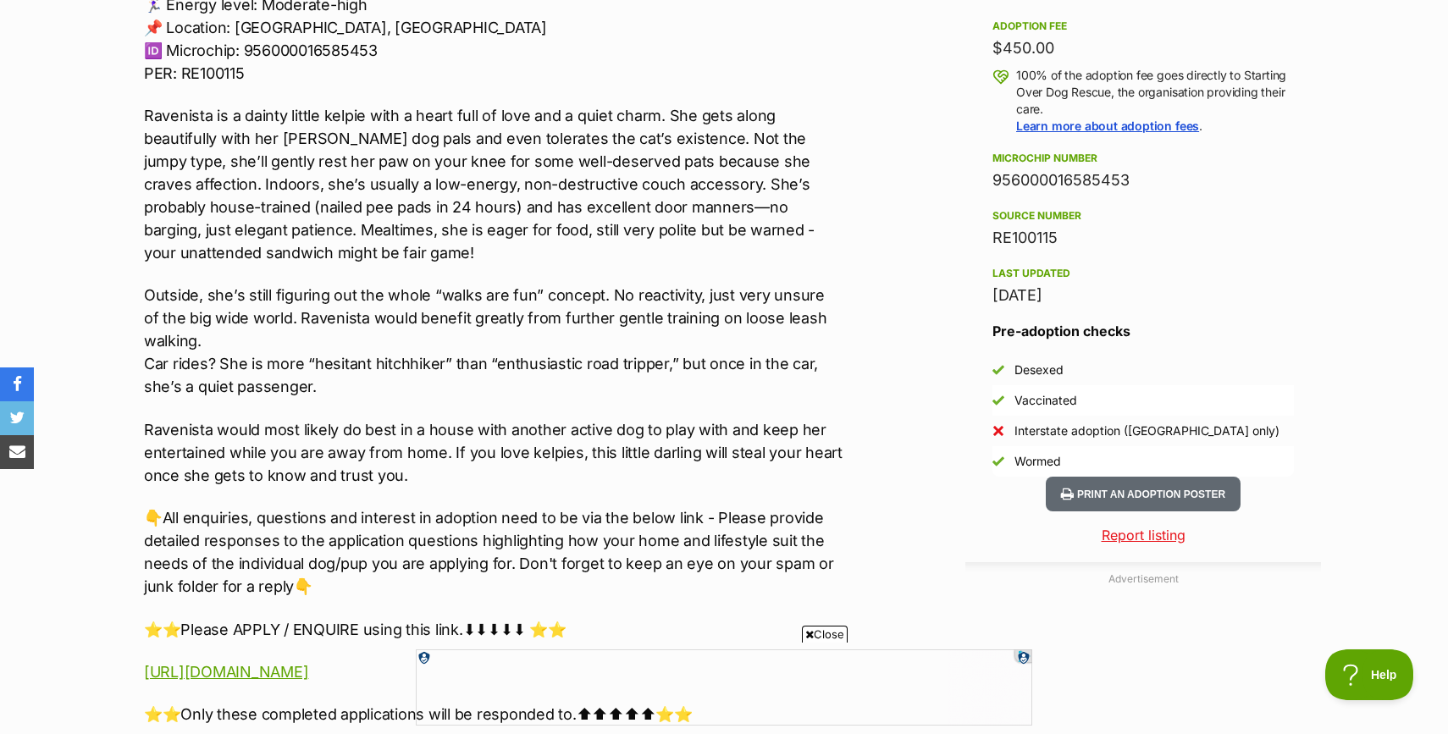
scroll to position [1230, 0]
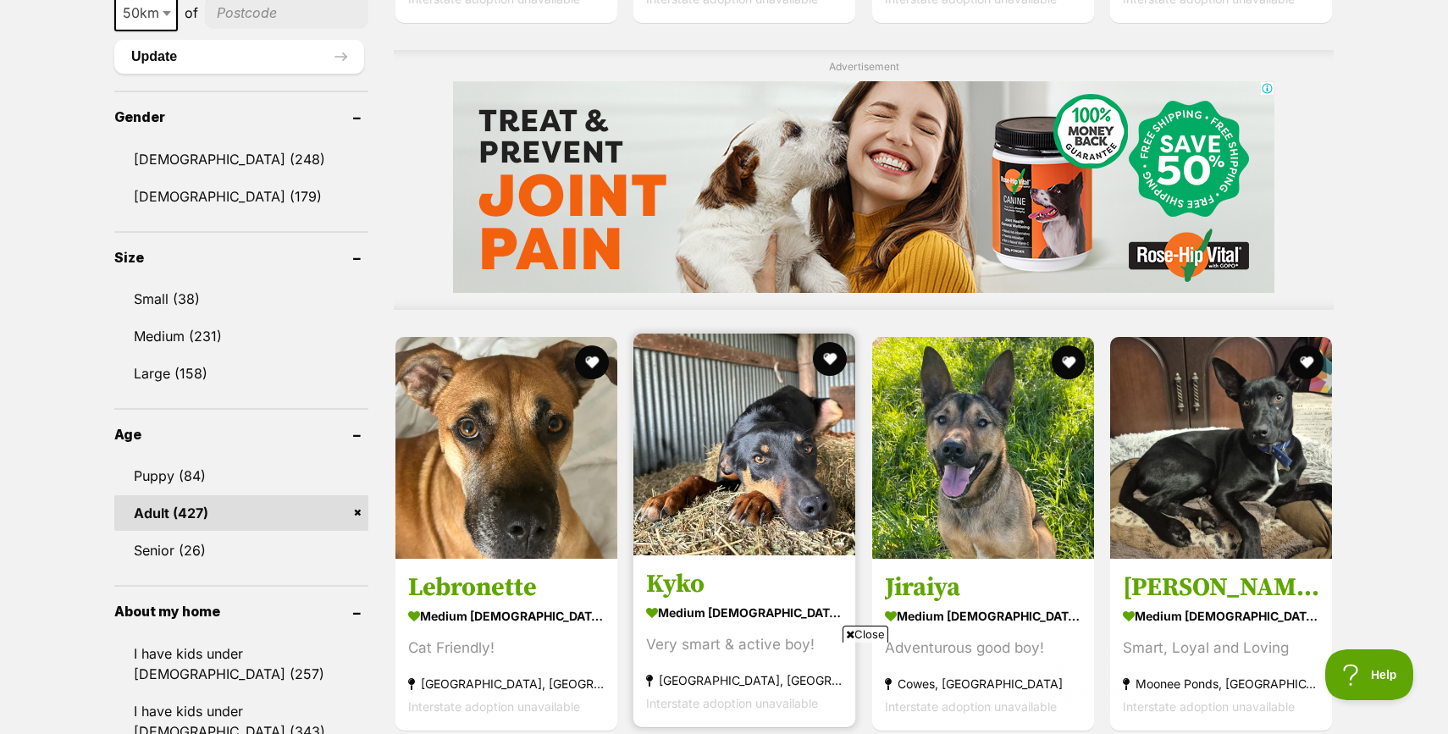
click at [744, 489] on img at bounding box center [745, 445] width 222 height 222
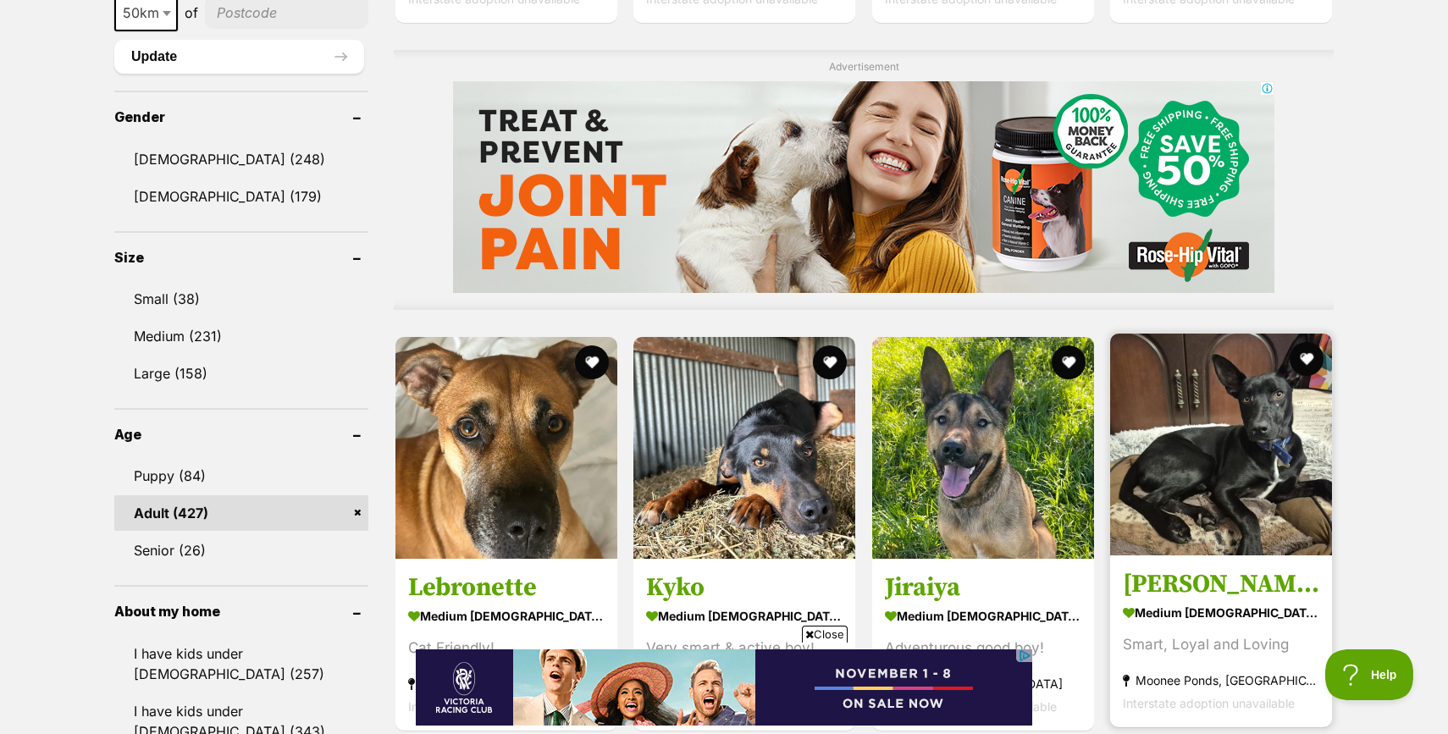
click at [1202, 481] on img at bounding box center [1221, 445] width 222 height 222
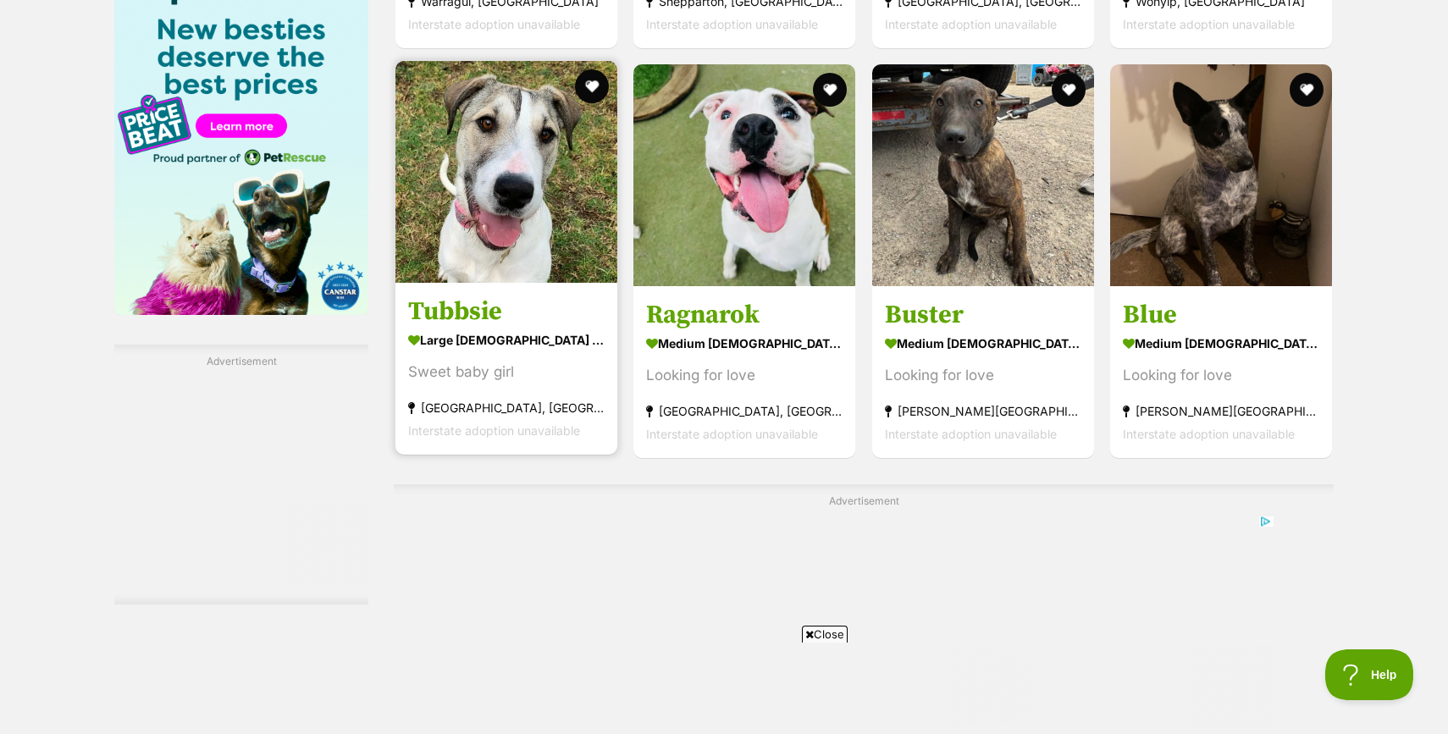
click at [481, 315] on h3 "Tubbsie" at bounding box center [506, 311] width 196 height 32
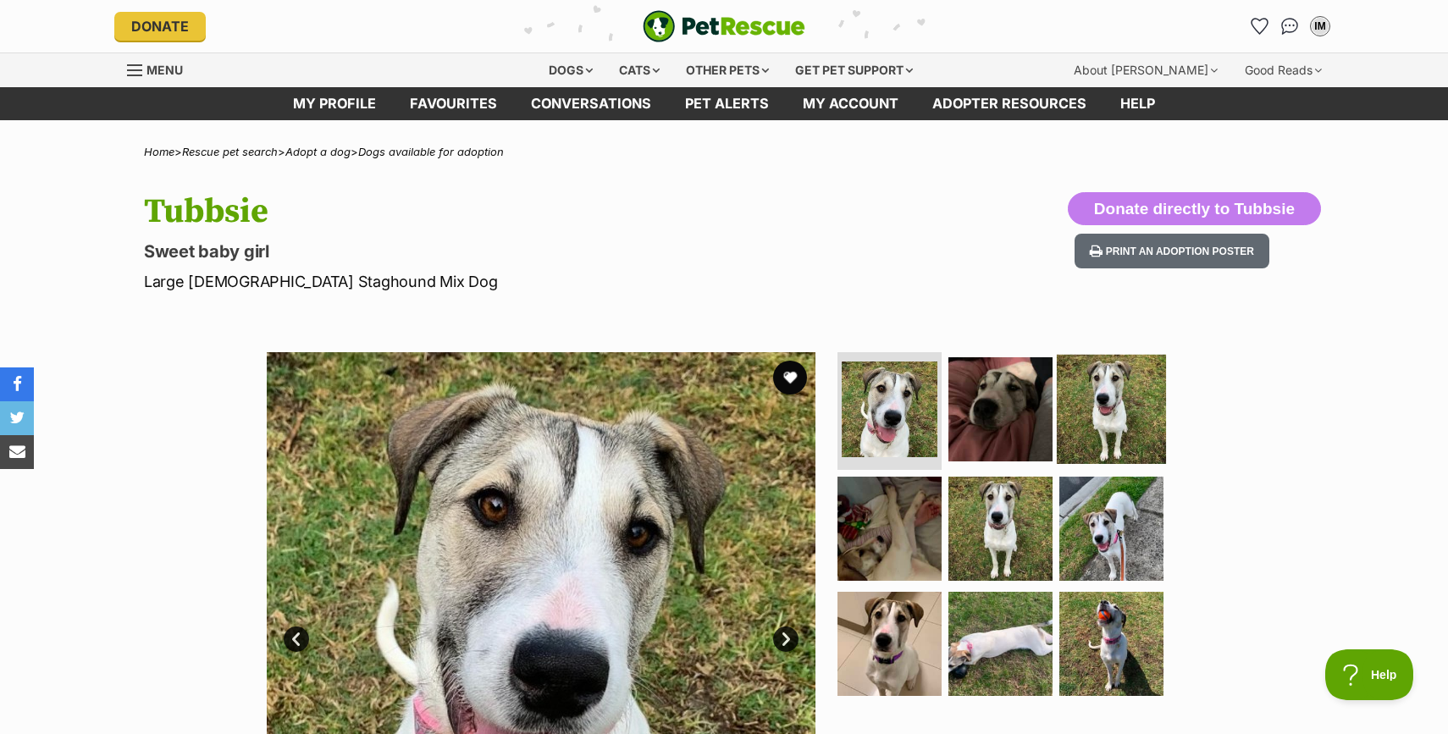
click at [1082, 409] on img at bounding box center [1111, 408] width 109 height 109
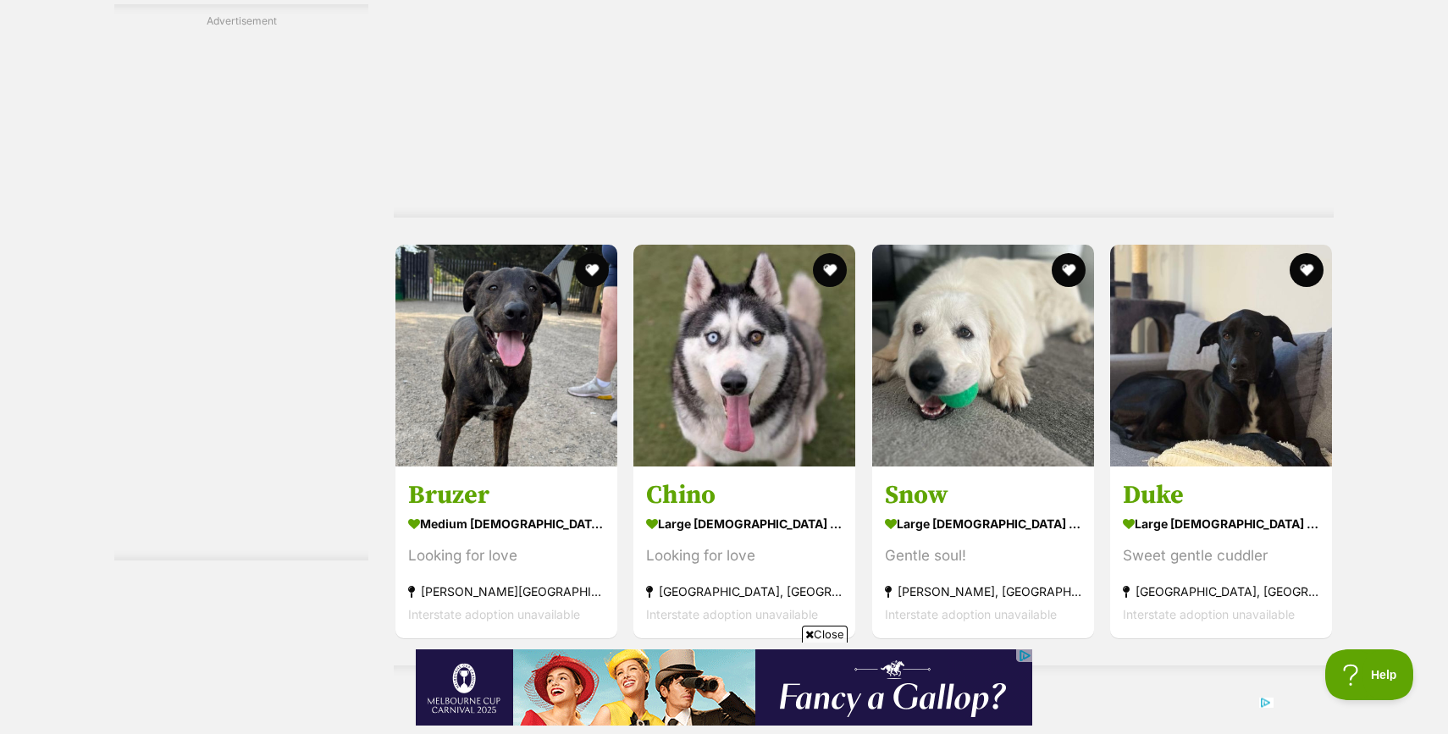
scroll to position [3243, 0]
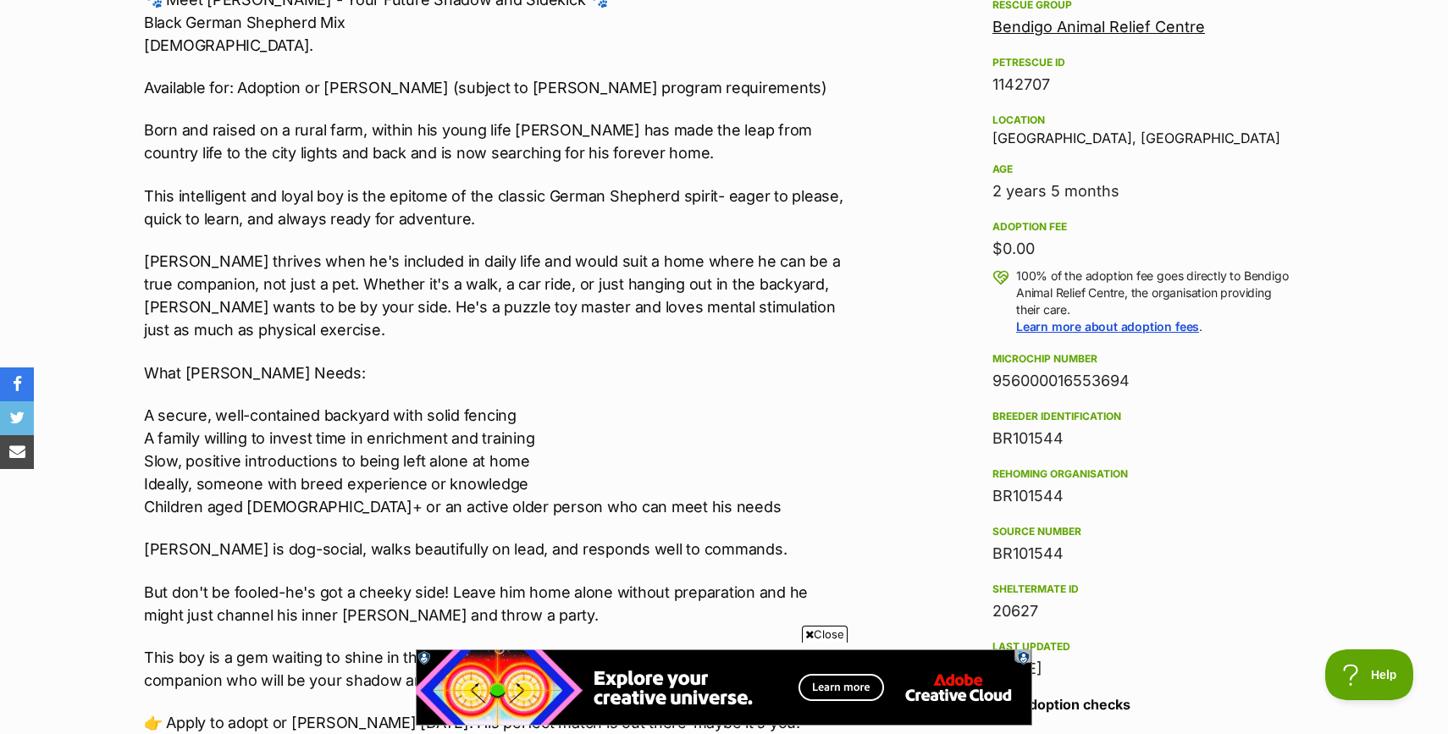
scroll to position [1030, 0]
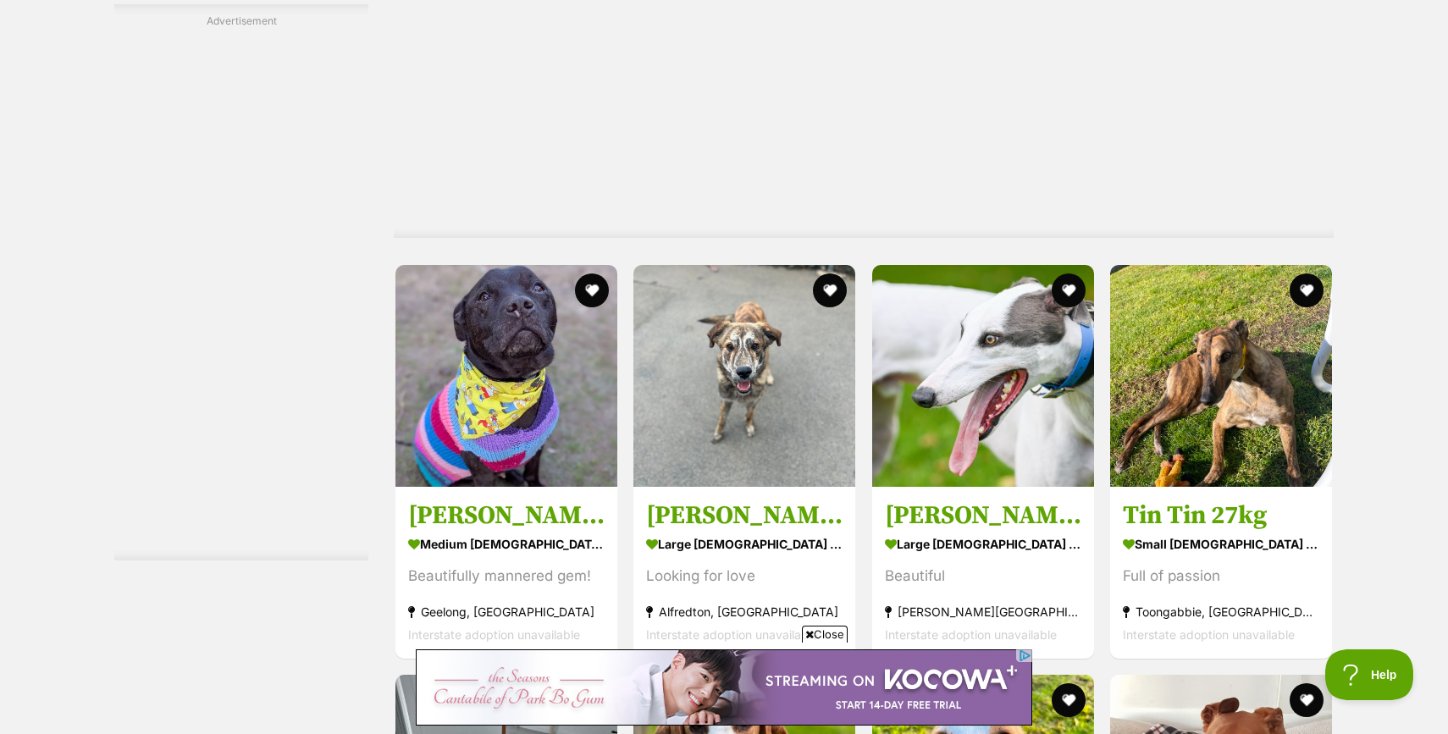
scroll to position [5697, 0]
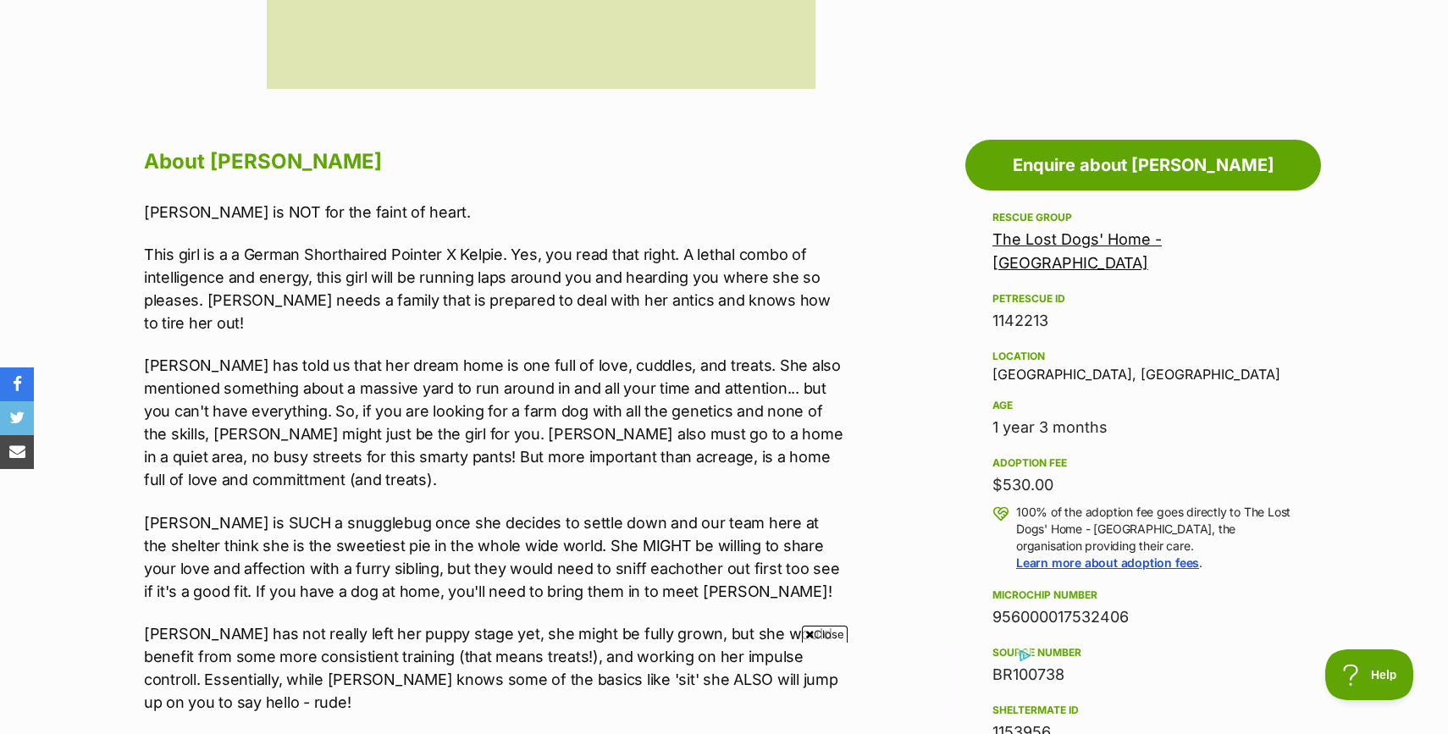
scroll to position [855, 0]
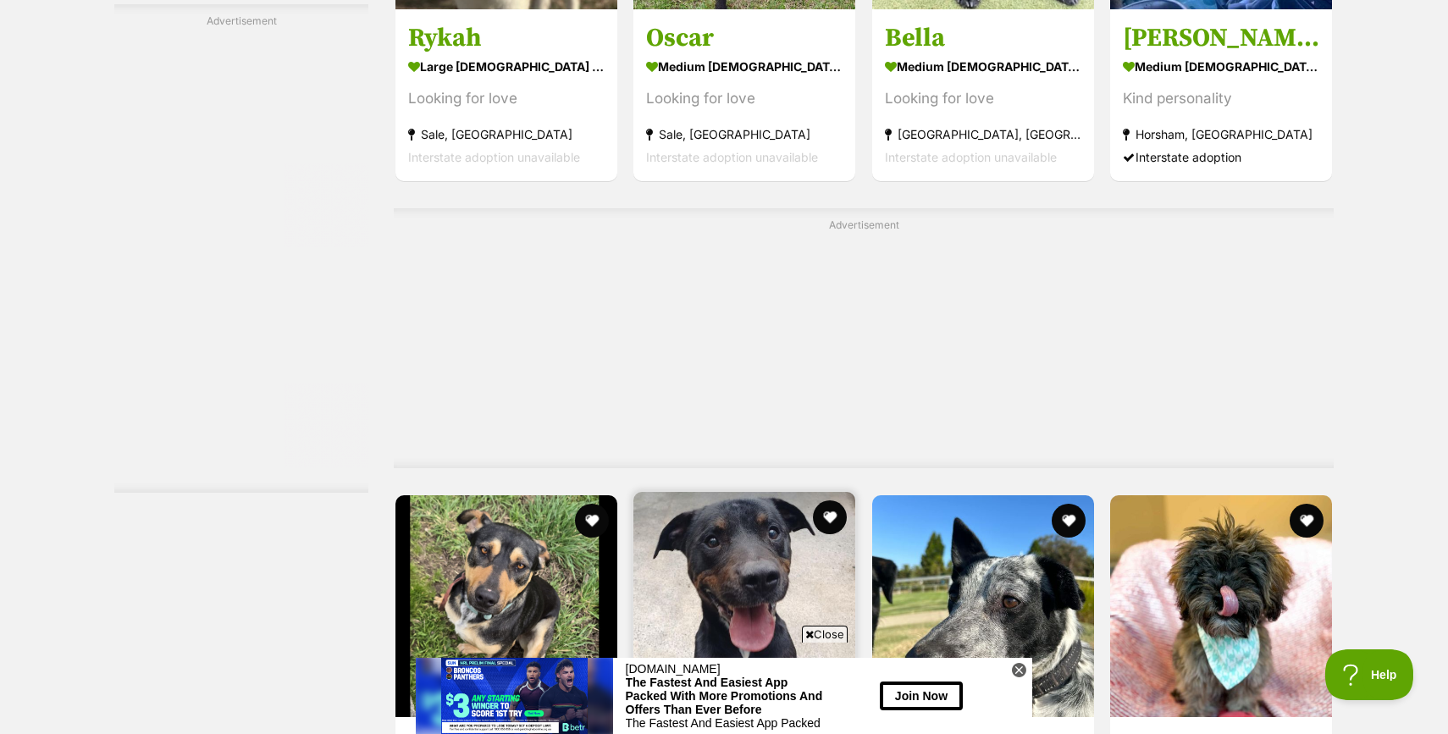
scroll to position [7259, 0]
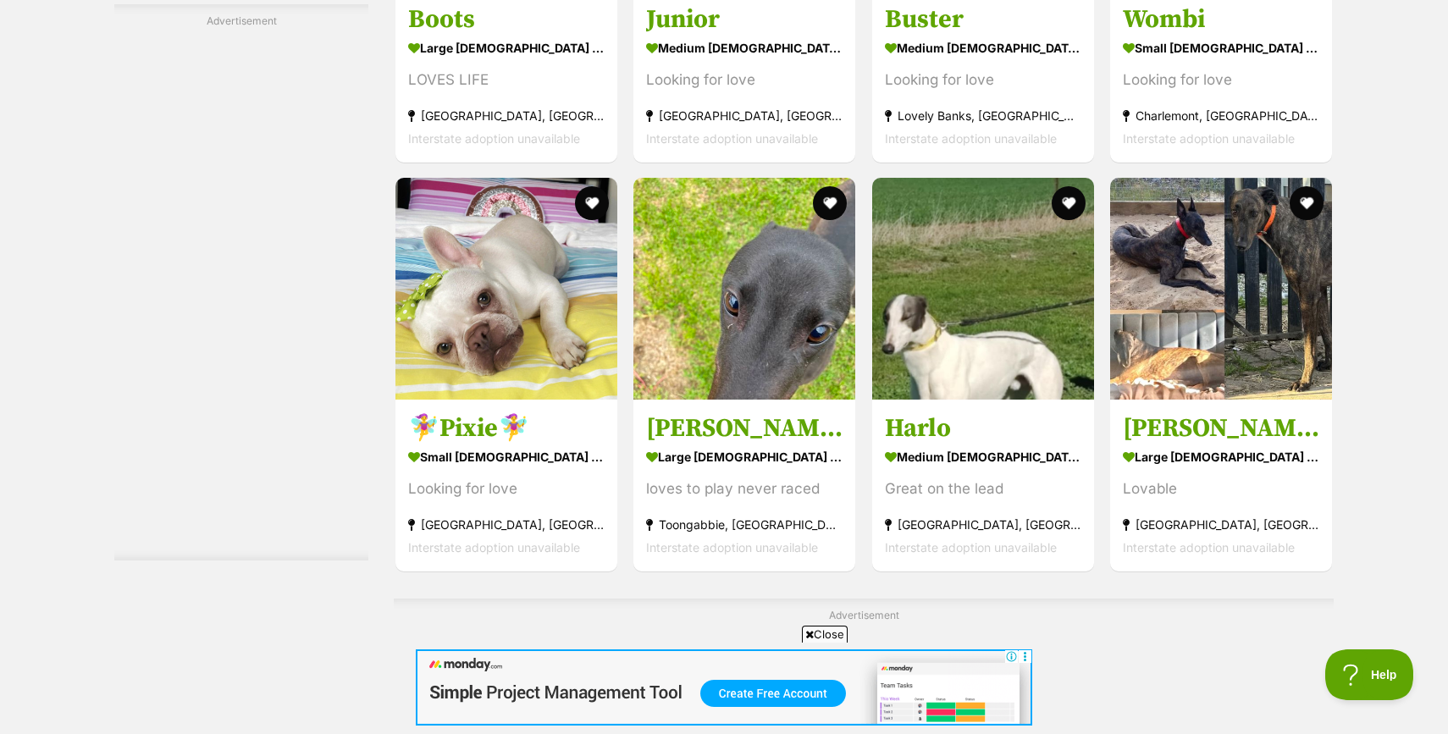
scroll to position [7828, 0]
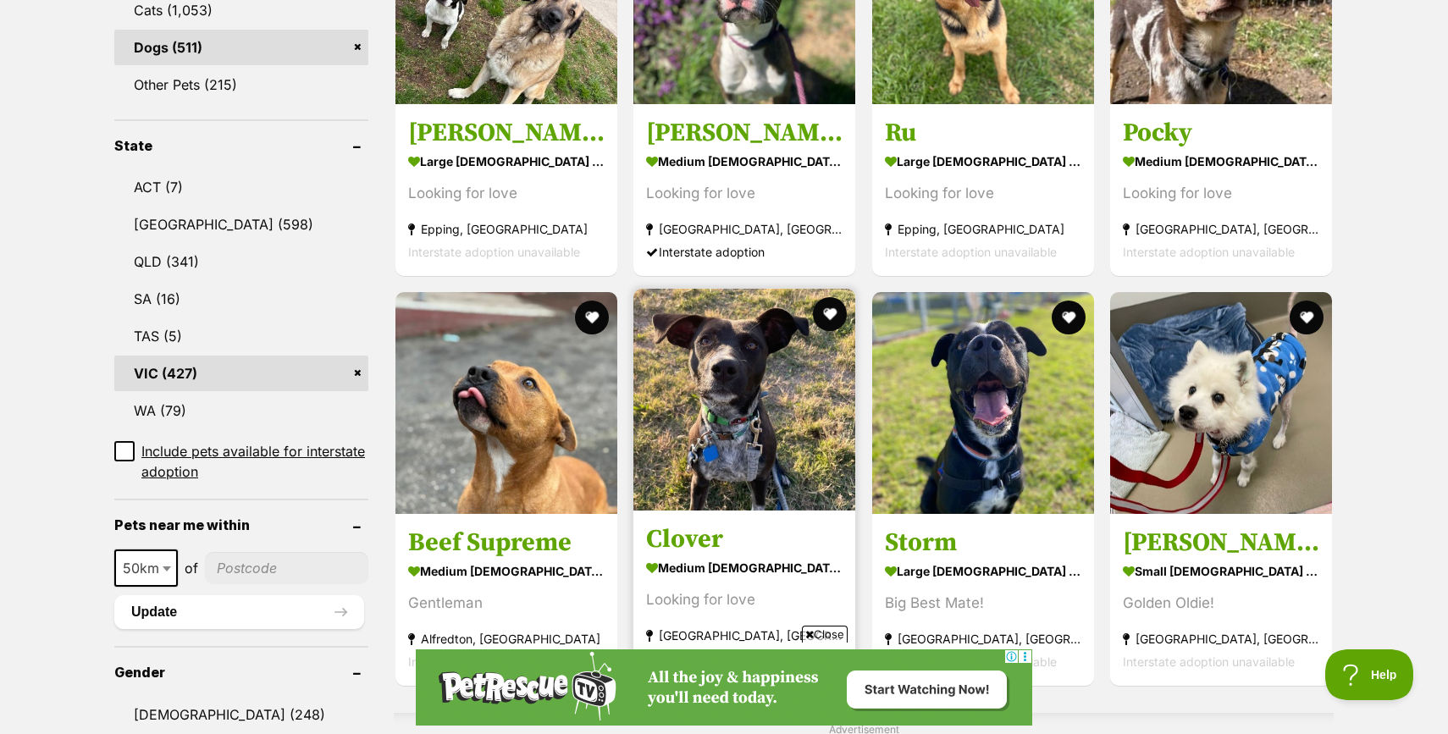
click at [758, 430] on img at bounding box center [745, 400] width 222 height 222
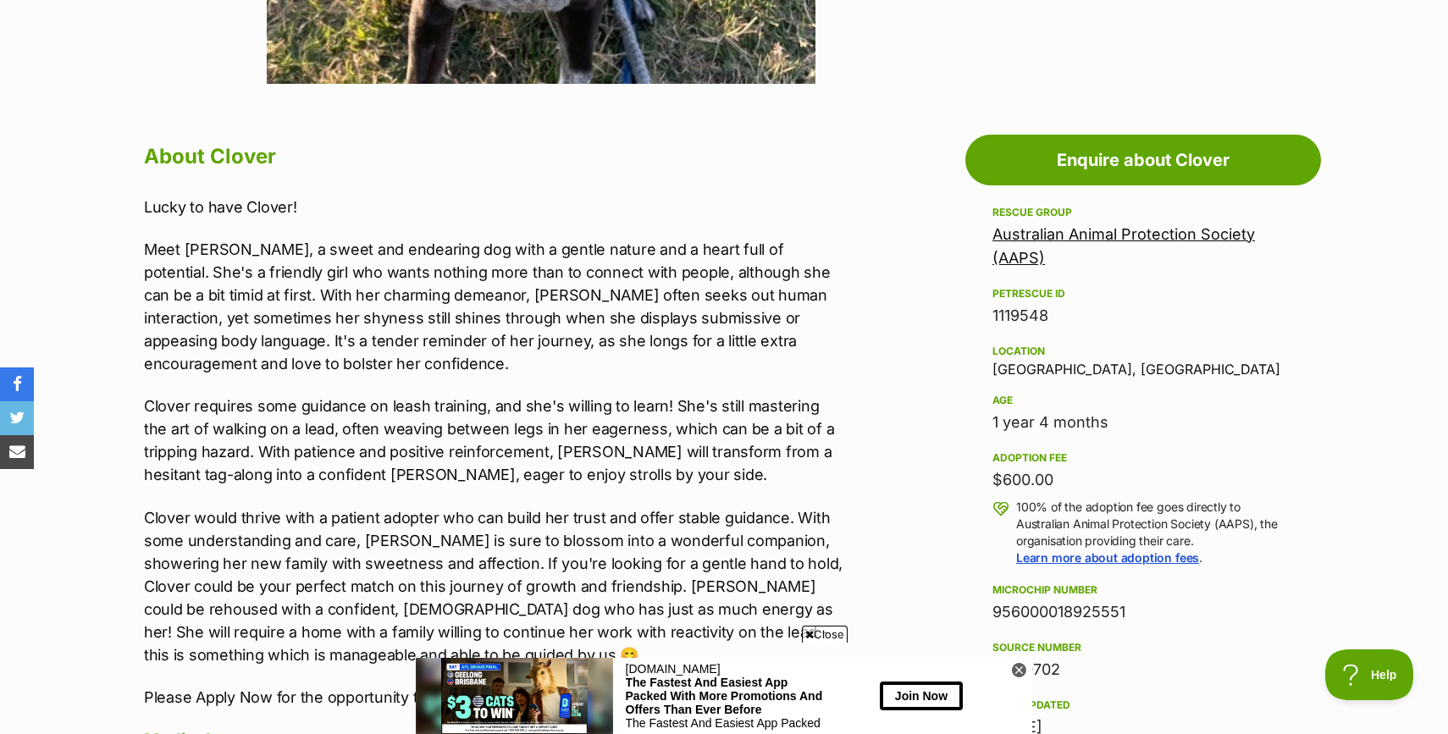
scroll to position [825, 0]
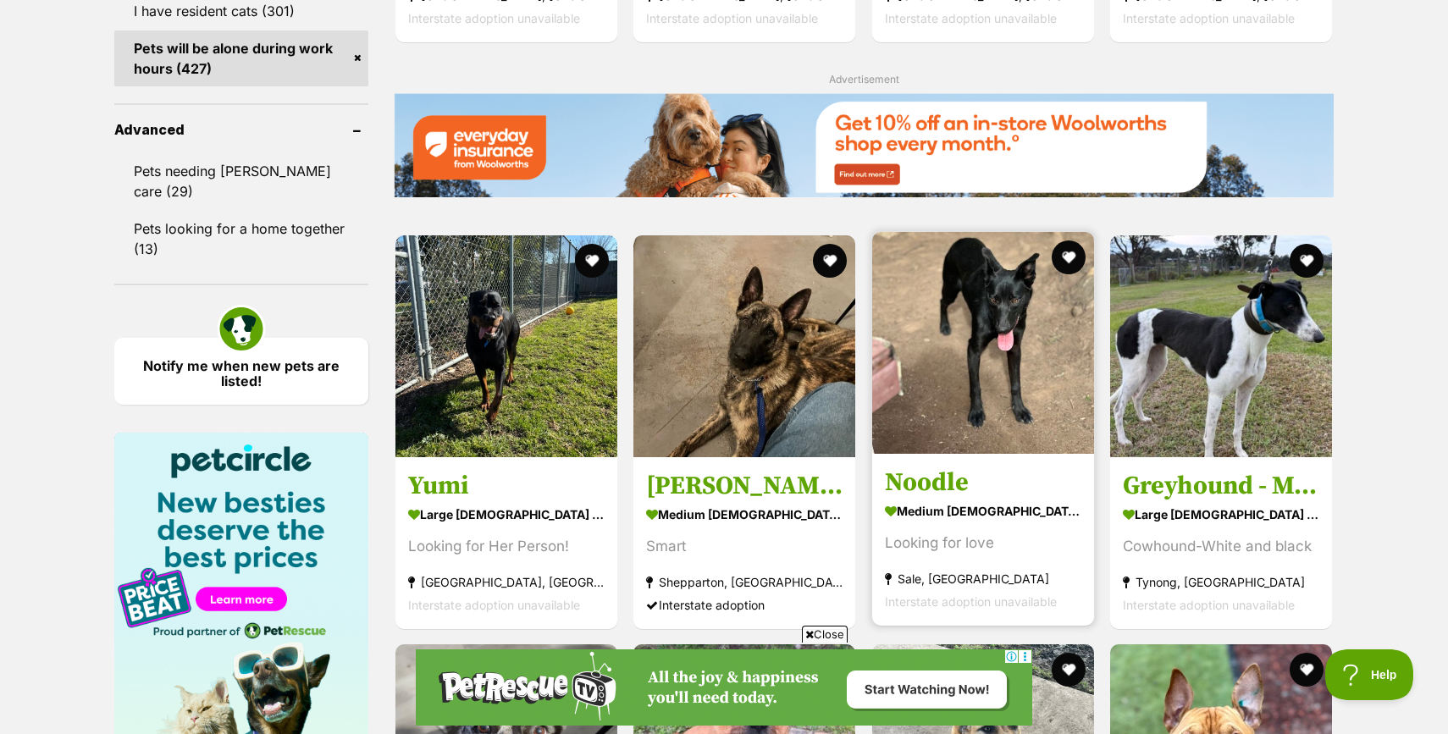
click at [1000, 426] on img at bounding box center [983, 343] width 222 height 222
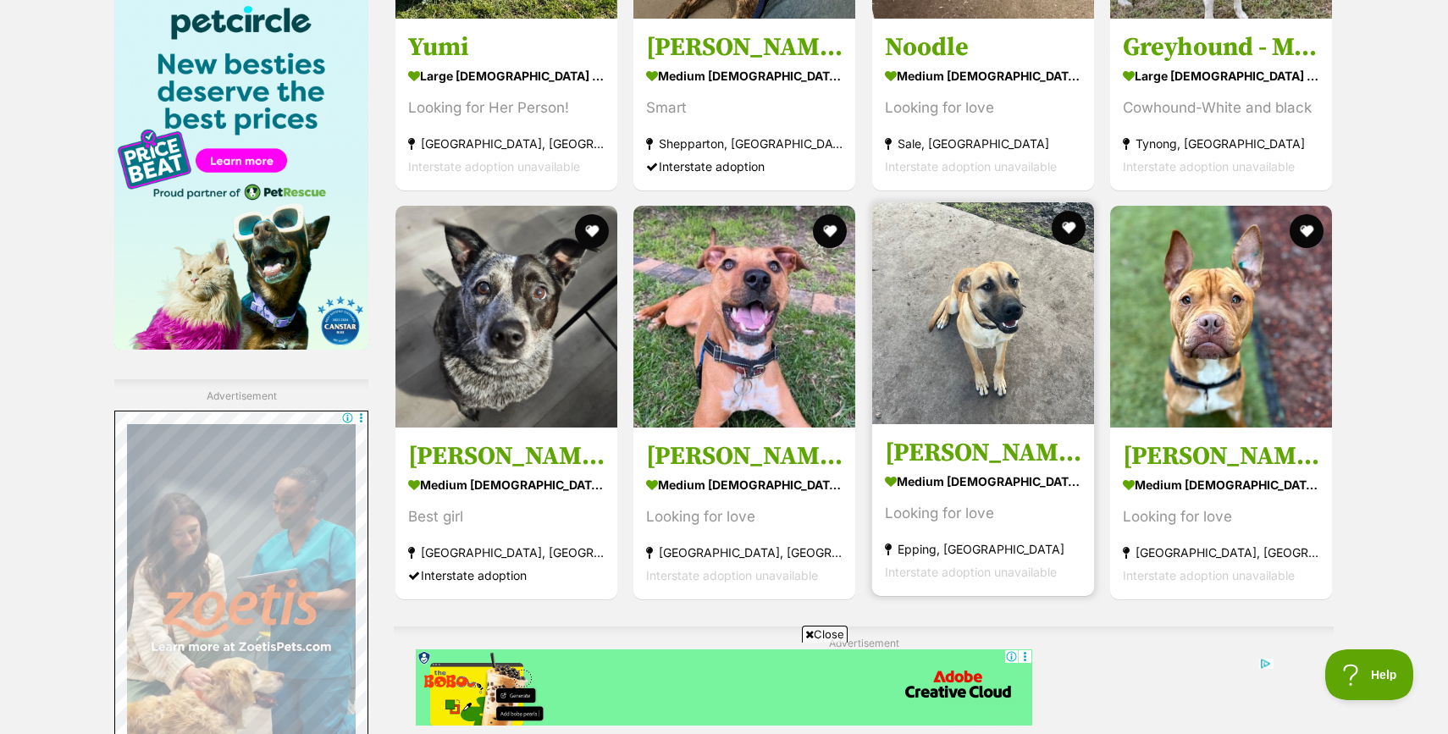
click at [967, 424] on img at bounding box center [983, 313] width 222 height 222
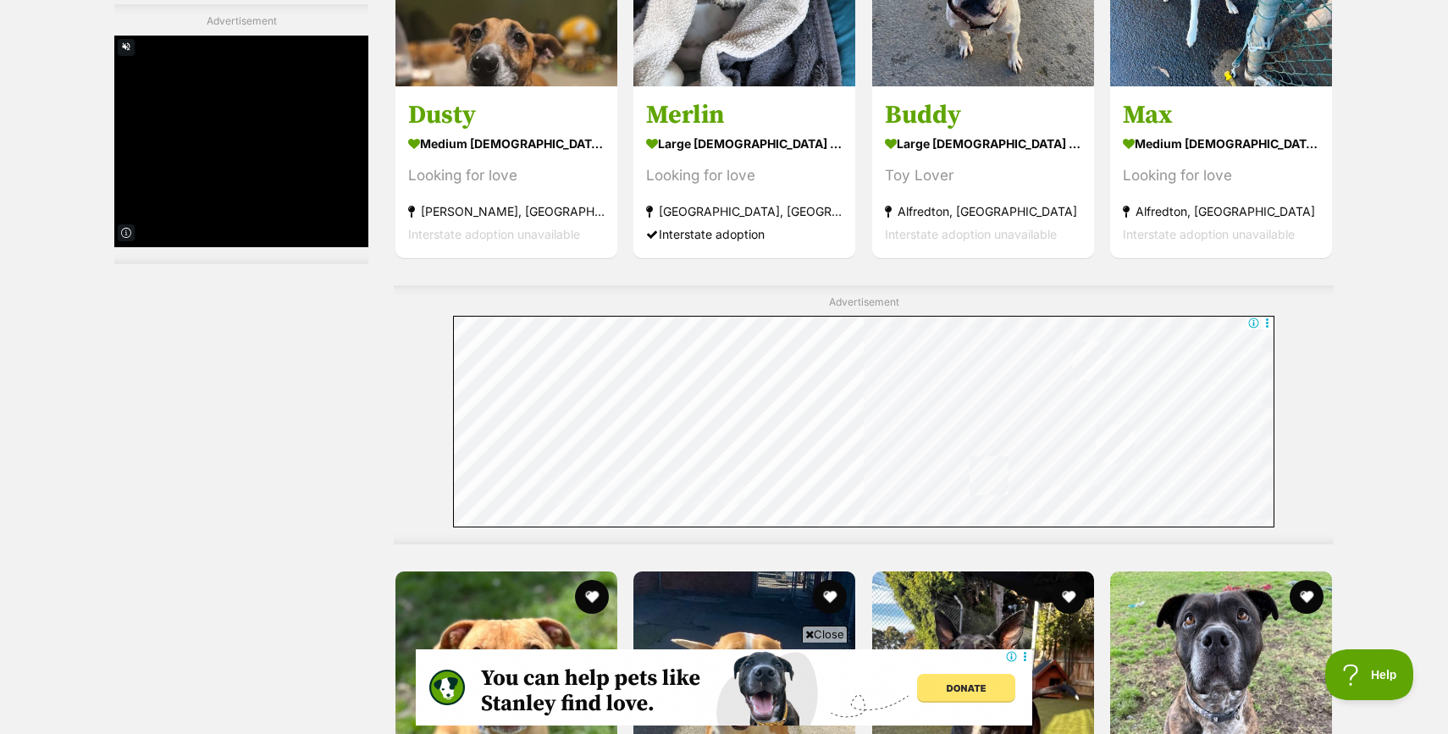
scroll to position [3489, 0]
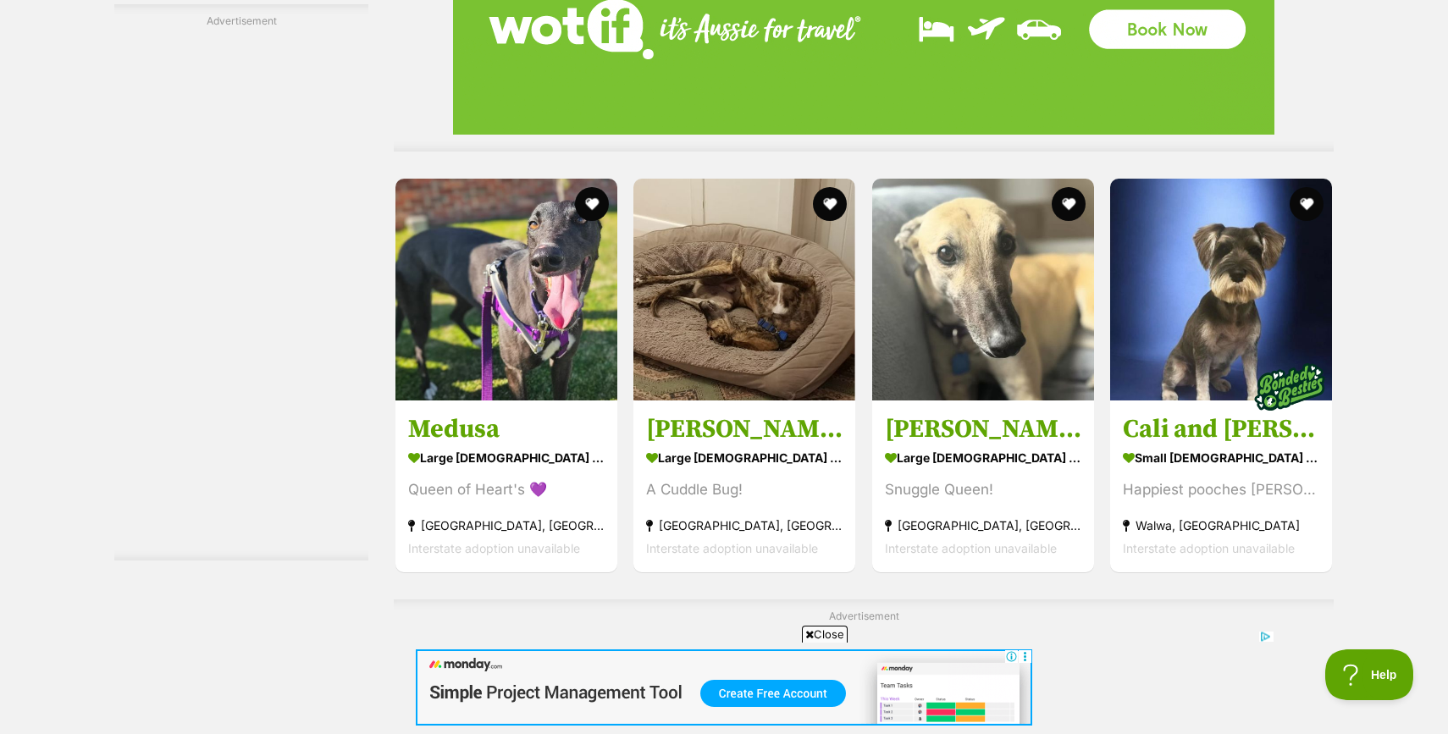
scroll to position [5139, 0]
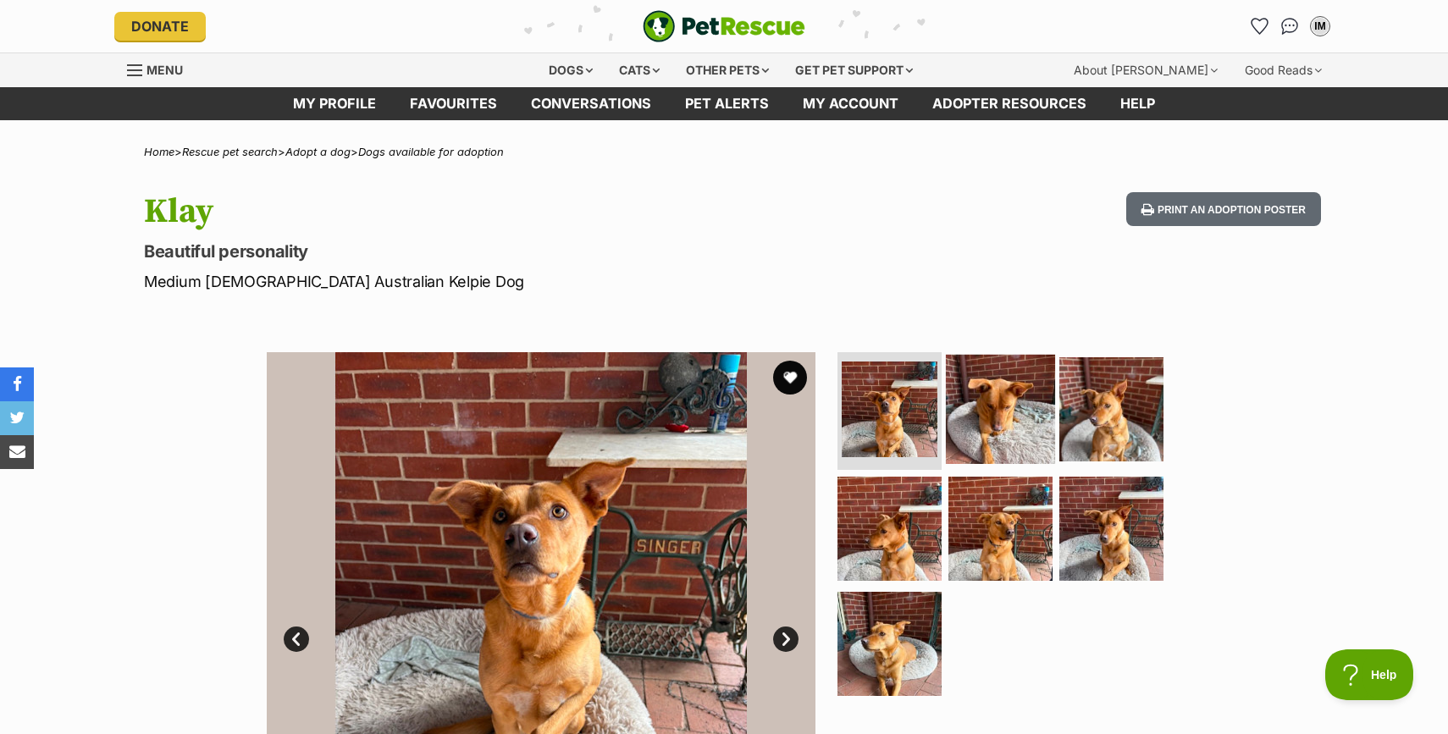
click at [992, 424] on img at bounding box center [1000, 408] width 109 height 109
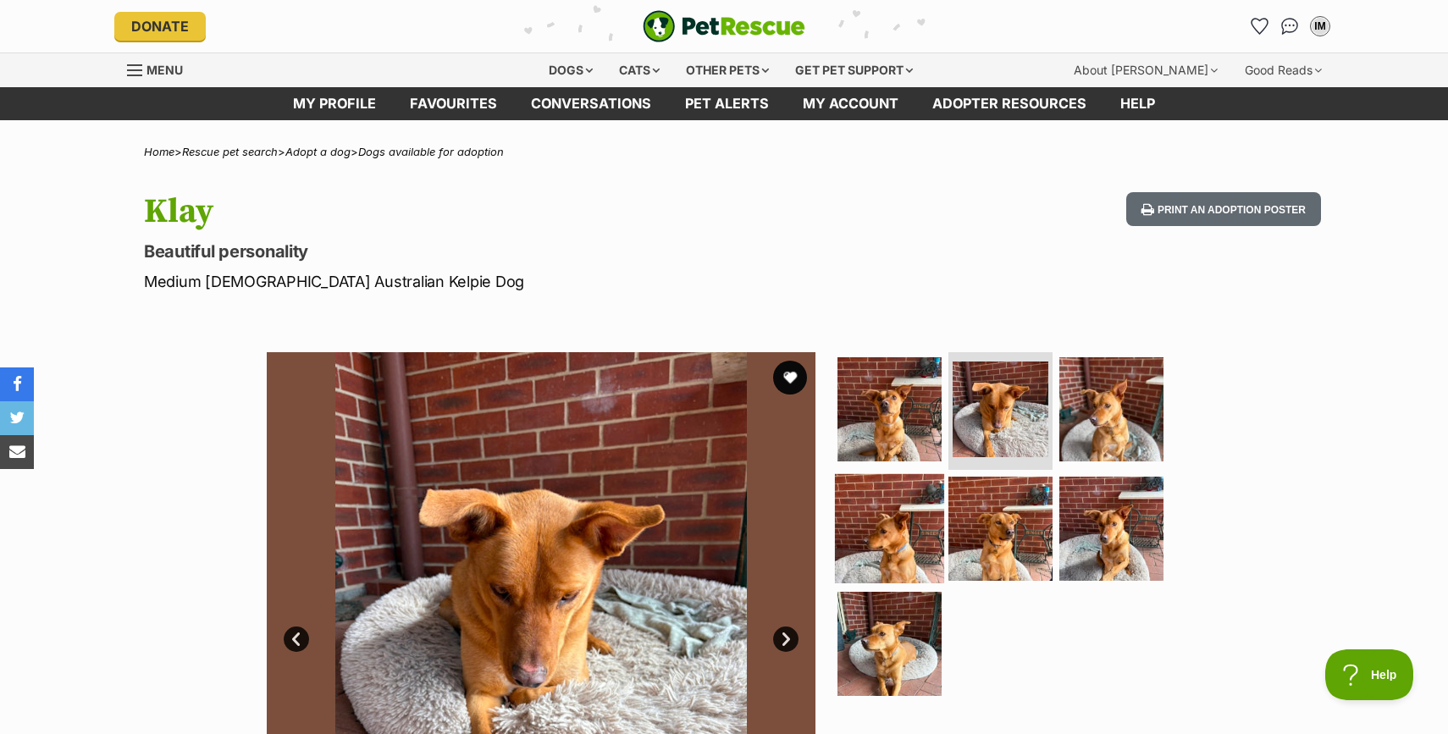
click at [916, 524] on img at bounding box center [889, 528] width 109 height 109
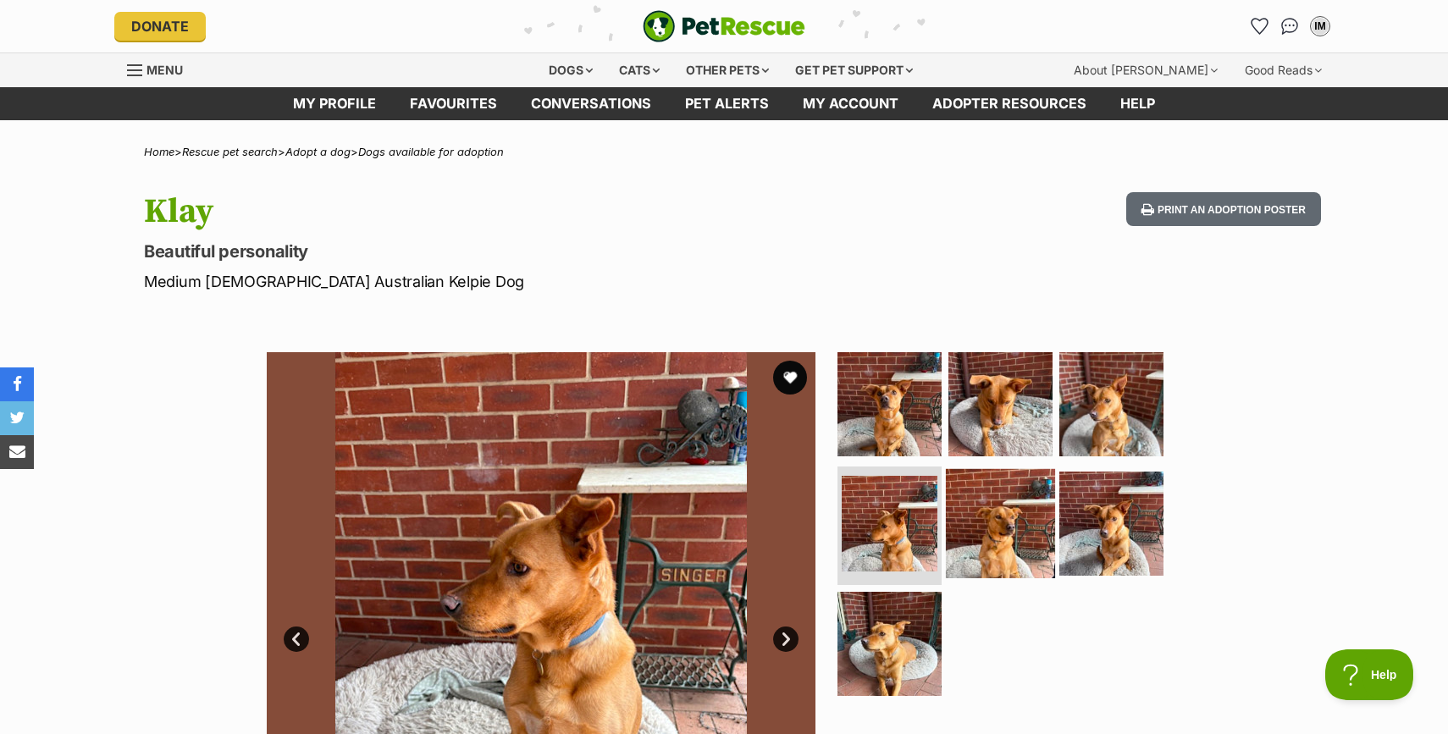
click at [1015, 522] on img at bounding box center [1000, 523] width 109 height 109
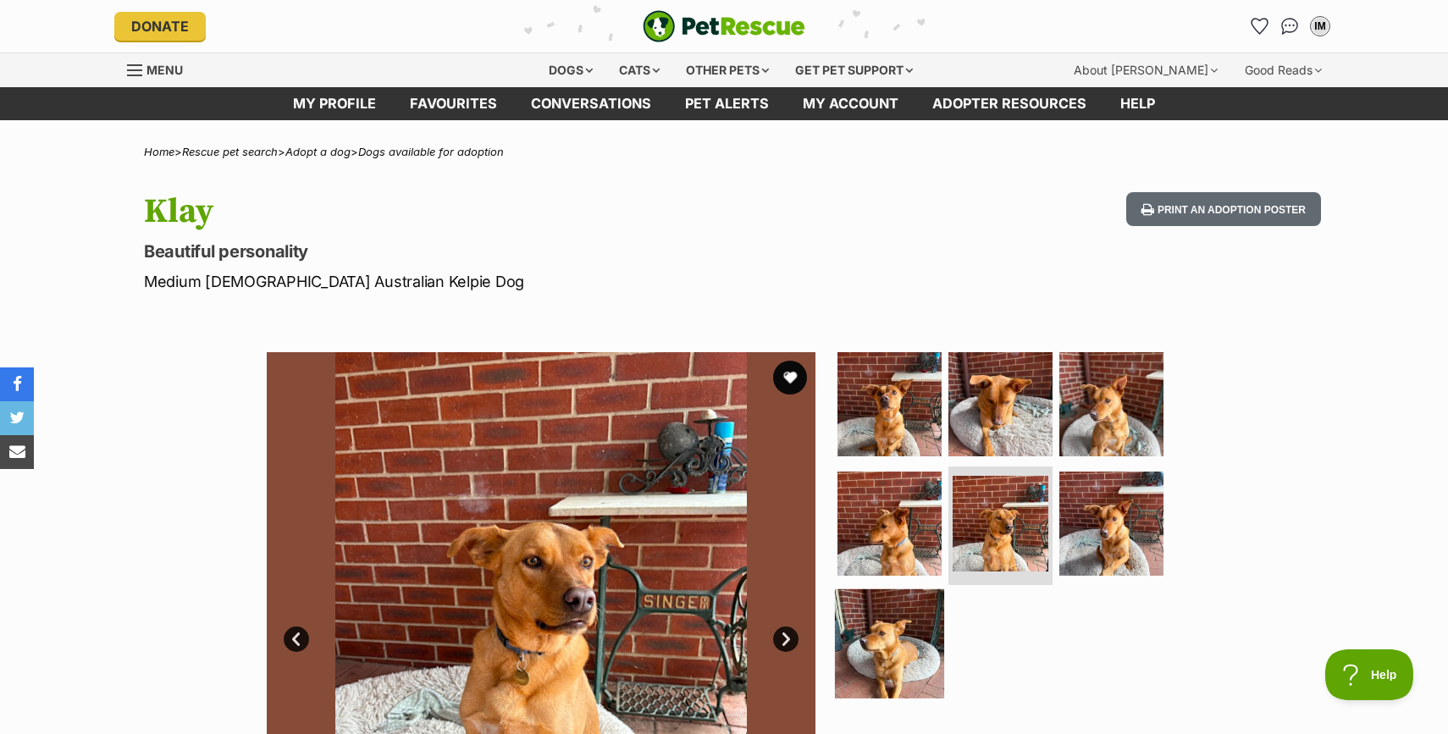
click at [918, 611] on img at bounding box center [889, 643] width 109 height 109
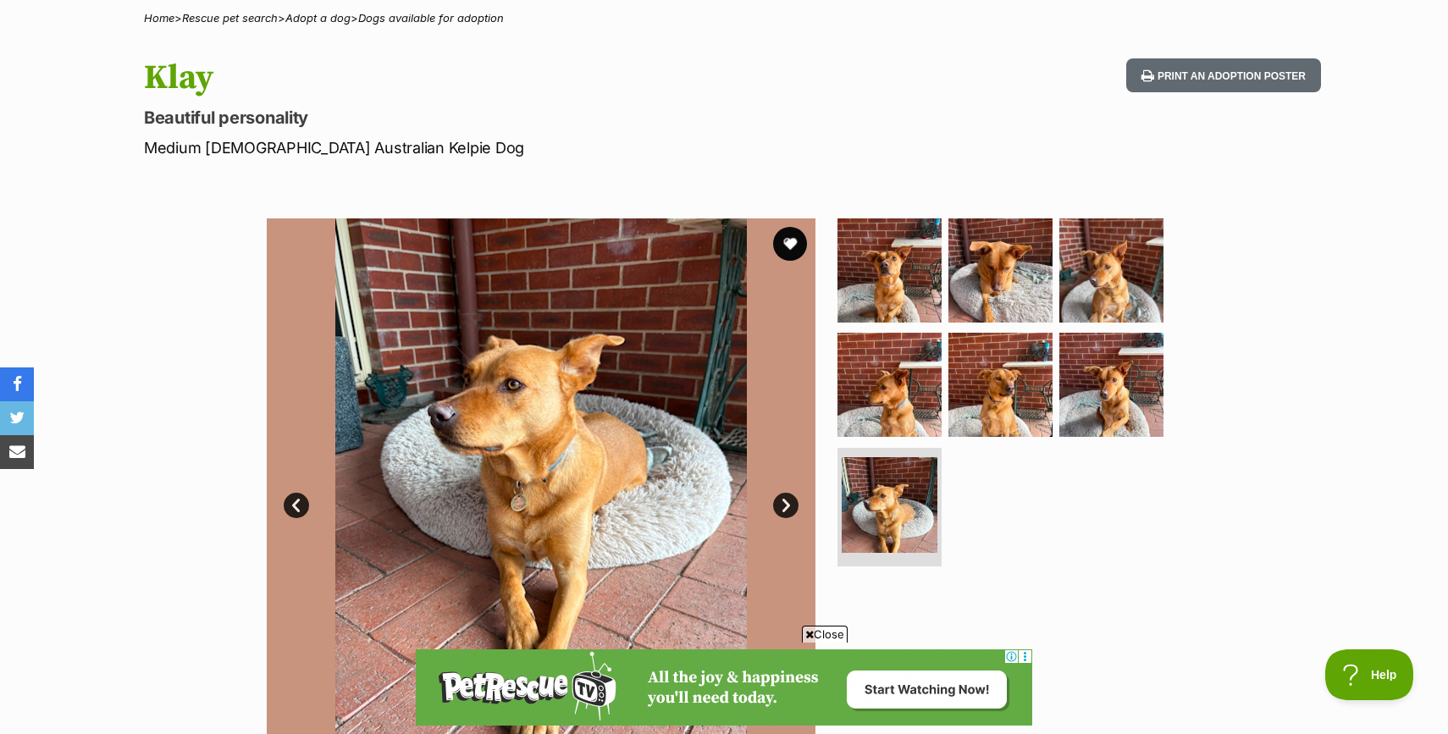
scroll to position [64, 0]
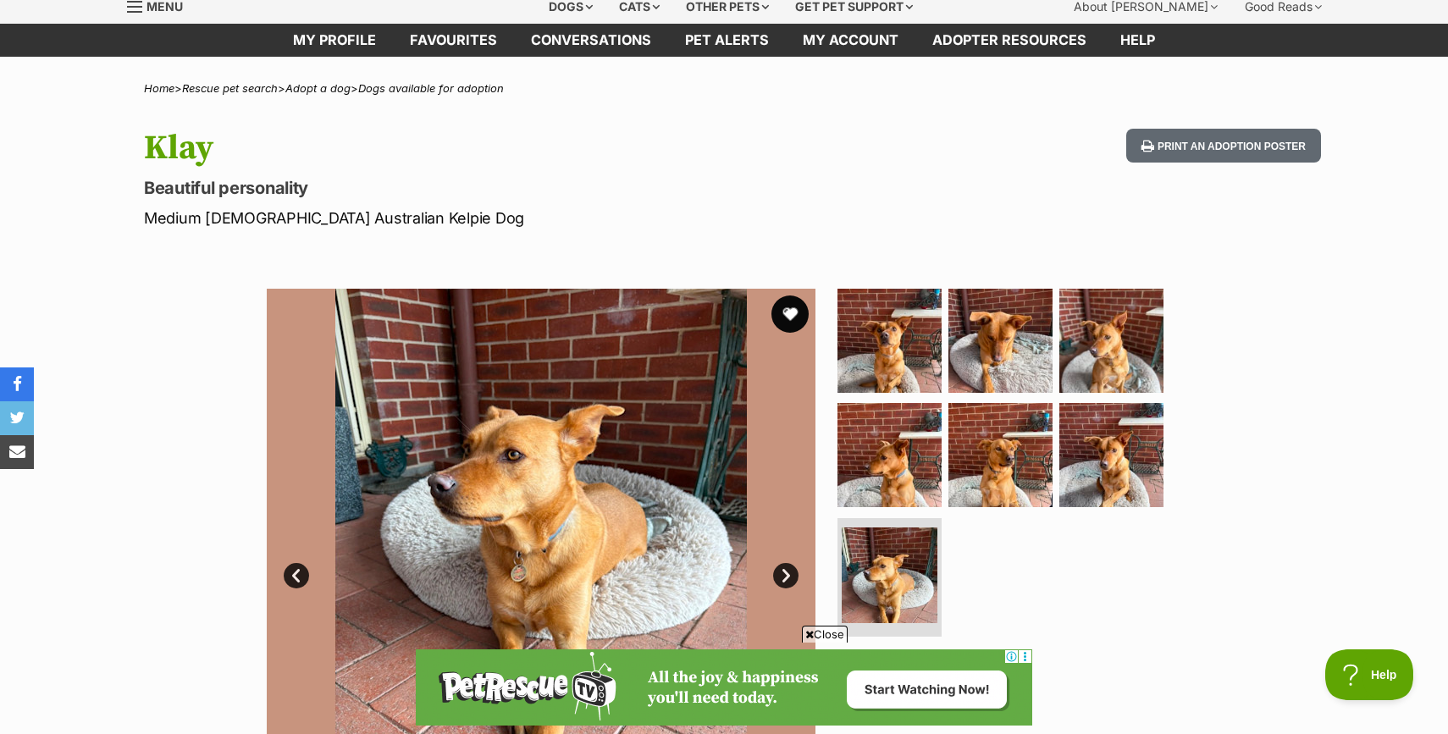
click at [789, 312] on button "favourite" at bounding box center [790, 314] width 37 height 37
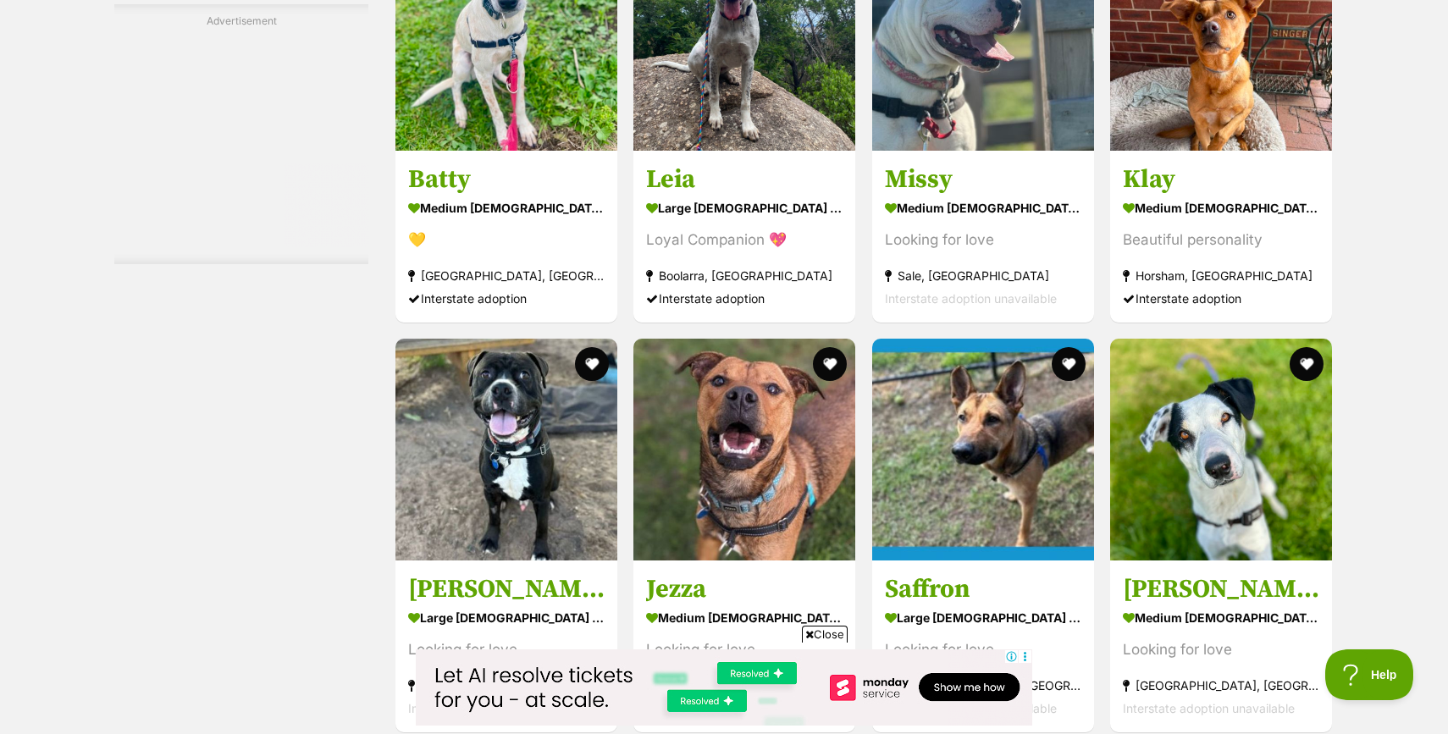
scroll to position [8050, 0]
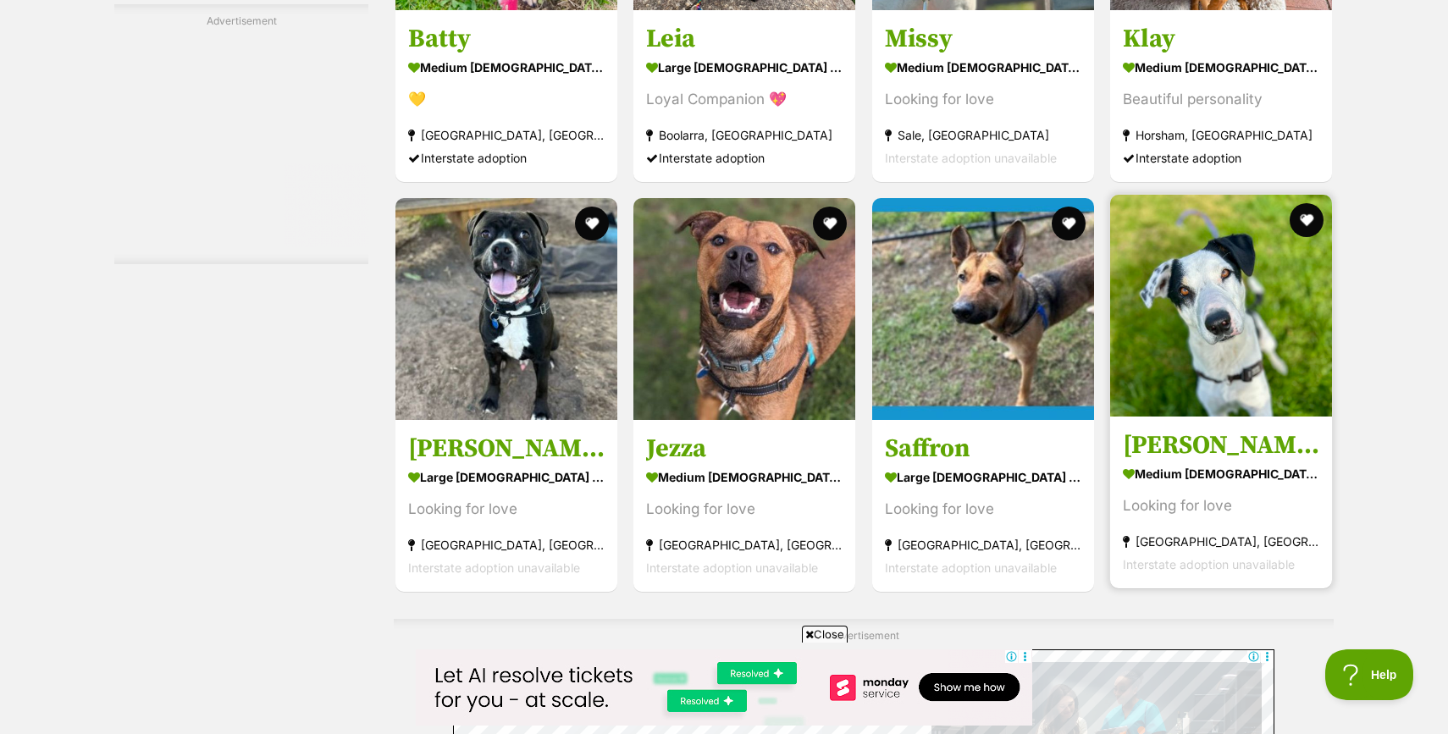
click at [1222, 418] on link at bounding box center [1221, 411] width 222 height 17
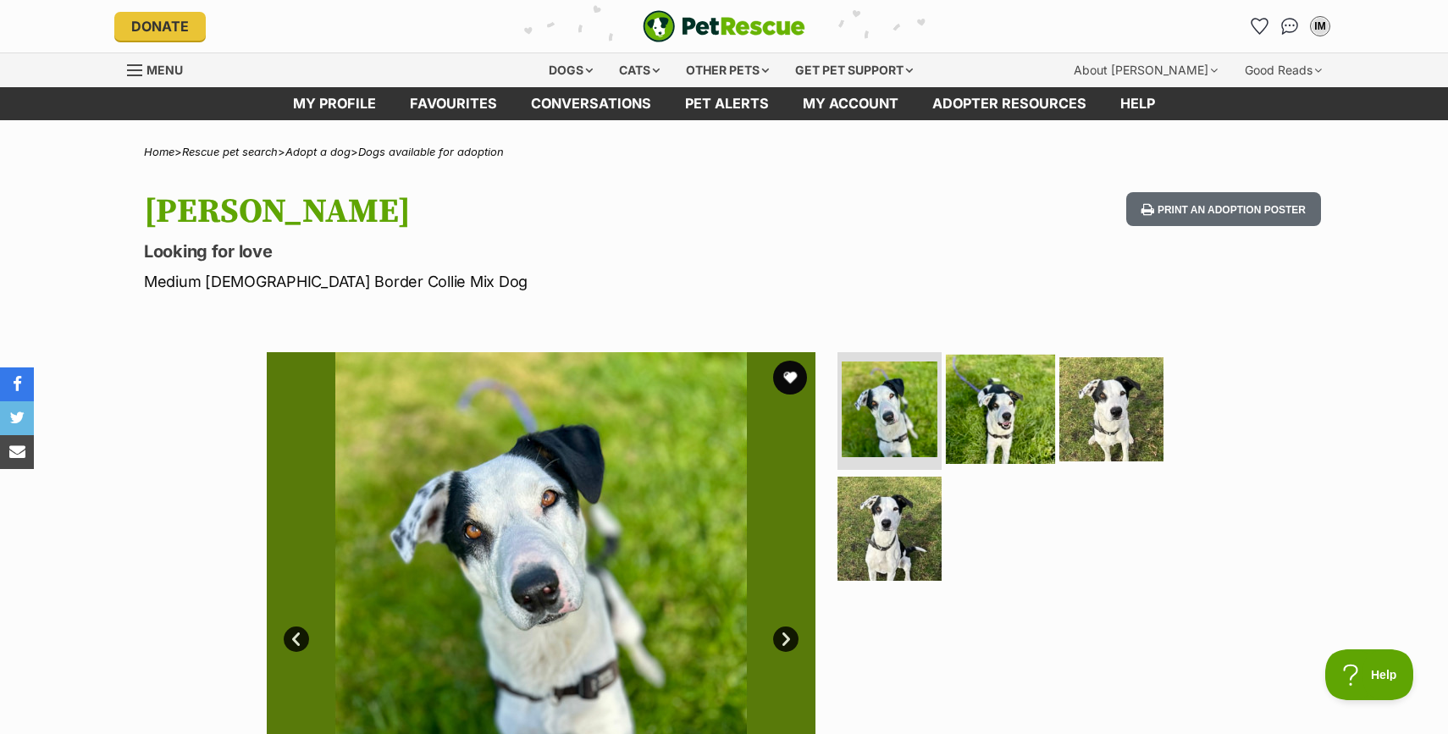
click at [983, 410] on img at bounding box center [1000, 408] width 109 height 109
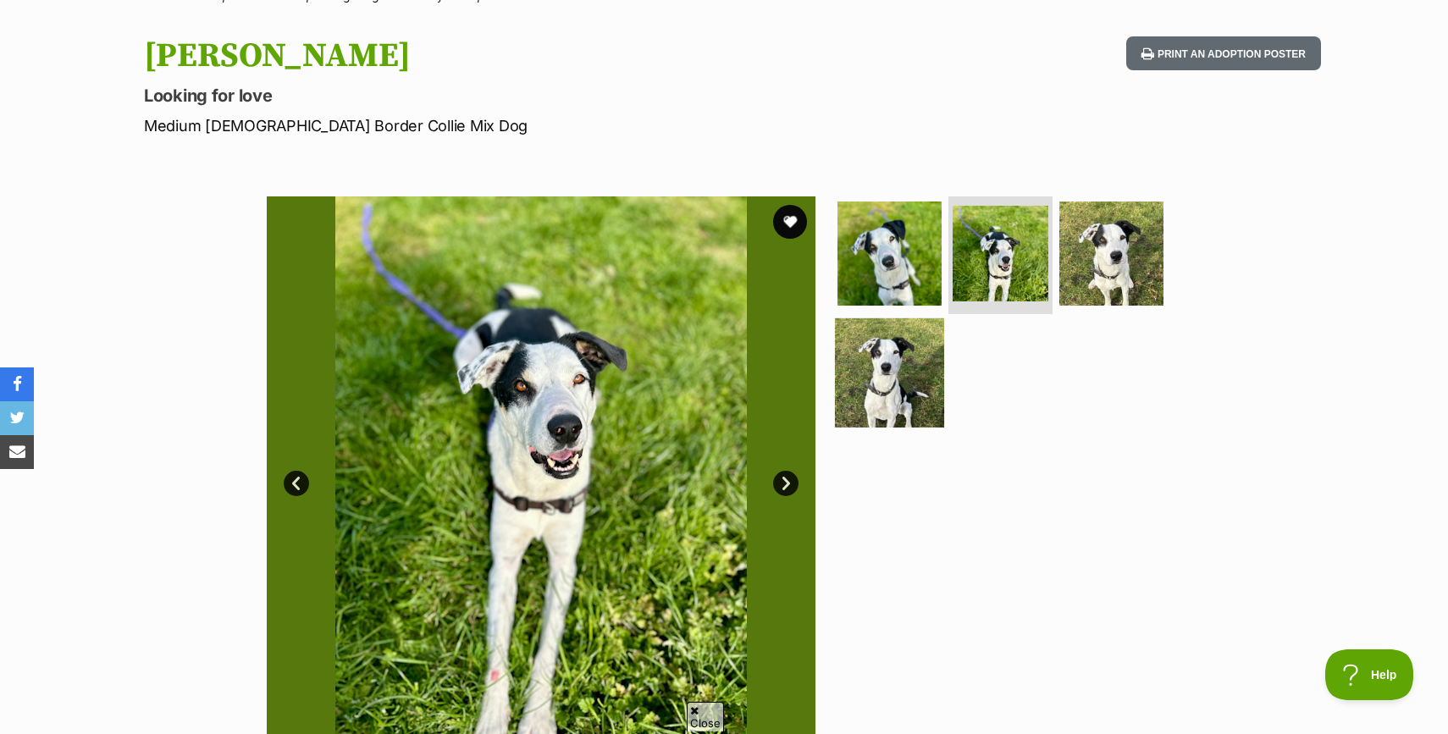
click at [883, 381] on img at bounding box center [889, 372] width 109 height 109
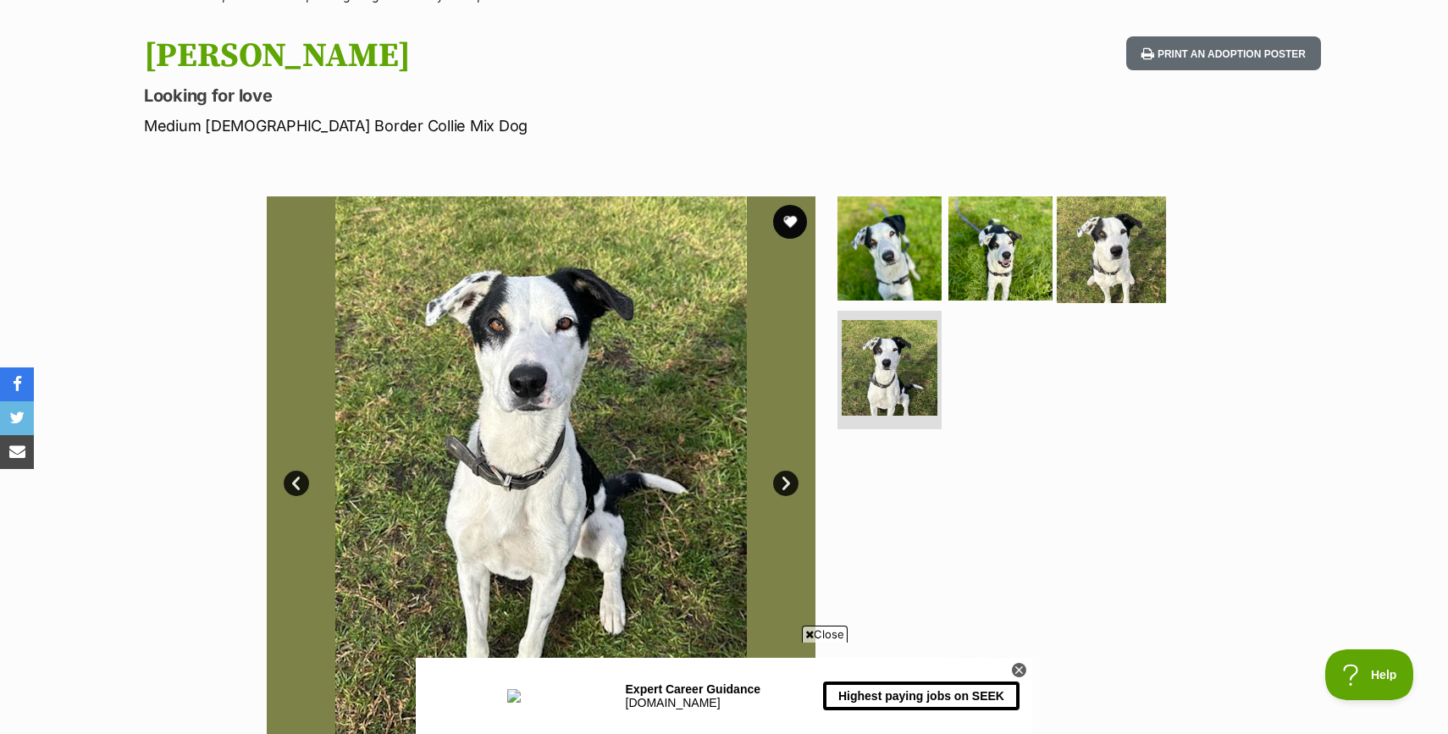
click at [1109, 270] on img at bounding box center [1111, 247] width 109 height 109
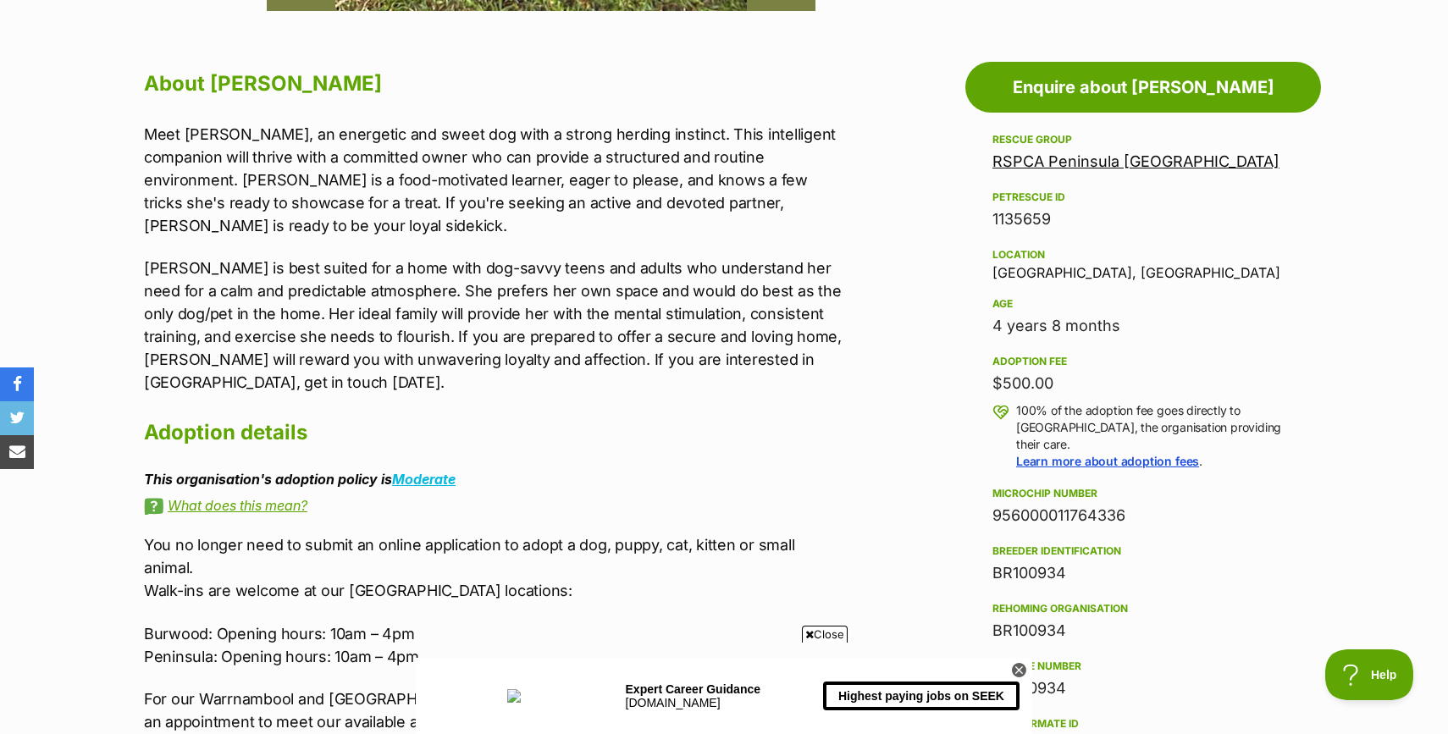
scroll to position [894, 0]
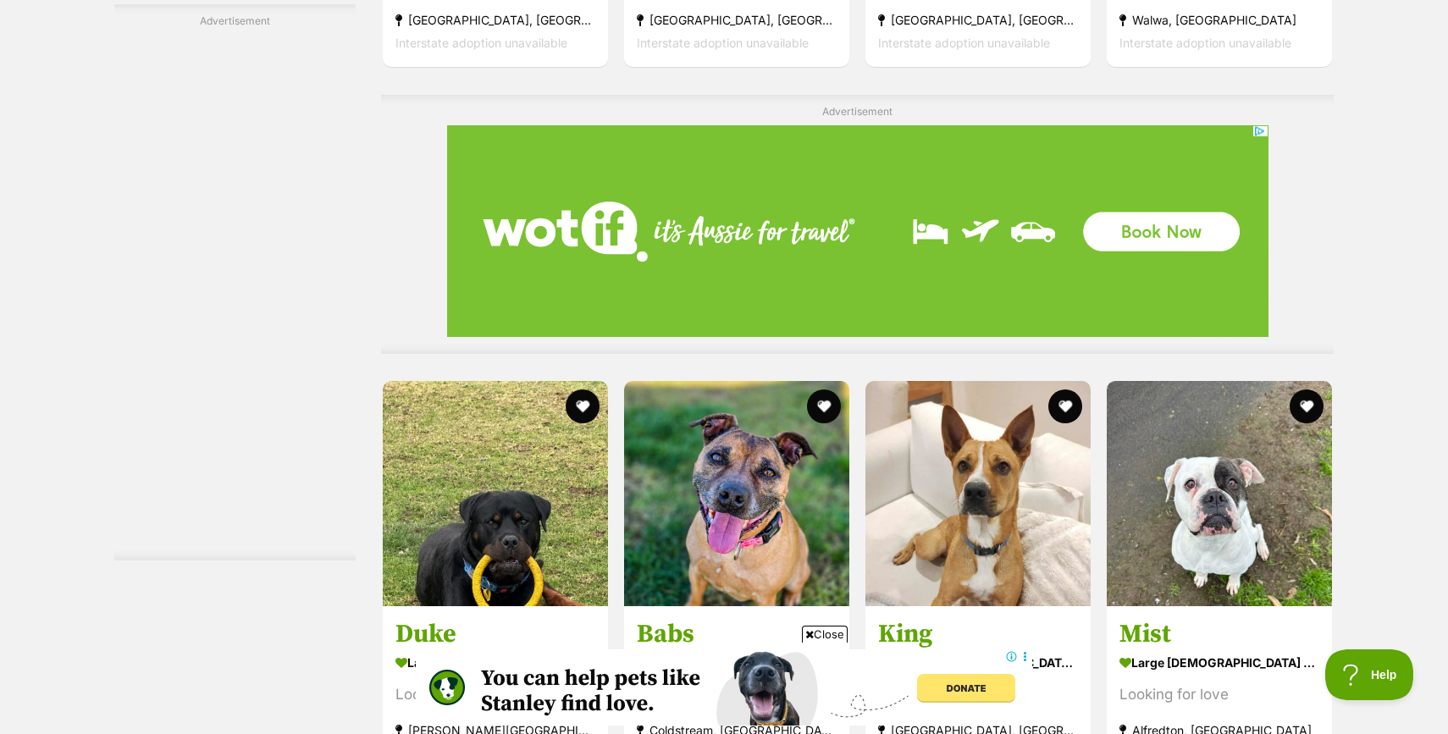
scroll to position [6054, 0]
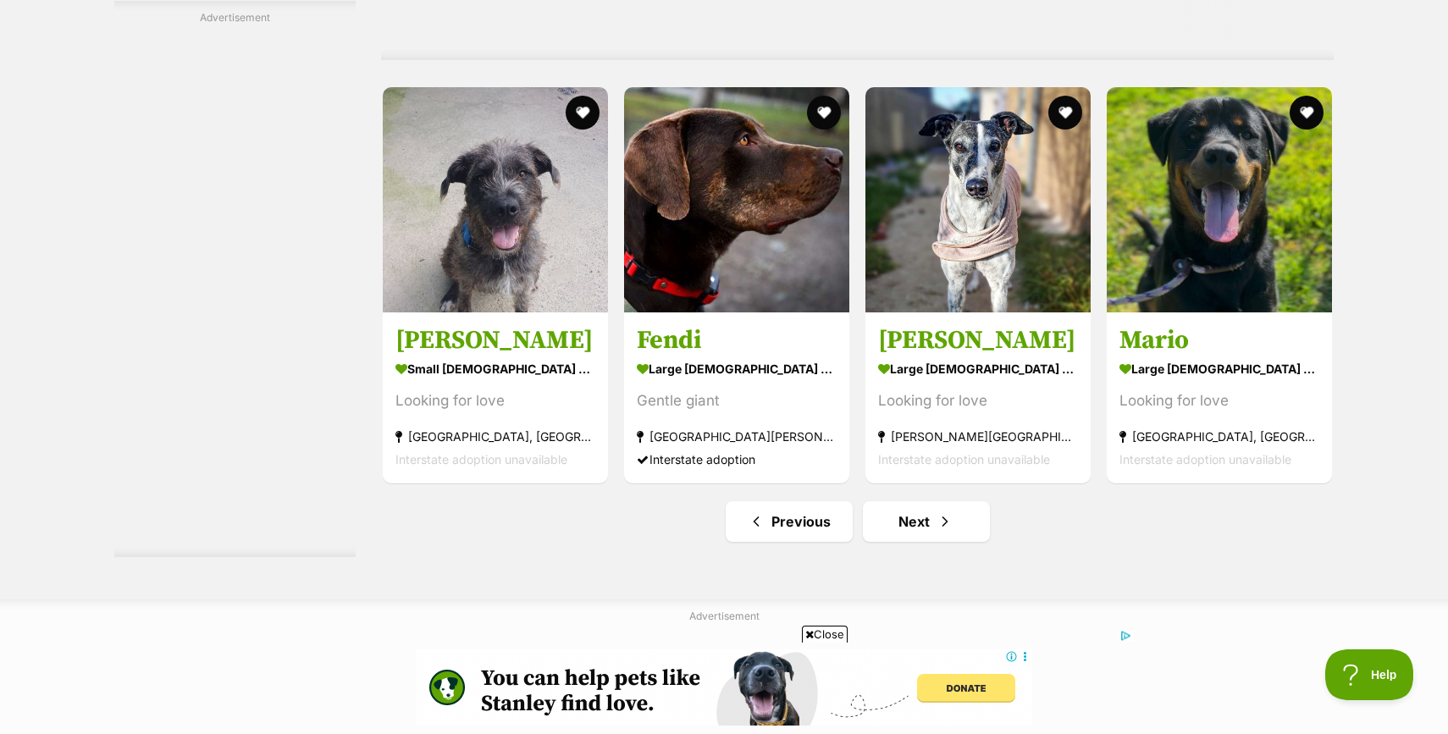
click at [475, 378] on strong "small female Dog" at bounding box center [496, 369] width 200 height 25
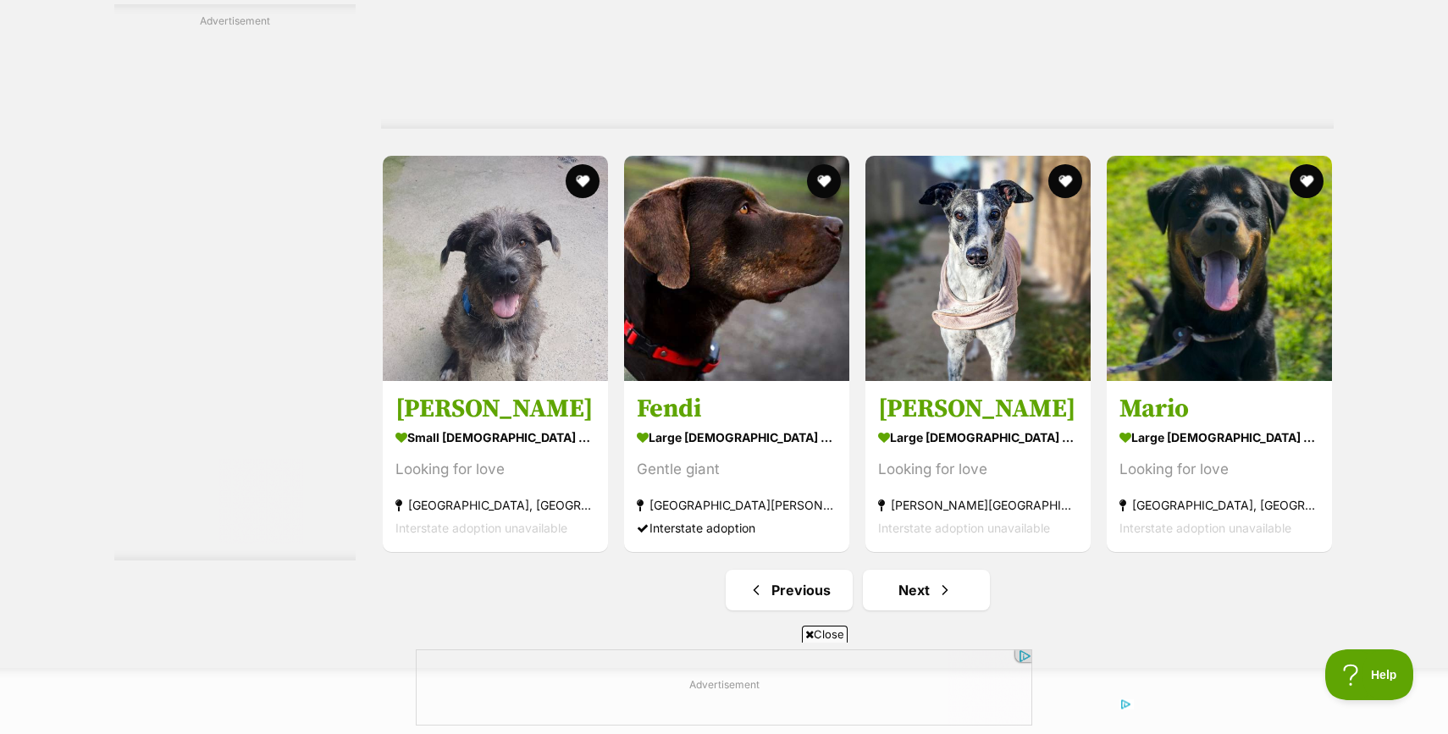
scroll to position [8712, 0]
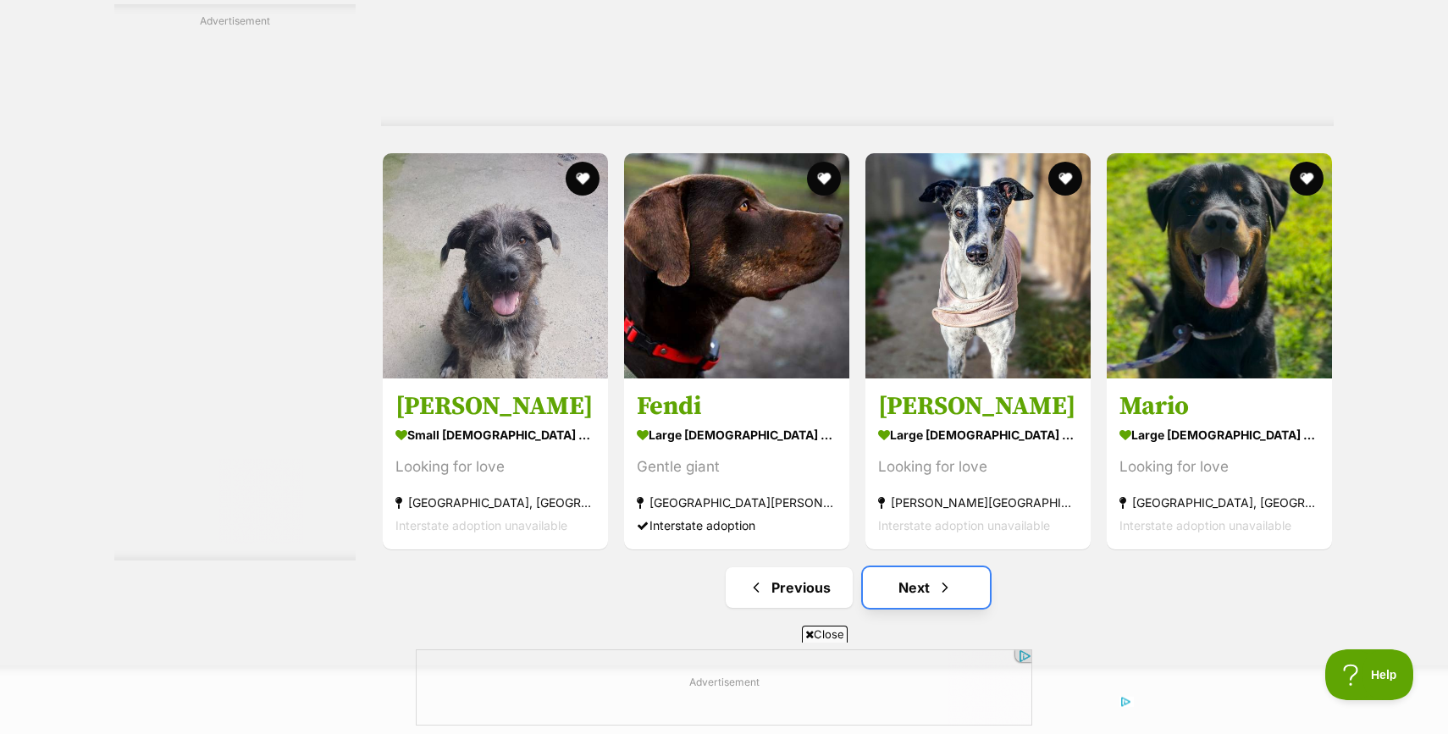
click at [903, 594] on link "Next" at bounding box center [926, 587] width 127 height 41
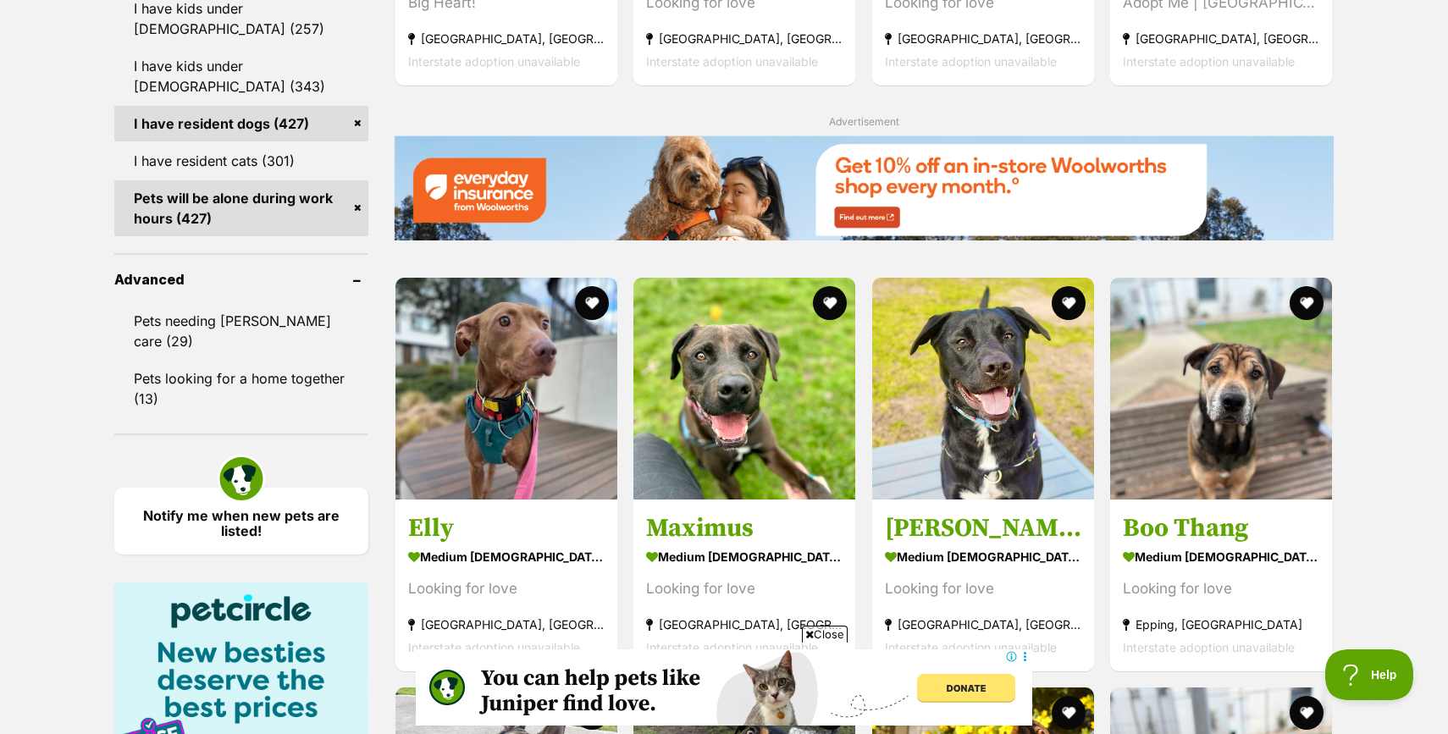
scroll to position [1658, 0]
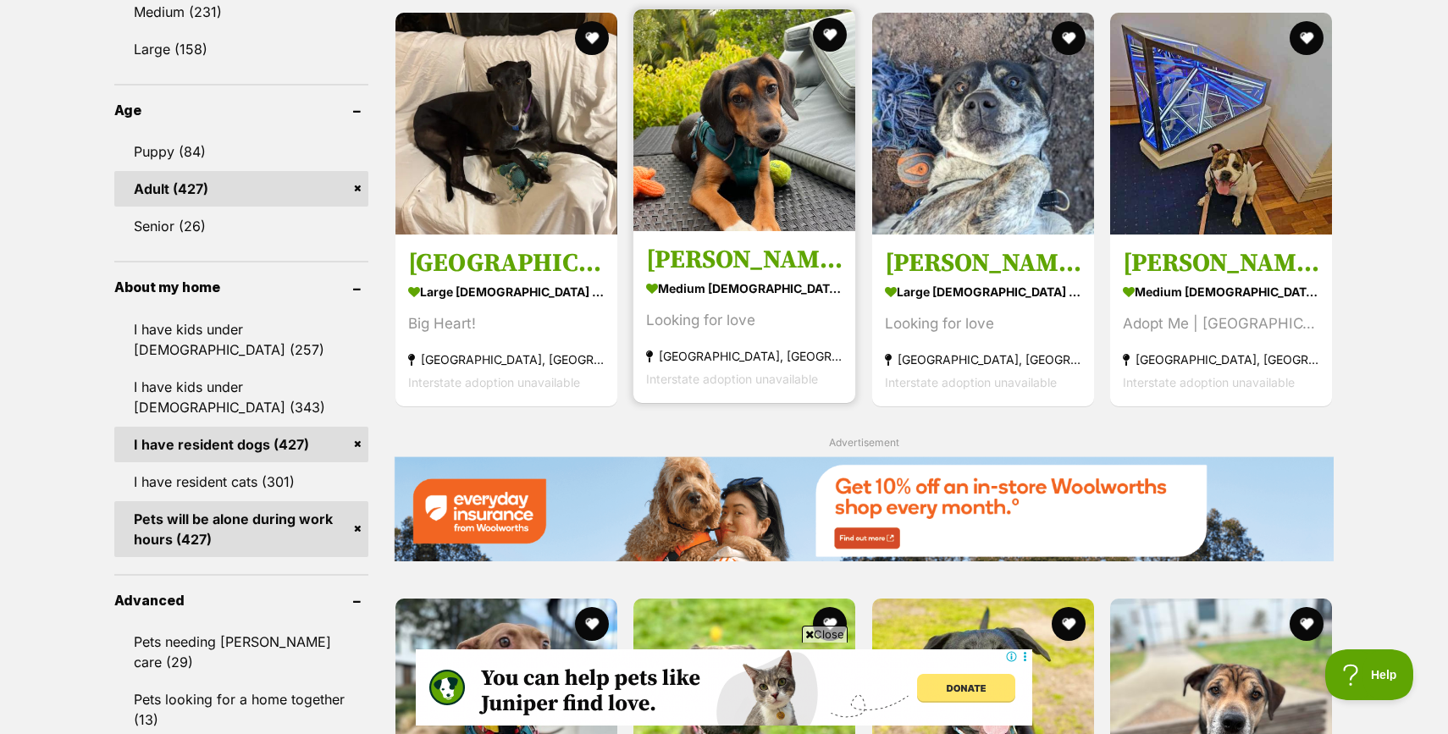
click at [733, 291] on strong "medium [DEMOGRAPHIC_DATA] Dog" at bounding box center [744, 287] width 196 height 25
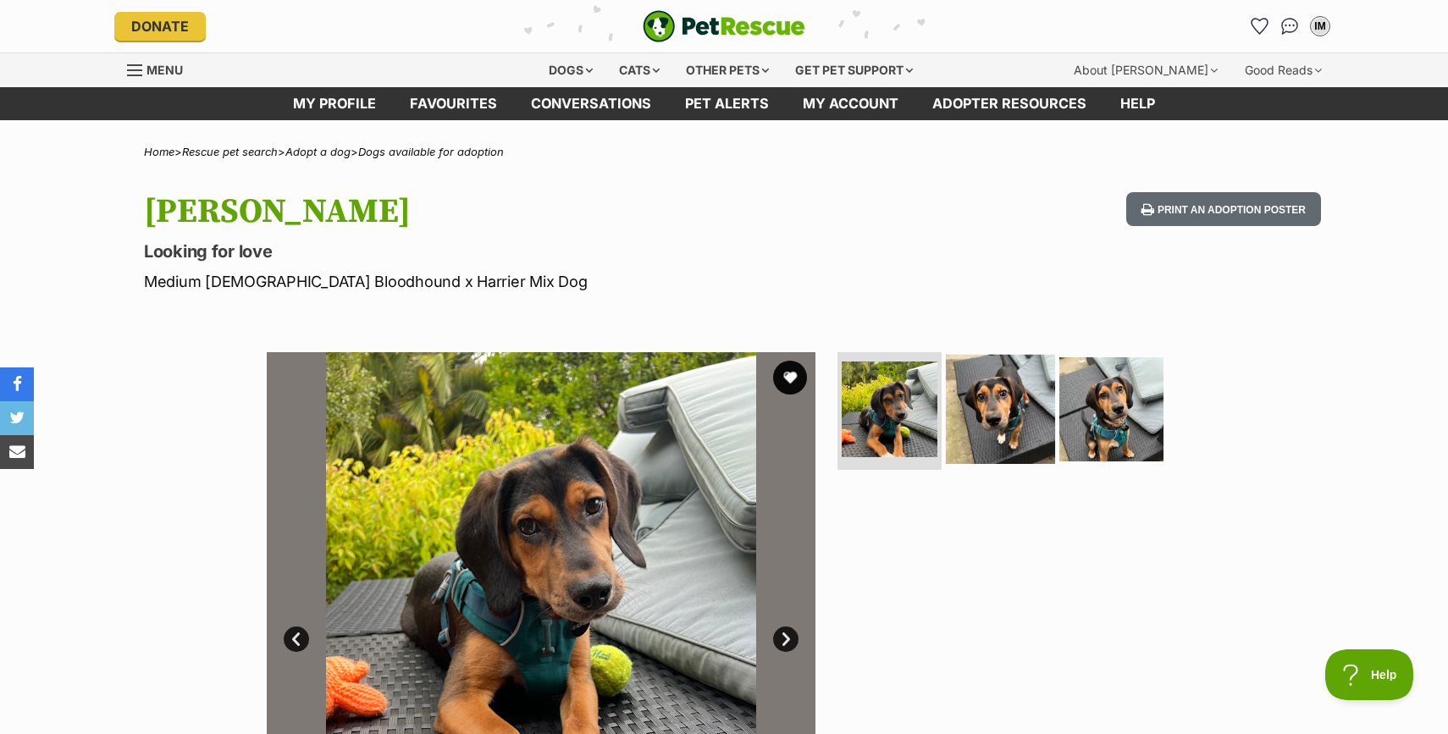
click at [1013, 416] on img at bounding box center [1000, 408] width 109 height 109
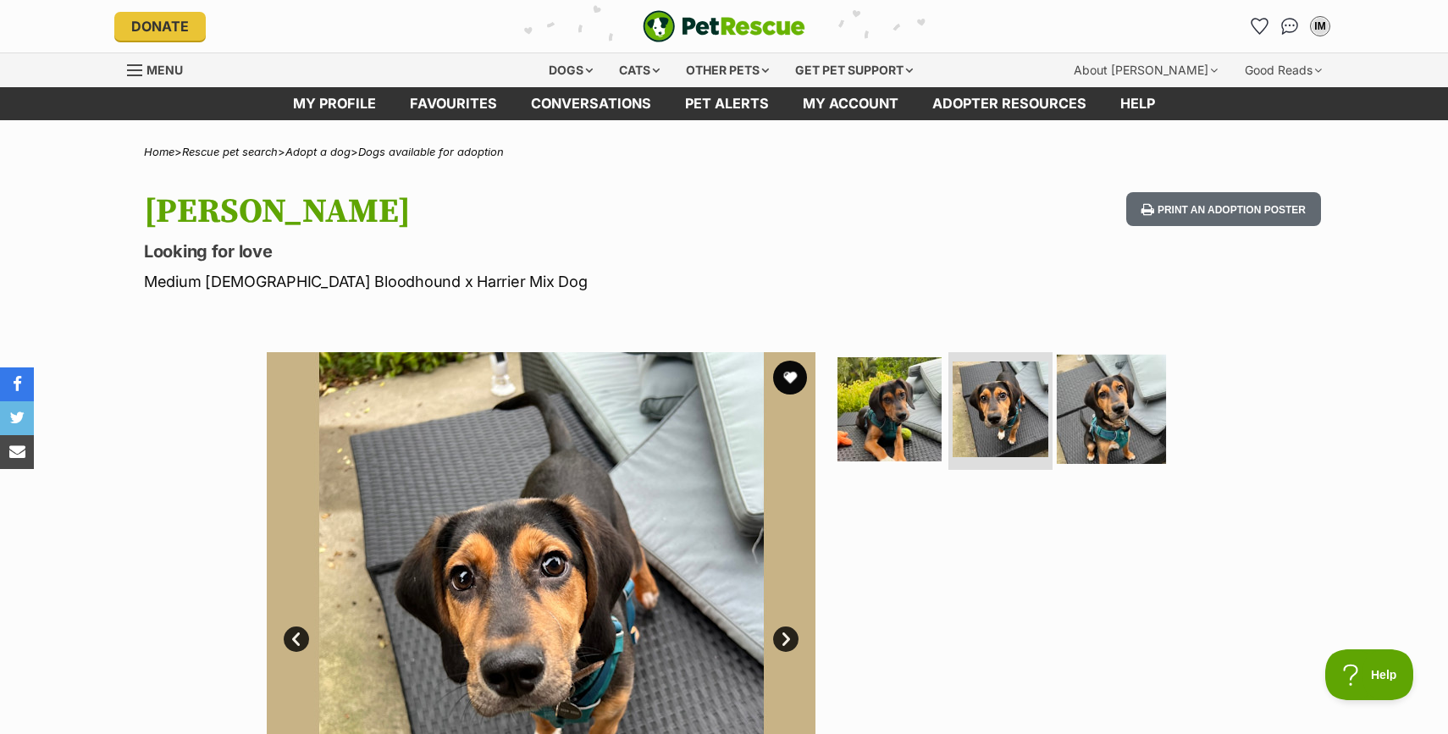
click at [1128, 420] on img at bounding box center [1111, 408] width 109 height 109
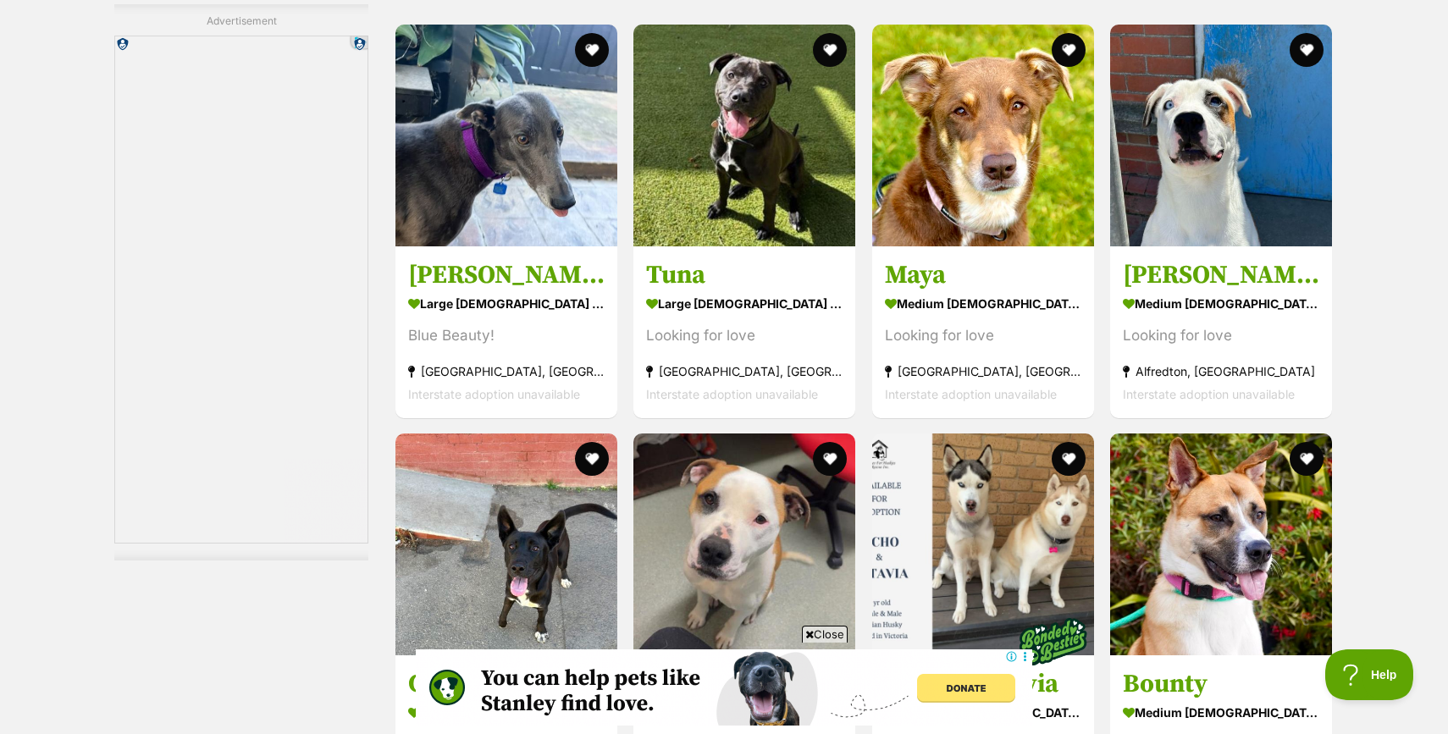
scroll to position [4104, 0]
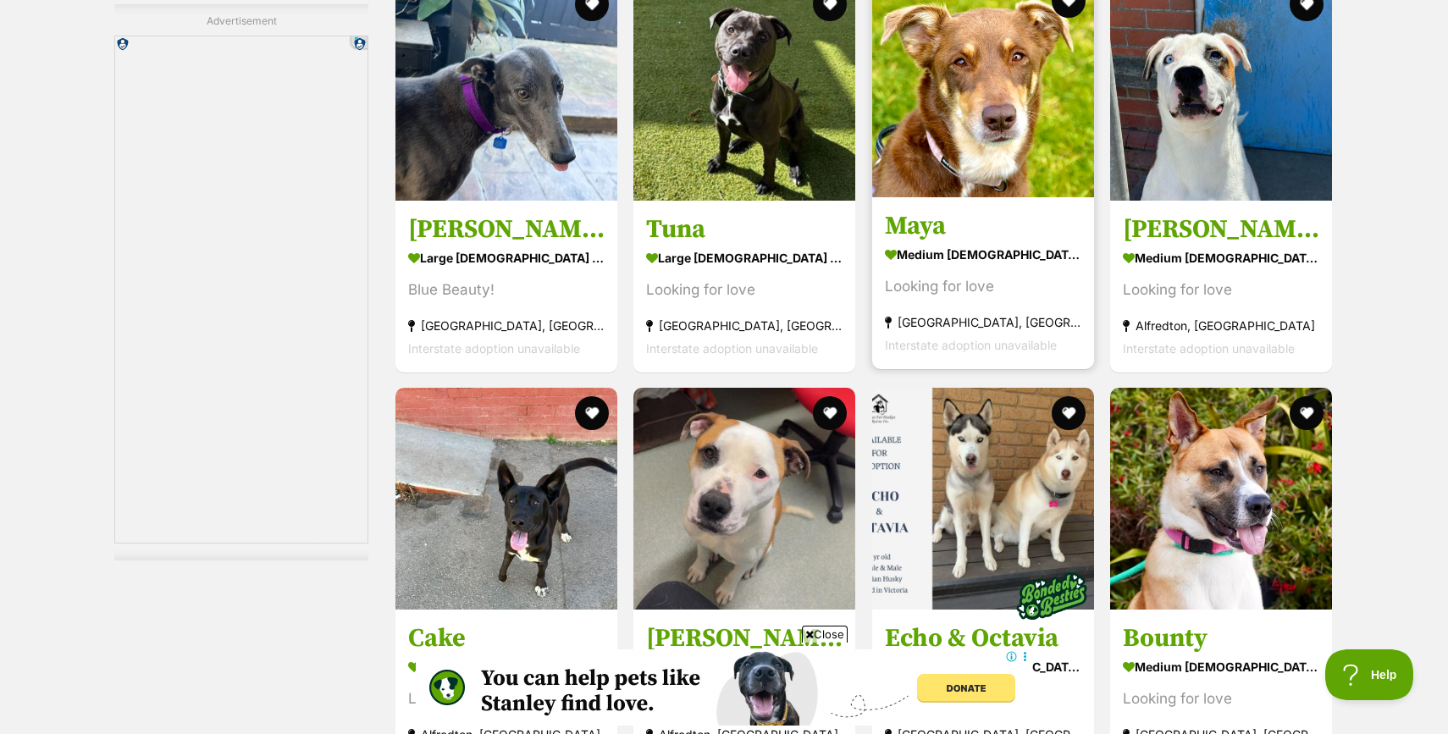
click at [930, 268] on section "medium female Dog Looking for love Pearcedale, VIC Interstate adoption unavaila…" at bounding box center [983, 298] width 196 height 114
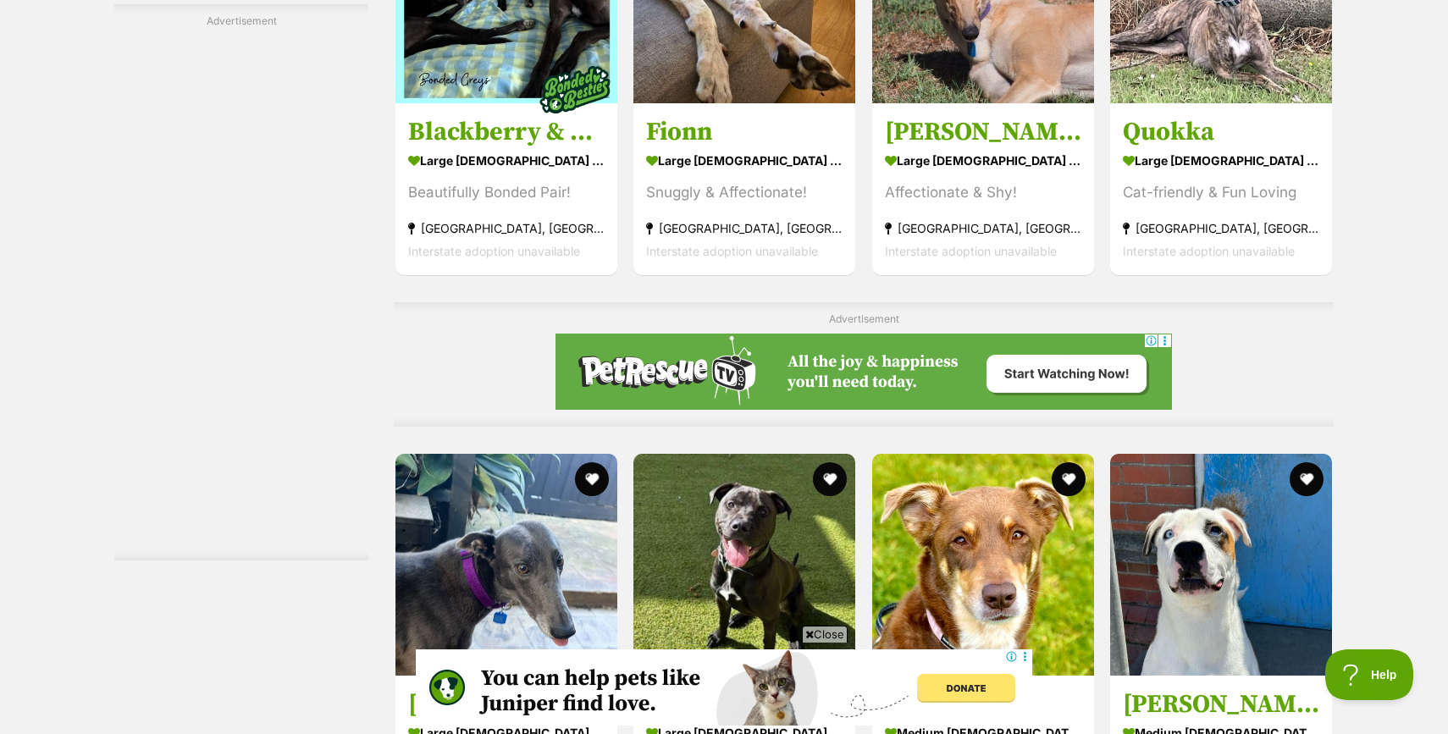
scroll to position [3427, 0]
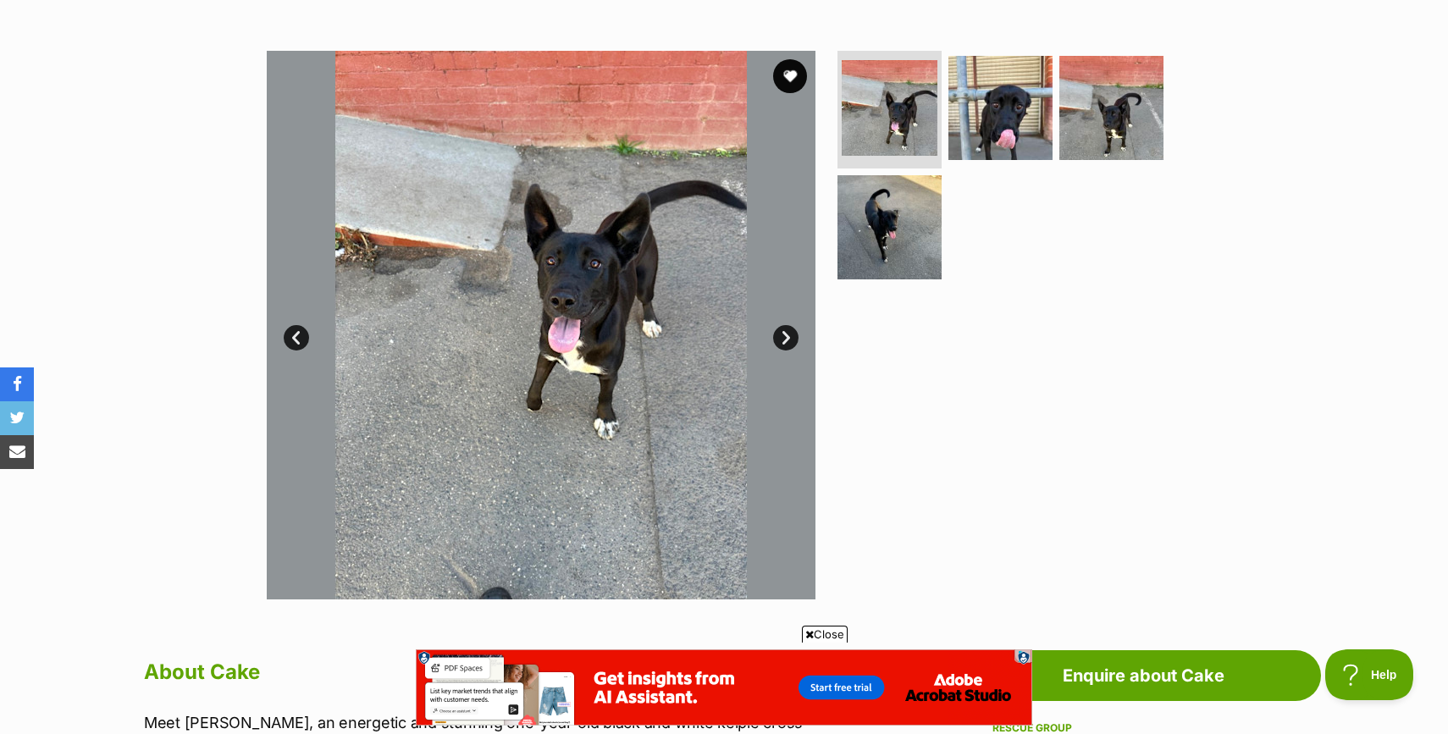
scroll to position [271, 0]
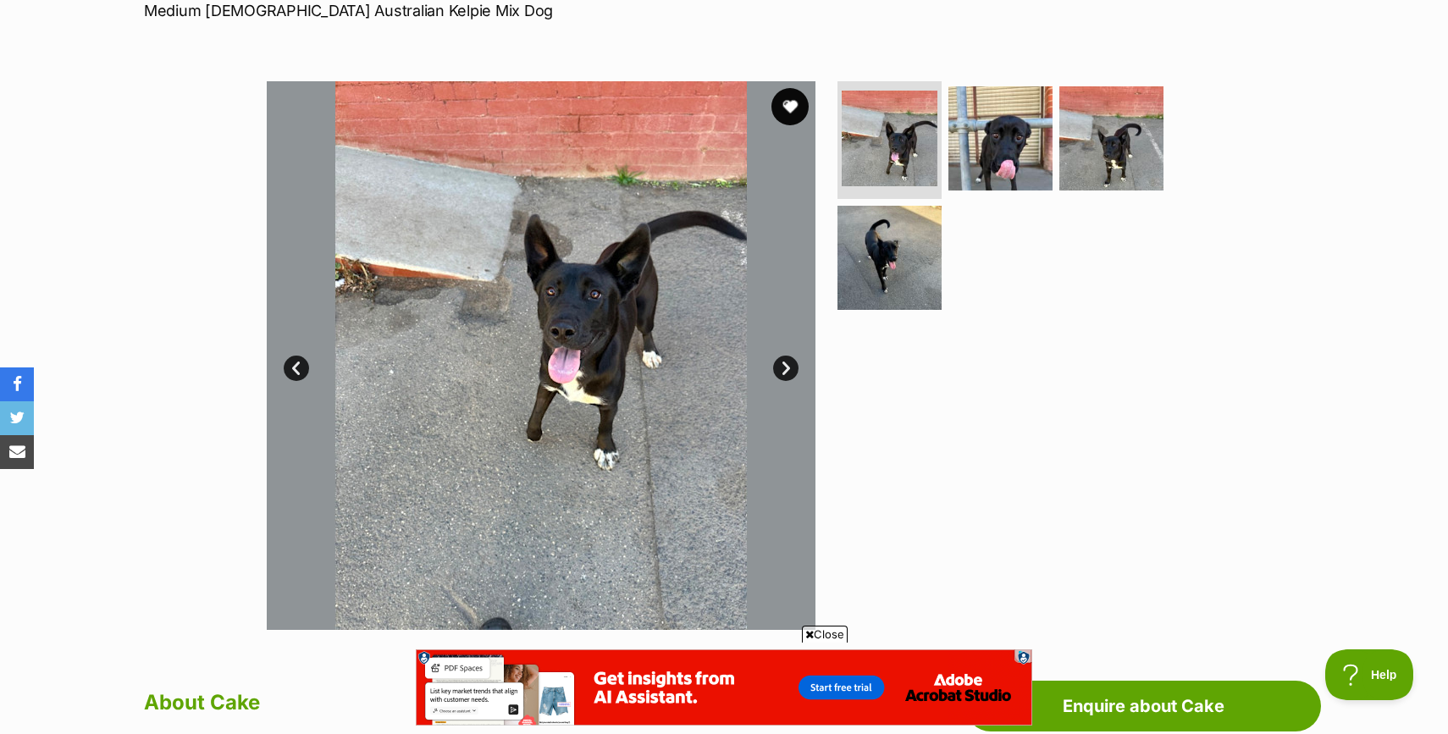
click at [788, 105] on button "favourite" at bounding box center [790, 106] width 37 height 37
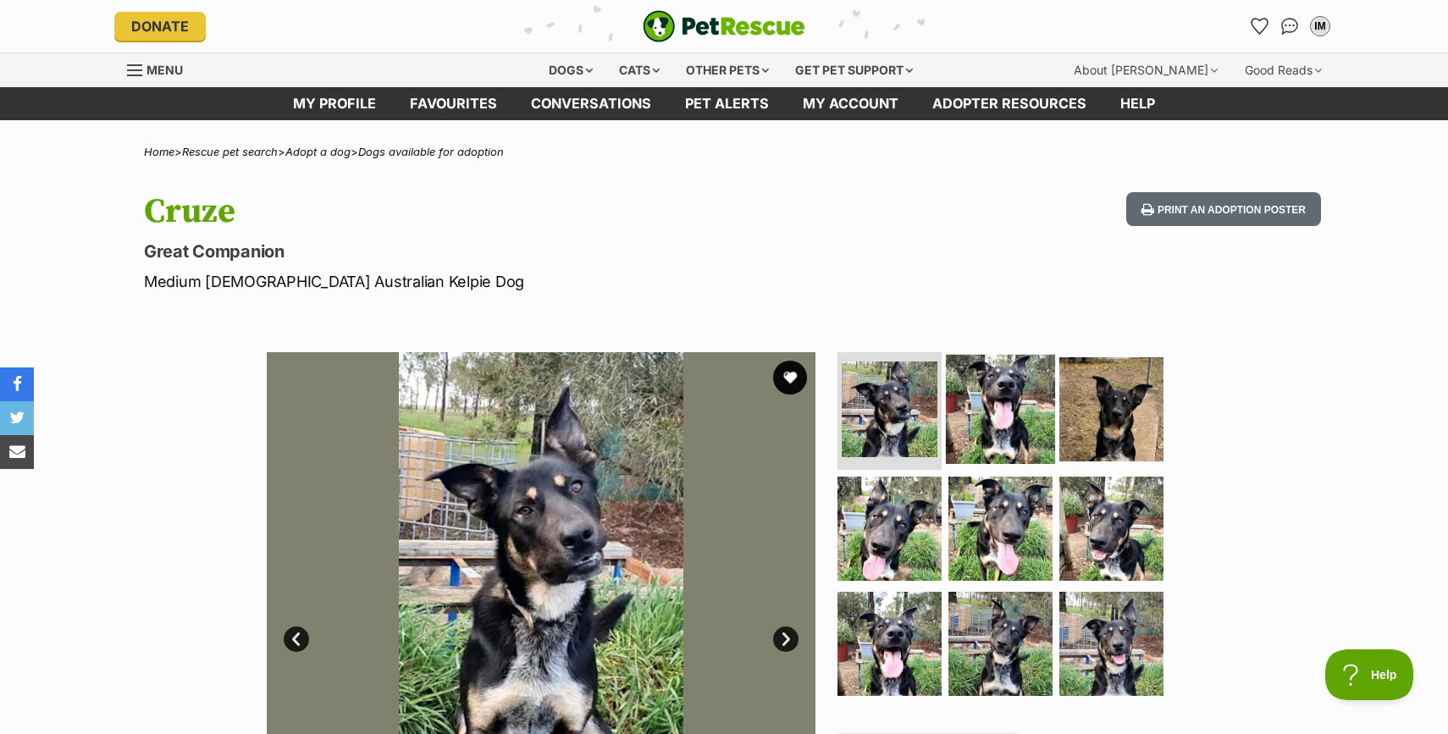
click at [1001, 420] on img at bounding box center [1000, 408] width 109 height 109
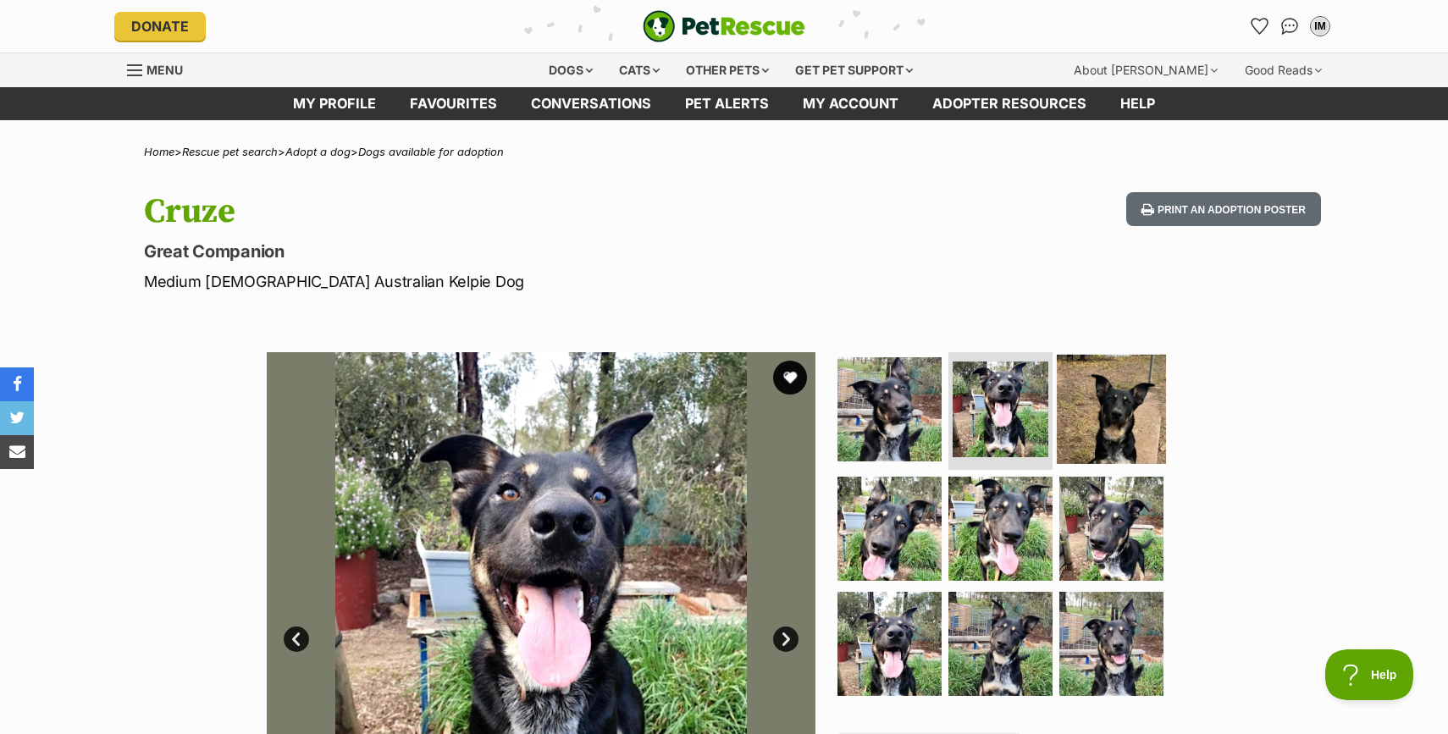
click at [1109, 431] on img at bounding box center [1111, 408] width 109 height 109
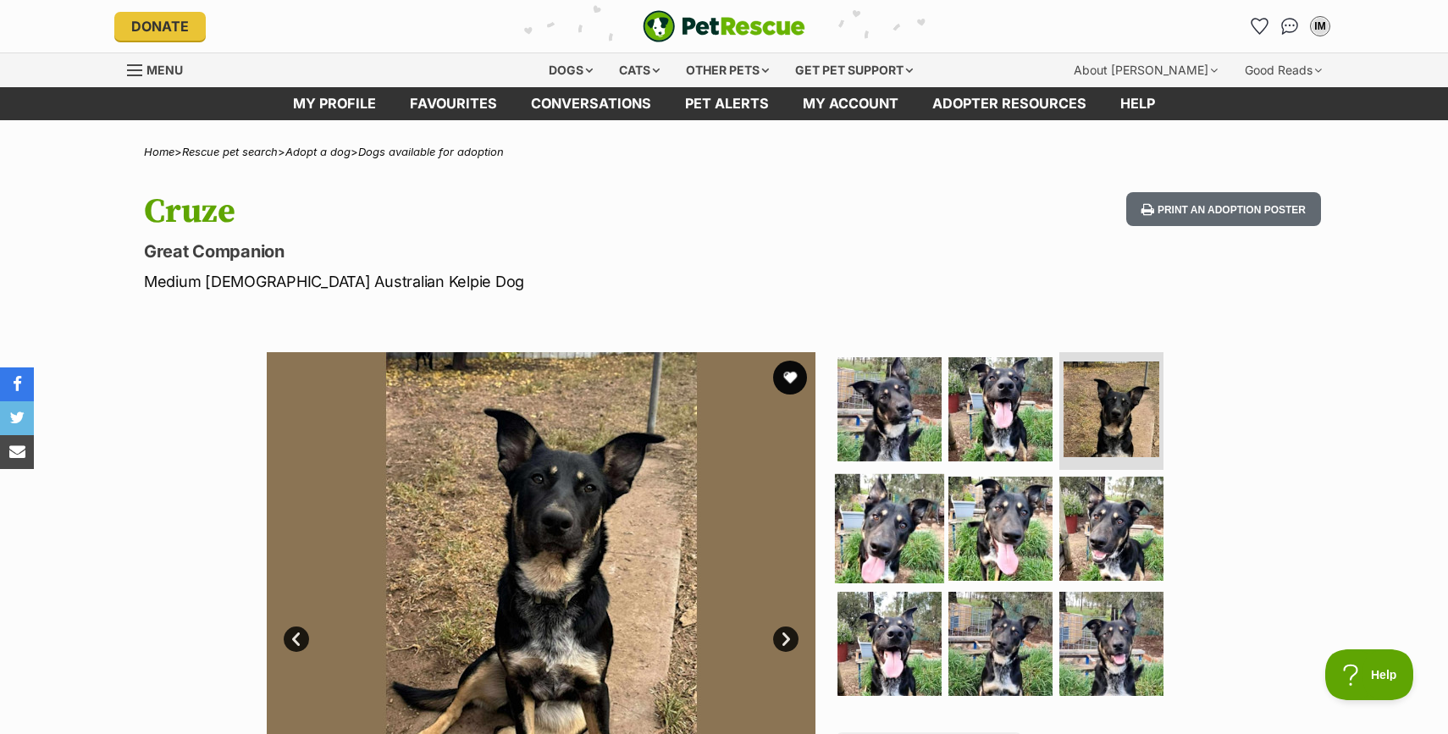
click at [909, 517] on img at bounding box center [889, 528] width 109 height 109
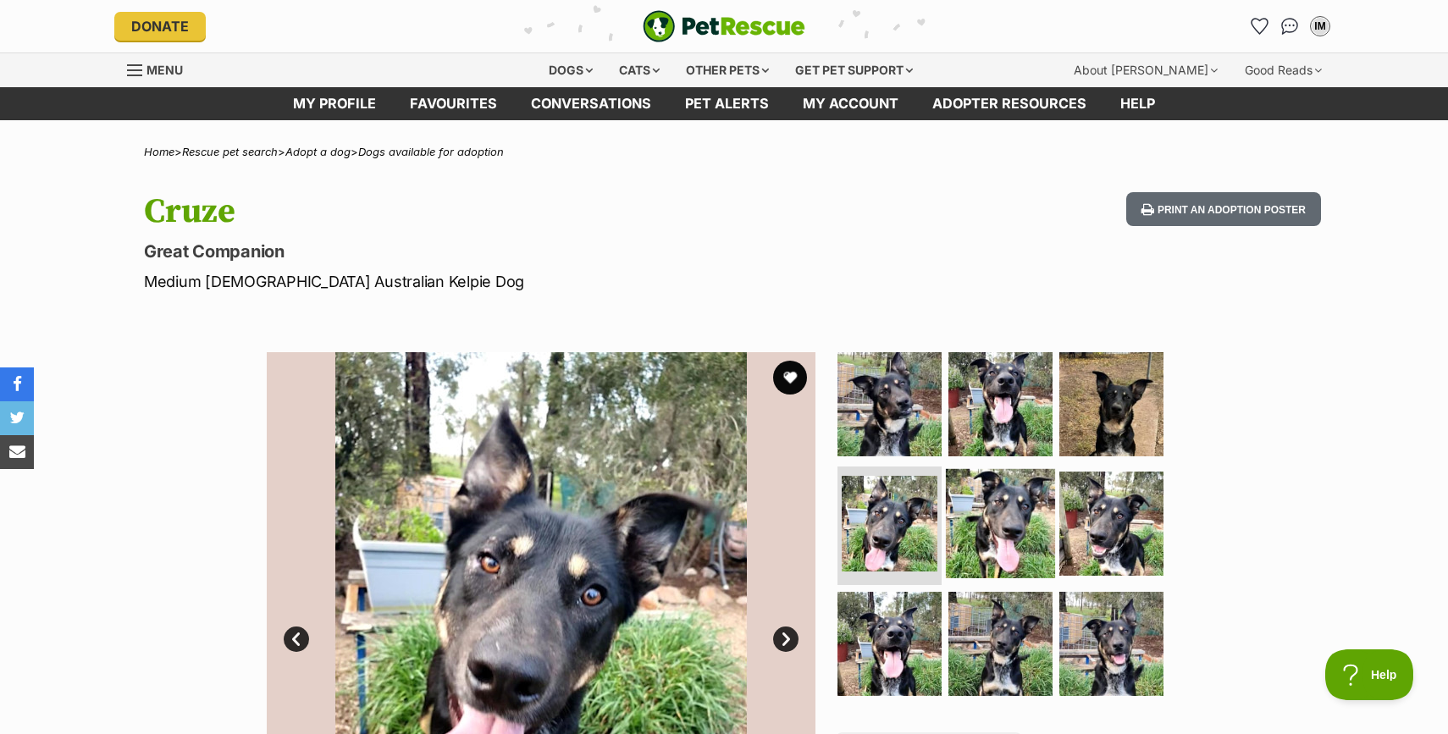
click at [1004, 541] on img at bounding box center [1000, 523] width 109 height 109
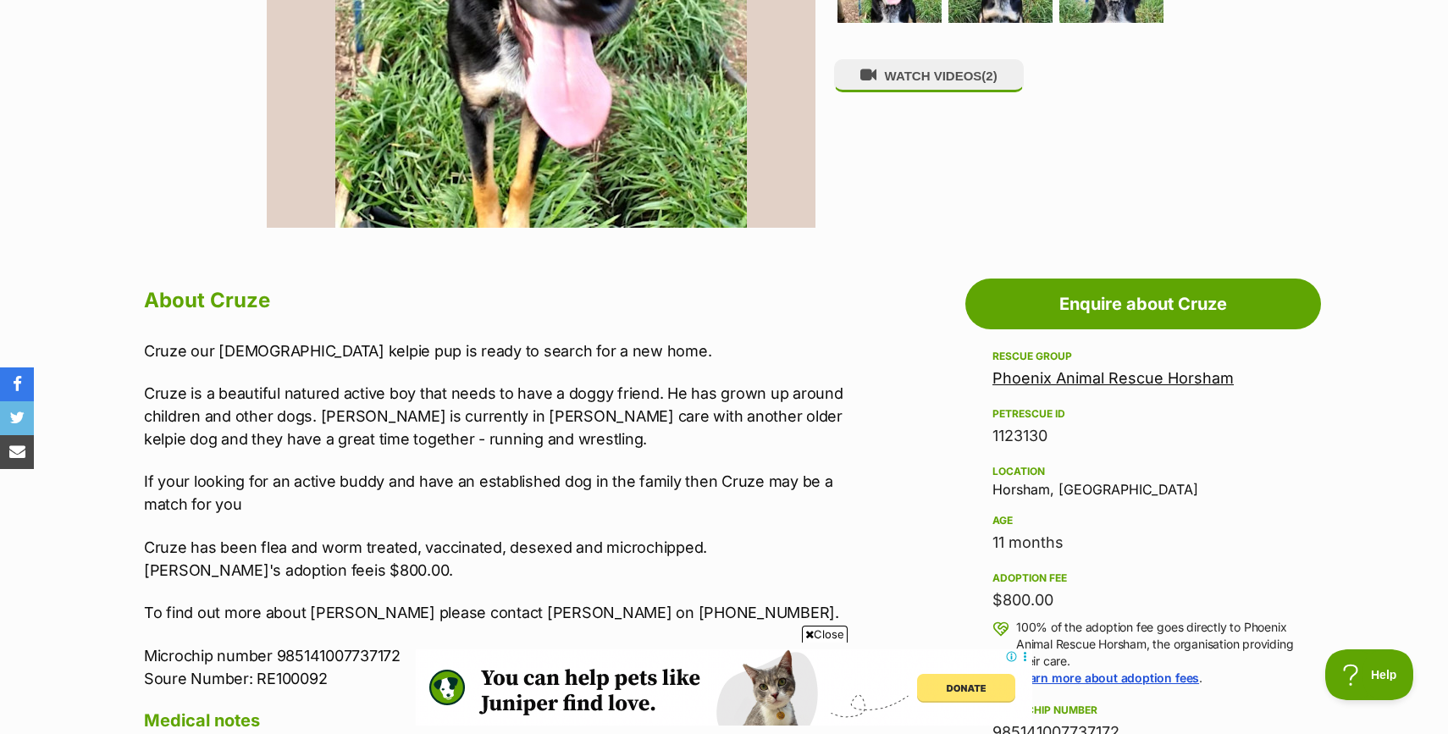
scroll to position [814, 0]
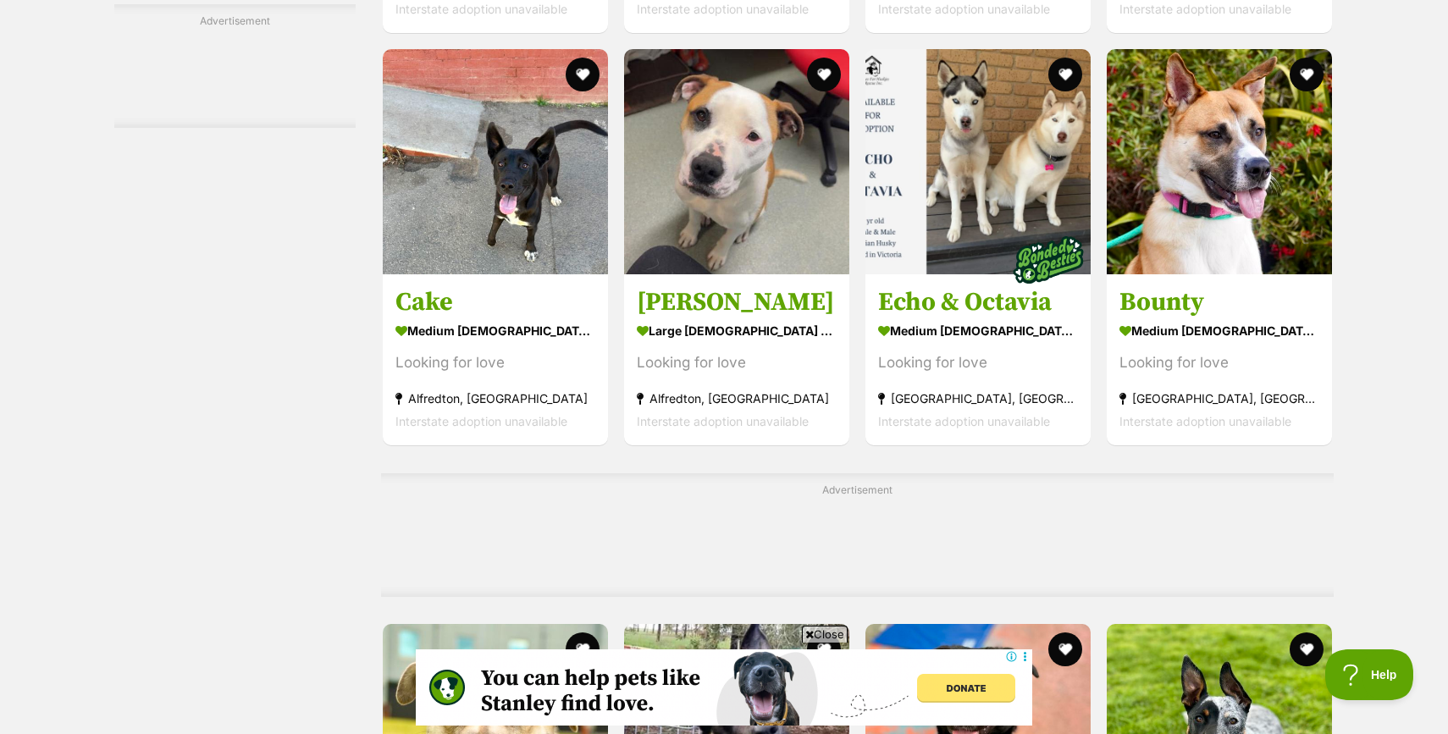
click at [934, 508] on div "1091720 [GEOGRAPHIC_DATA] large [DEMOGRAPHIC_DATA] Dog Looking for love [GEOGRA…" at bounding box center [857, 388] width 953 height 8604
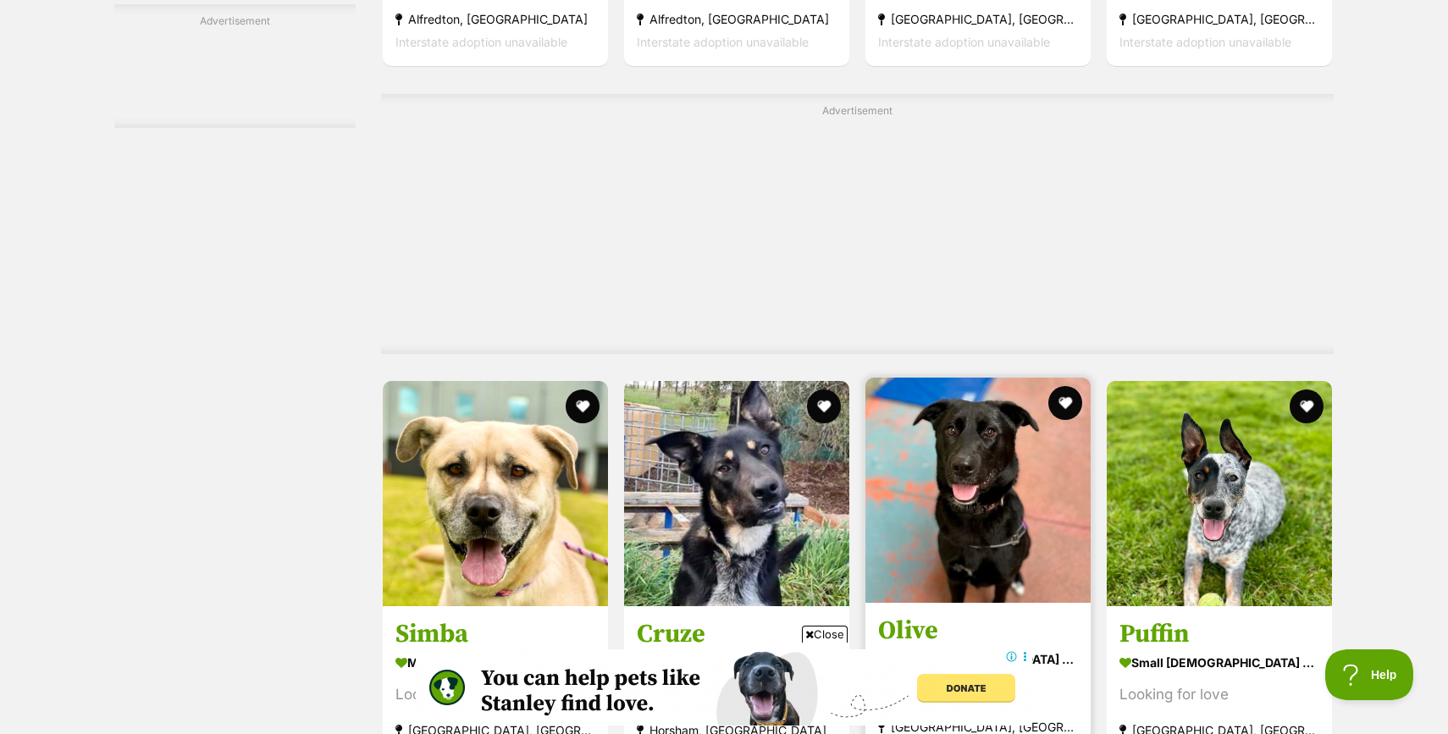
click at [918, 406] on img at bounding box center [978, 490] width 225 height 225
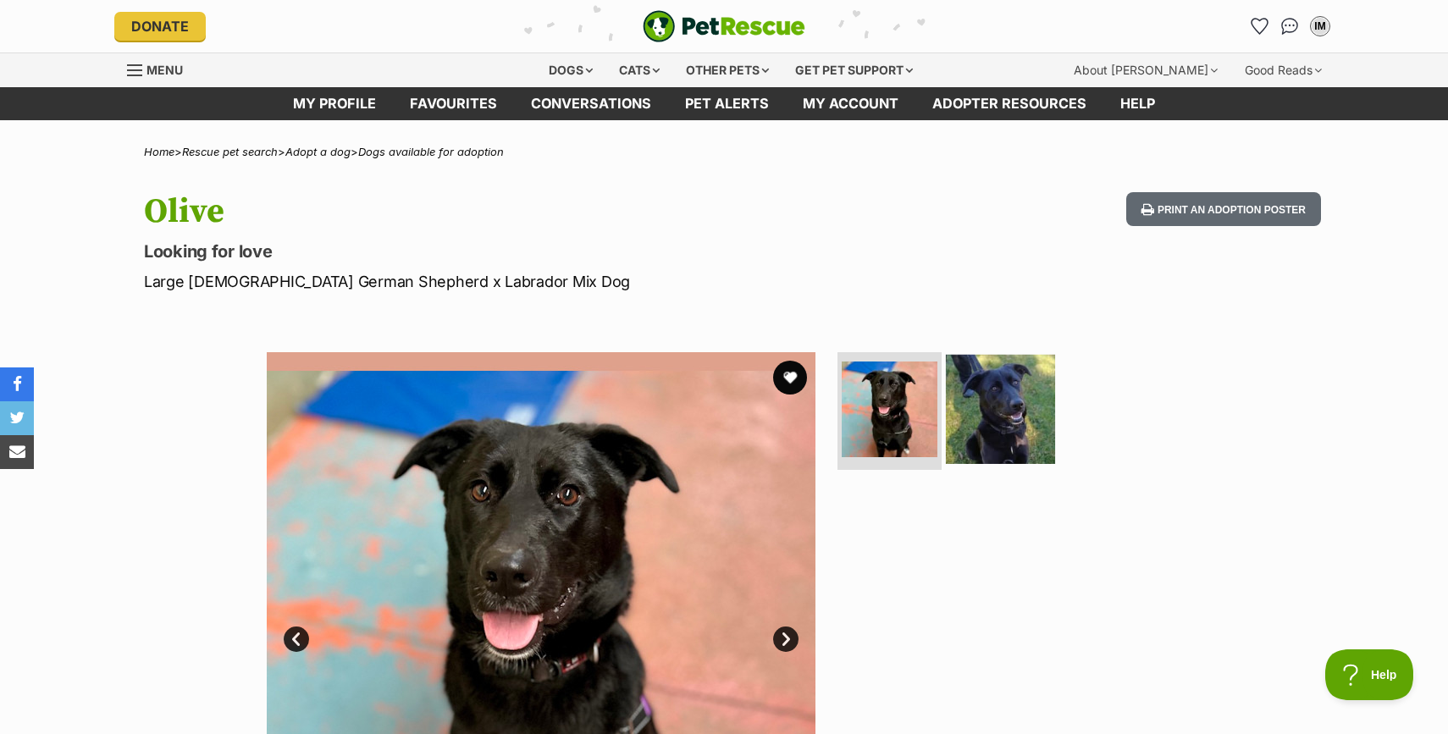
click at [999, 410] on img at bounding box center [1000, 408] width 109 height 109
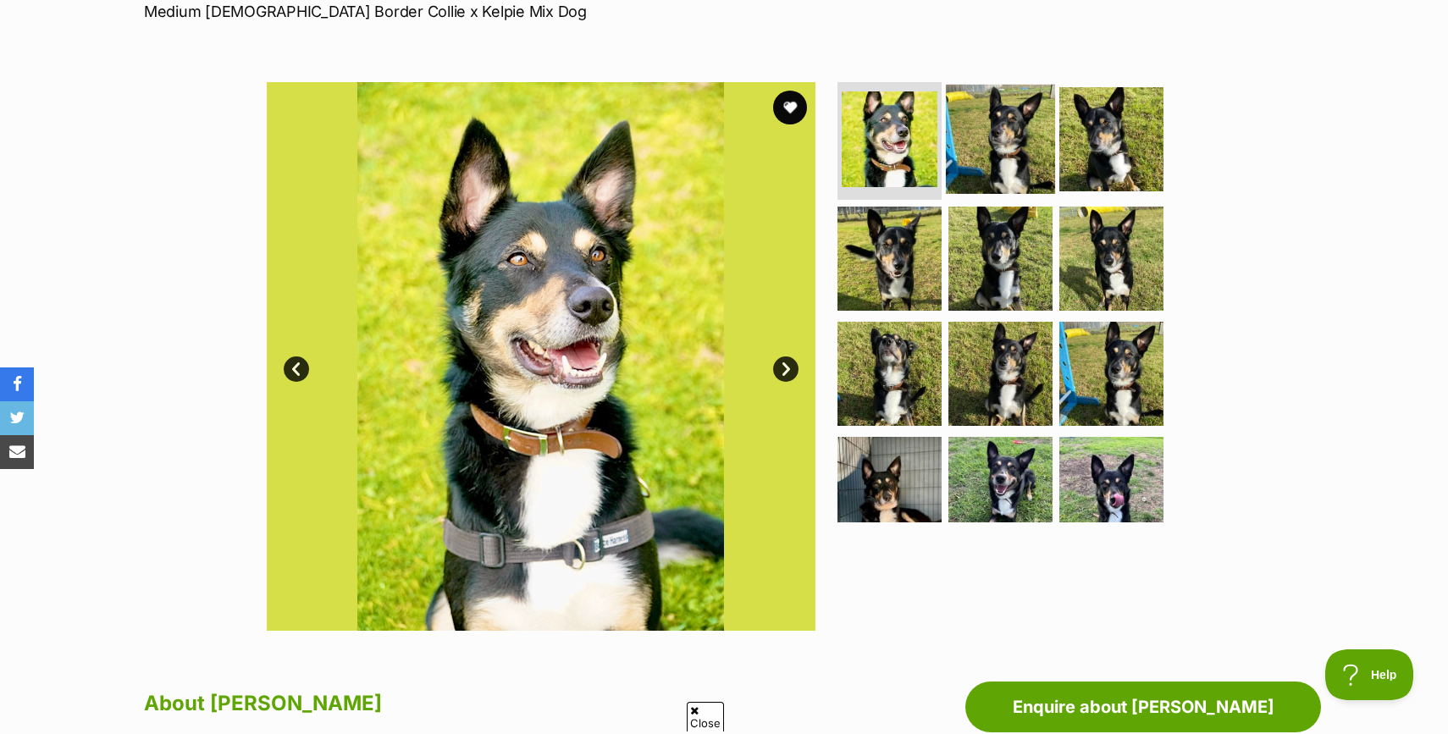
click at [1000, 150] on img at bounding box center [1000, 138] width 109 height 109
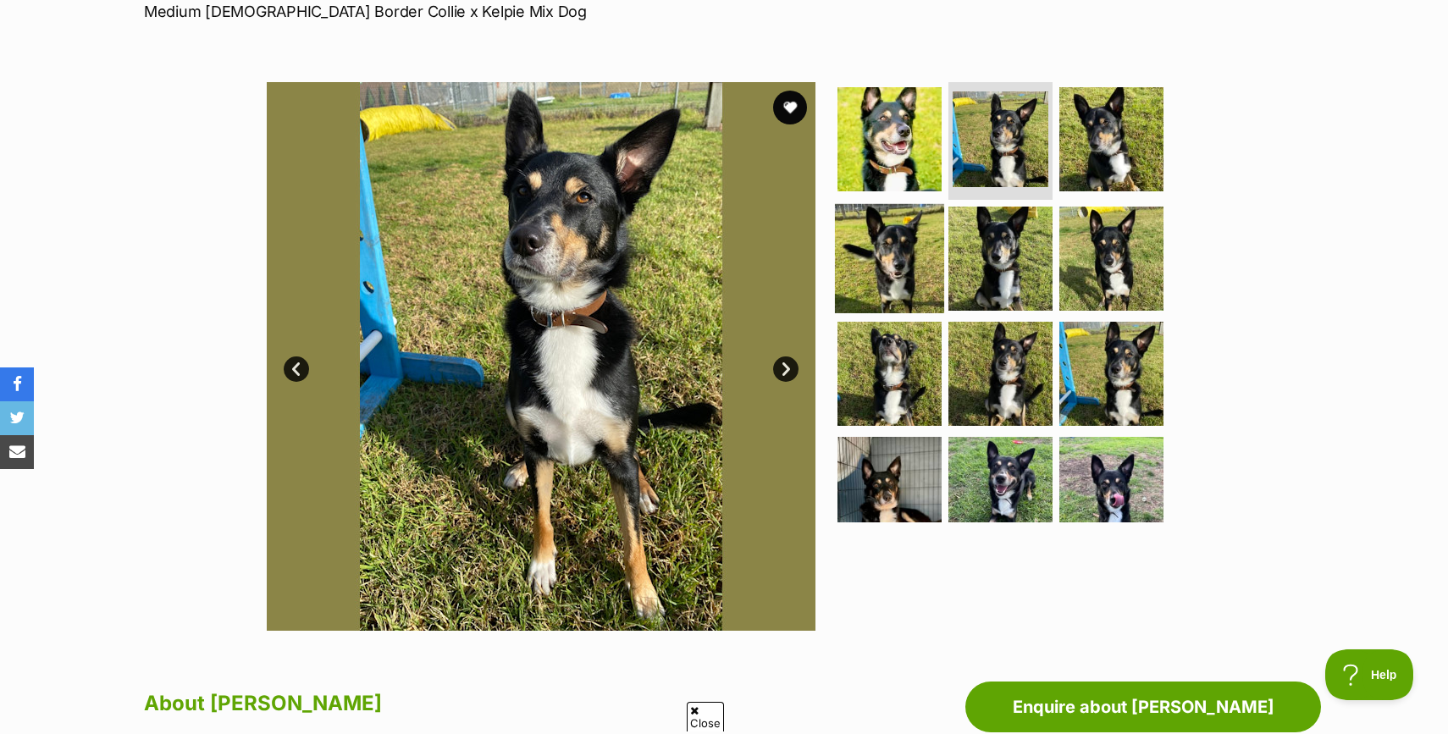
click at [914, 285] on img at bounding box center [889, 258] width 109 height 109
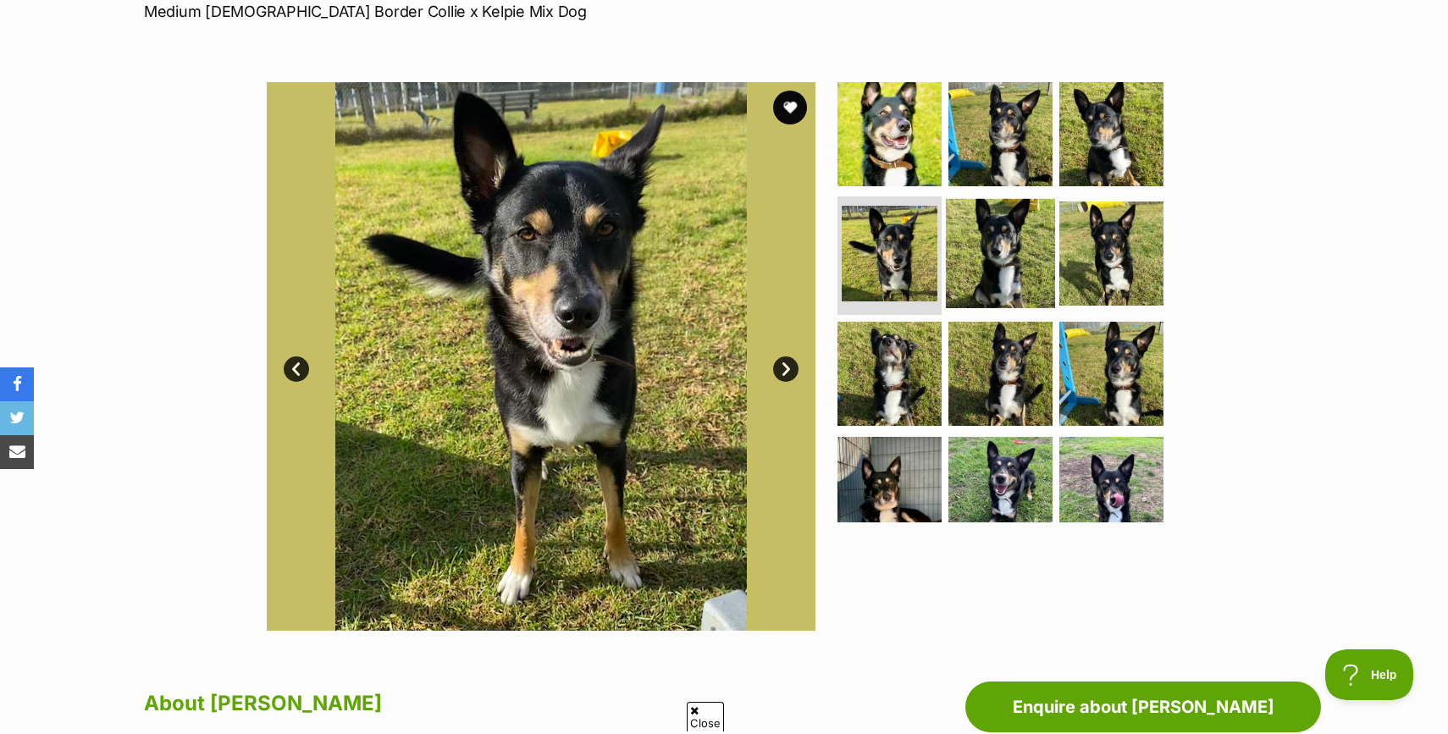
click at [994, 284] on img at bounding box center [1000, 253] width 109 height 109
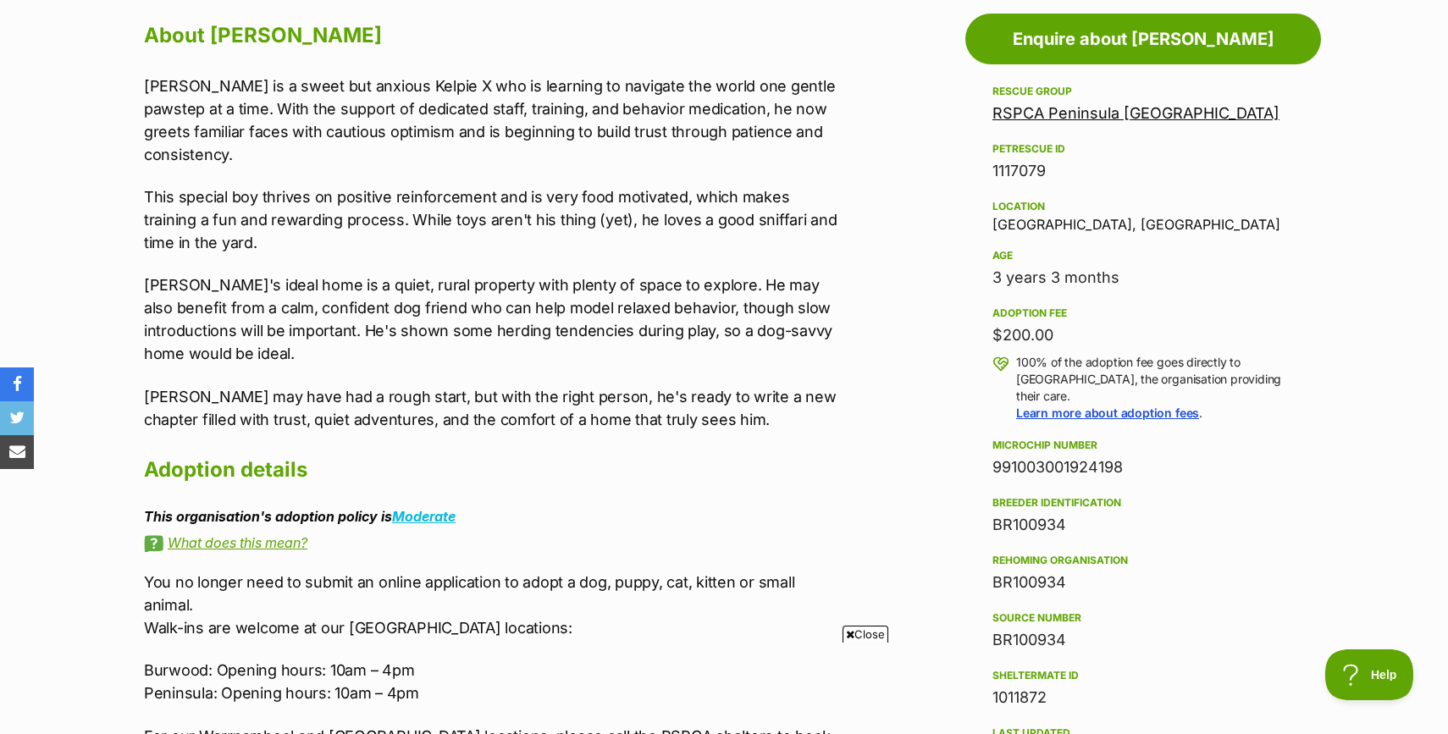
scroll to position [931, 0]
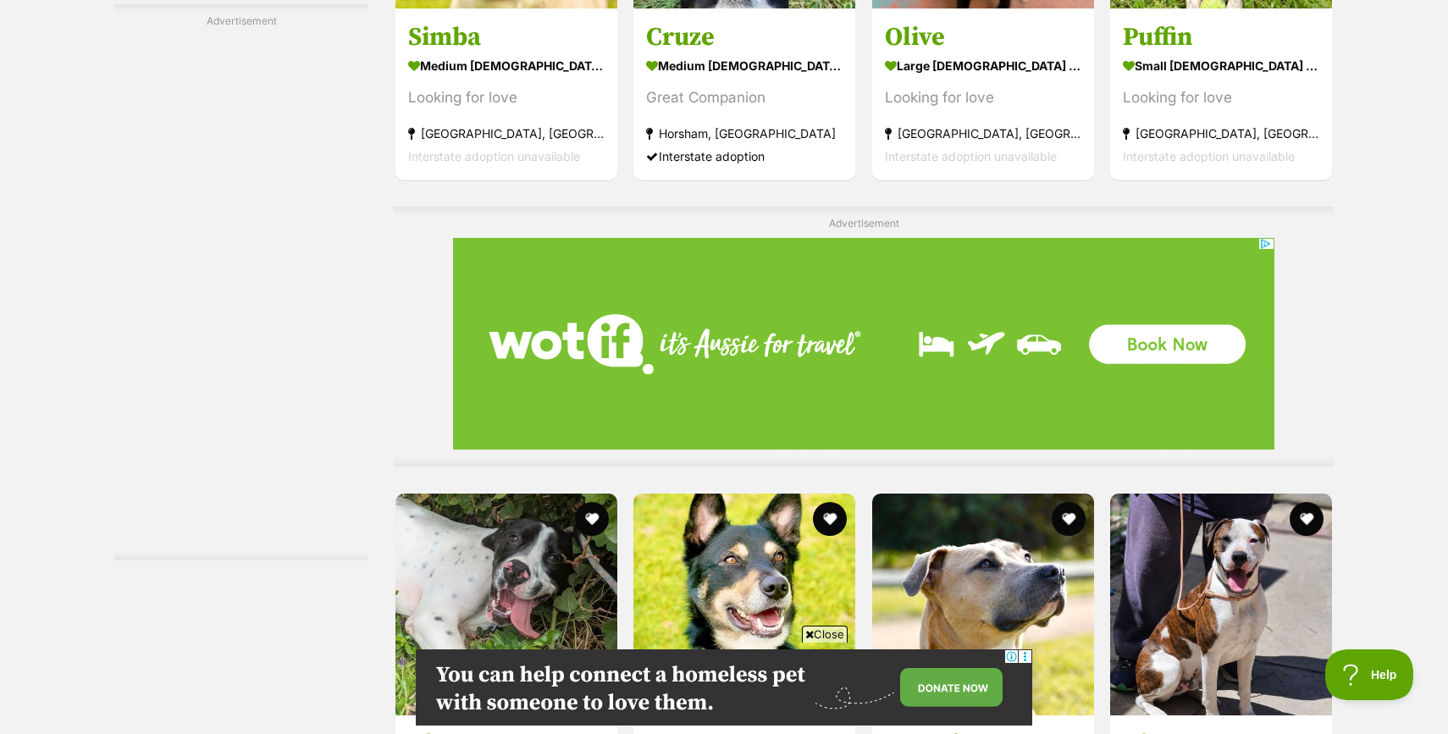
scroll to position [5430, 0]
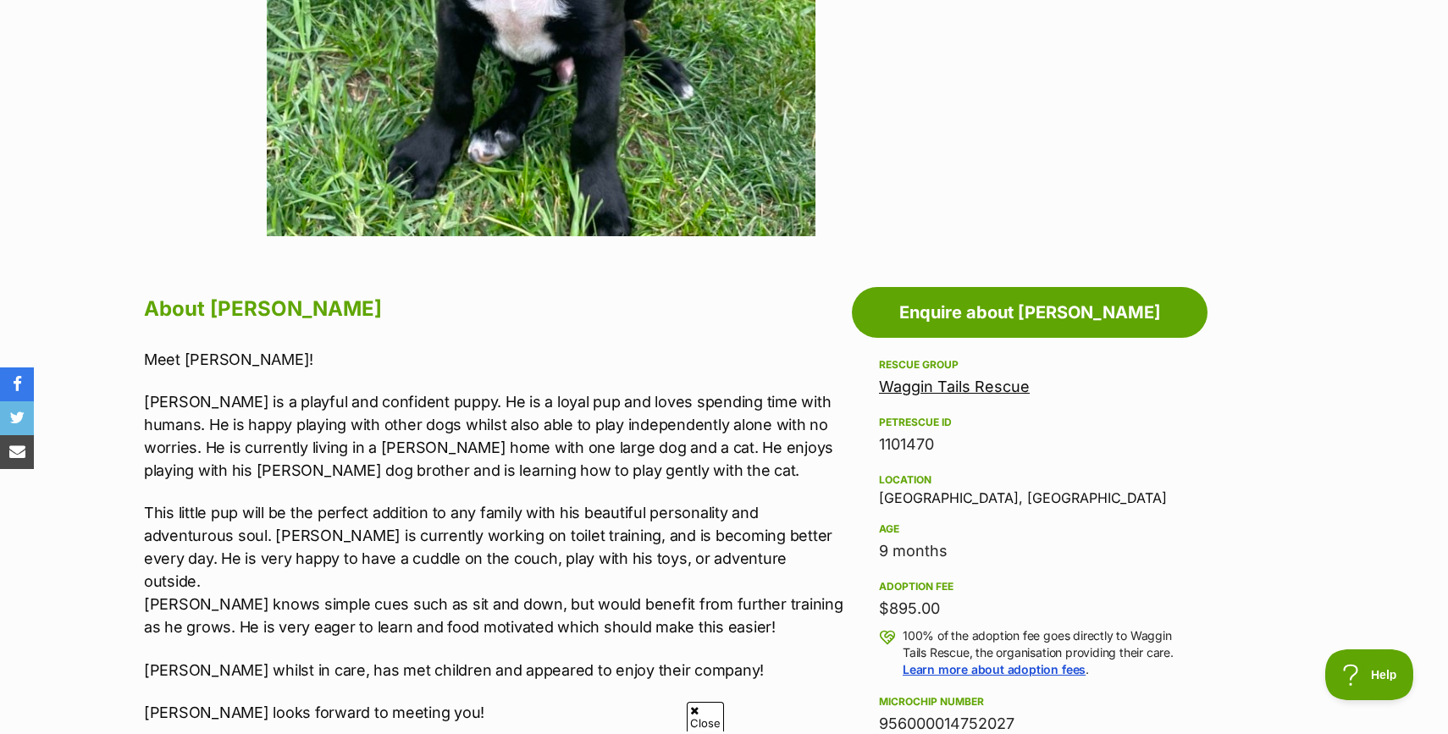
scroll to position [679, 0]
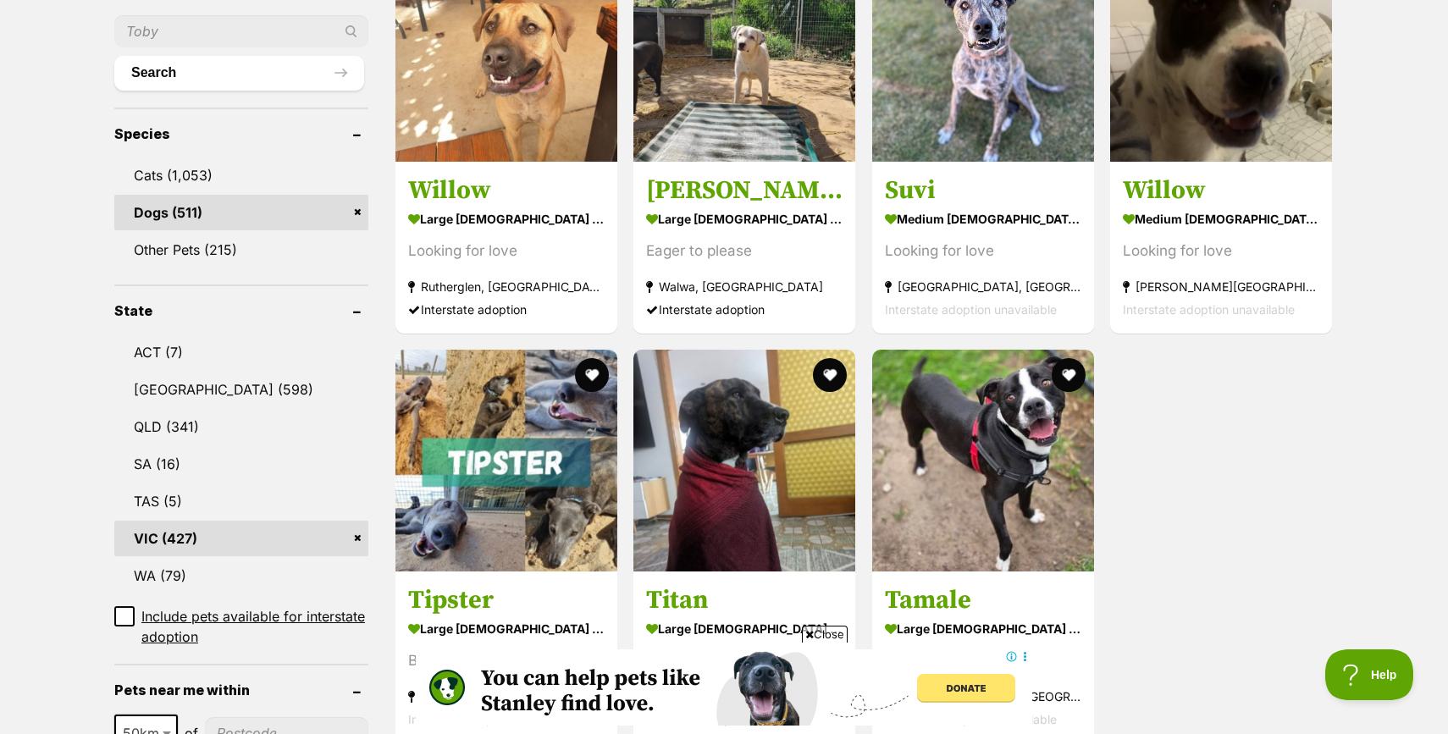
scroll to position [676, 0]
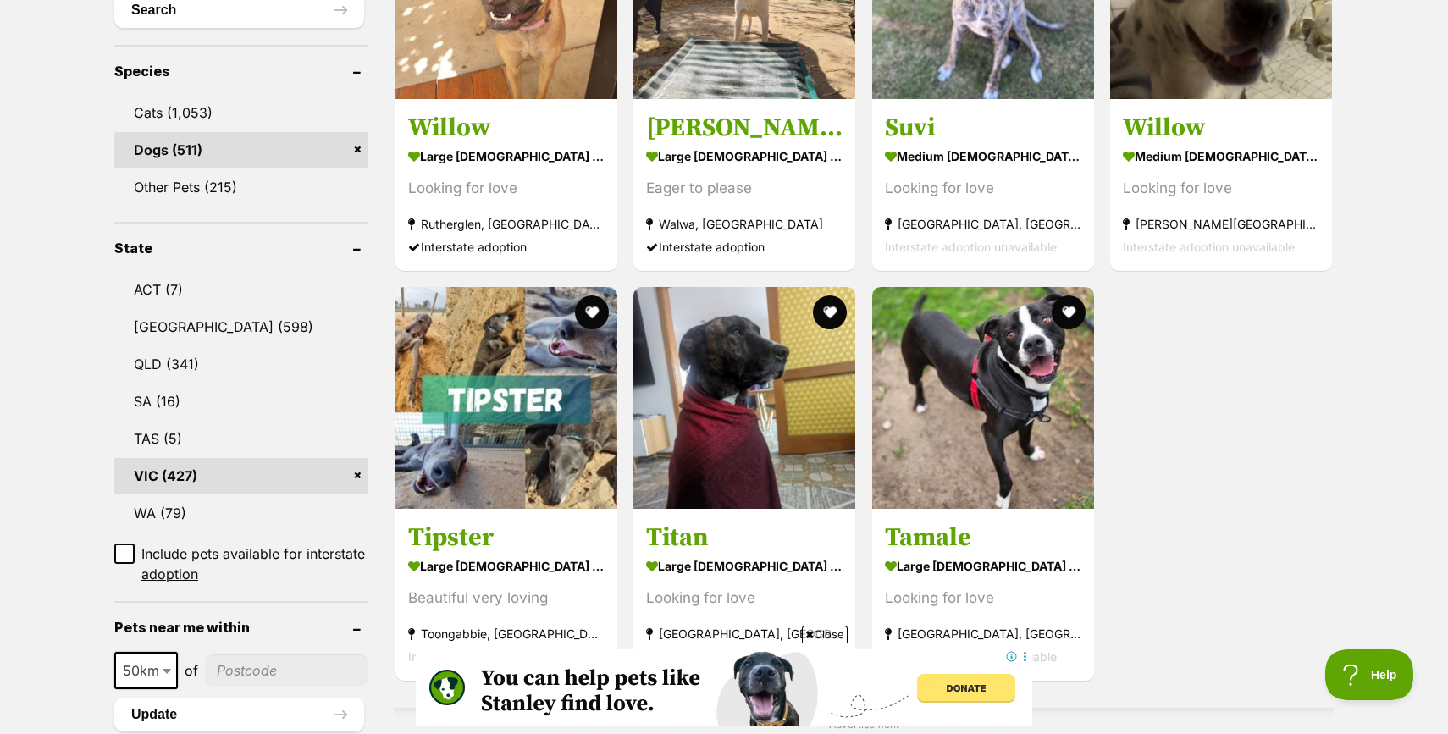
click at [927, 504] on img at bounding box center [983, 398] width 222 height 222
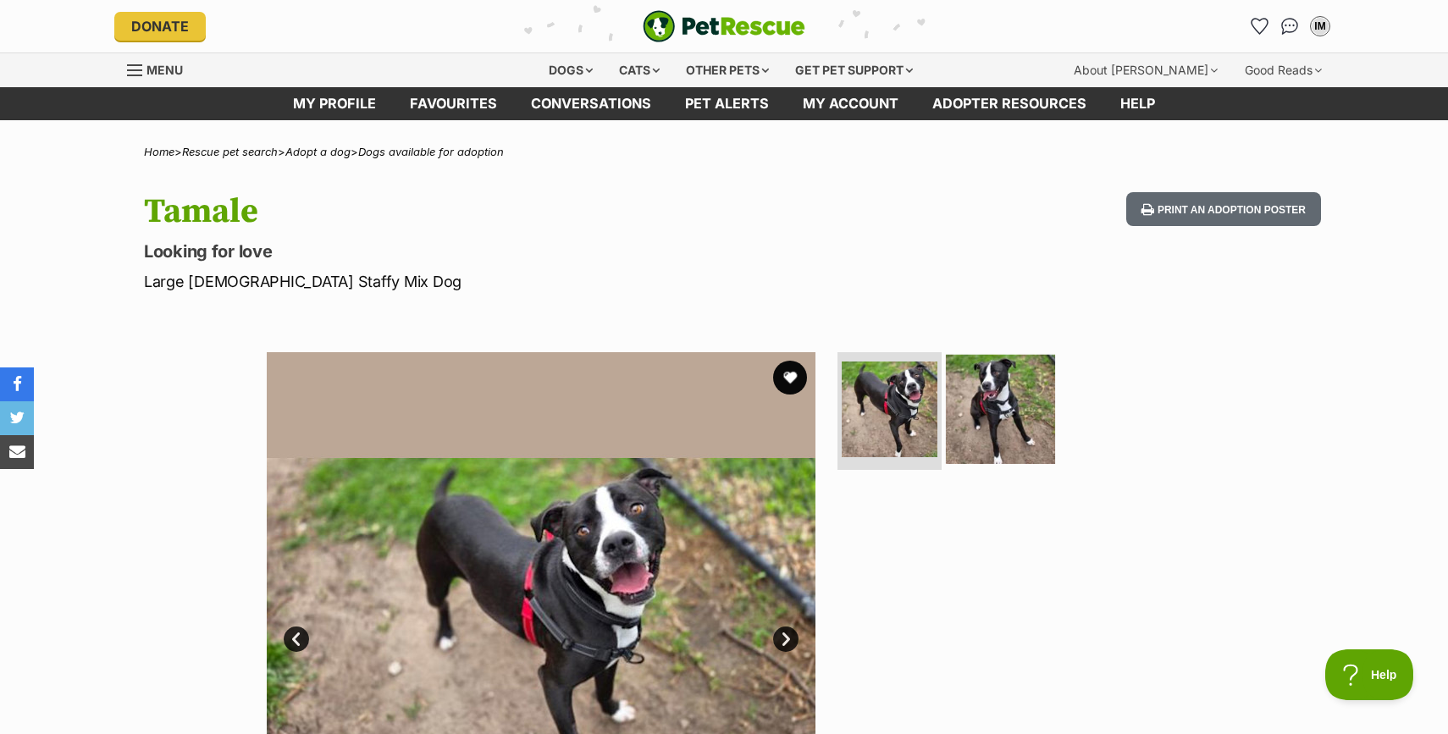
click at [982, 420] on img at bounding box center [1000, 408] width 109 height 109
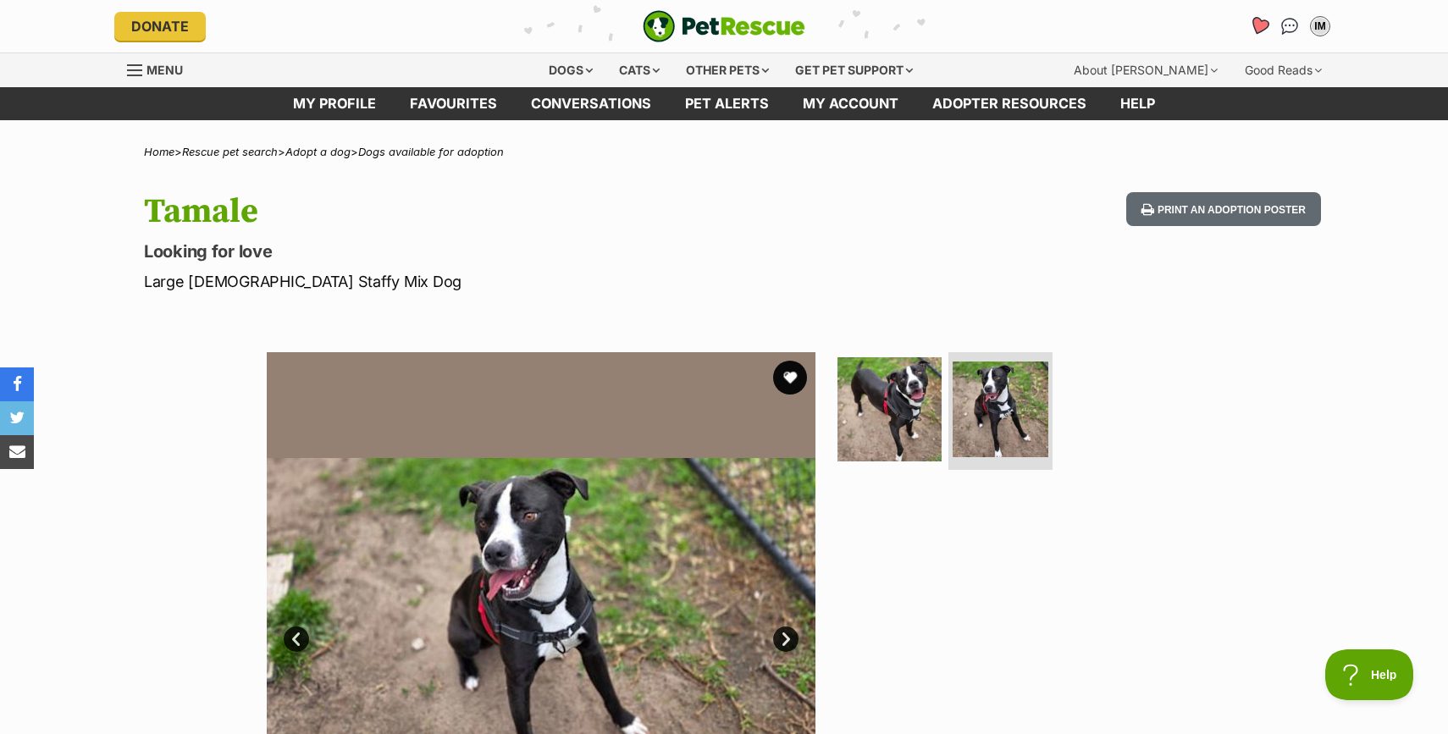
click at [1264, 18] on link "Favourites" at bounding box center [1259, 25] width 35 height 35
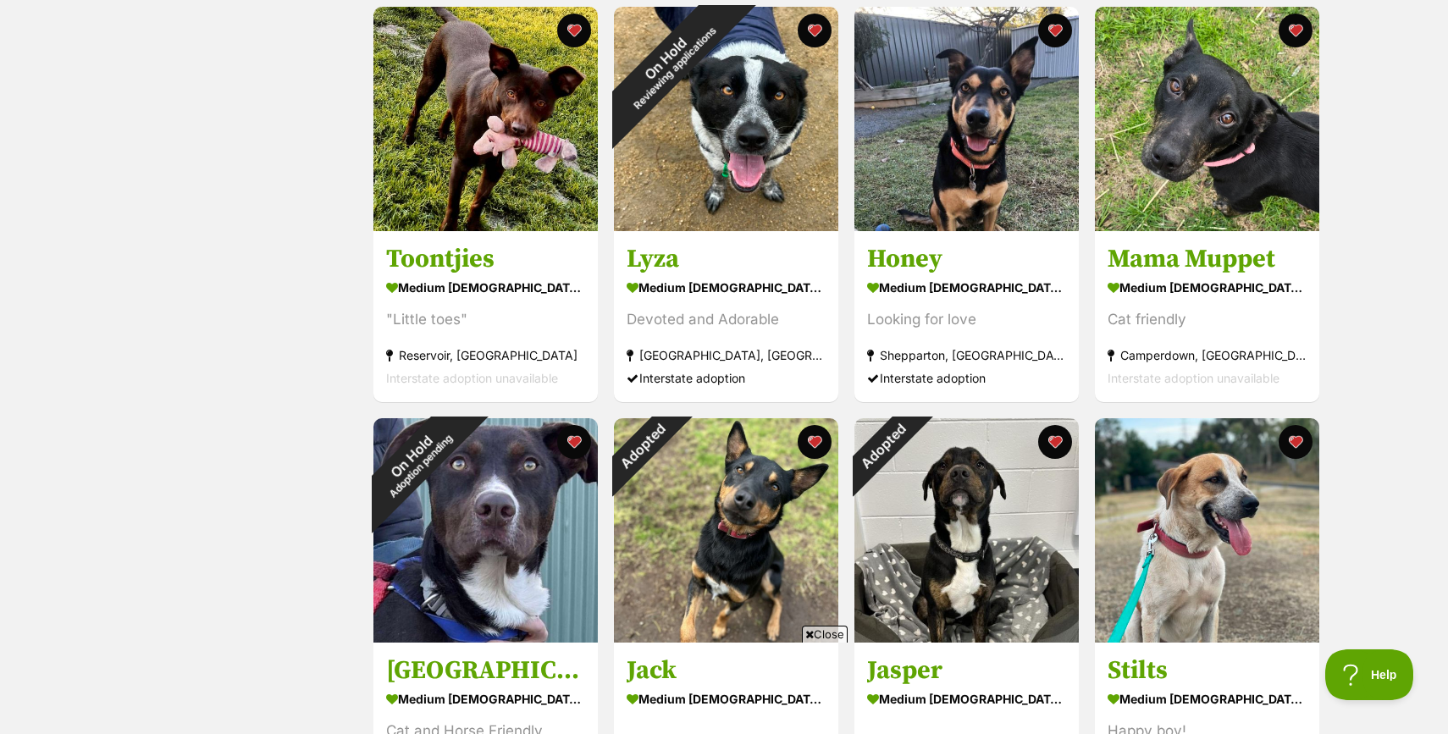
scroll to position [638, 0]
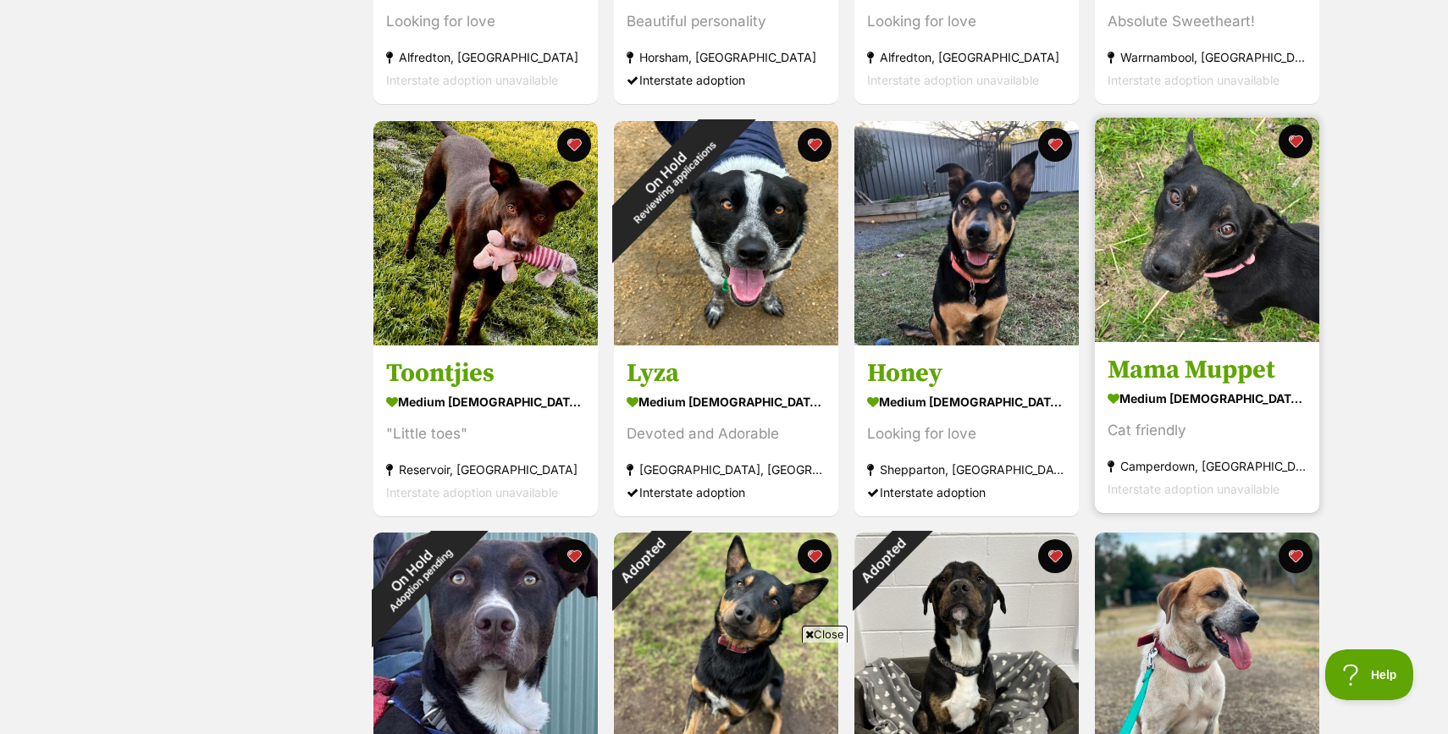
click at [1237, 260] on img at bounding box center [1207, 230] width 224 height 224
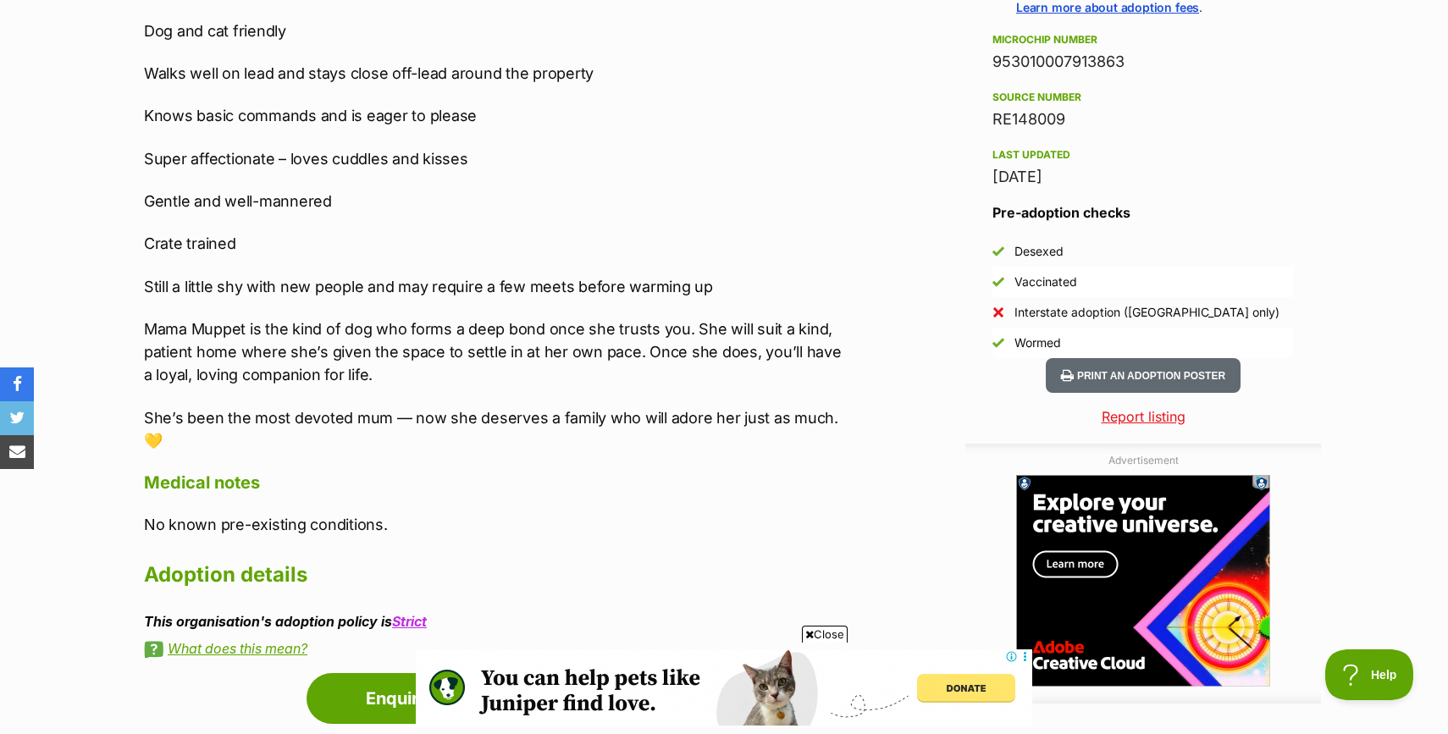
scroll to position [1518, 0]
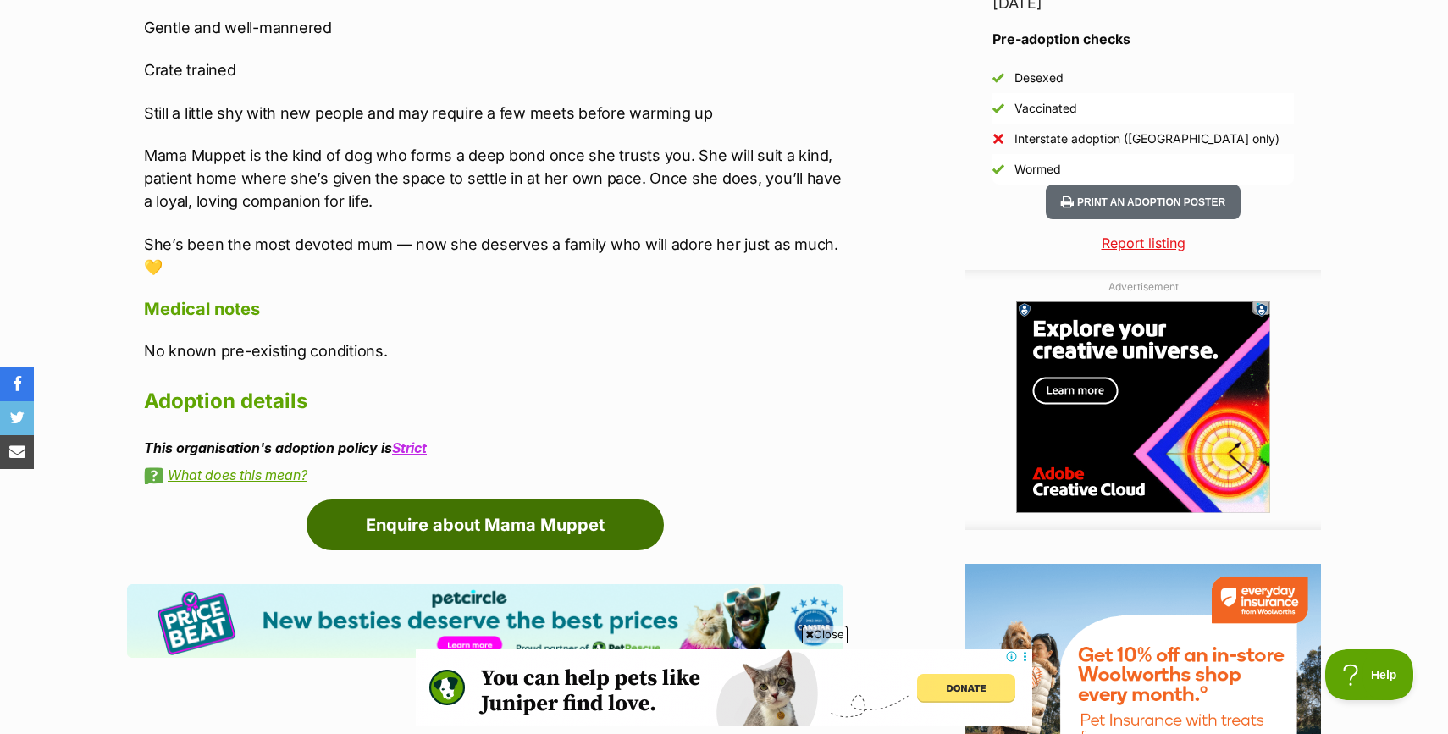
click at [607, 502] on link "Enquire about Mama Muppet" at bounding box center [485, 525] width 357 height 51
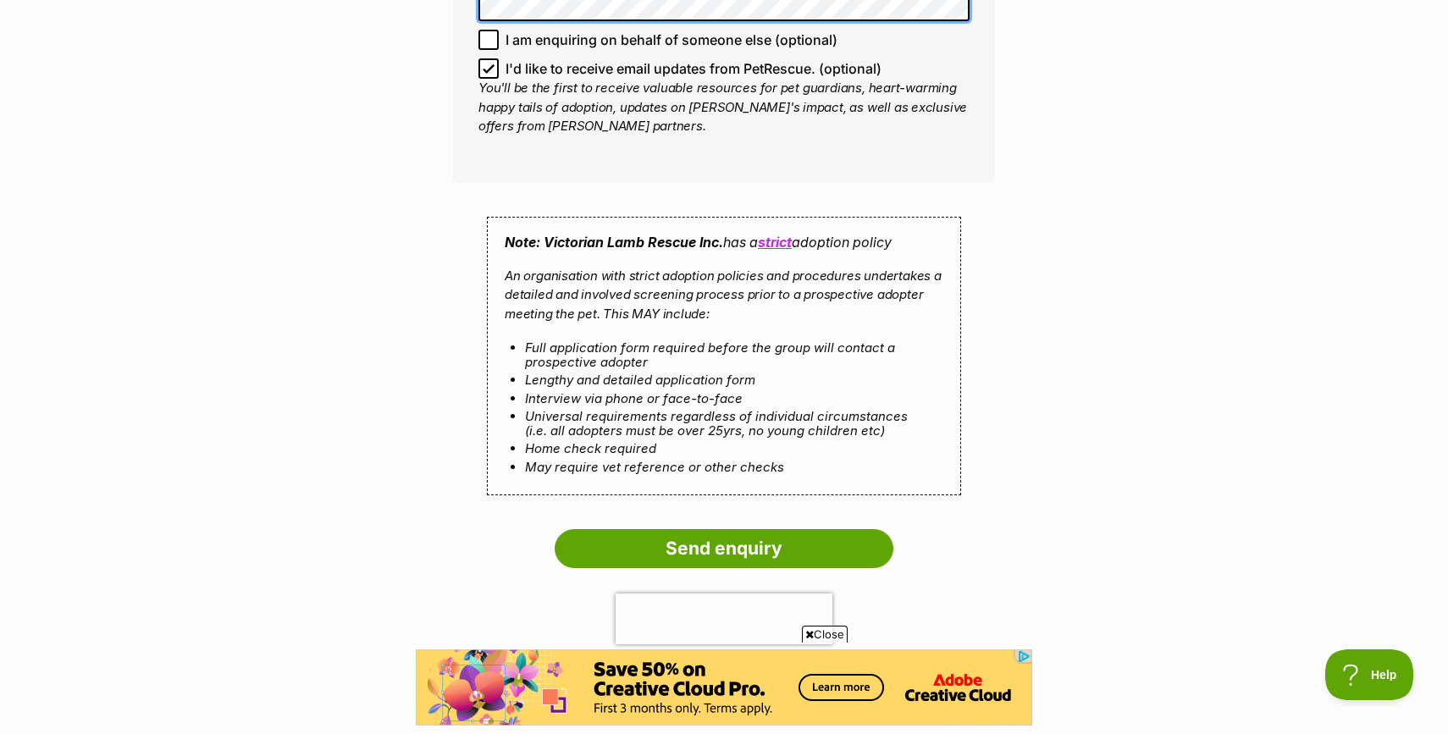
scroll to position [1451, 0]
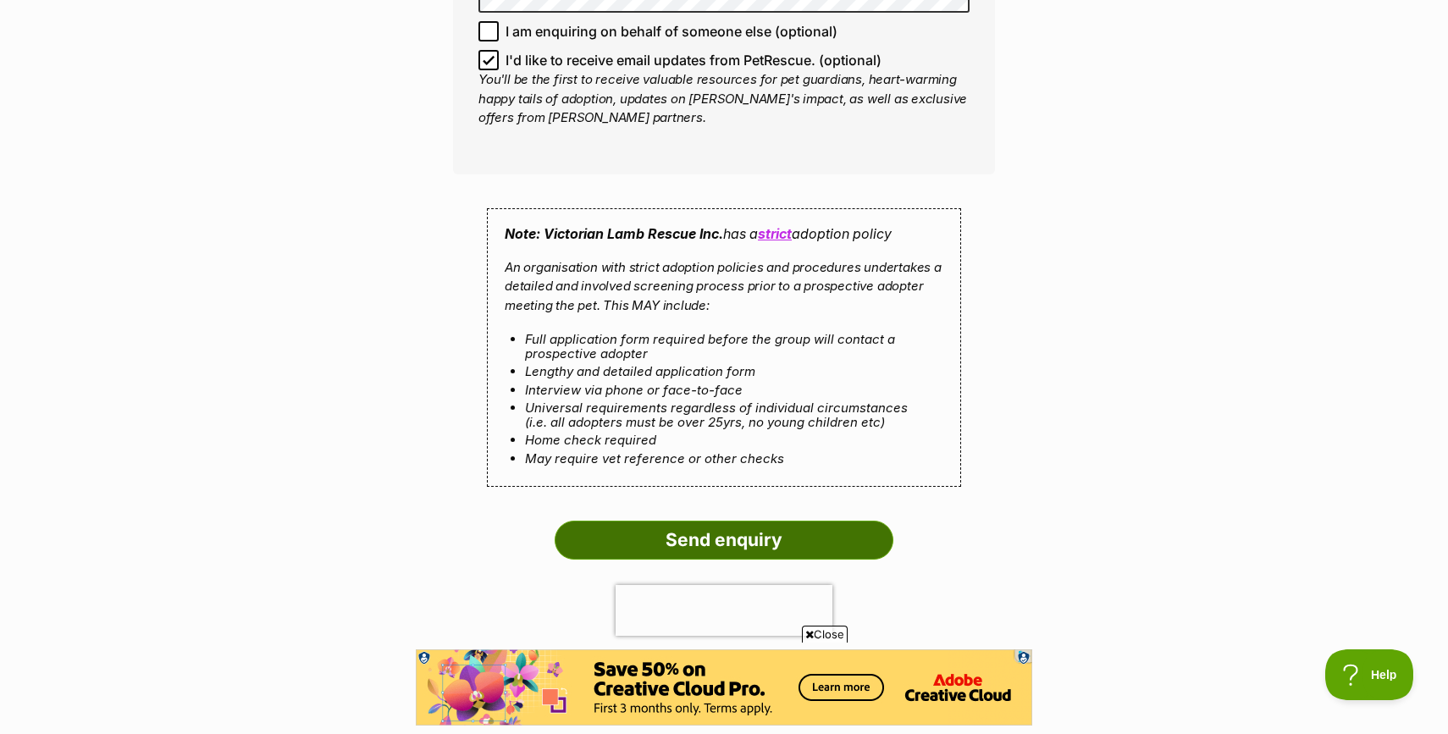
click at [672, 546] on input "Send enquiry" at bounding box center [724, 540] width 339 height 39
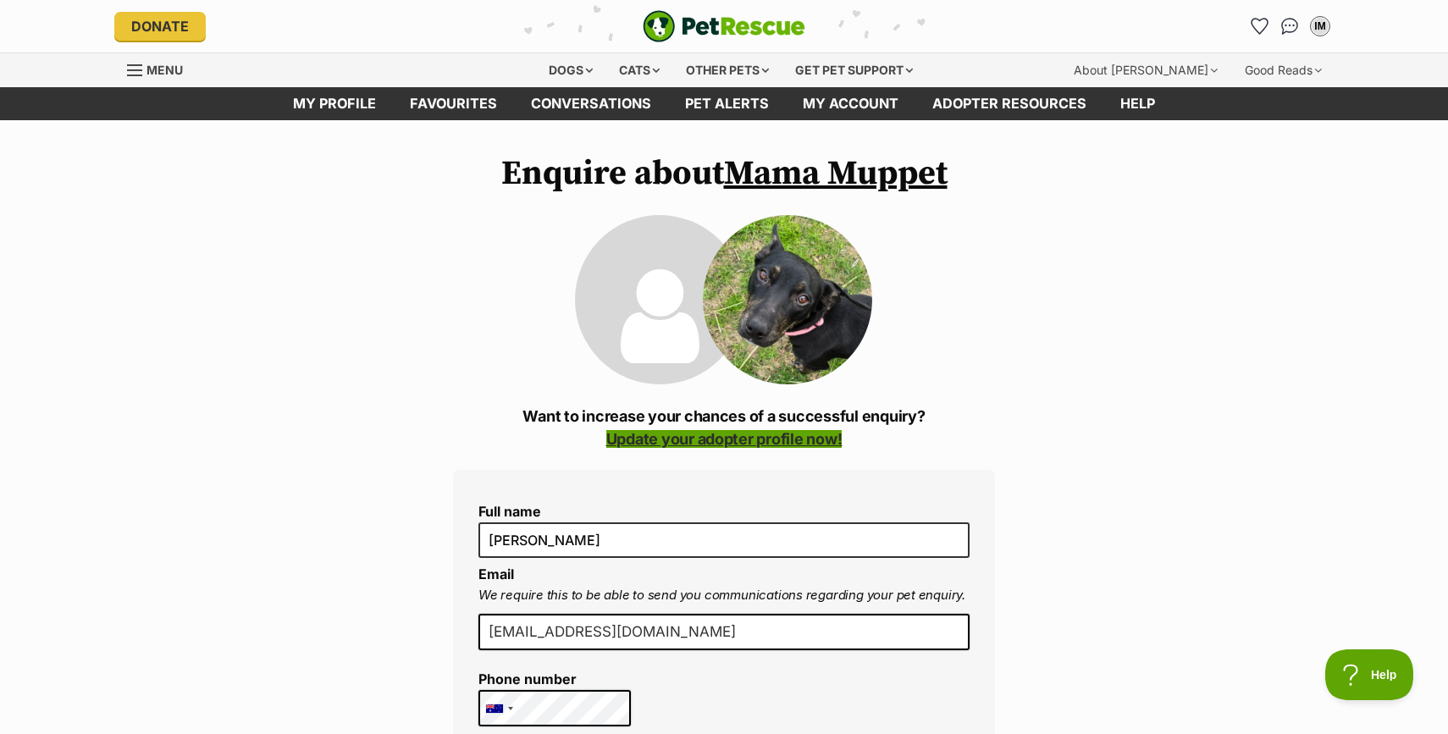
click at [804, 441] on link "Update your adopter profile now!" at bounding box center [724, 439] width 236 height 18
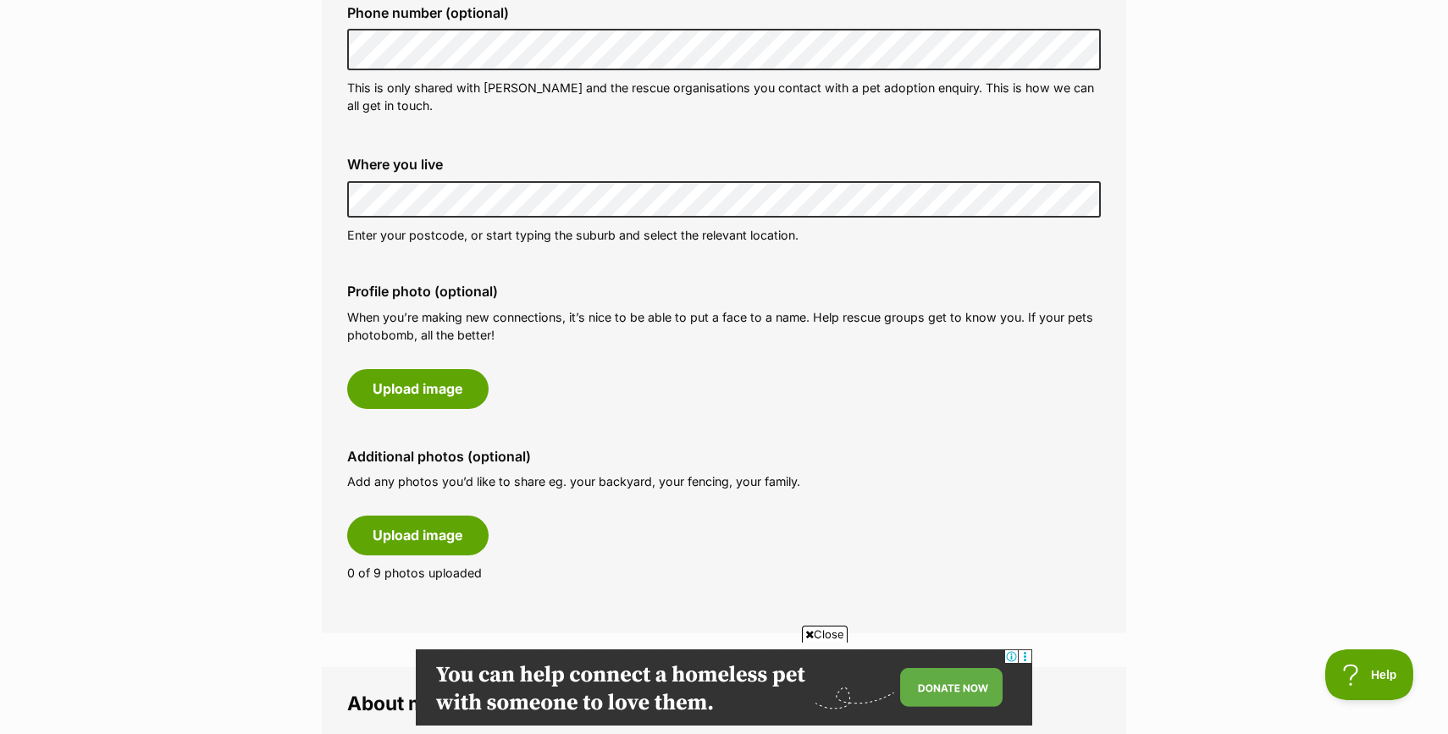
scroll to position [590, 0]
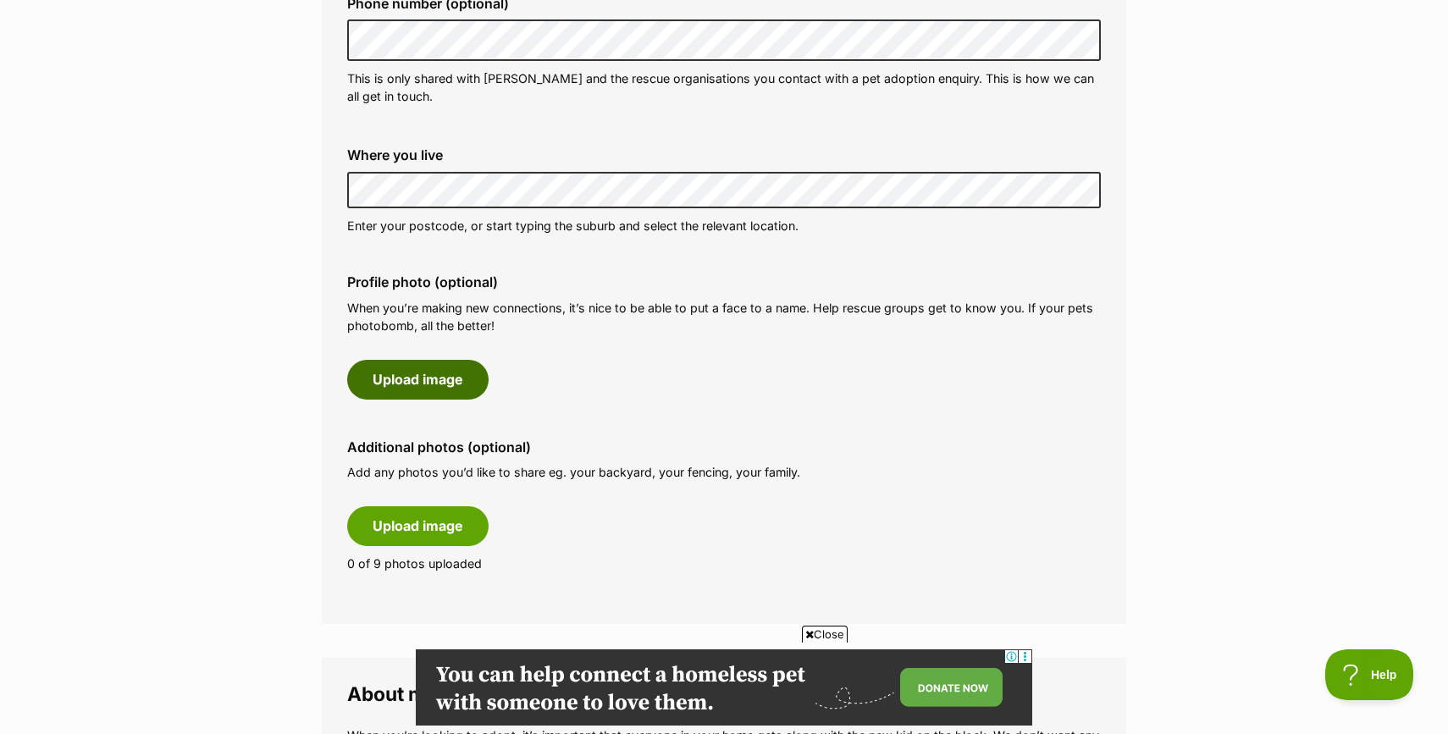
click at [385, 386] on button "Upload image" at bounding box center [417, 379] width 141 height 39
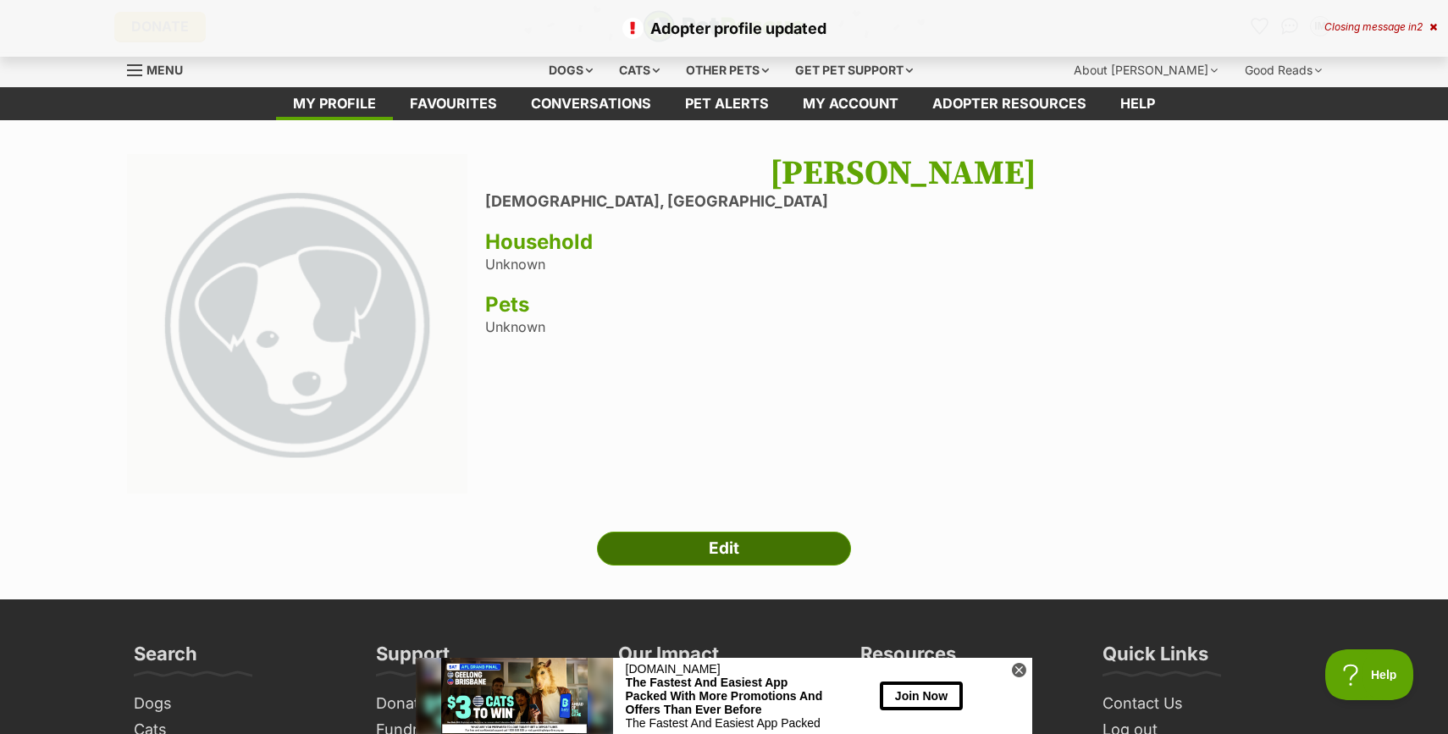
click at [730, 546] on link "Edit" at bounding box center [724, 549] width 254 height 34
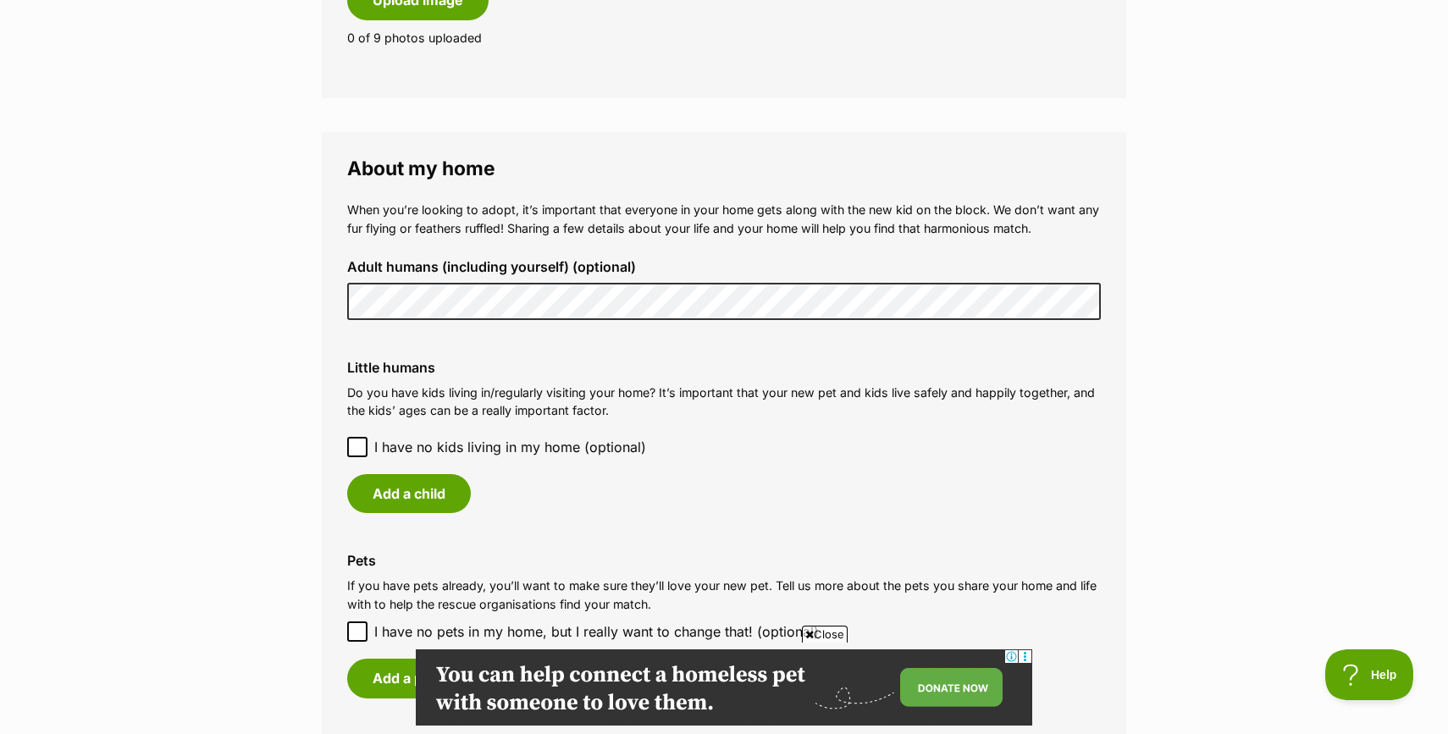
scroll to position [1230, 0]
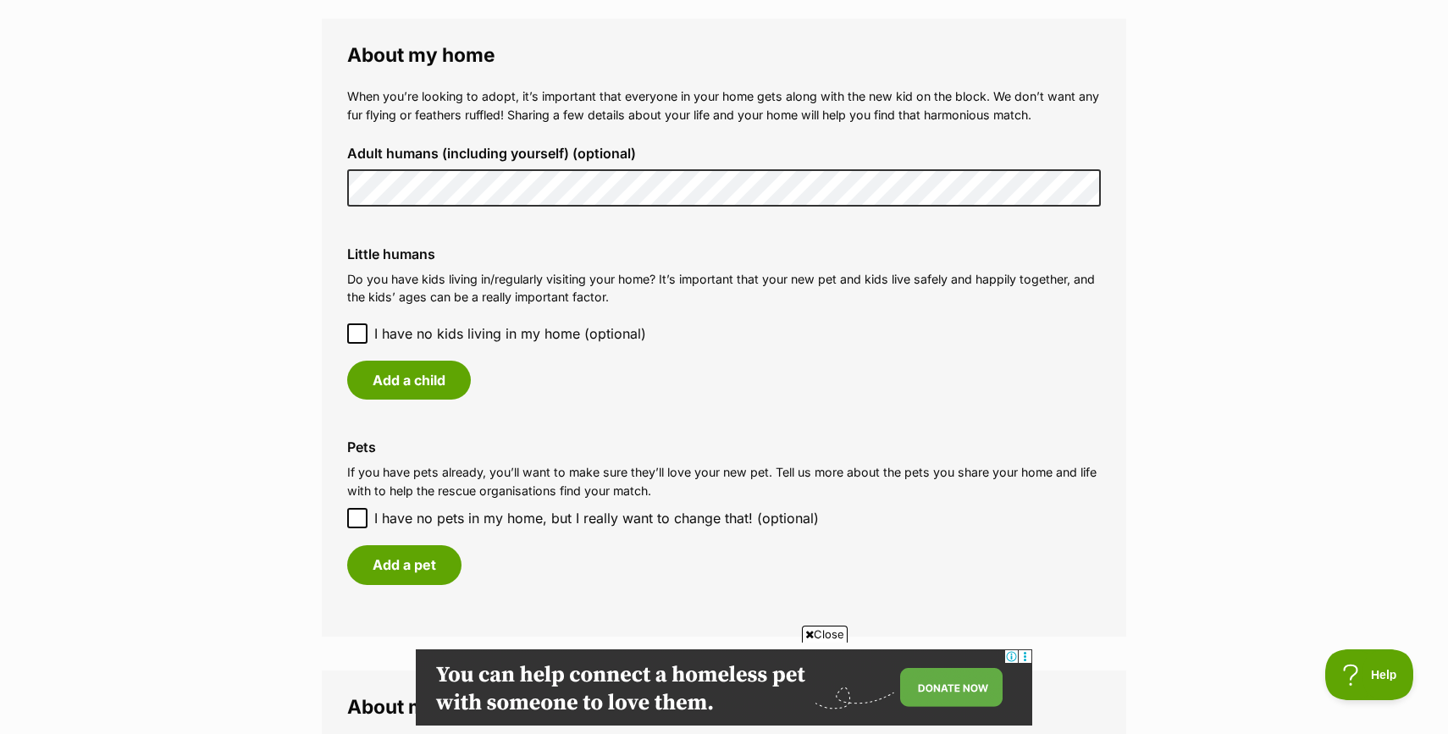
click at [355, 332] on icon at bounding box center [357, 334] width 12 height 12
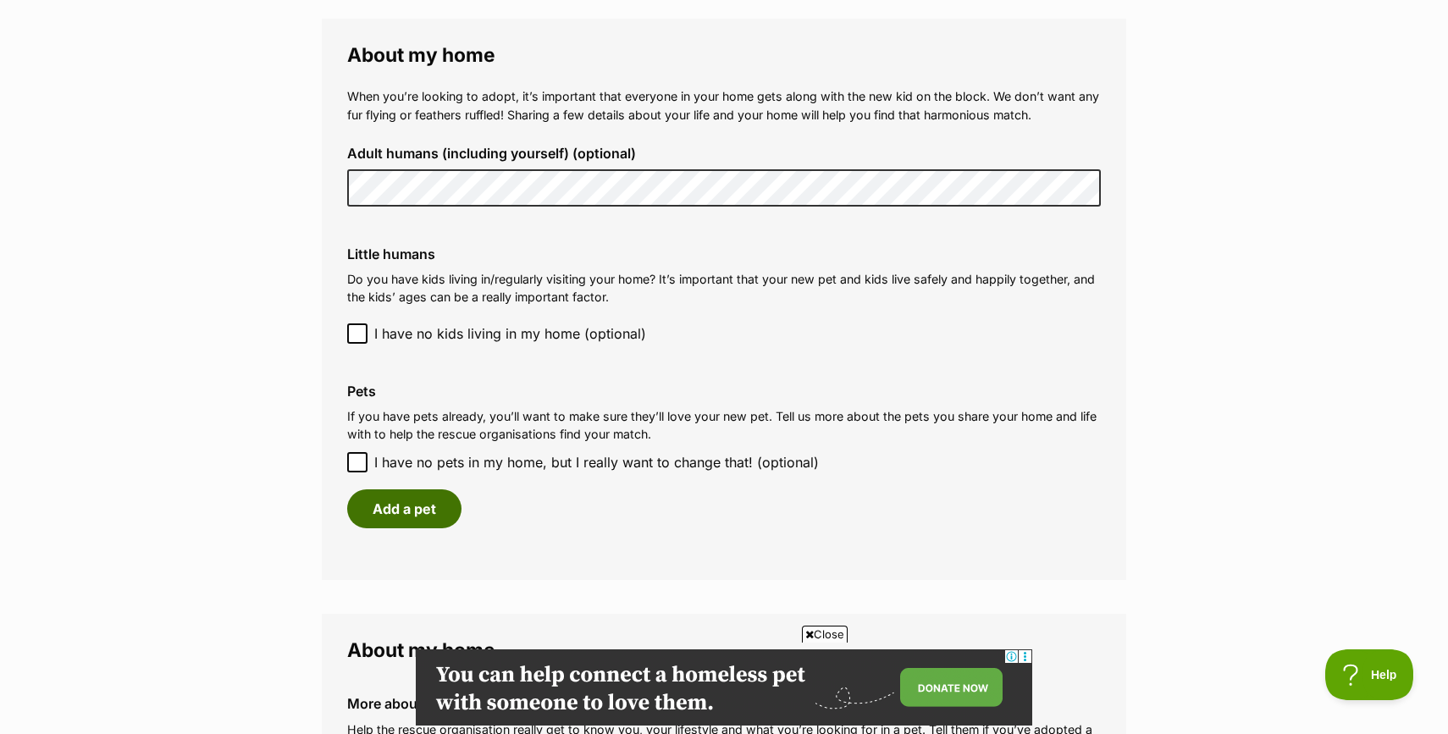
click at [392, 515] on button "Add a pet" at bounding box center [404, 509] width 114 height 39
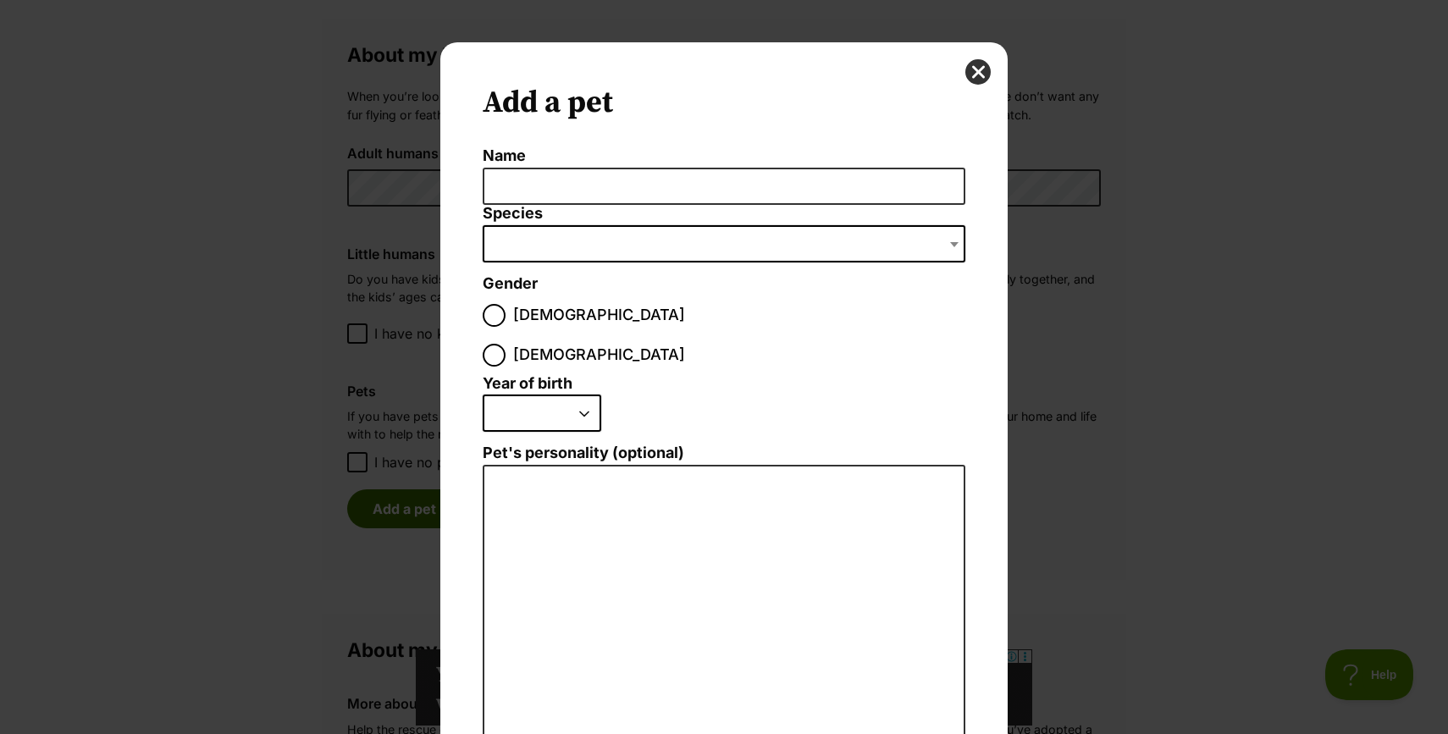
scroll to position [0, 0]
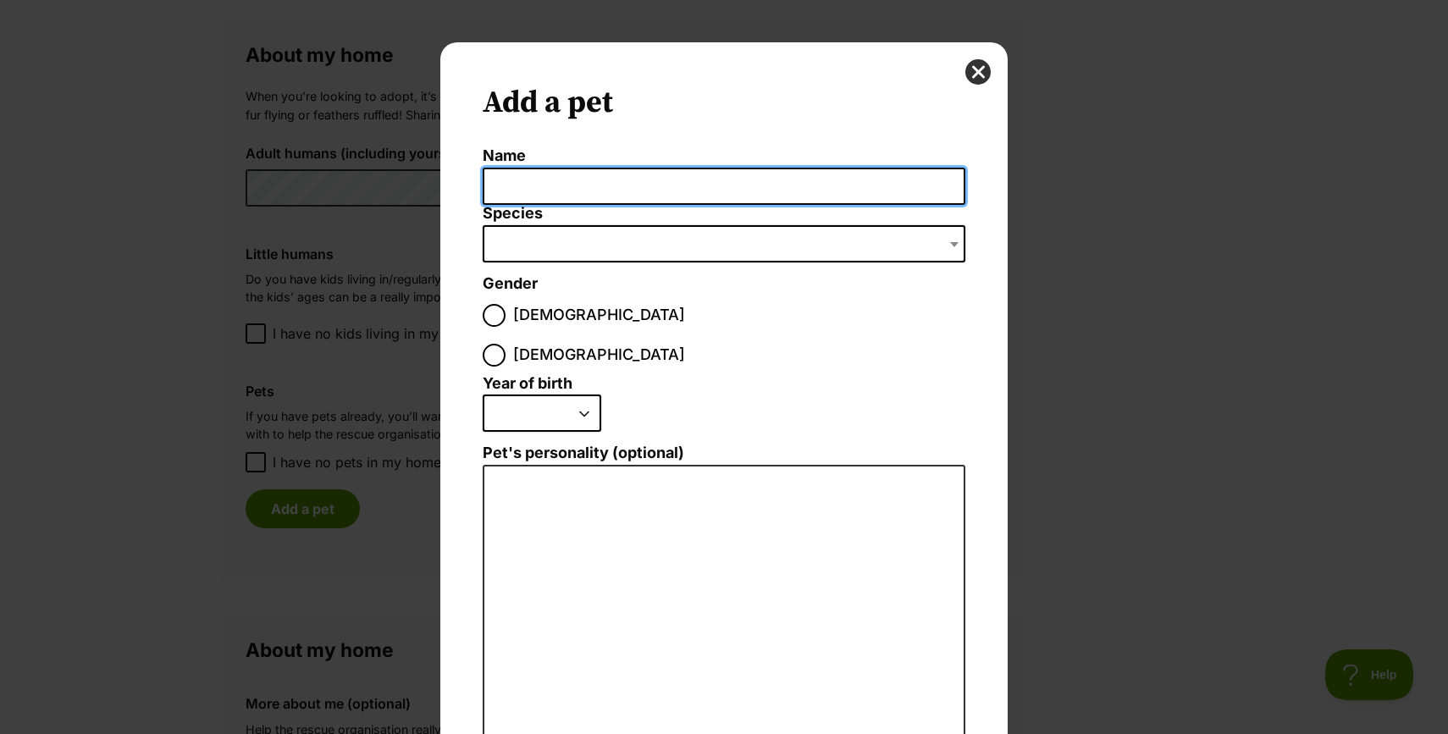
click at [566, 192] on input "Name" at bounding box center [724, 187] width 483 height 38
type input "[PERSON_NAME]"
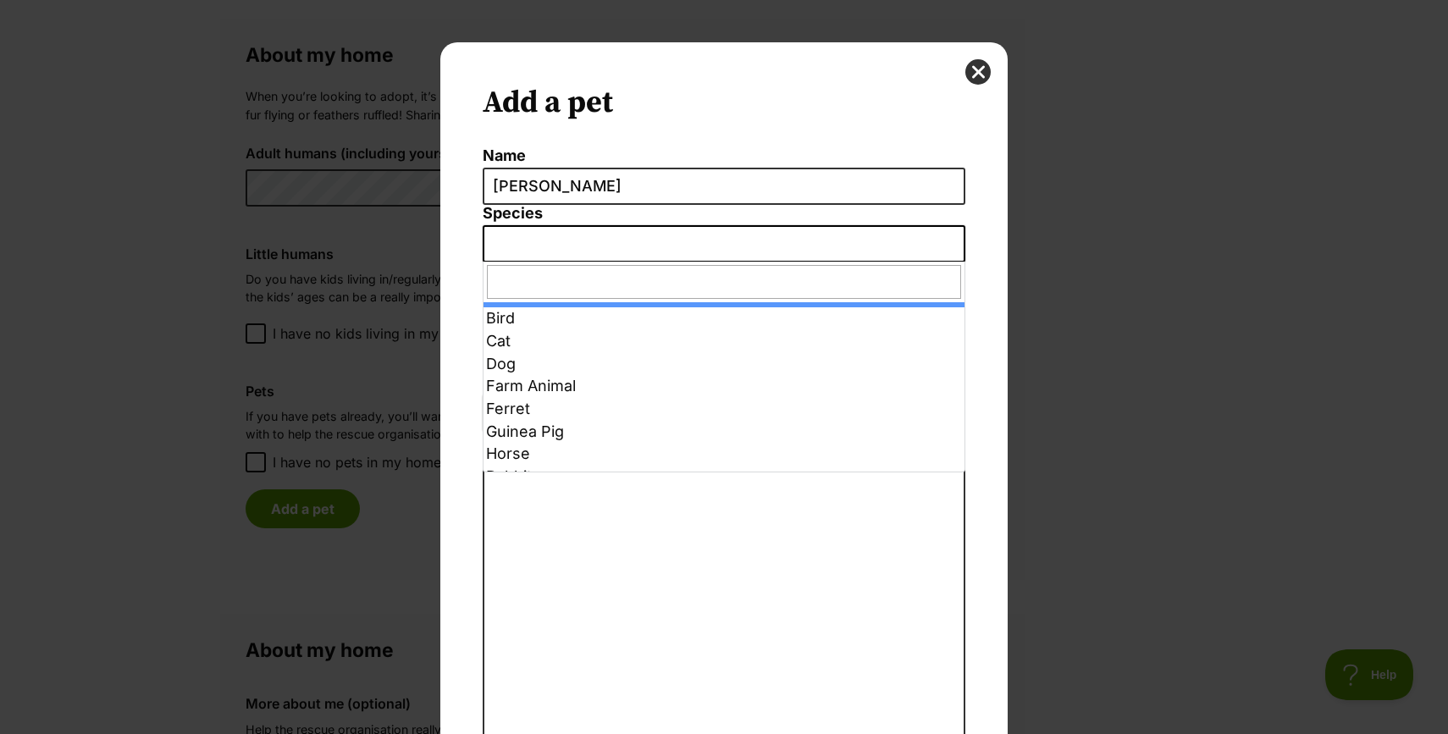
click at [590, 240] on span "Dialog Window - Close (Press escape to close)" at bounding box center [724, 243] width 483 height 37
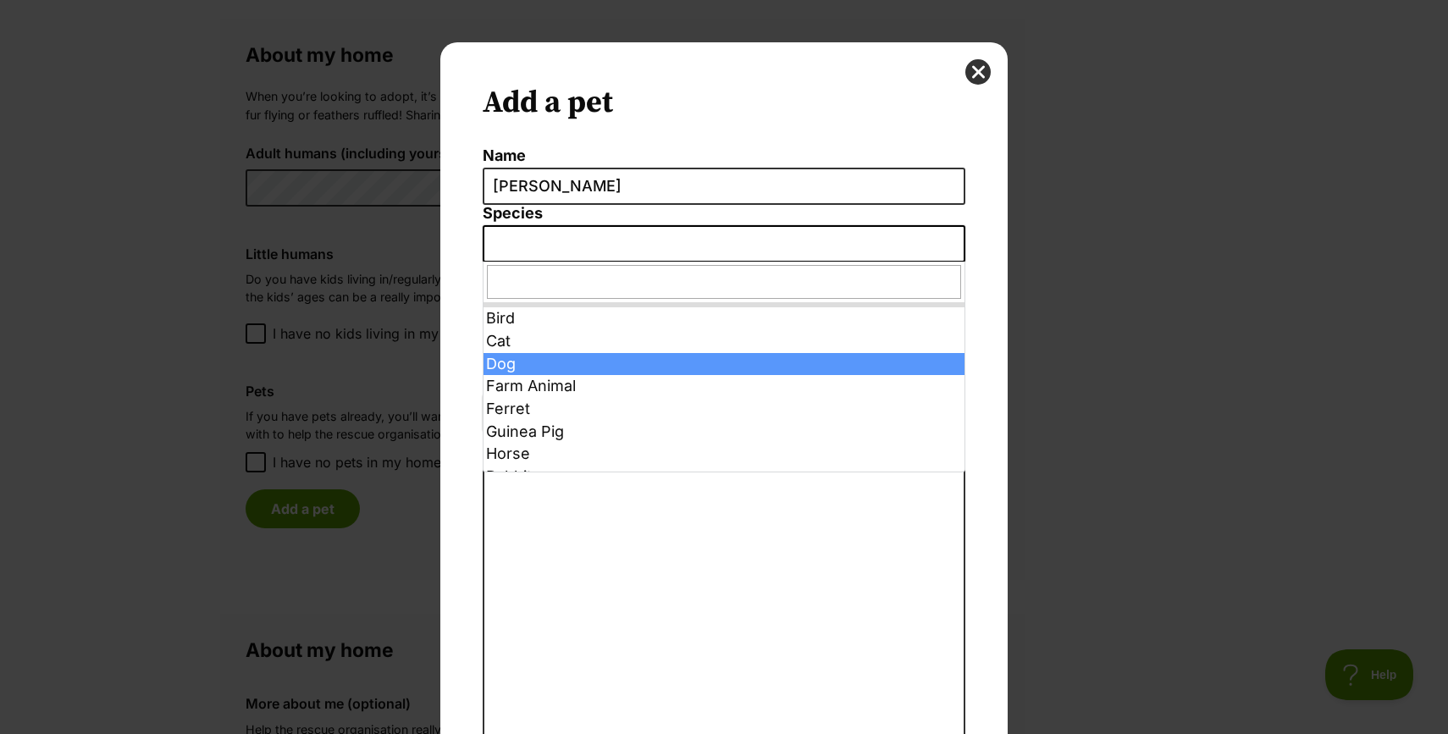
select select "1"
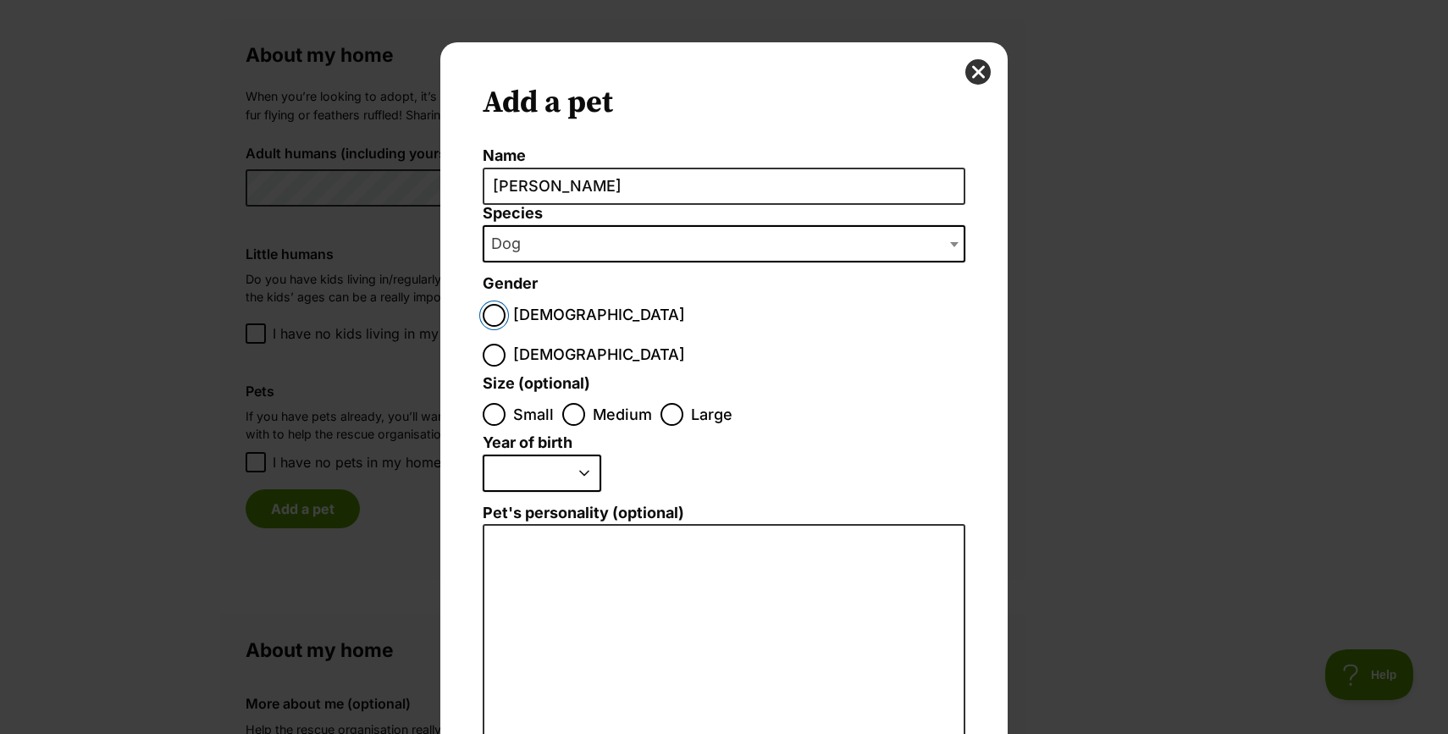
click at [500, 312] on input "[DEMOGRAPHIC_DATA]" at bounding box center [494, 315] width 23 height 23
radio input "true"
click at [570, 403] on input "Medium" at bounding box center [573, 414] width 23 height 23
radio input "true"
click at [583, 455] on select "2025 2024 2023 2022 2021 2020 2019 2018 2017 2016 2015 2014 2013 2012 2011 2010…" at bounding box center [542, 473] width 119 height 37
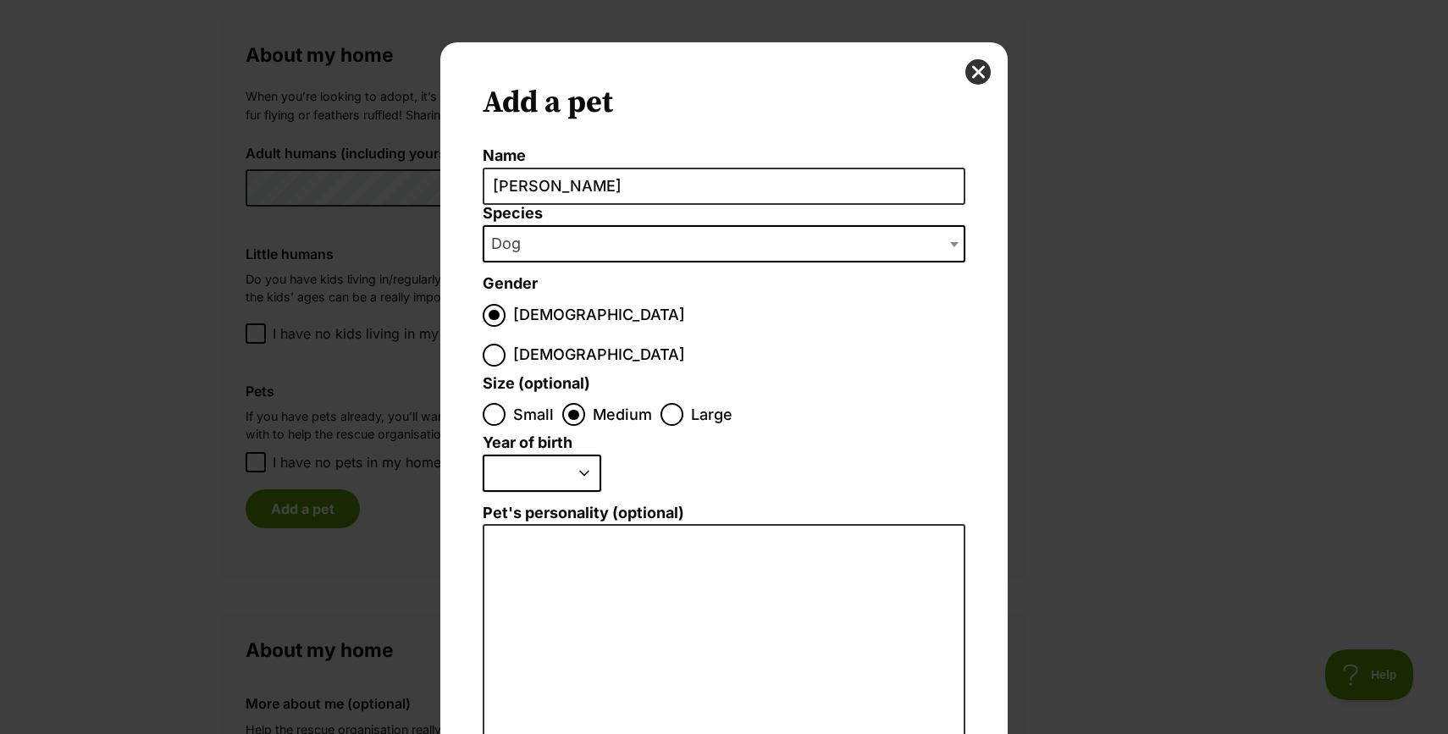
select select "2013"
click at [483, 455] on select "2025 2024 2023 2022 2021 2020 2019 2018 2017 2016 2015 2014 2013 2012 2011 2010…" at bounding box center [542, 473] width 119 height 37
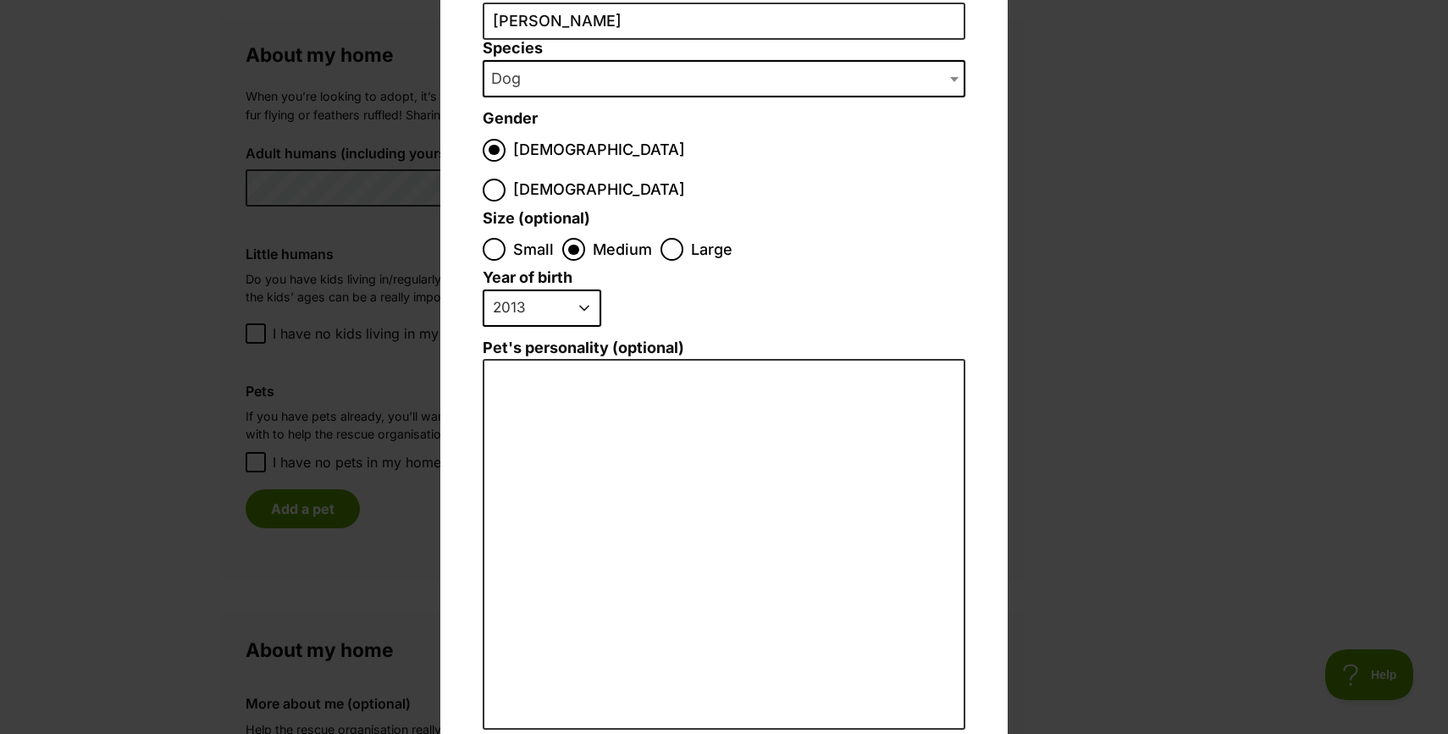
scroll to position [227, 0]
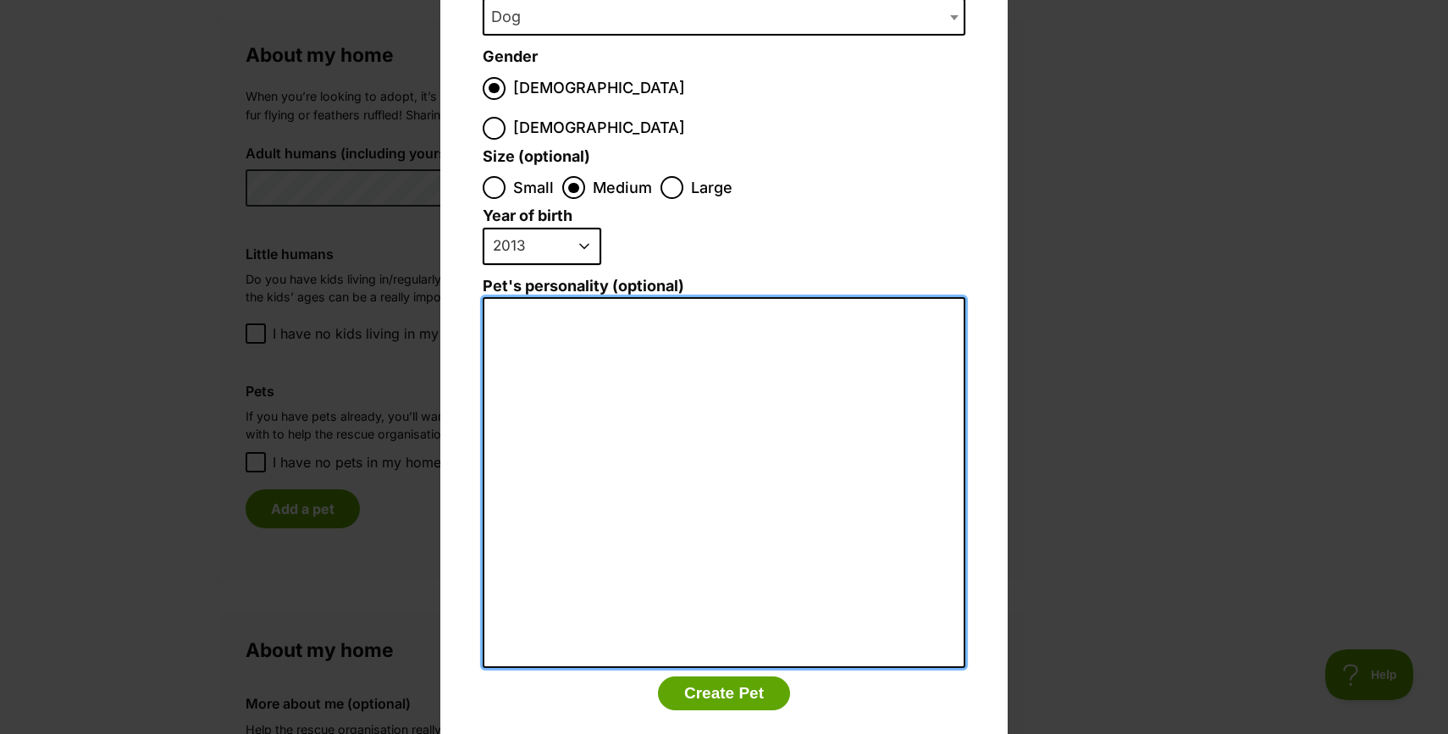
click at [550, 440] on textarea "Pet's personality (optional)" at bounding box center [724, 482] width 483 height 371
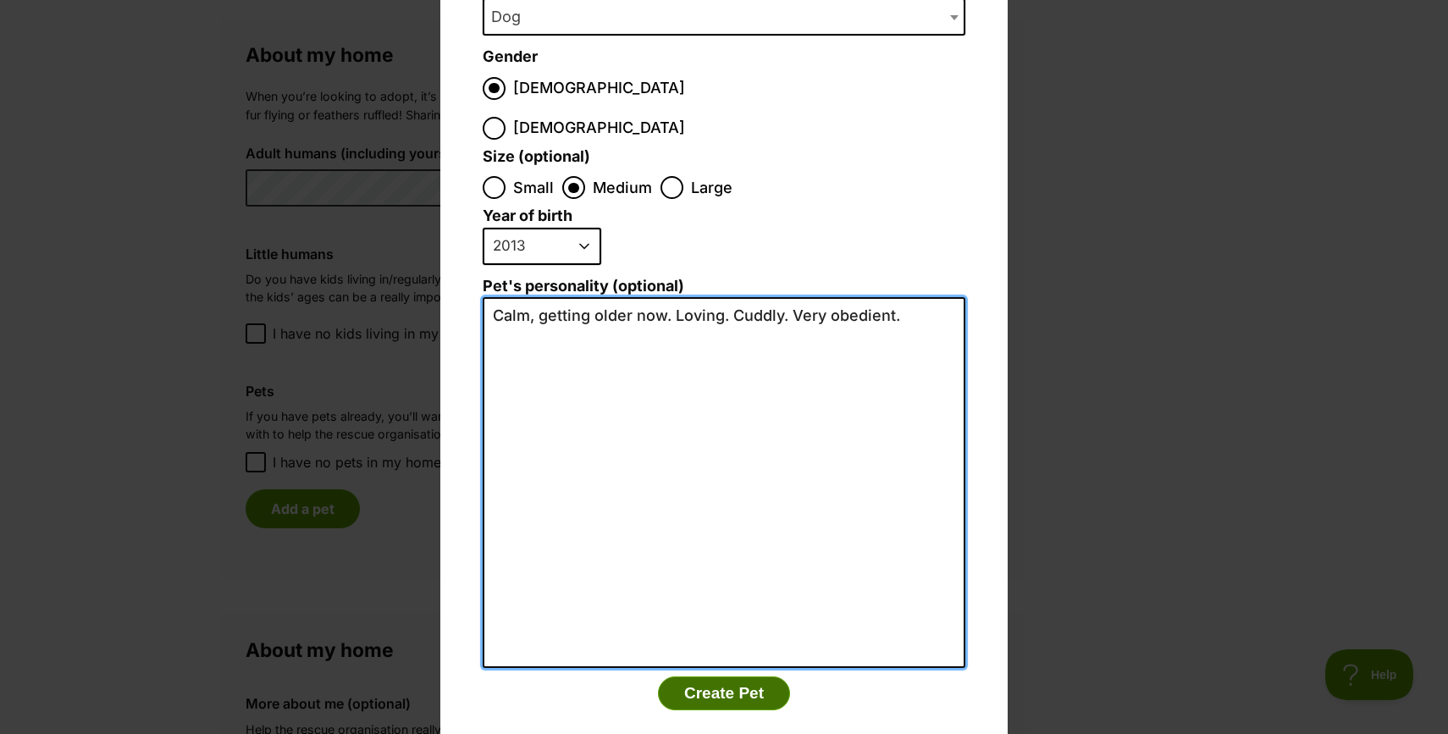
type textarea "Calm, getting older now. Loving. Cuddly. Very obedient."
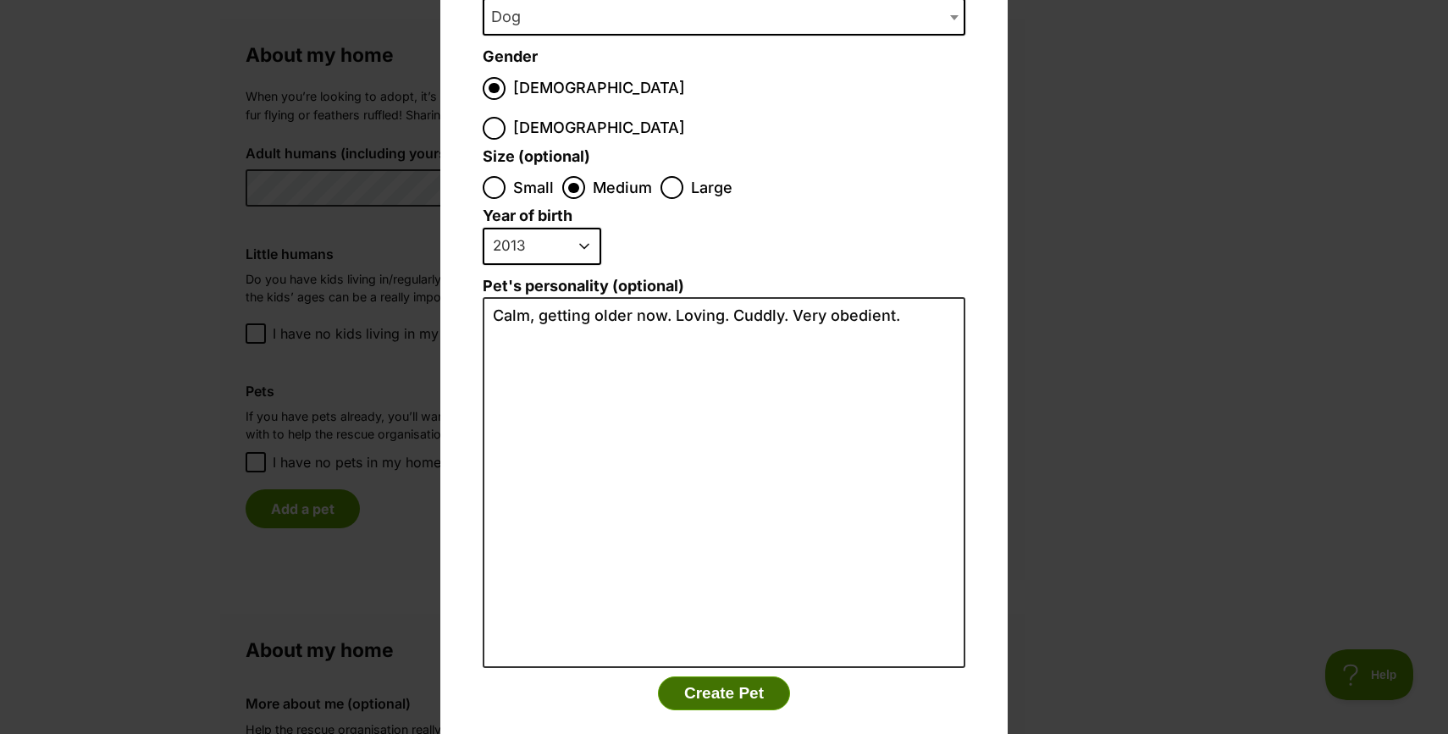
click at [711, 677] on button "Create Pet" at bounding box center [724, 694] width 132 height 34
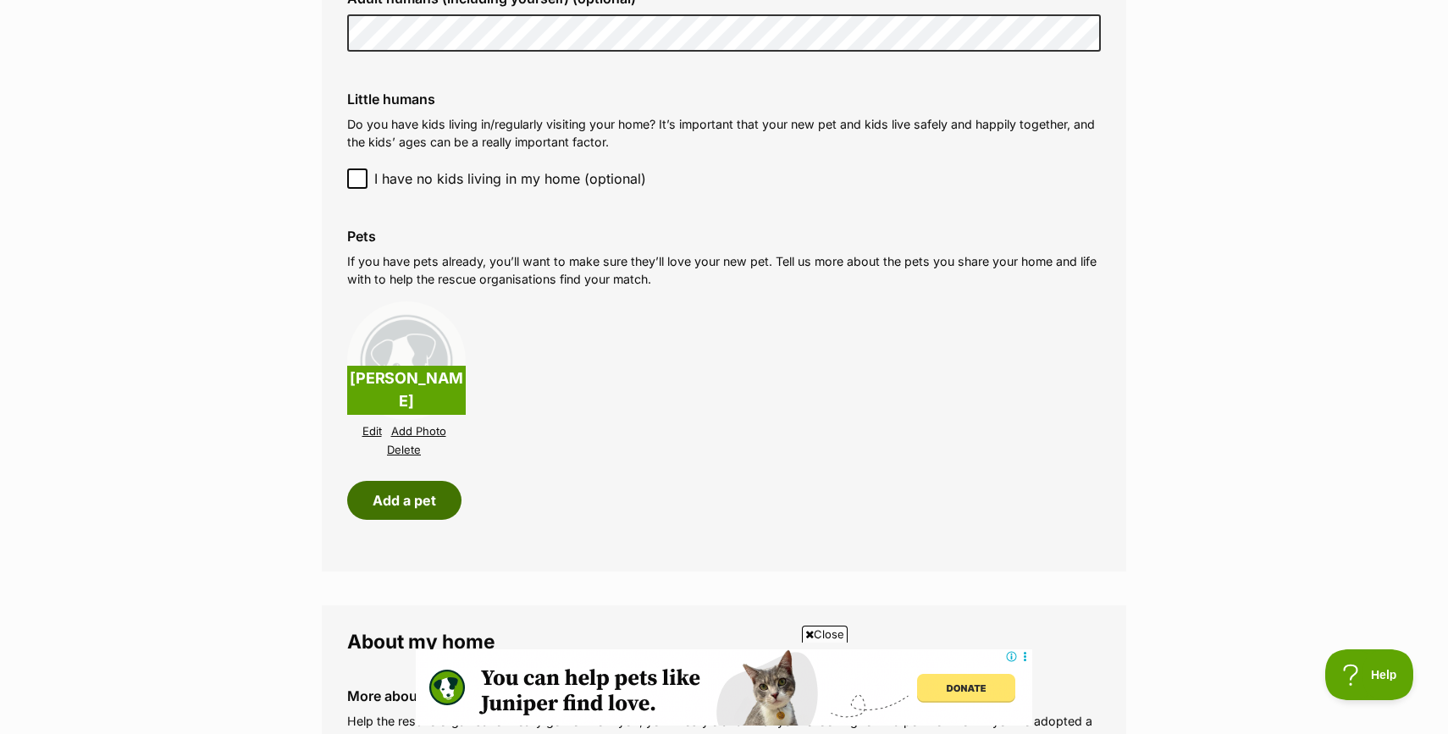
scroll to position [1419, 0]
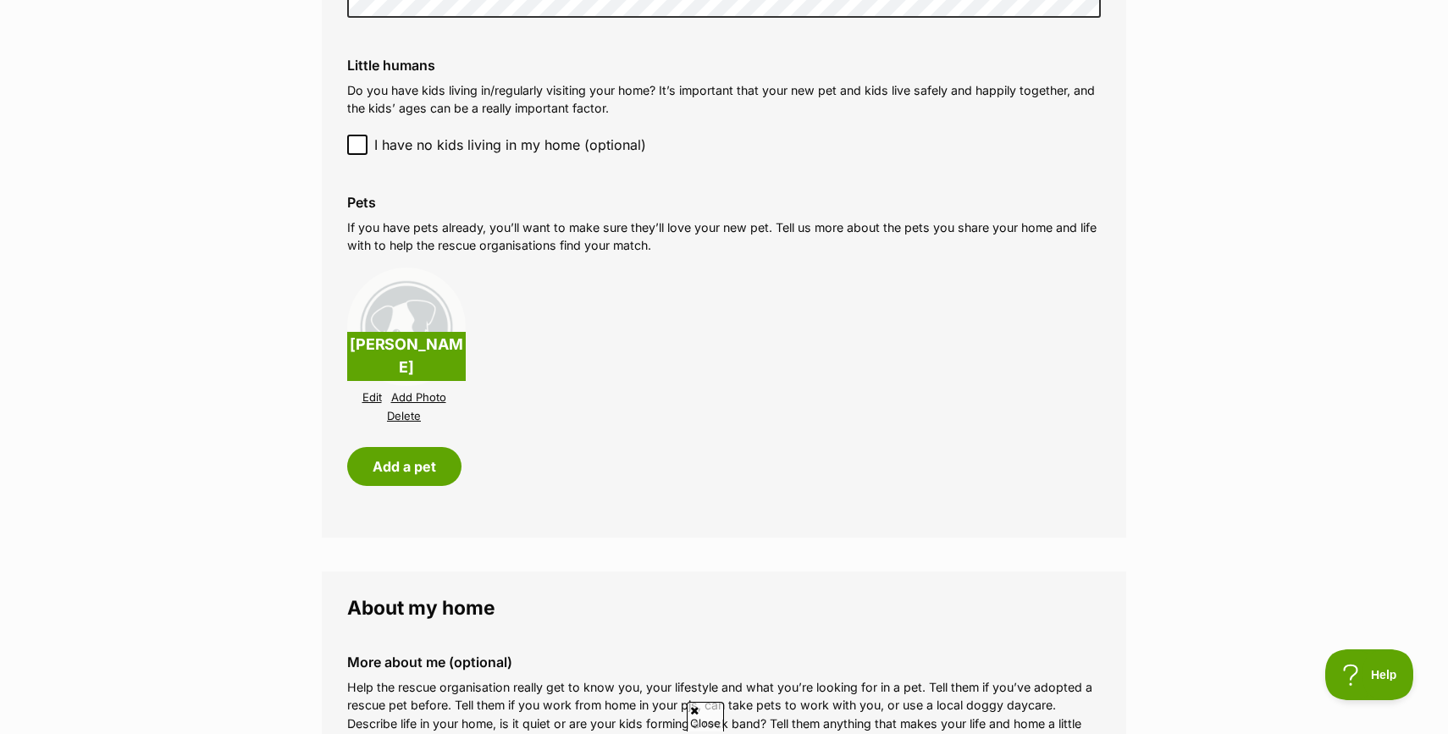
click at [434, 401] on link "Add Photo" at bounding box center [418, 397] width 55 height 13
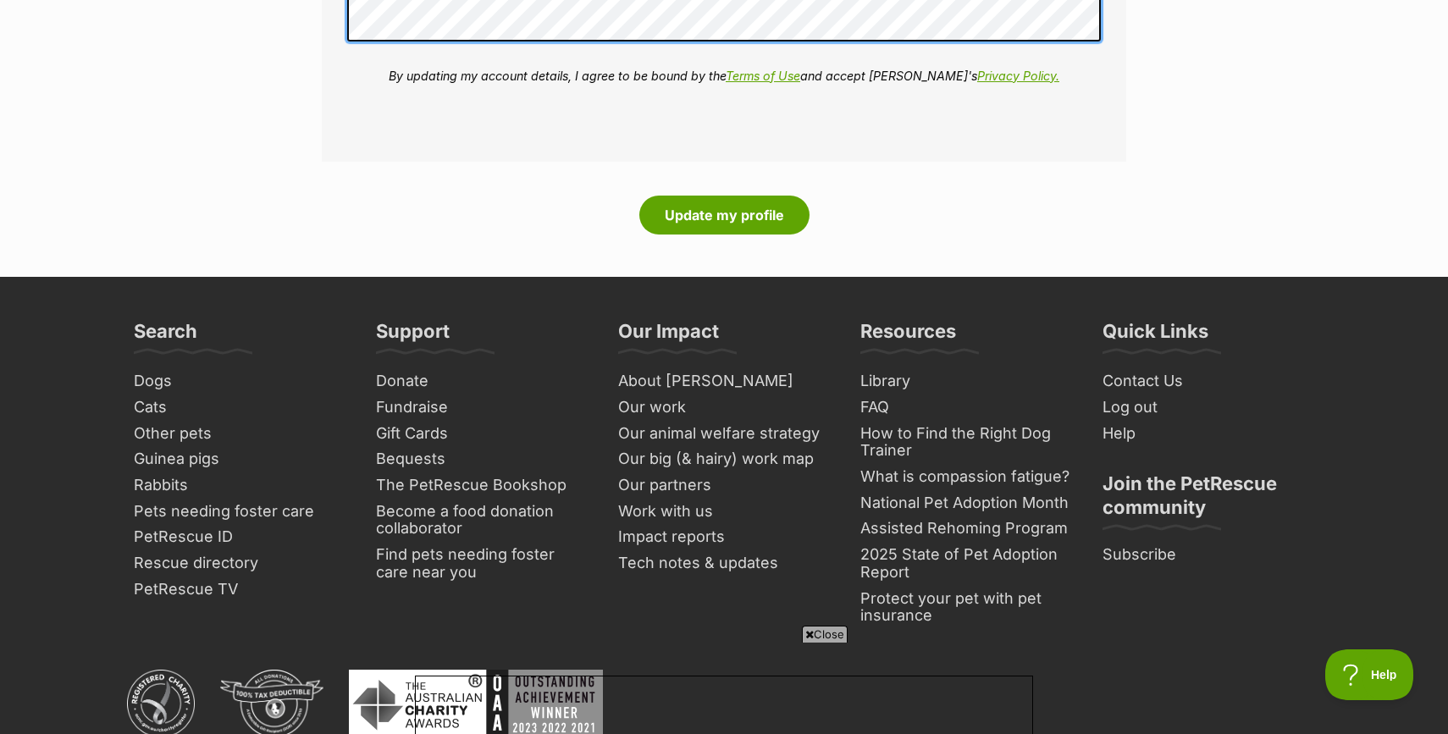
scroll to position [2401, 0]
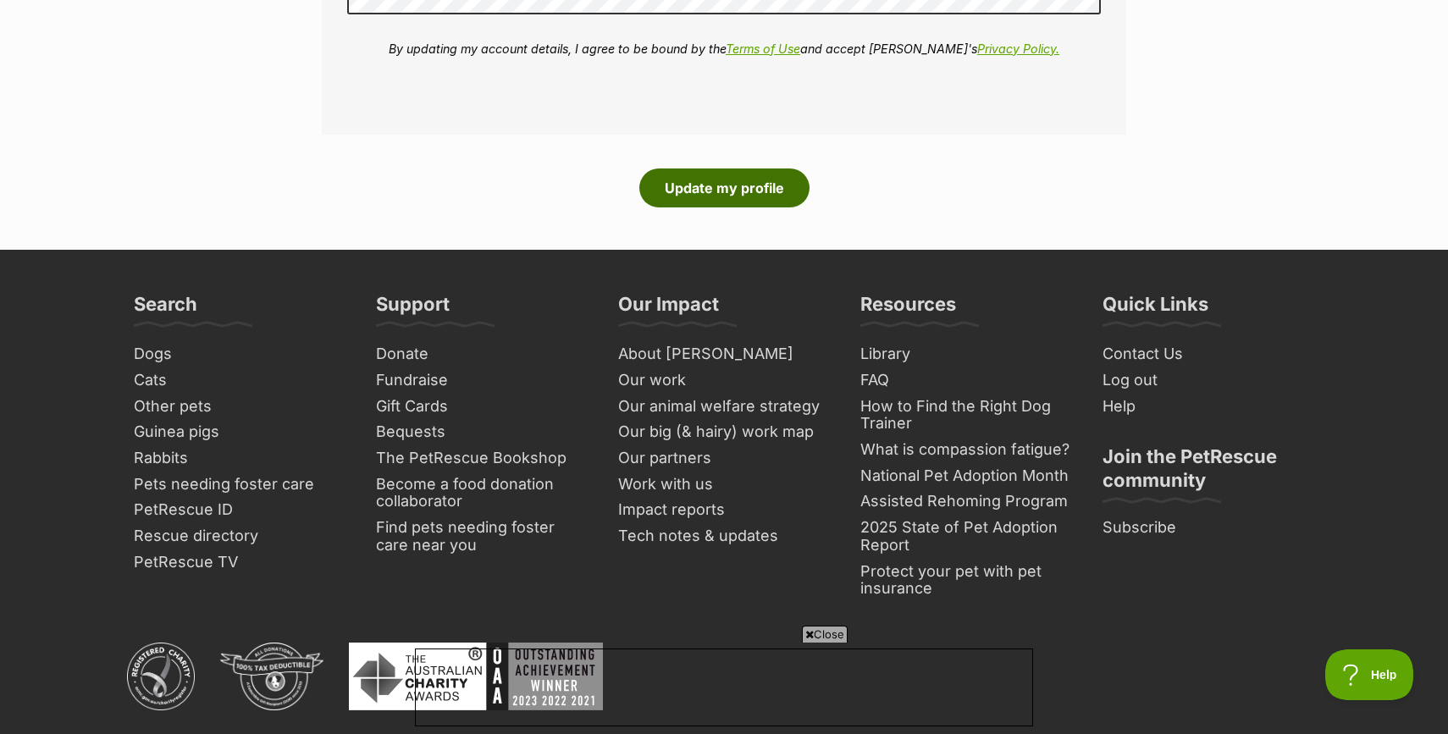
click at [766, 188] on button "Update my profile" at bounding box center [724, 188] width 170 height 39
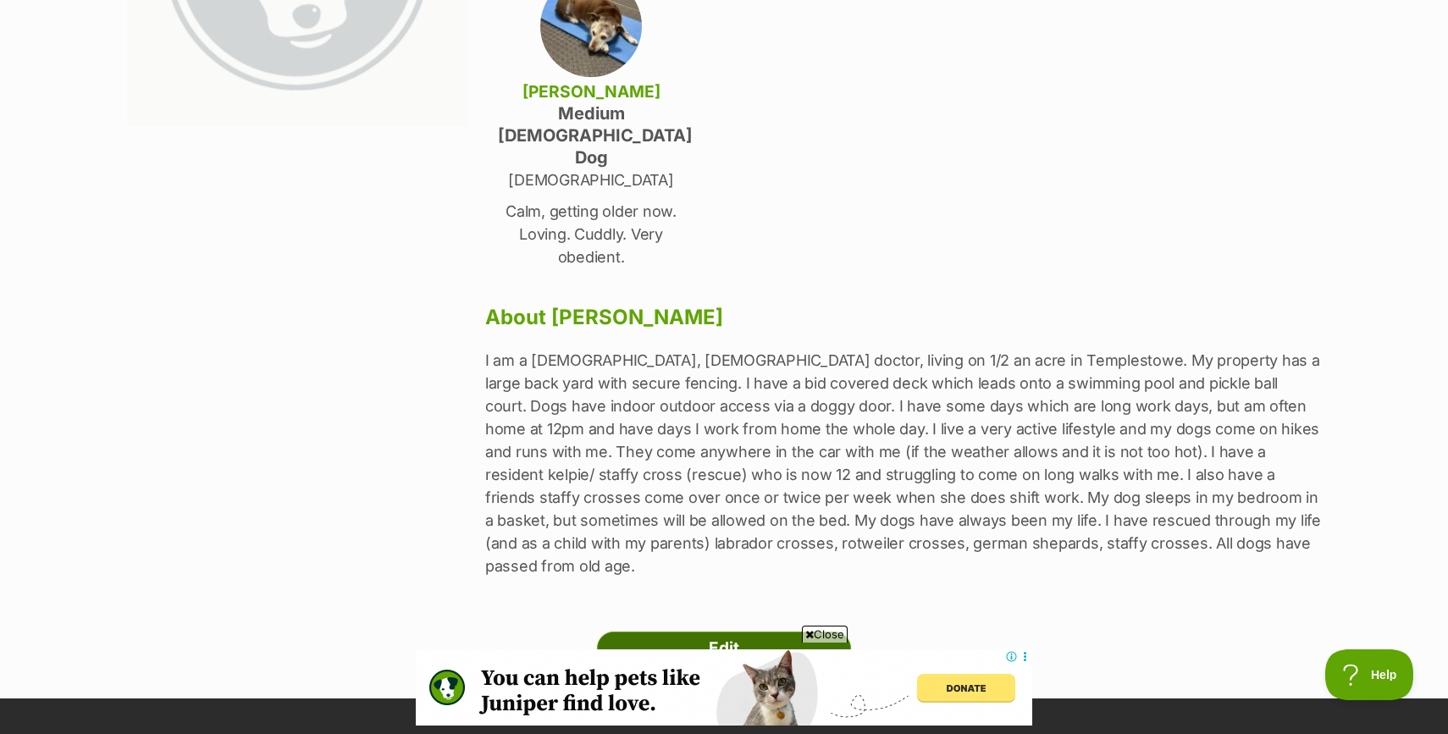
click at [741, 632] on link "Edit" at bounding box center [724, 649] width 254 height 34
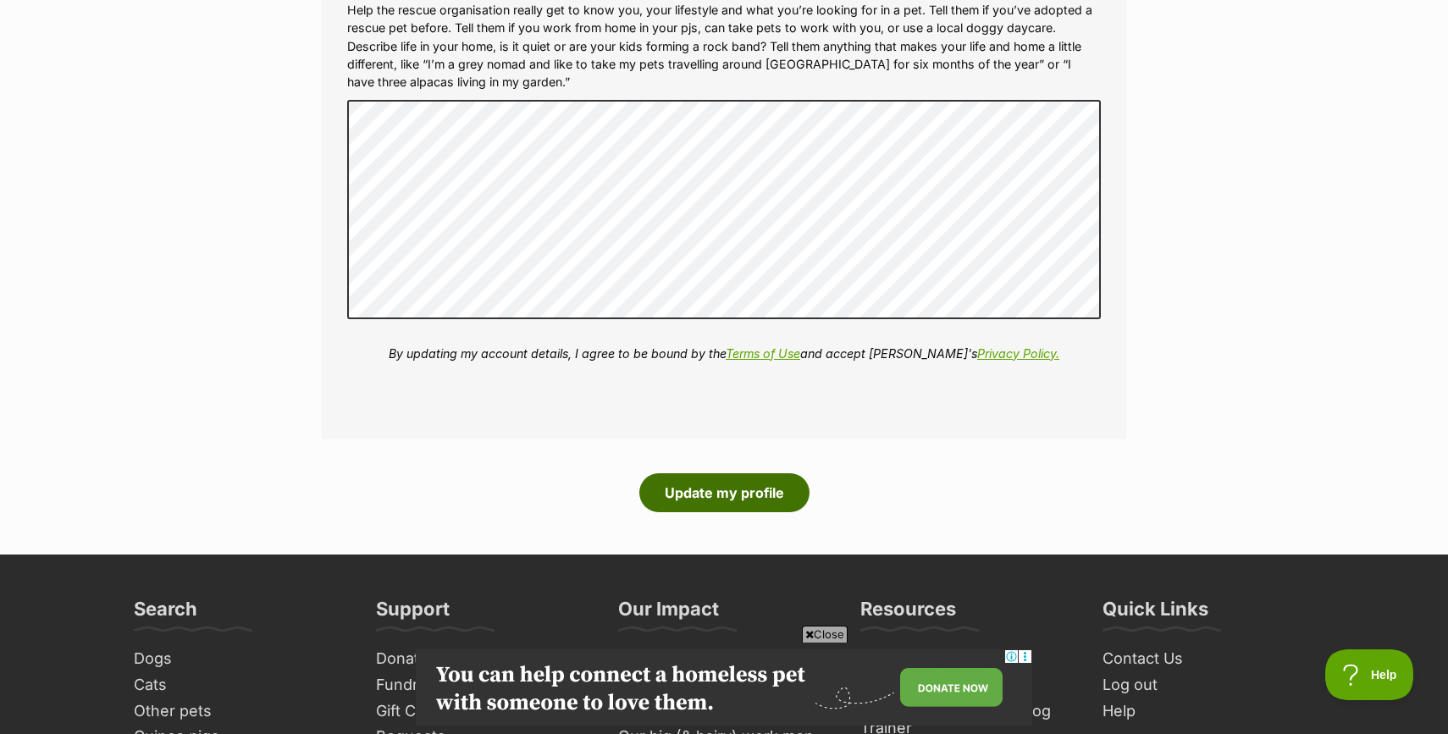
click at [652, 506] on button "Update my profile" at bounding box center [724, 492] width 170 height 39
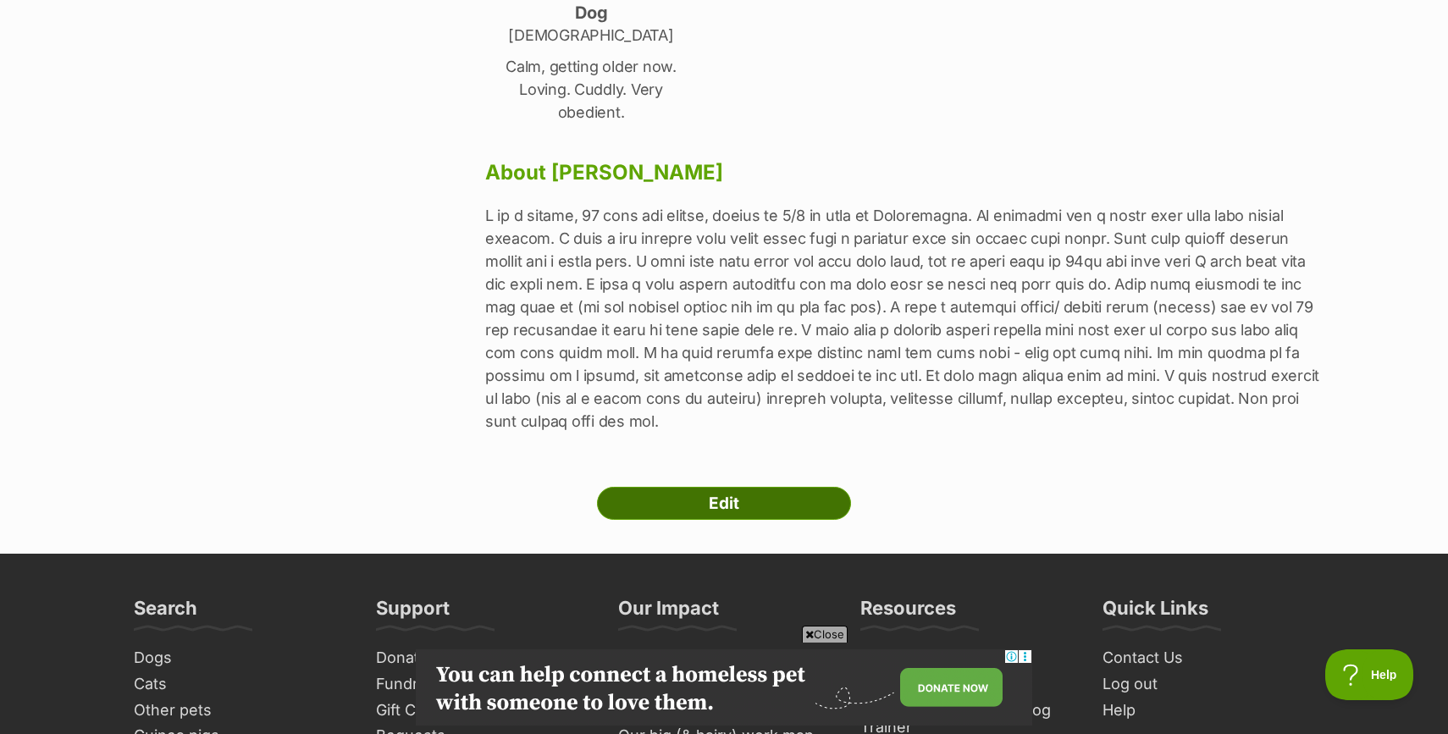
click at [664, 487] on link "Edit" at bounding box center [724, 504] width 254 height 34
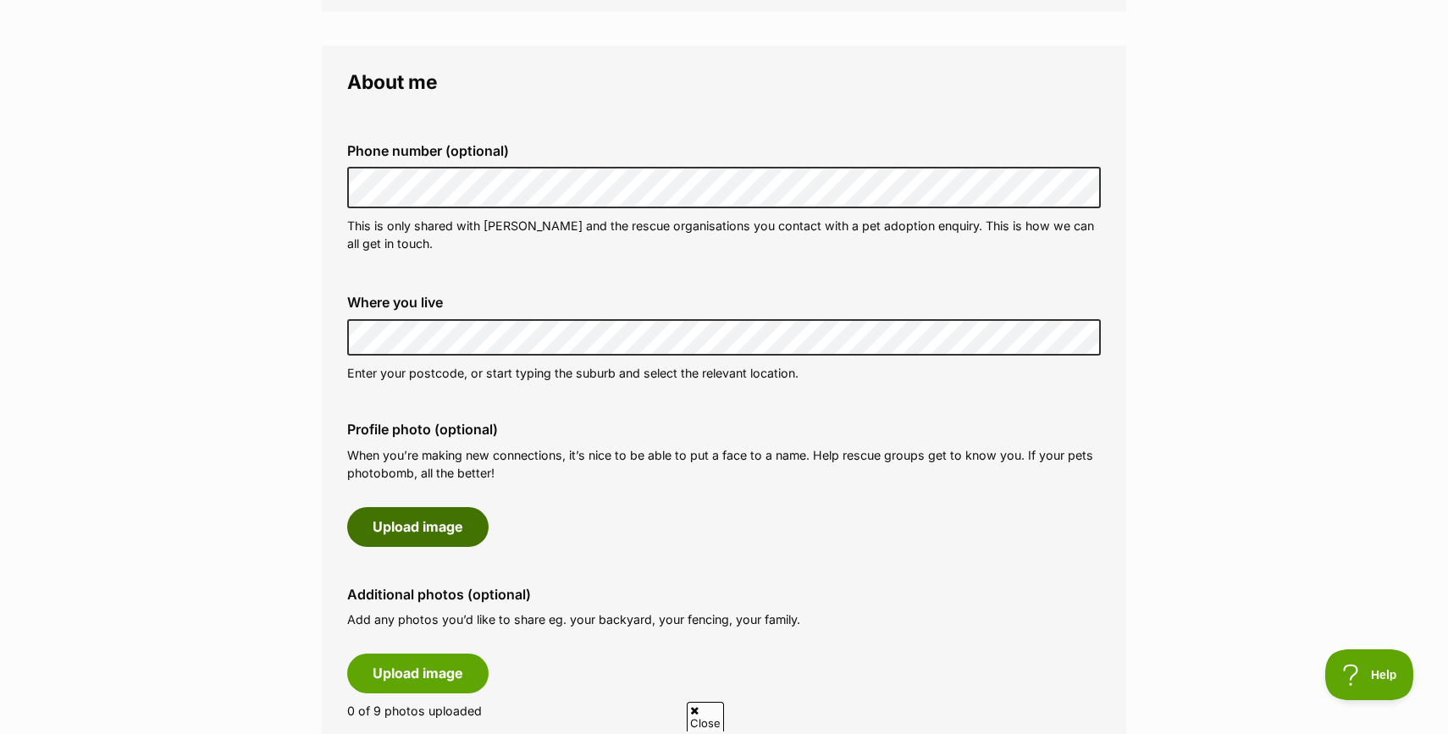
click at [430, 534] on button "Upload image" at bounding box center [417, 526] width 141 height 39
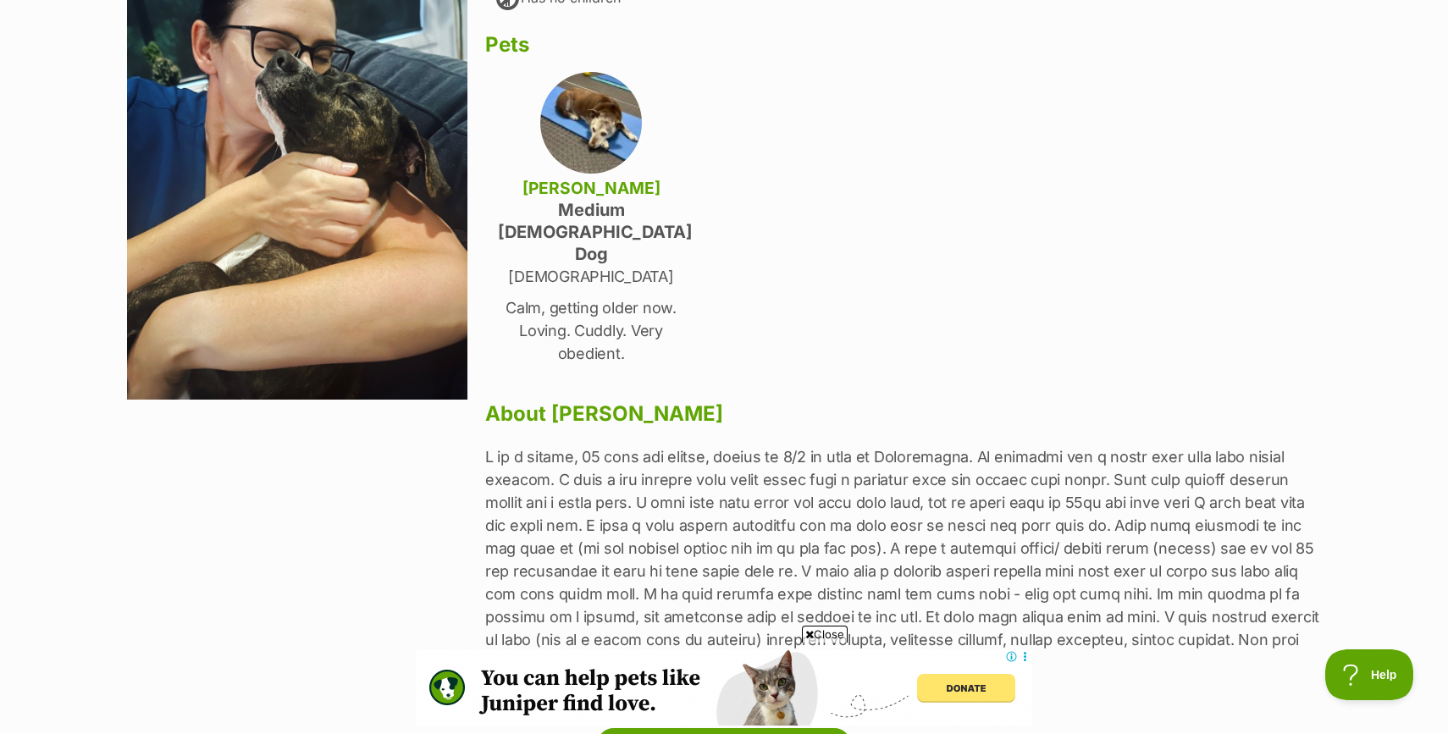
scroll to position [332, 0]
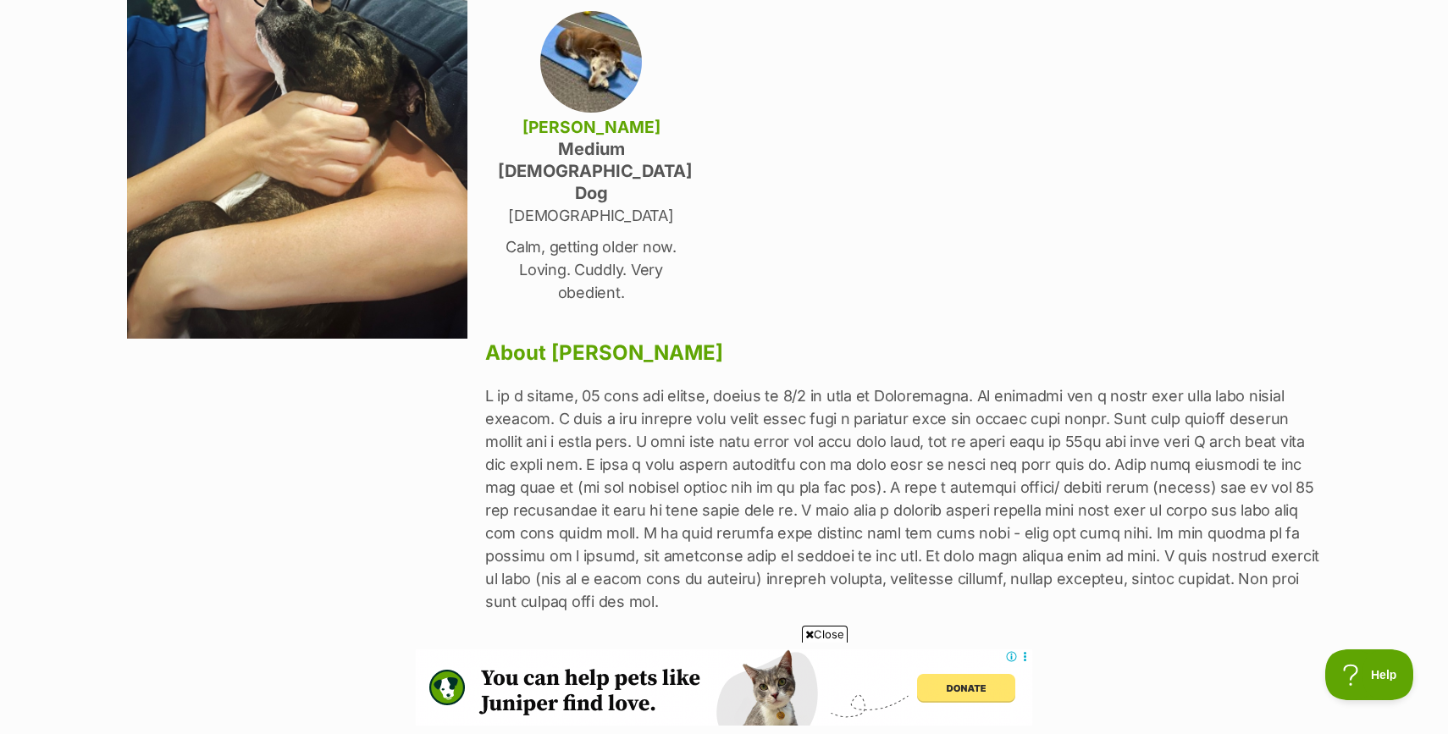
click at [712, 667] on link "Edit" at bounding box center [724, 684] width 254 height 34
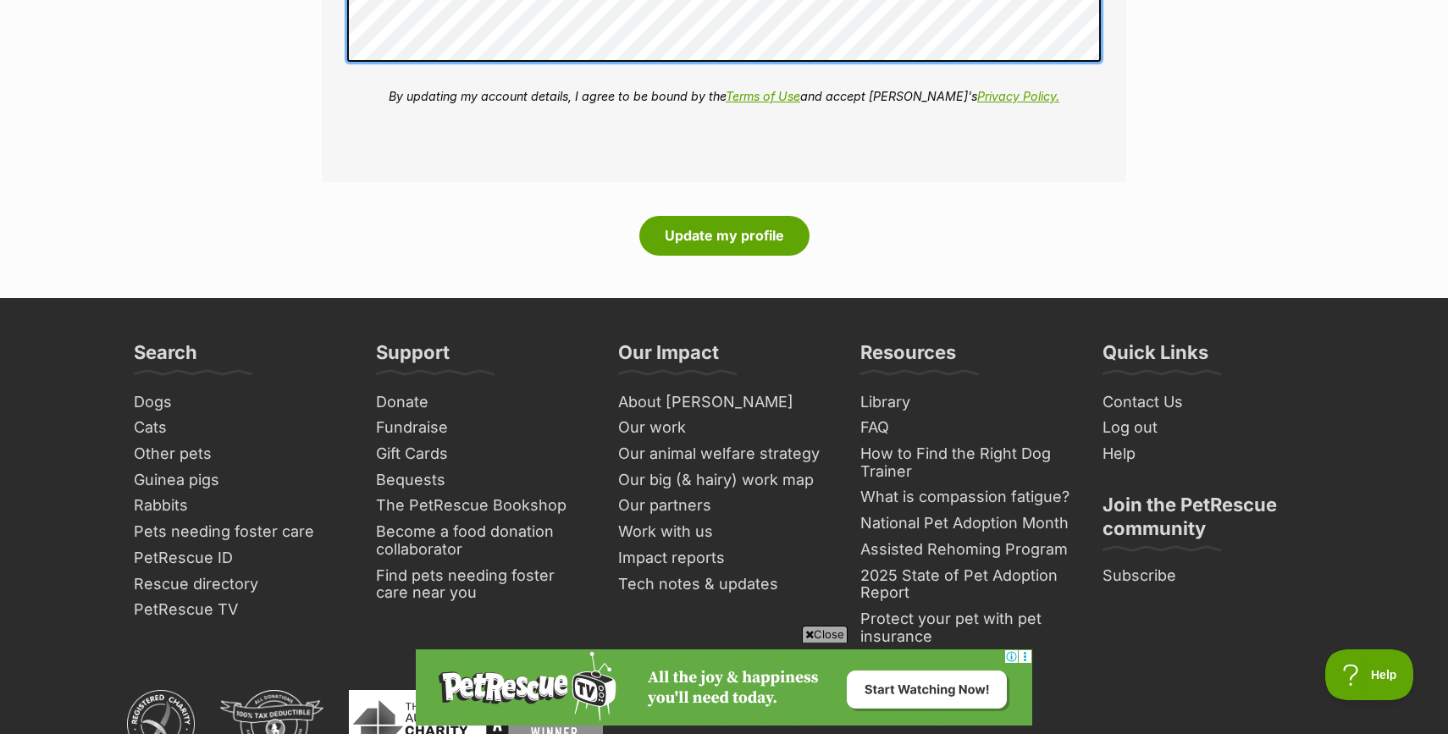
scroll to position [2656, 0]
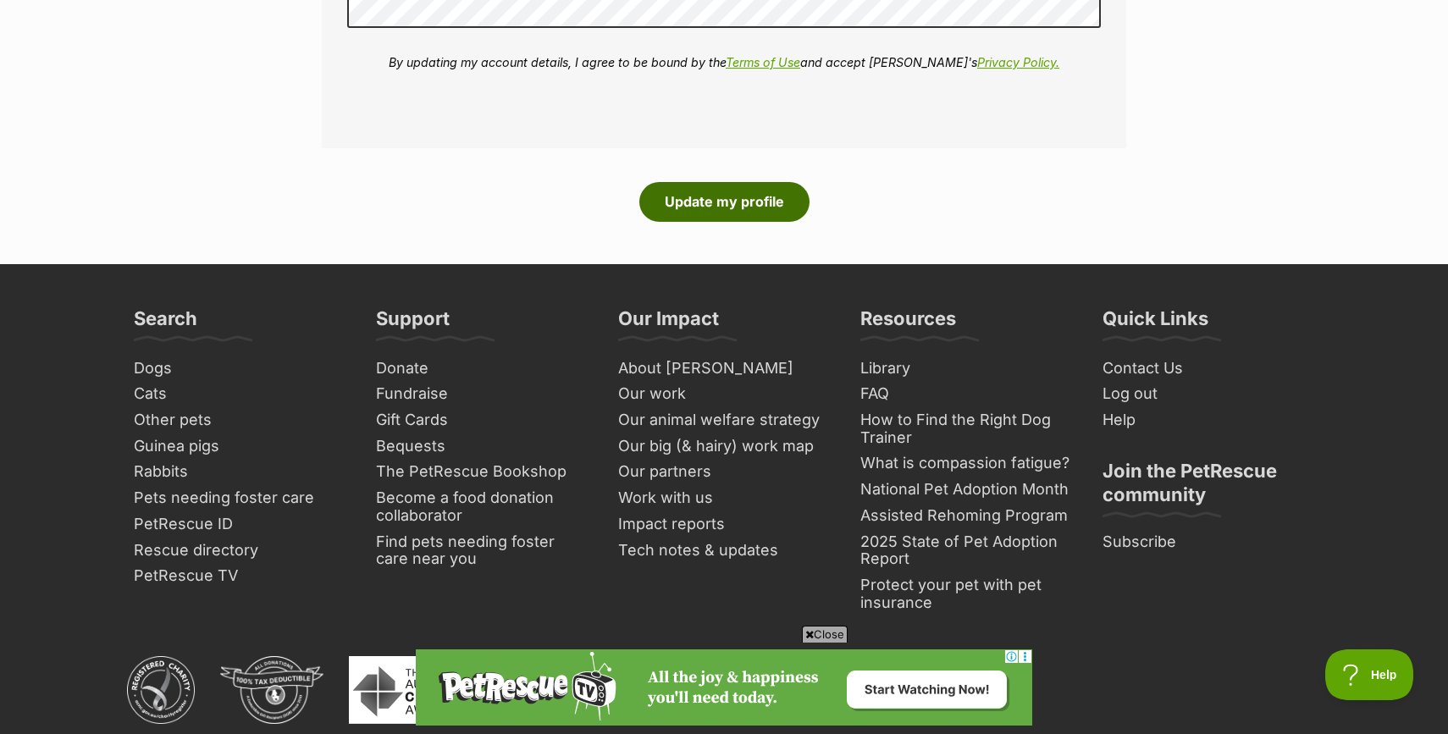
click at [765, 190] on button "Update my profile" at bounding box center [724, 201] width 170 height 39
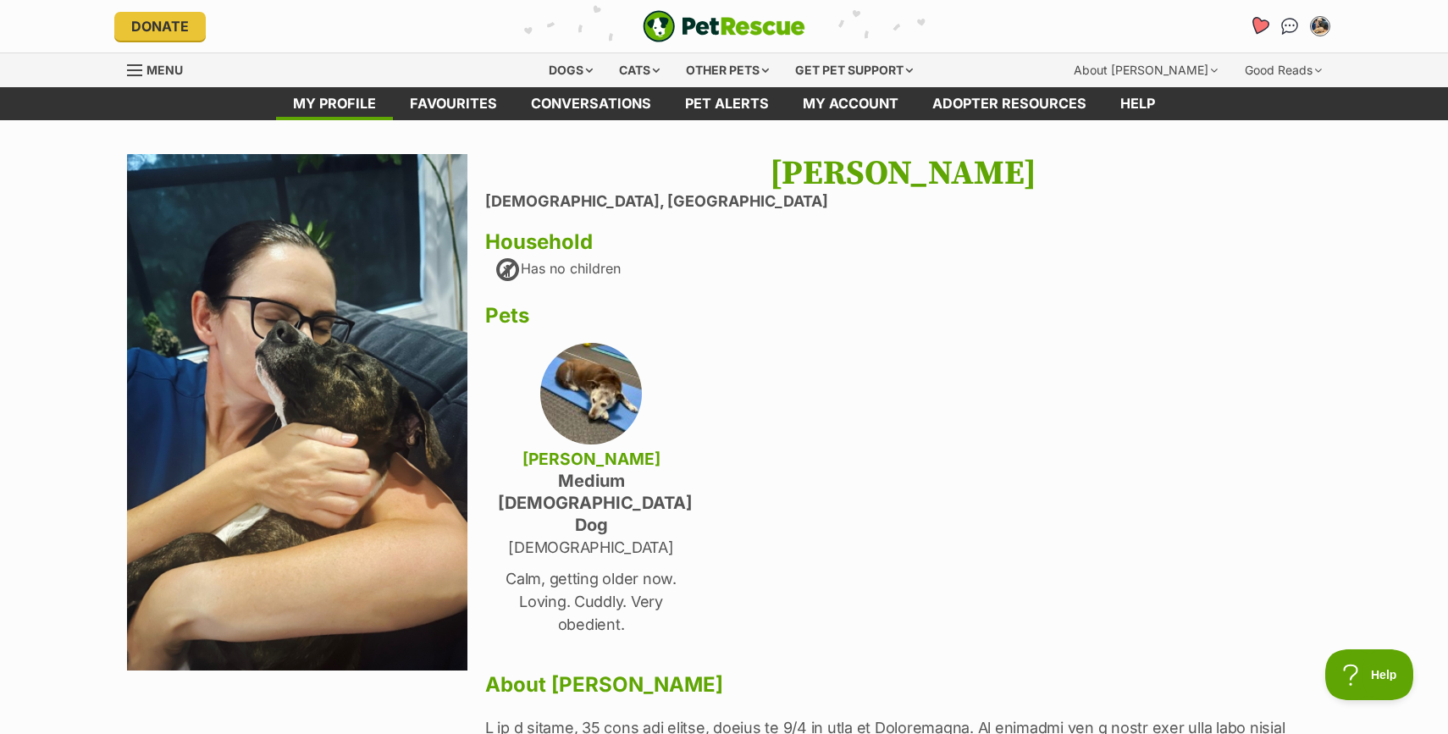
click at [1257, 20] on icon "Favourites" at bounding box center [1259, 25] width 20 height 19
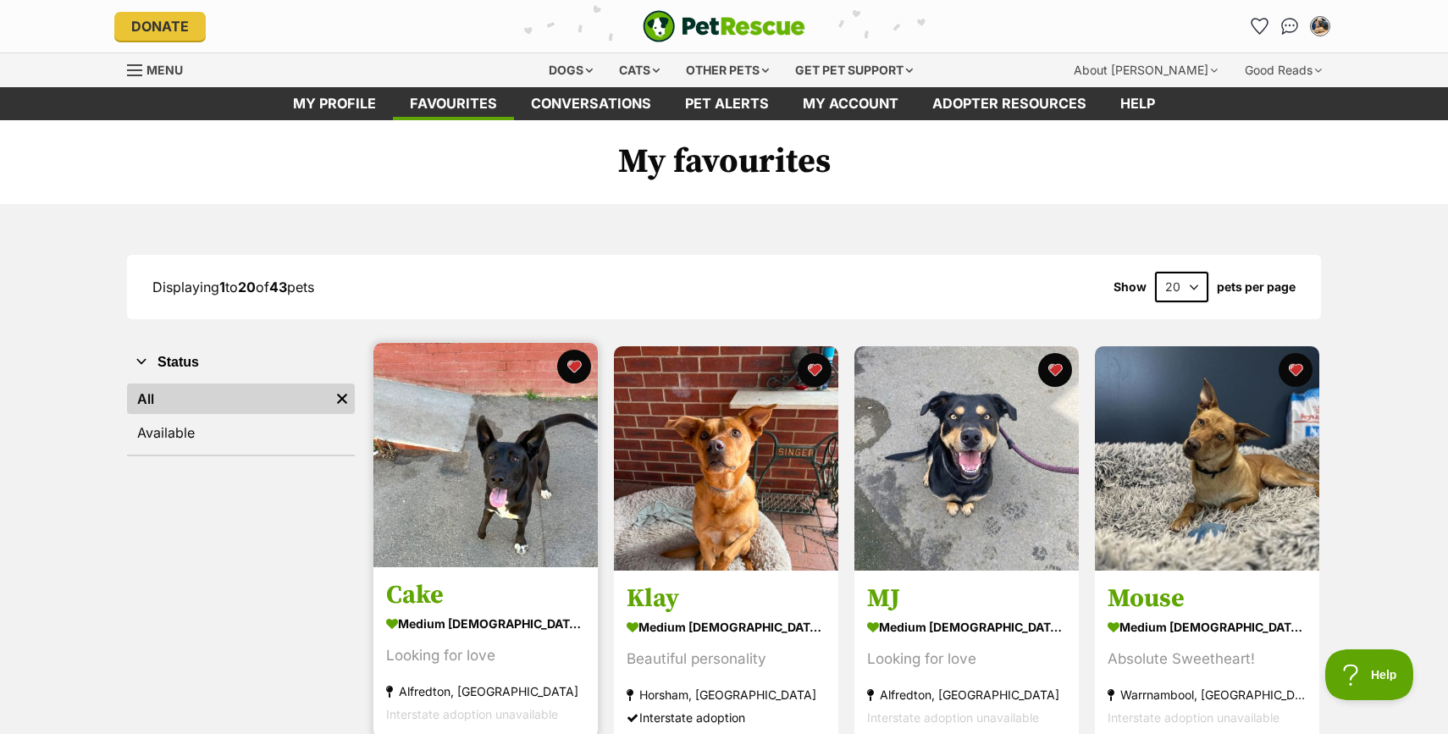
click at [505, 451] on img at bounding box center [486, 455] width 224 height 224
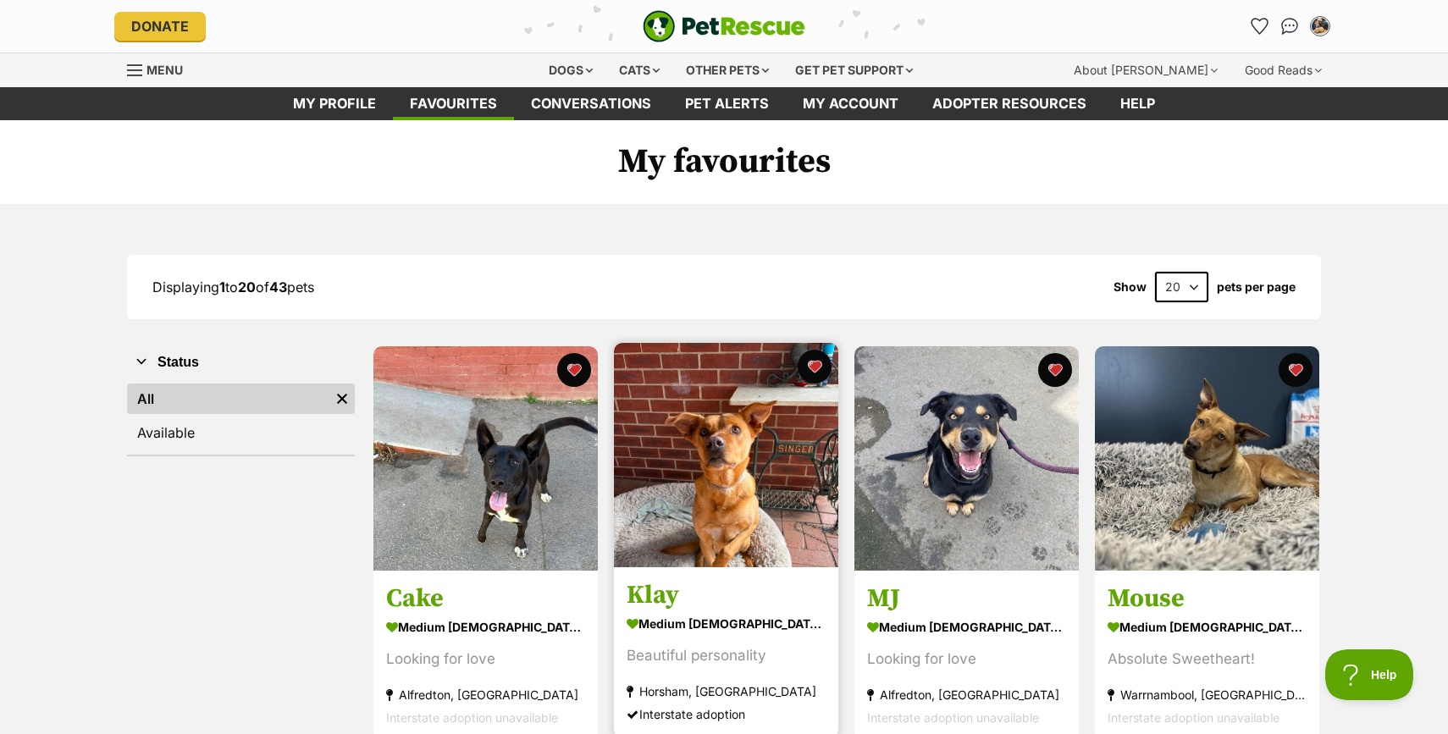
click at [736, 451] on img at bounding box center [726, 455] width 224 height 224
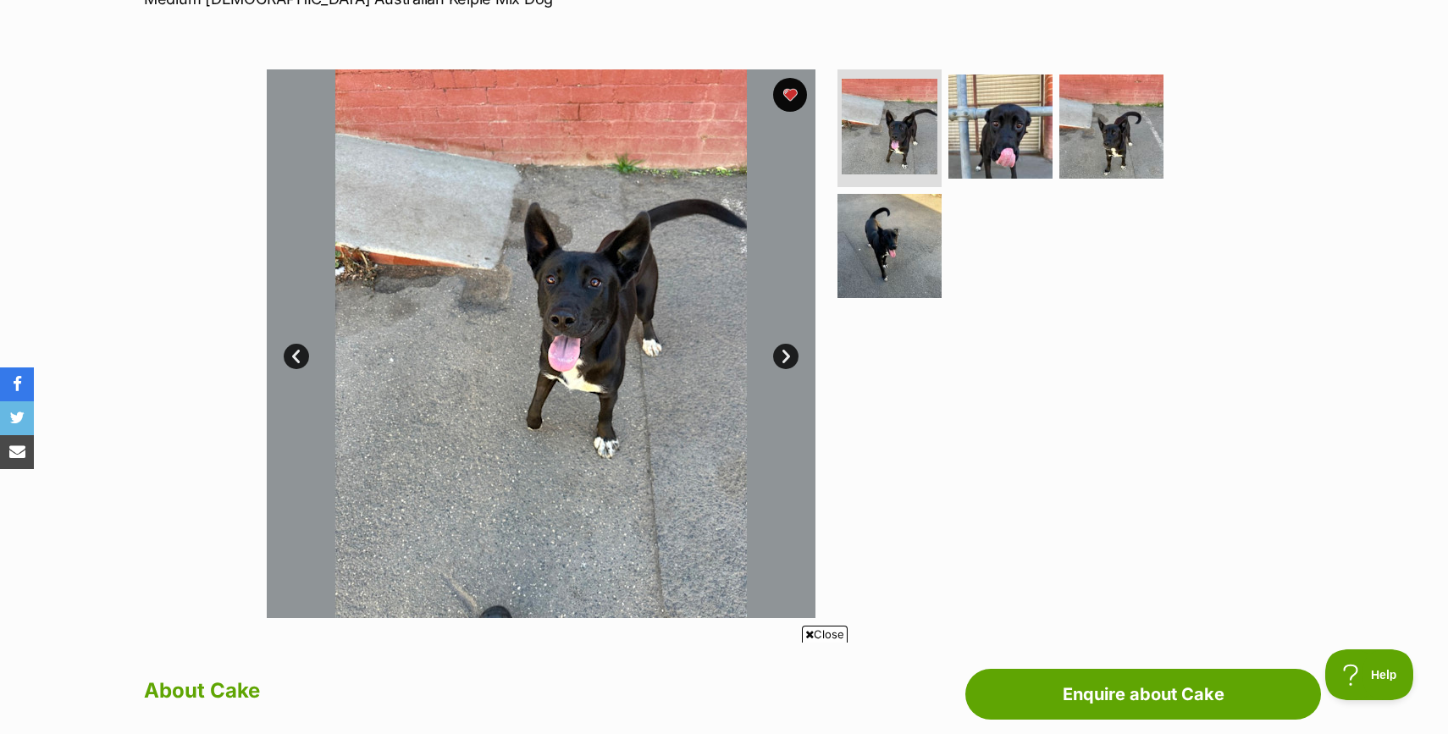
scroll to position [261, 0]
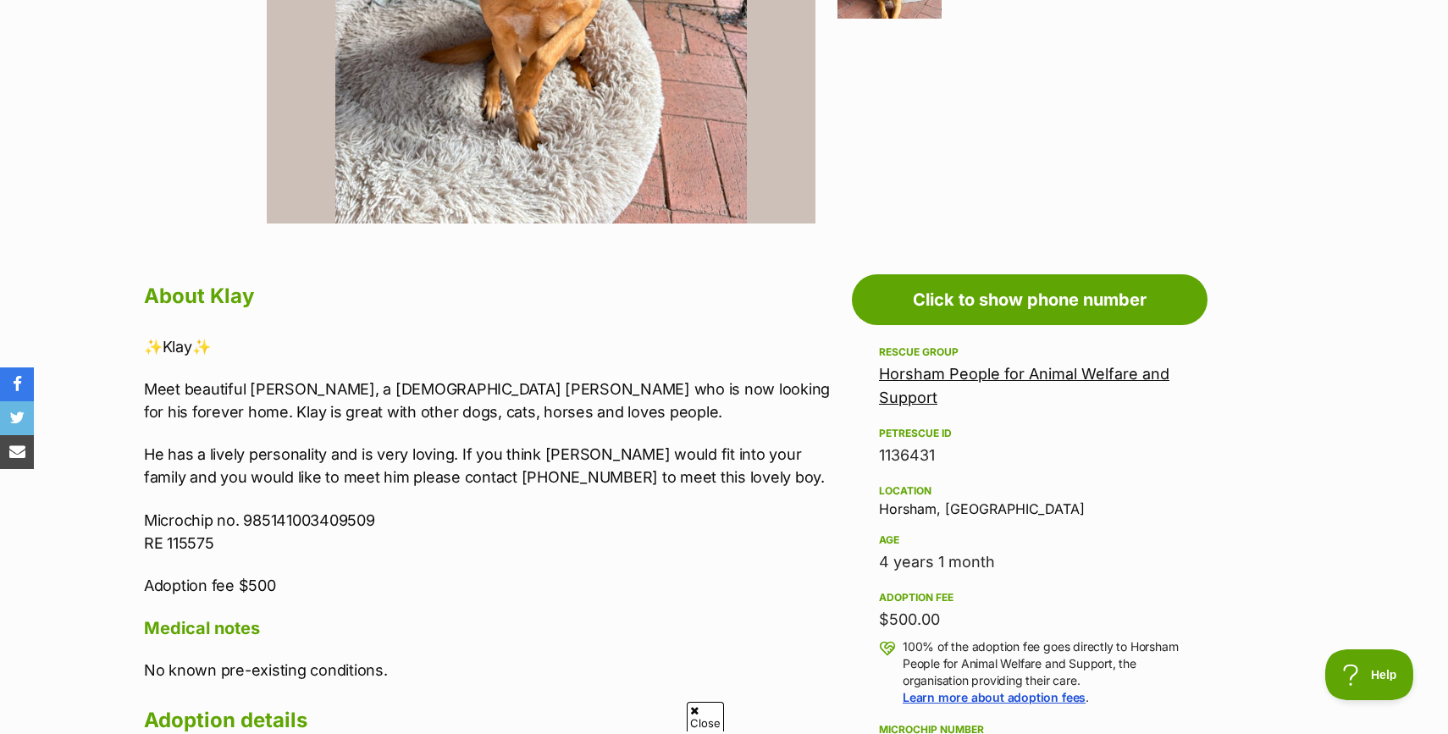
scroll to position [678, 0]
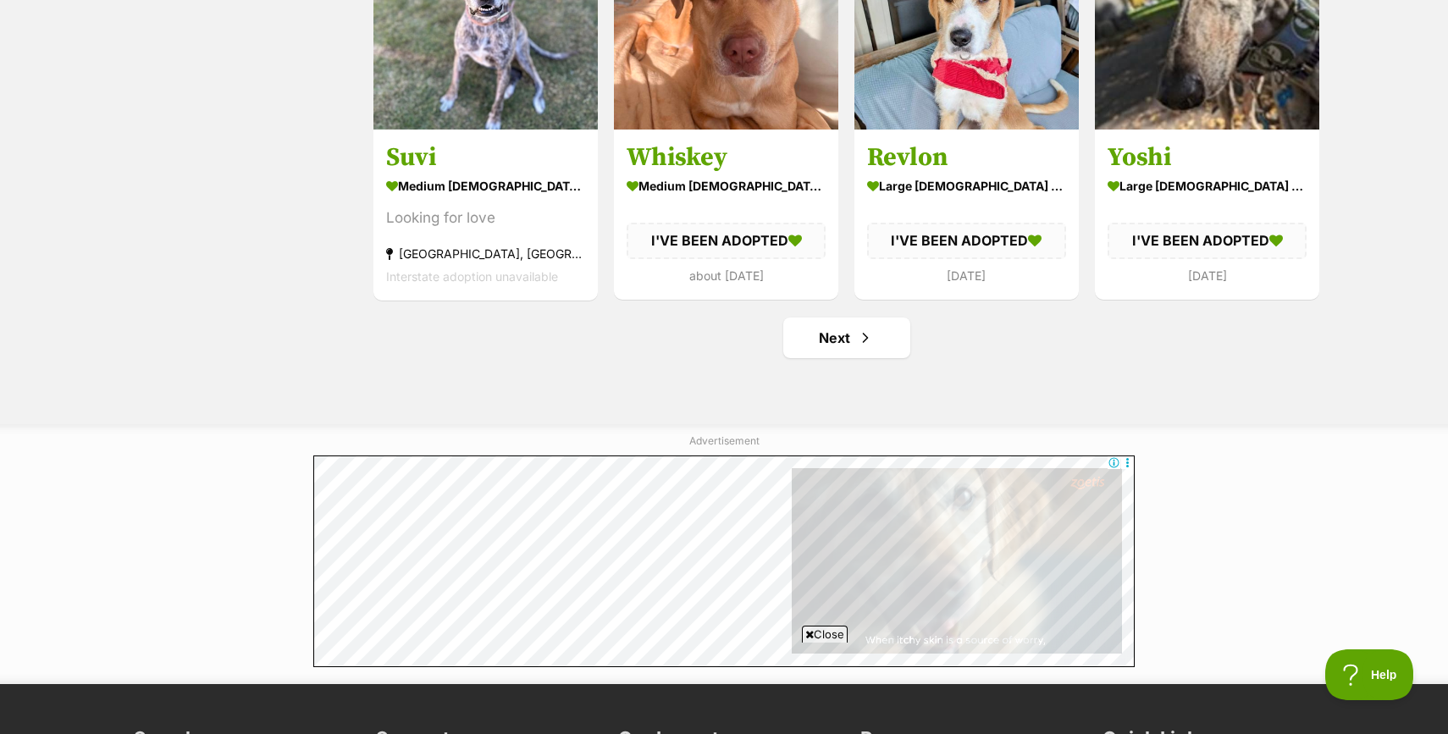
scroll to position [2091, 0]
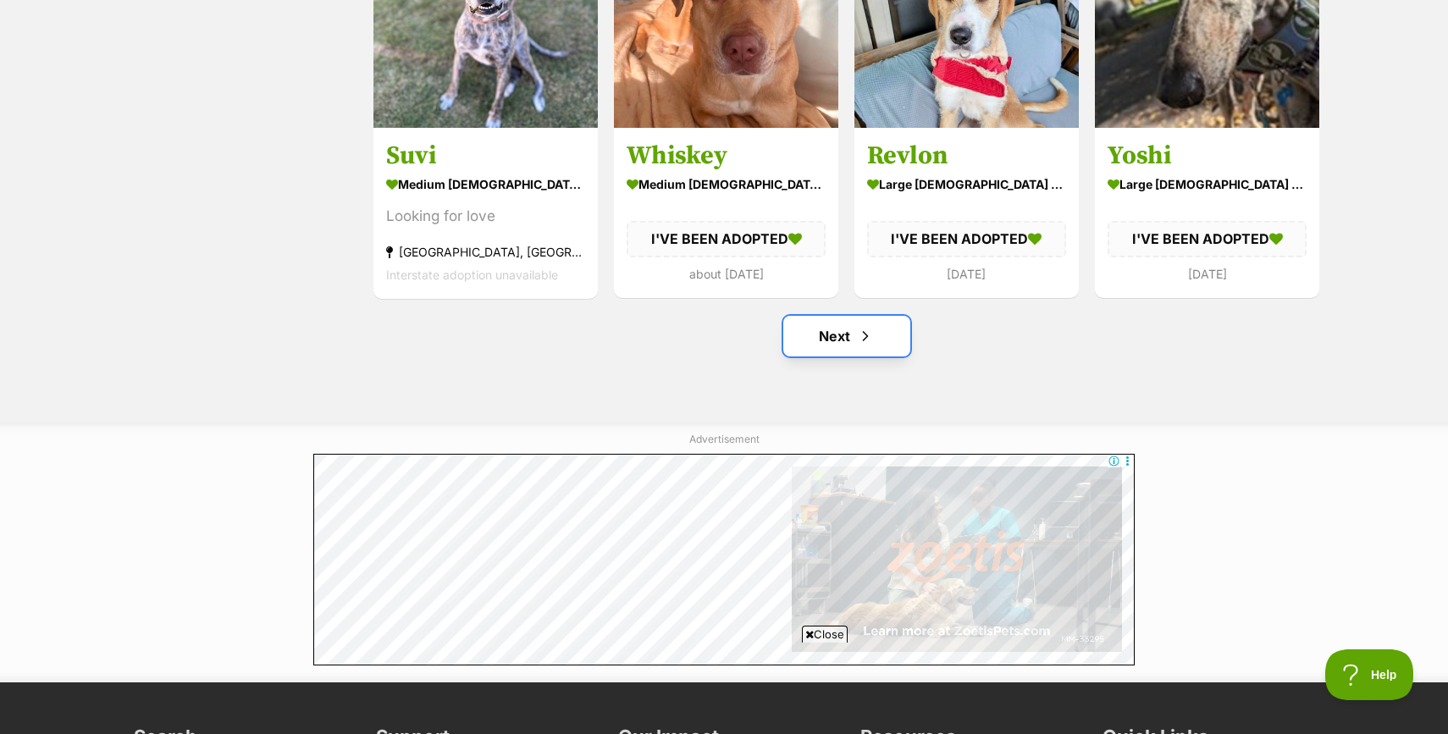
click at [822, 333] on link "Next" at bounding box center [846, 336] width 127 height 41
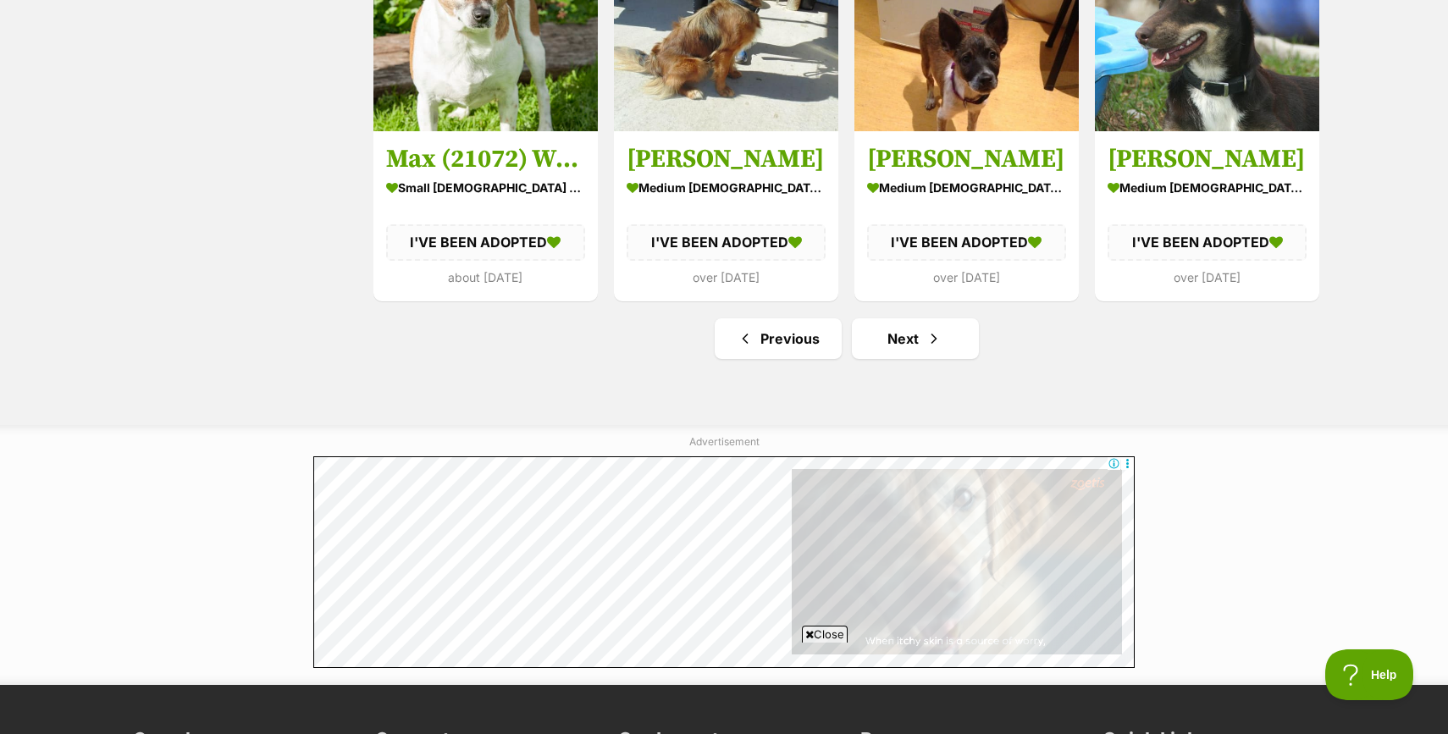
scroll to position [2156, 0]
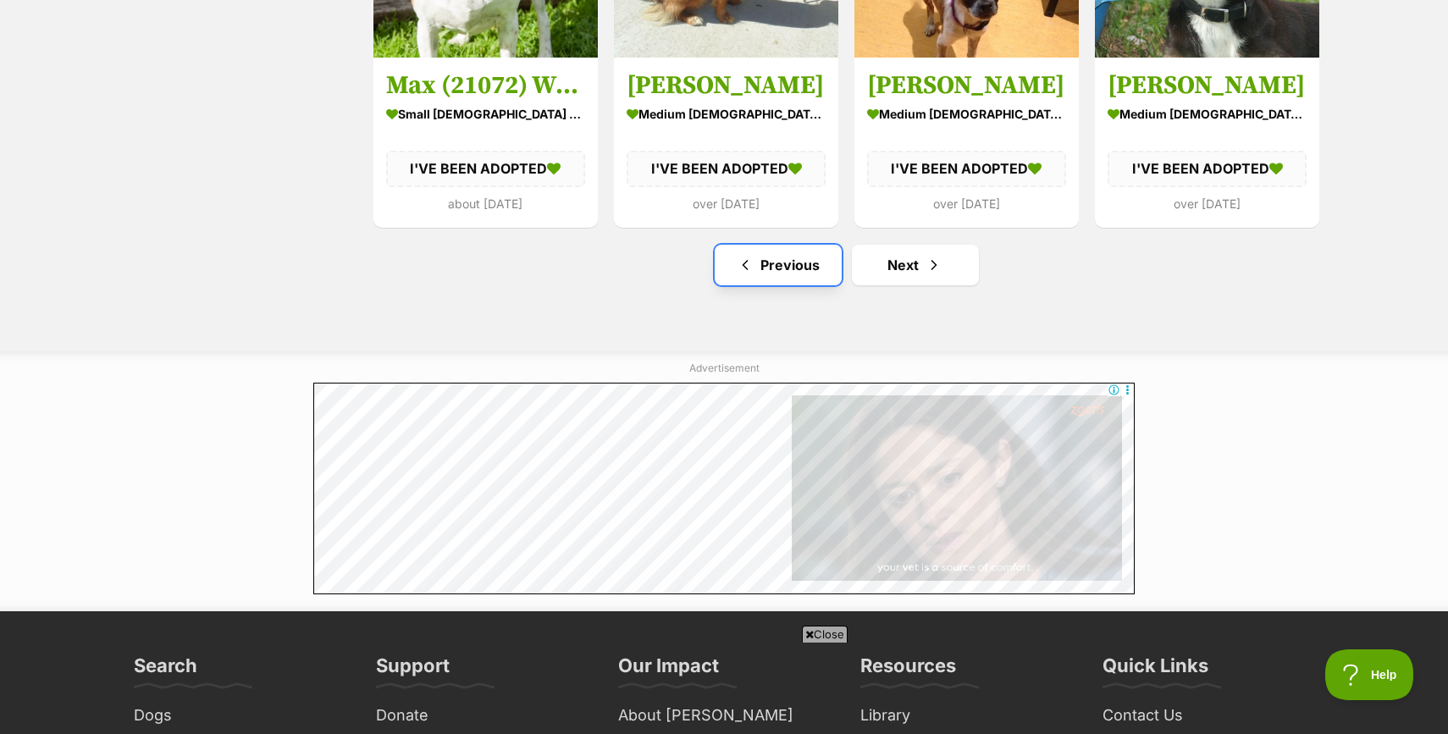
click at [761, 271] on link "Previous" at bounding box center [778, 265] width 127 height 41
